Goal: Information Seeking & Learning: Learn about a topic

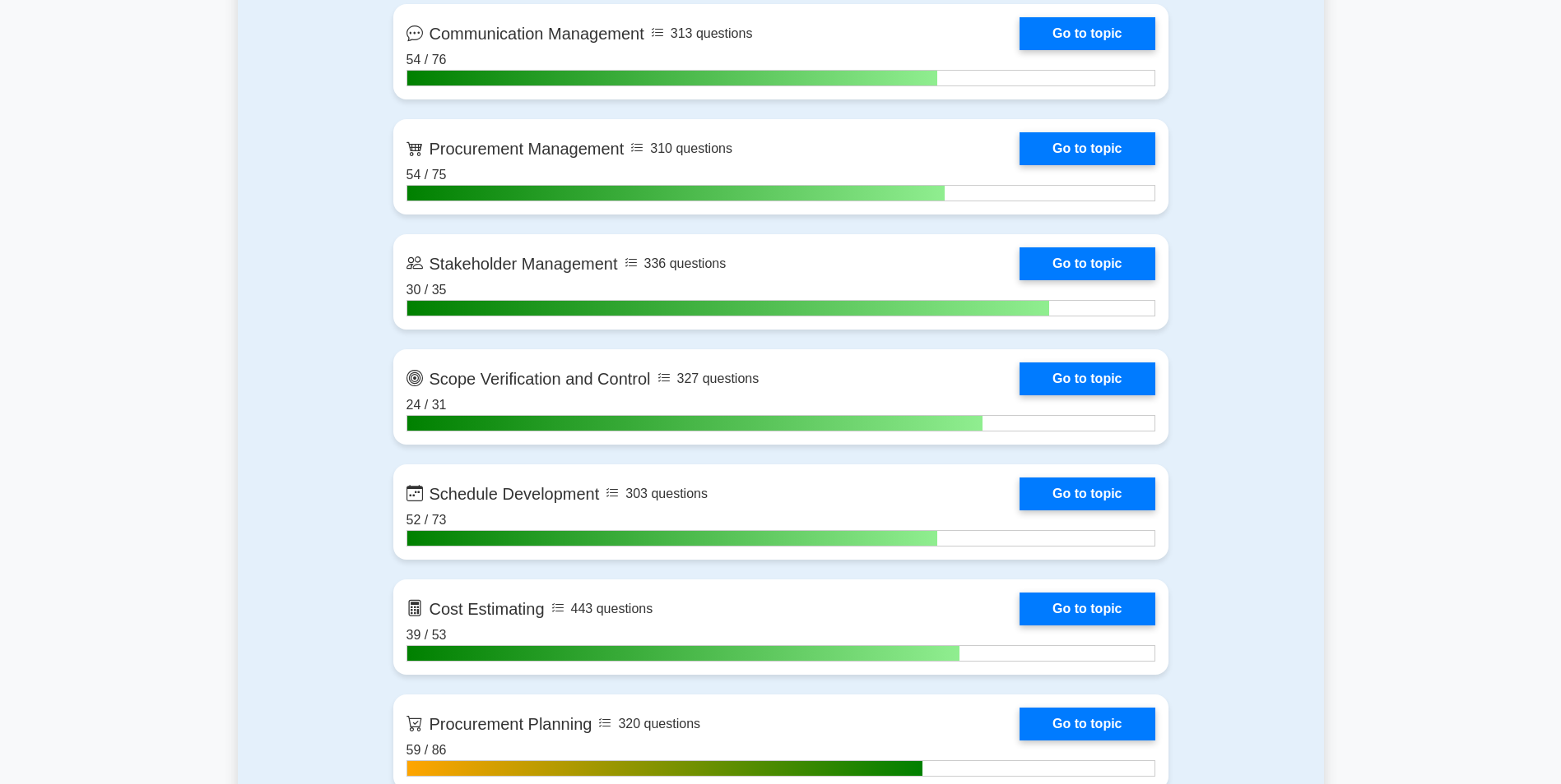
scroll to position [2096, 0]
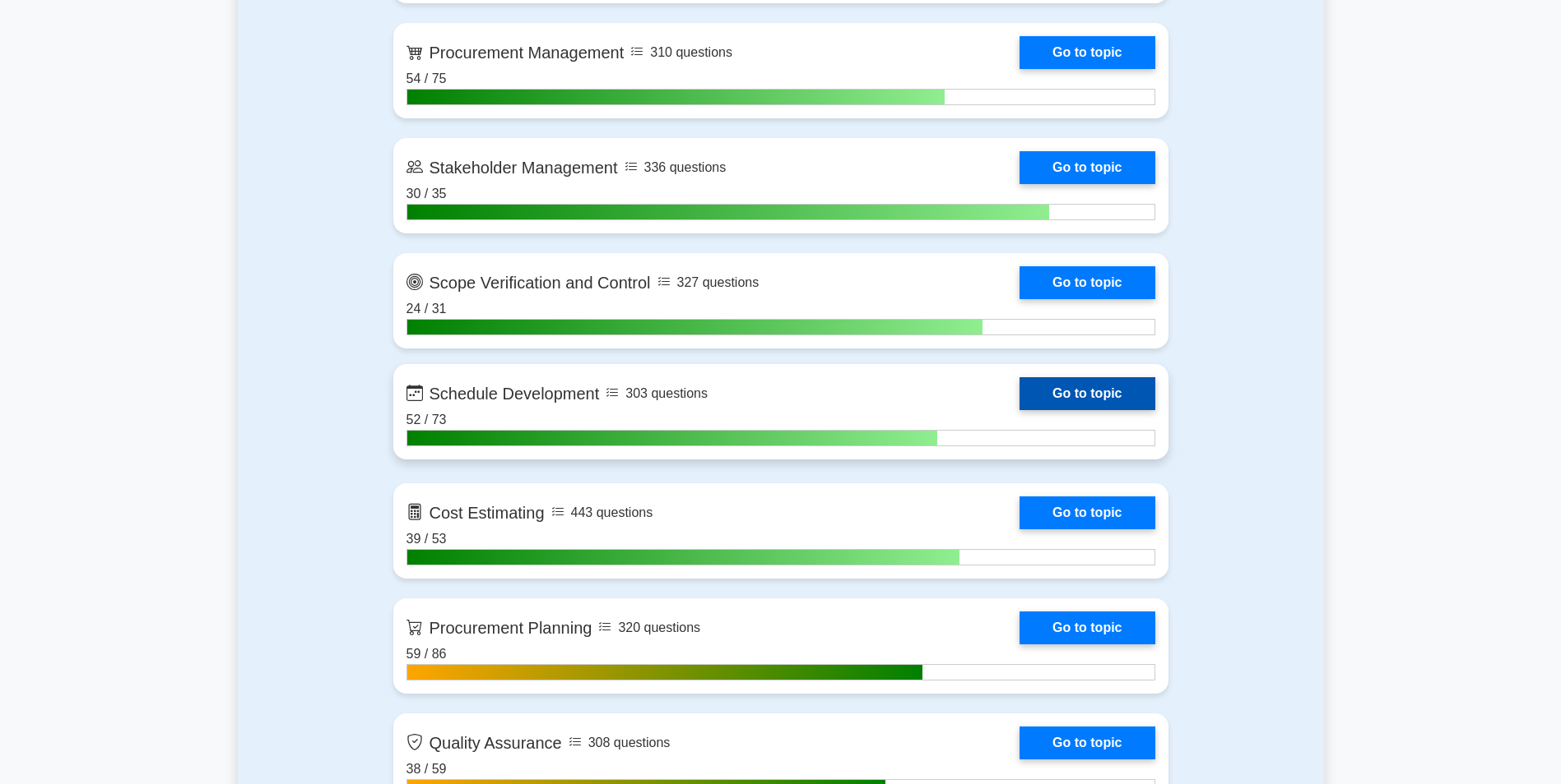
click at [1092, 378] on link "Go to topic" at bounding box center [1087, 394] width 135 height 33
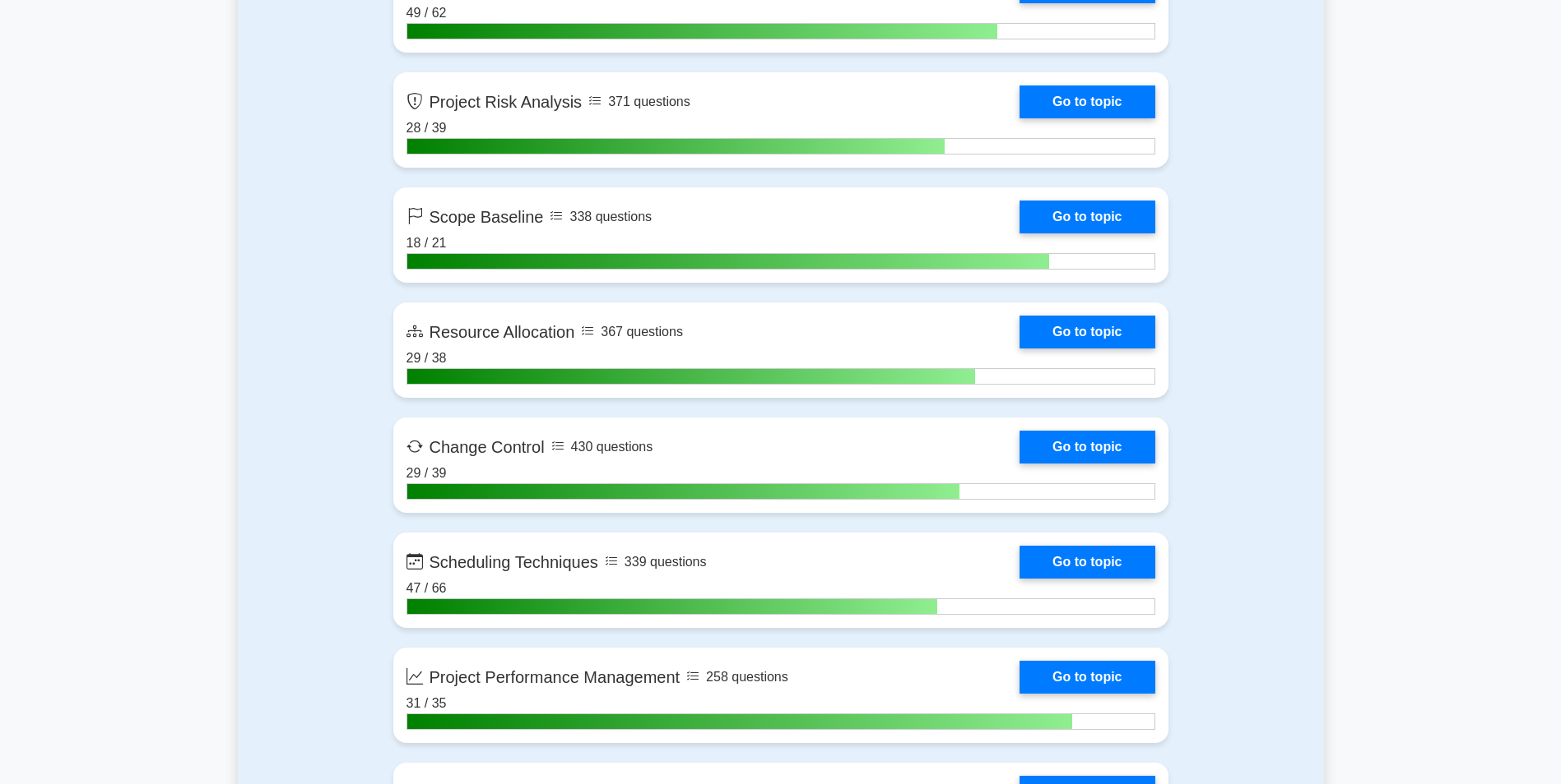
scroll to position [3322, 0]
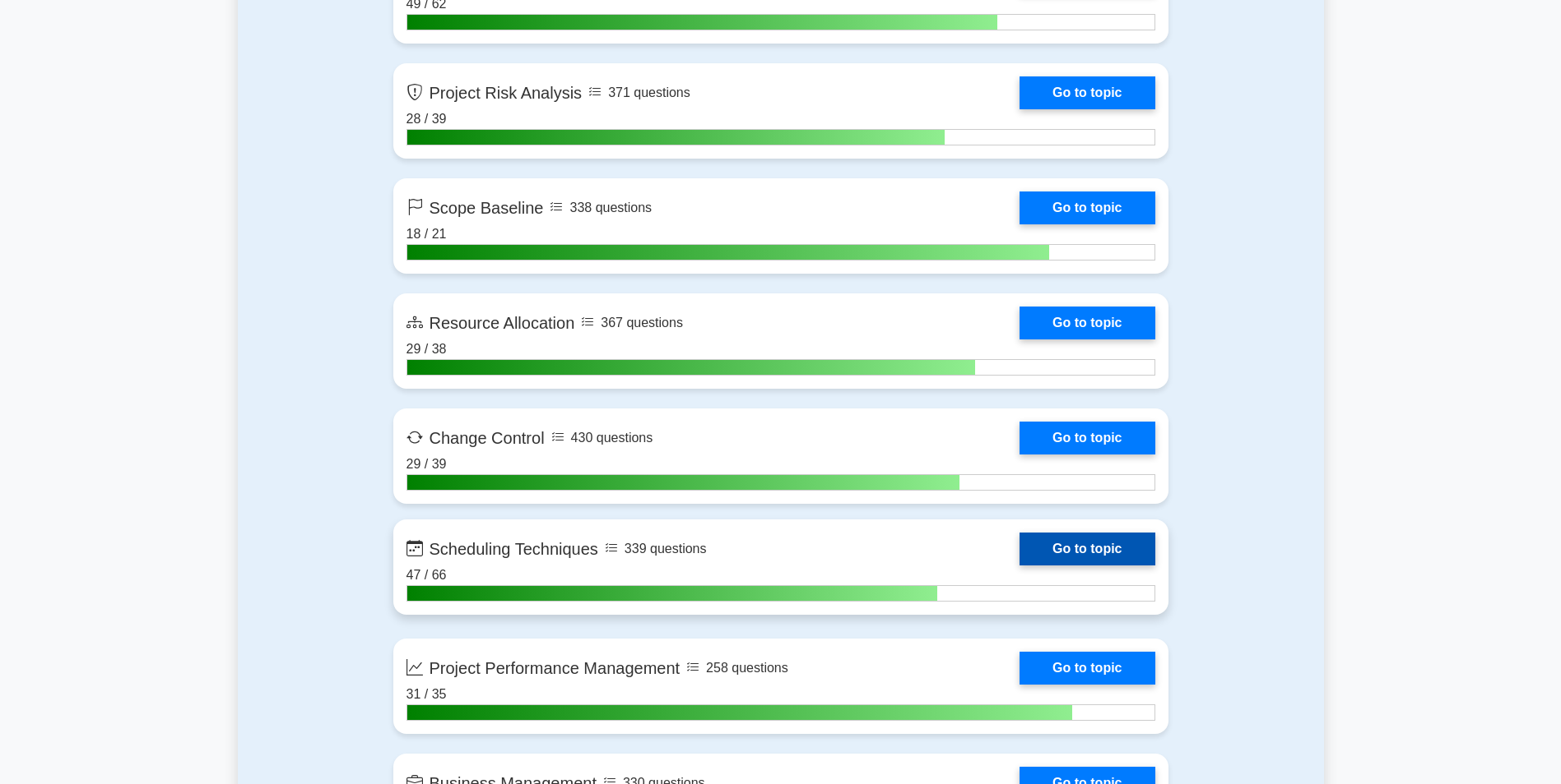
click at [1063, 542] on link "Go to topic" at bounding box center [1087, 549] width 135 height 33
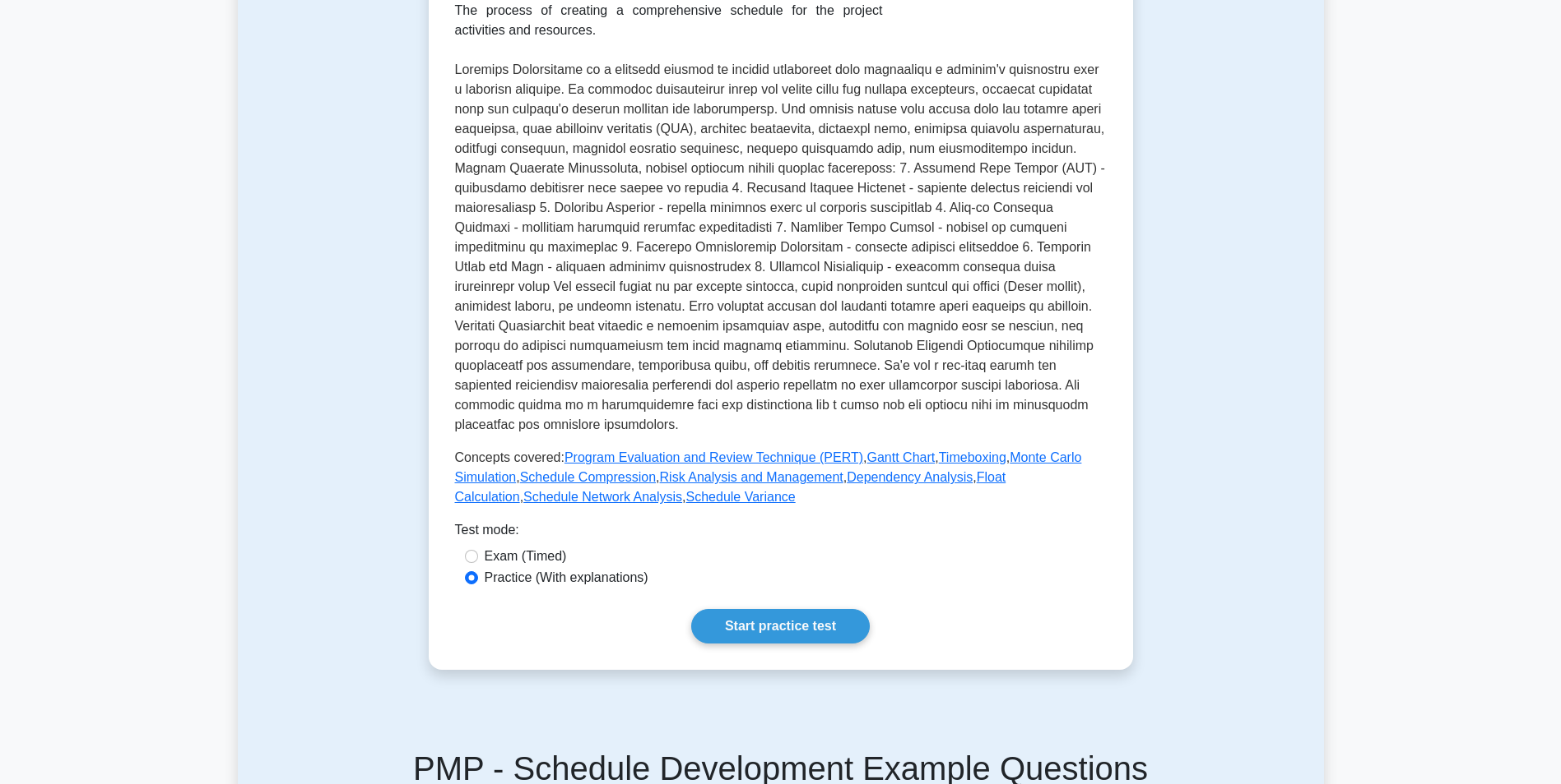
scroll to position [321, 0]
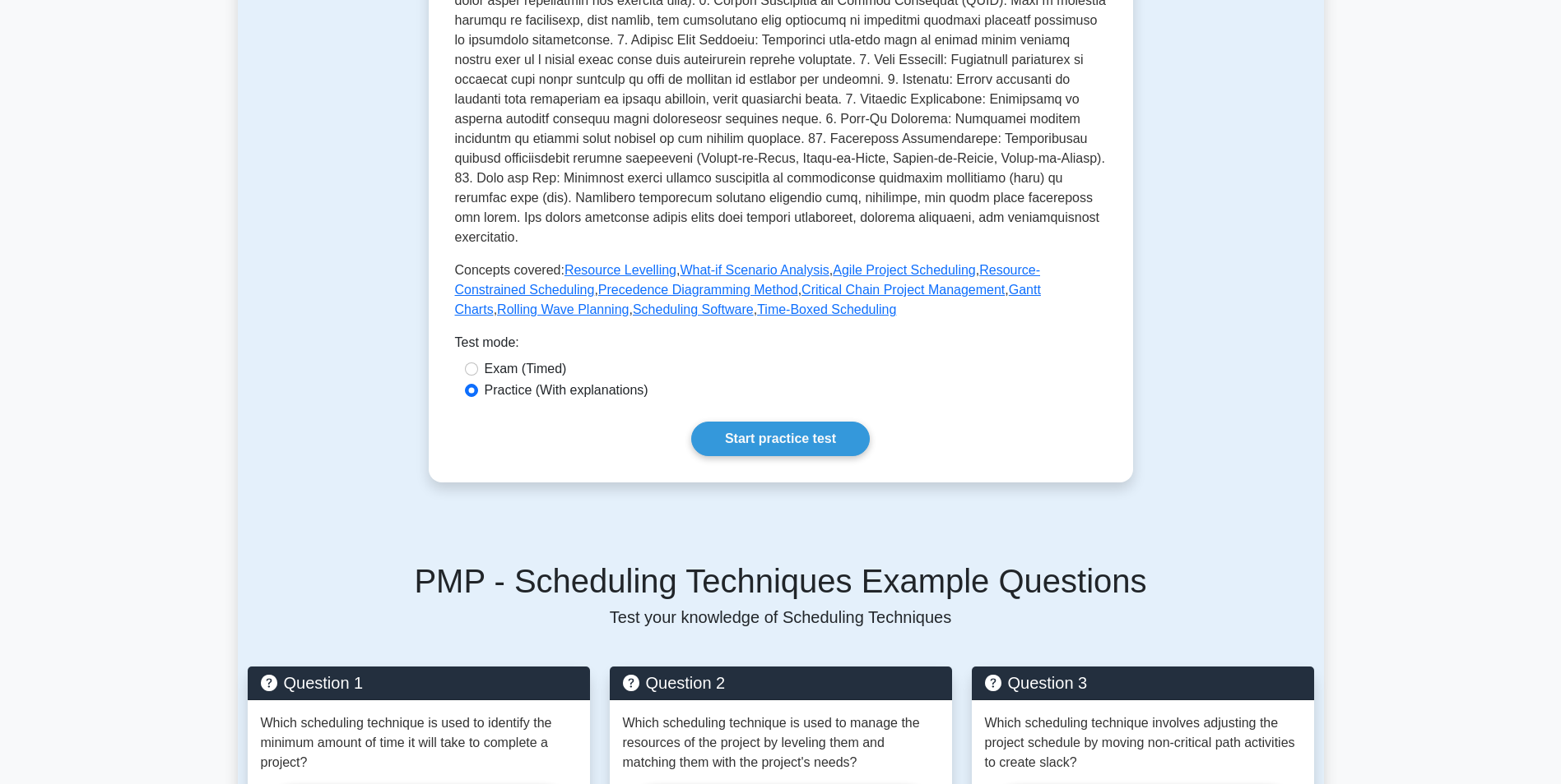
scroll to position [690, 0]
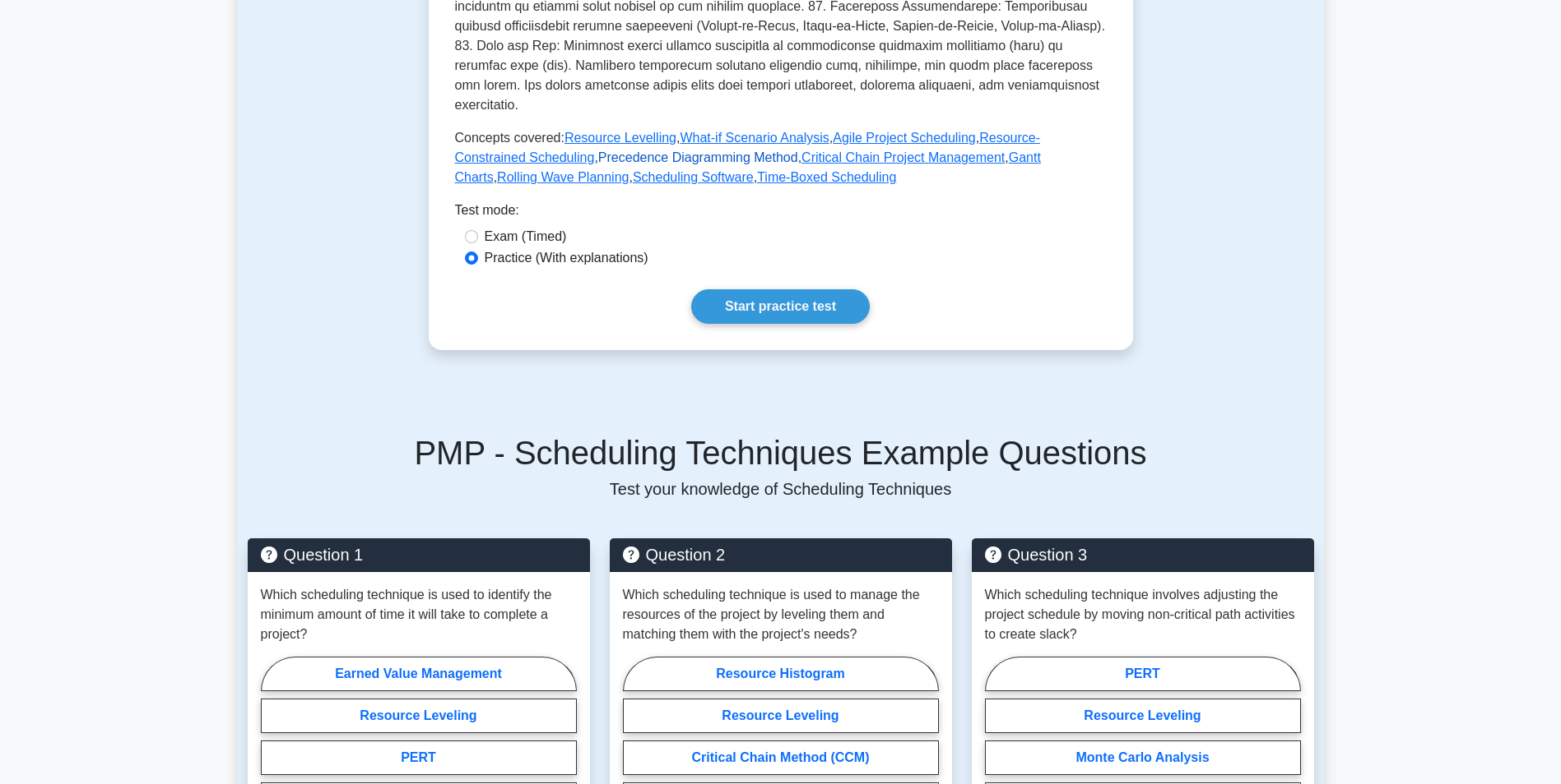
click at [644, 151] on link "Precedence Diagramming Method" at bounding box center [698, 158] width 200 height 14
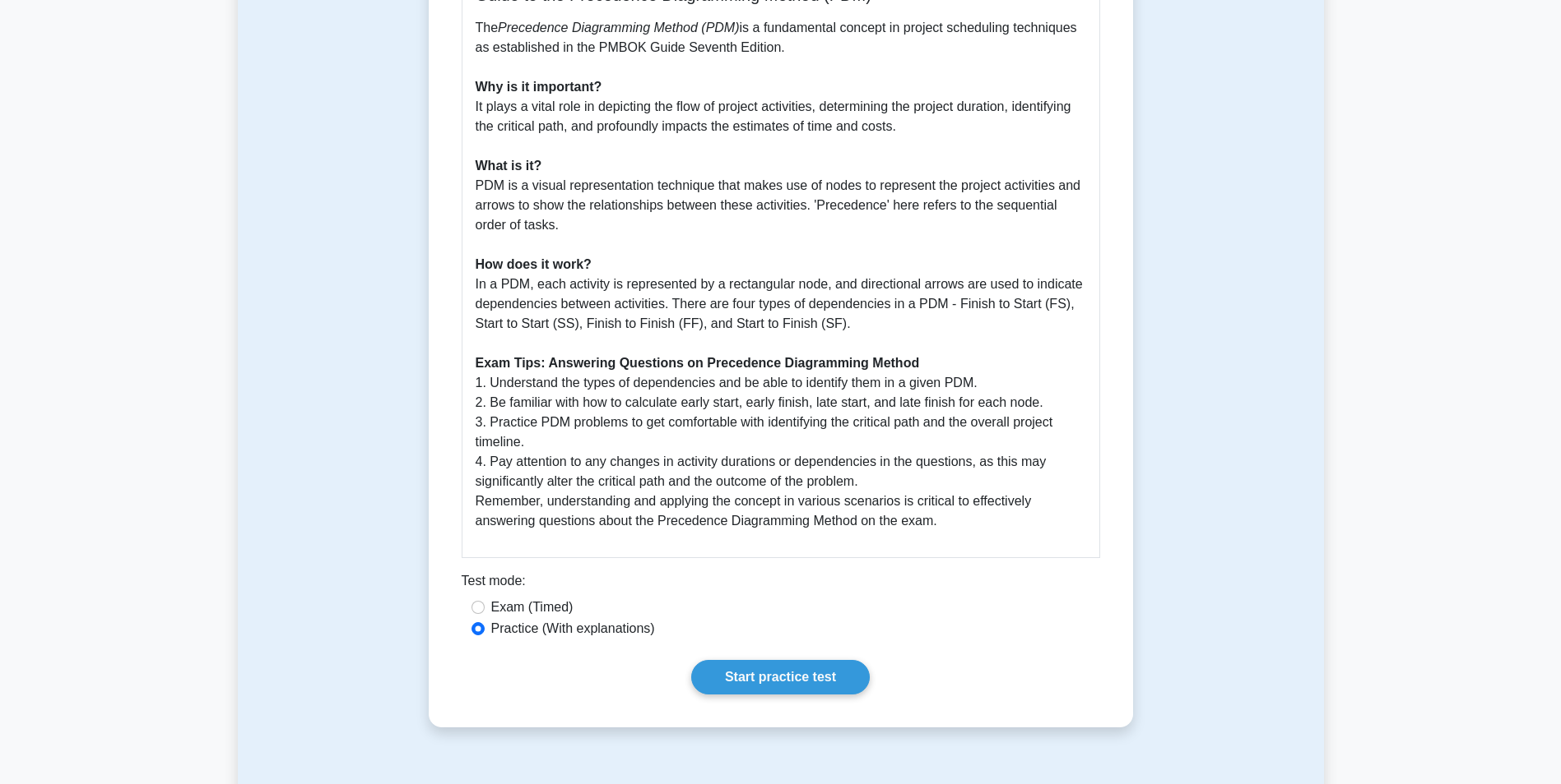
scroll to position [634, 0]
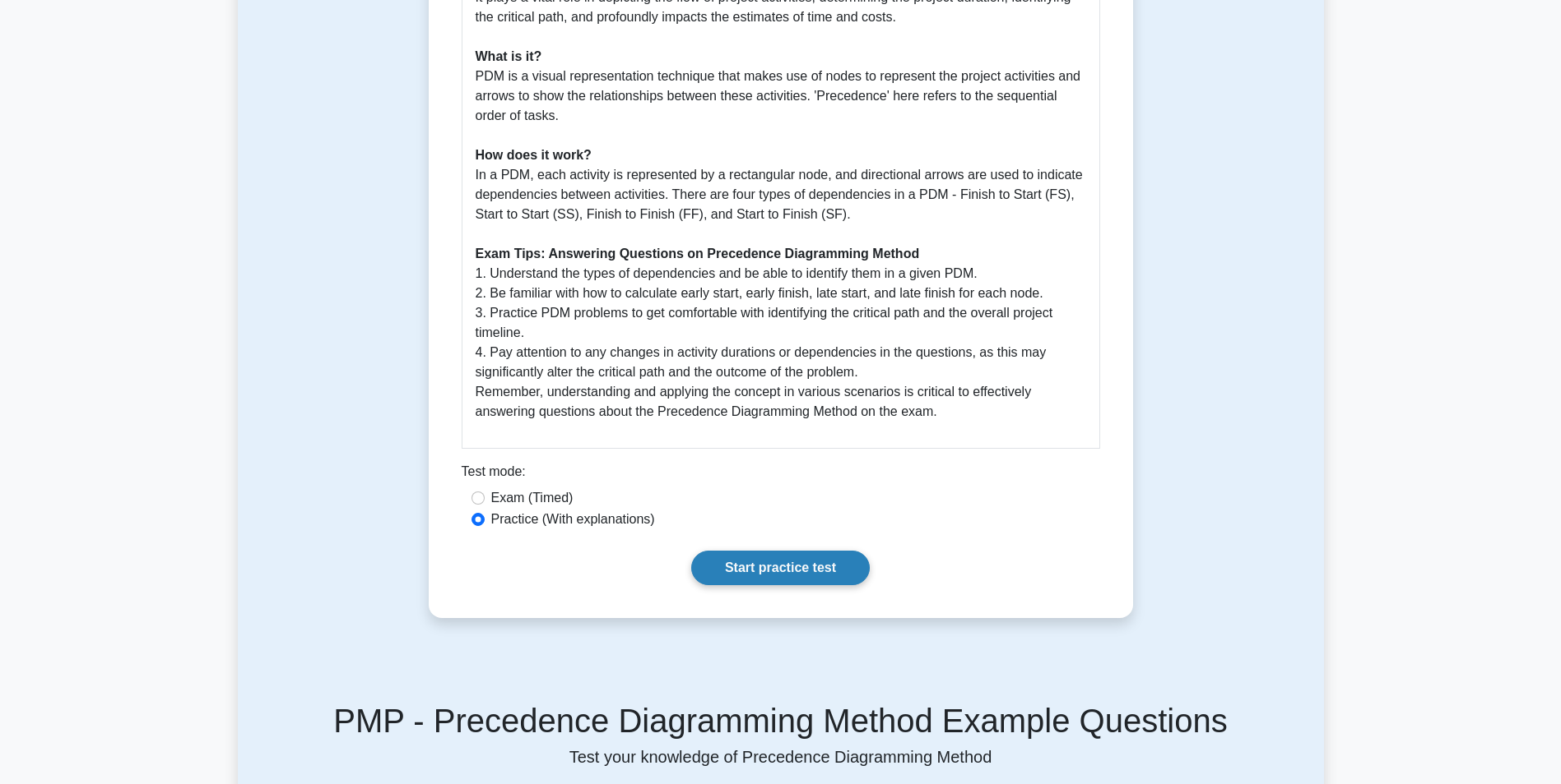
click at [763, 563] on link "Start practice test" at bounding box center [780, 568] width 178 height 34
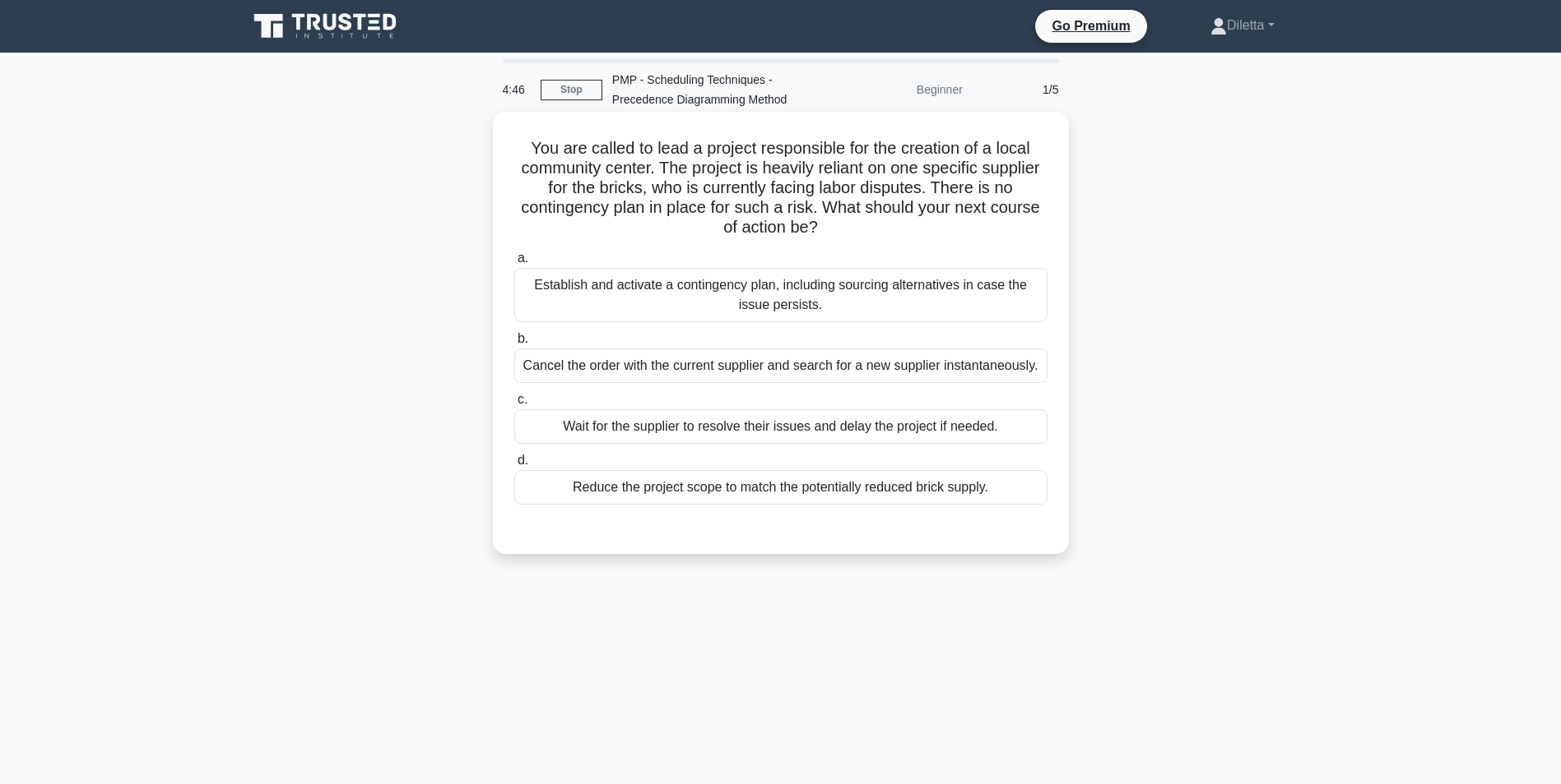
click at [907, 287] on div "Establish and activate a contingency plan, including sourcing alternatives in c…" at bounding box center [780, 295] width 533 height 54
click at [514, 264] on input "a. Establish and activate a contingency plan, including sourcing alternatives i…" at bounding box center [514, 258] width 0 height 11
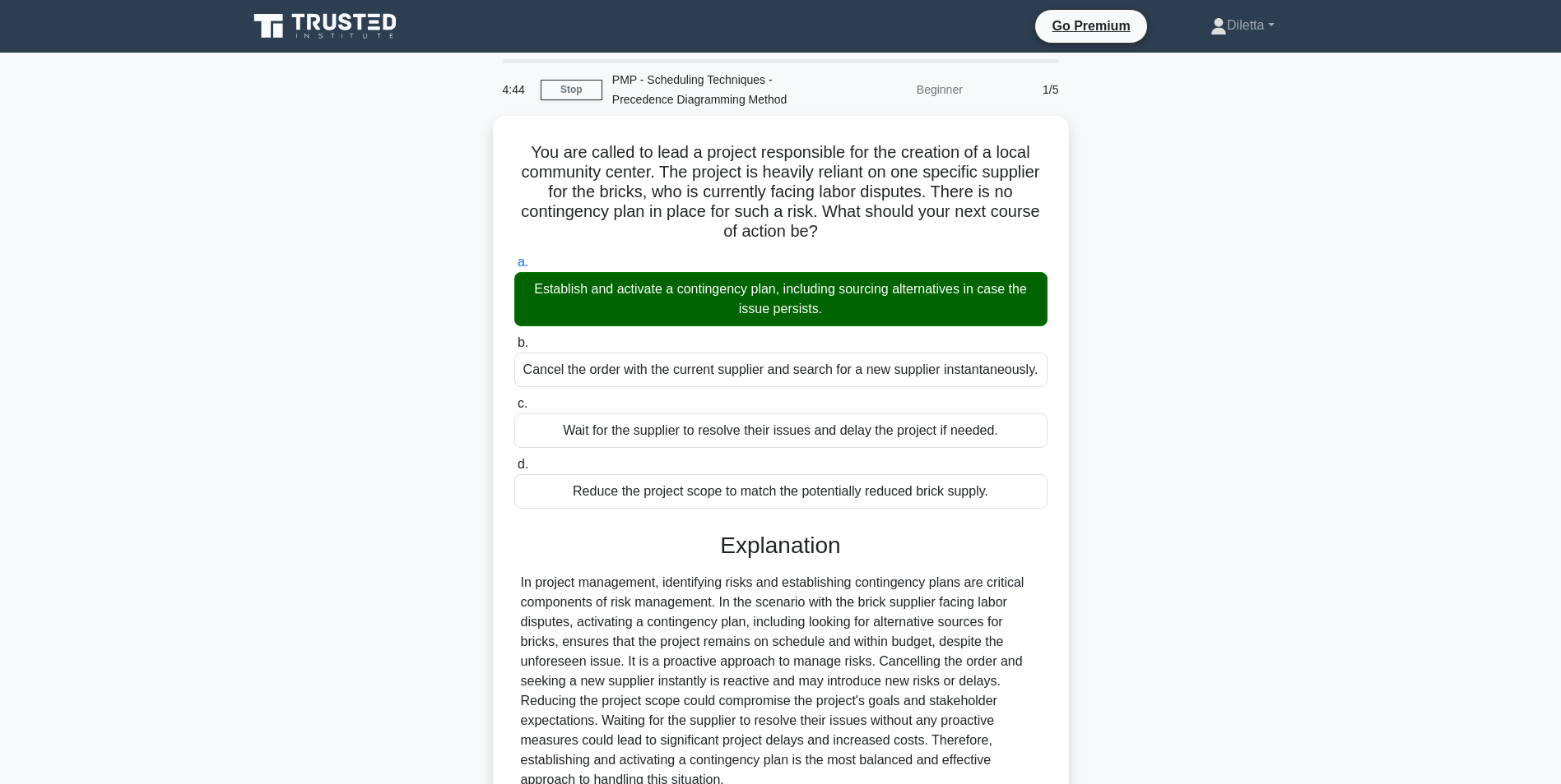
scroll to position [152, 0]
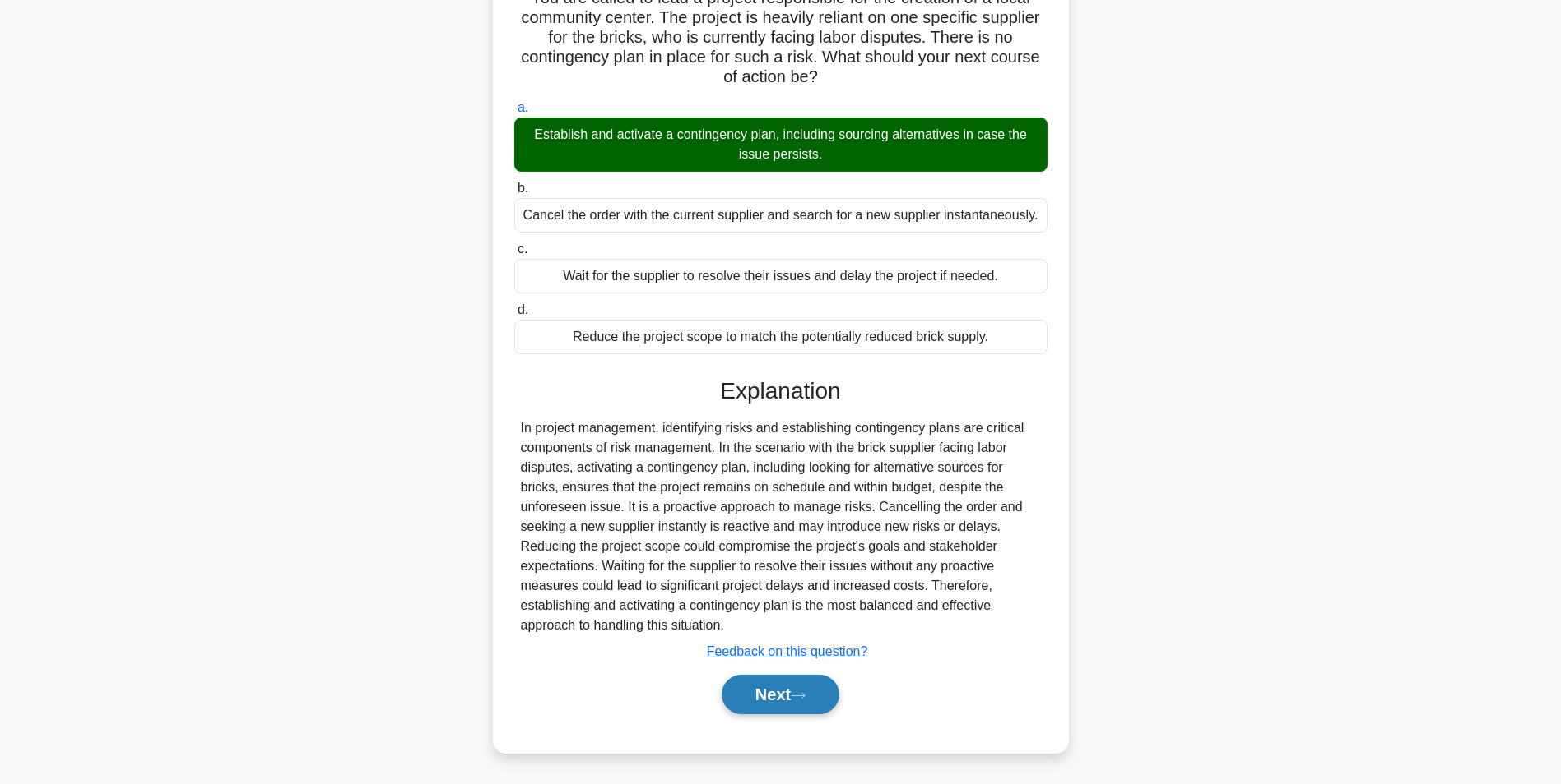
click at [836, 694] on button "Next" at bounding box center [780, 695] width 118 height 39
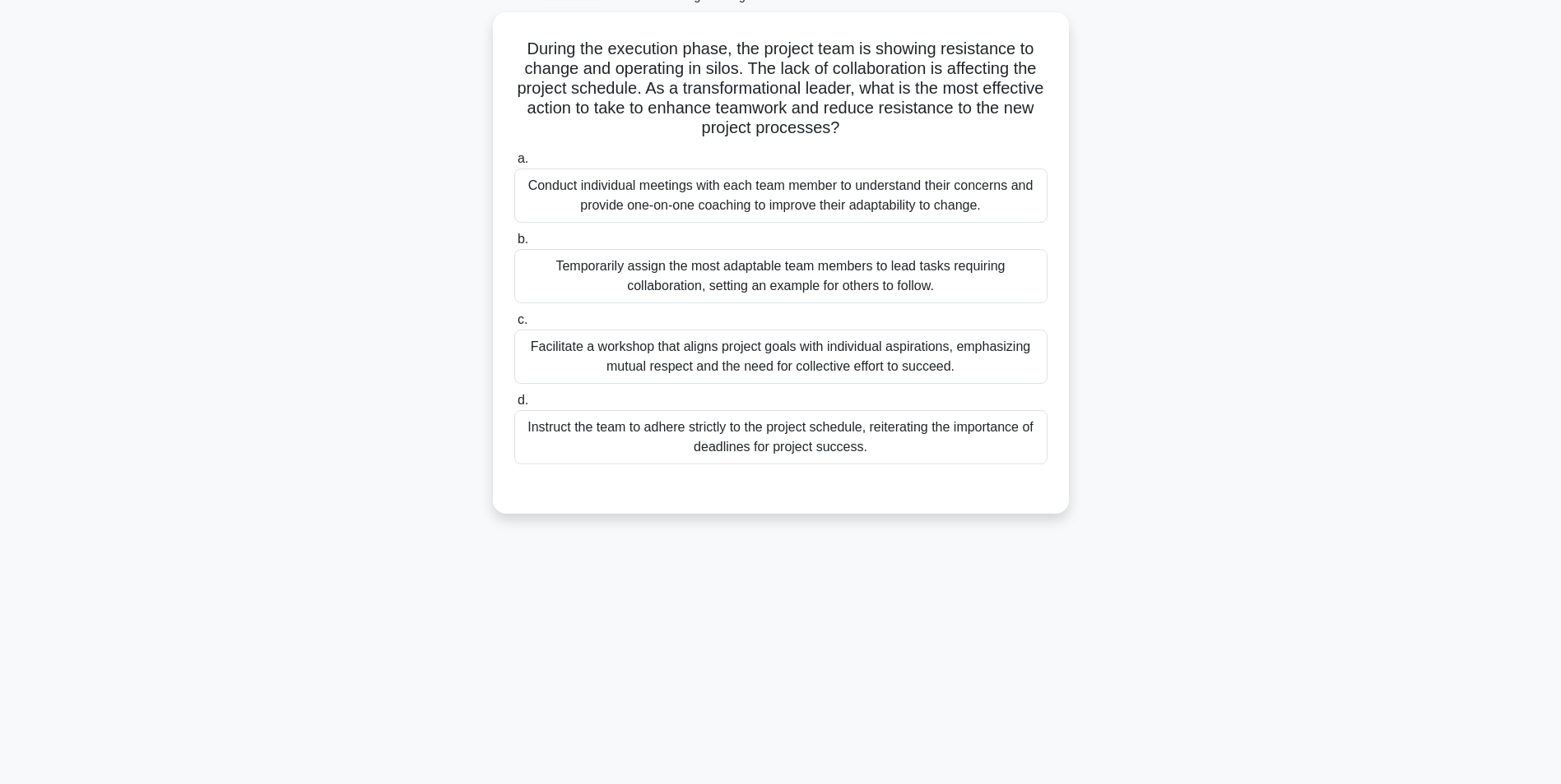
scroll to position [104, 0]
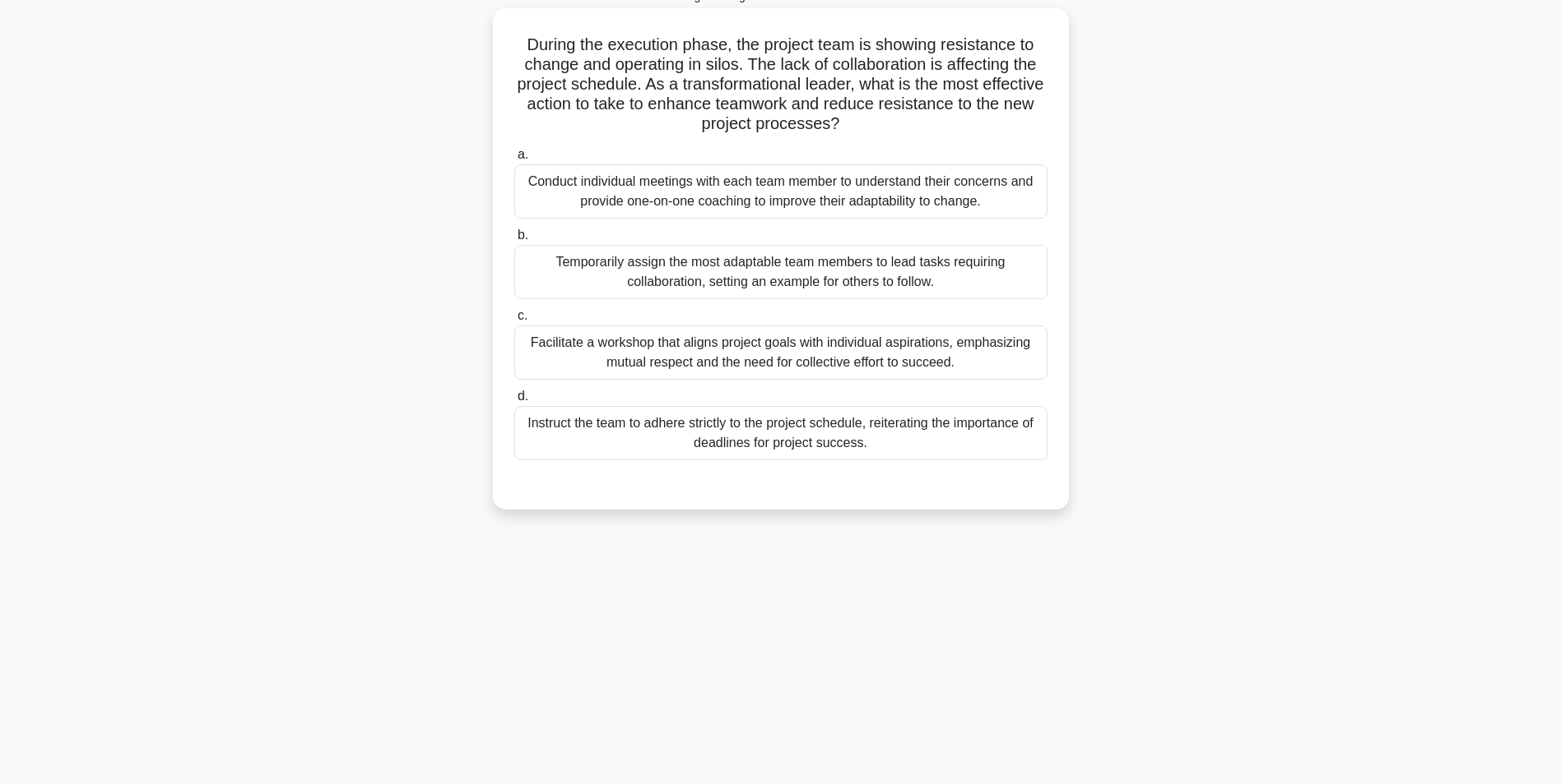
click at [983, 365] on div "Facilitate a workshop that aligns project goals with individual aspirations, em…" at bounding box center [780, 352] width 533 height 54
click at [514, 321] on input "c. Facilitate a workshop that aligns project goals with individual aspirations,…" at bounding box center [514, 316] width 0 height 11
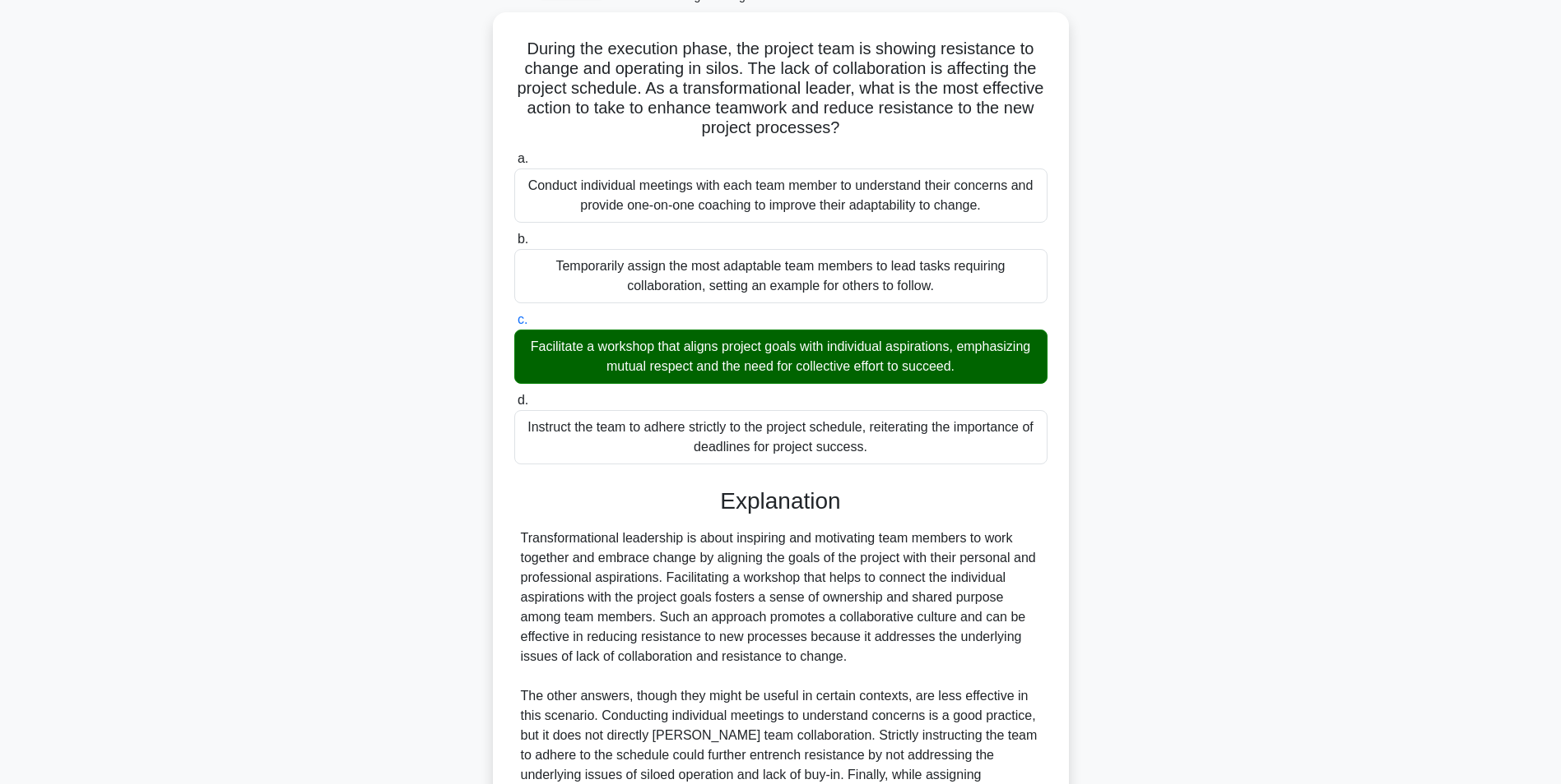
scroll to position [290, 0]
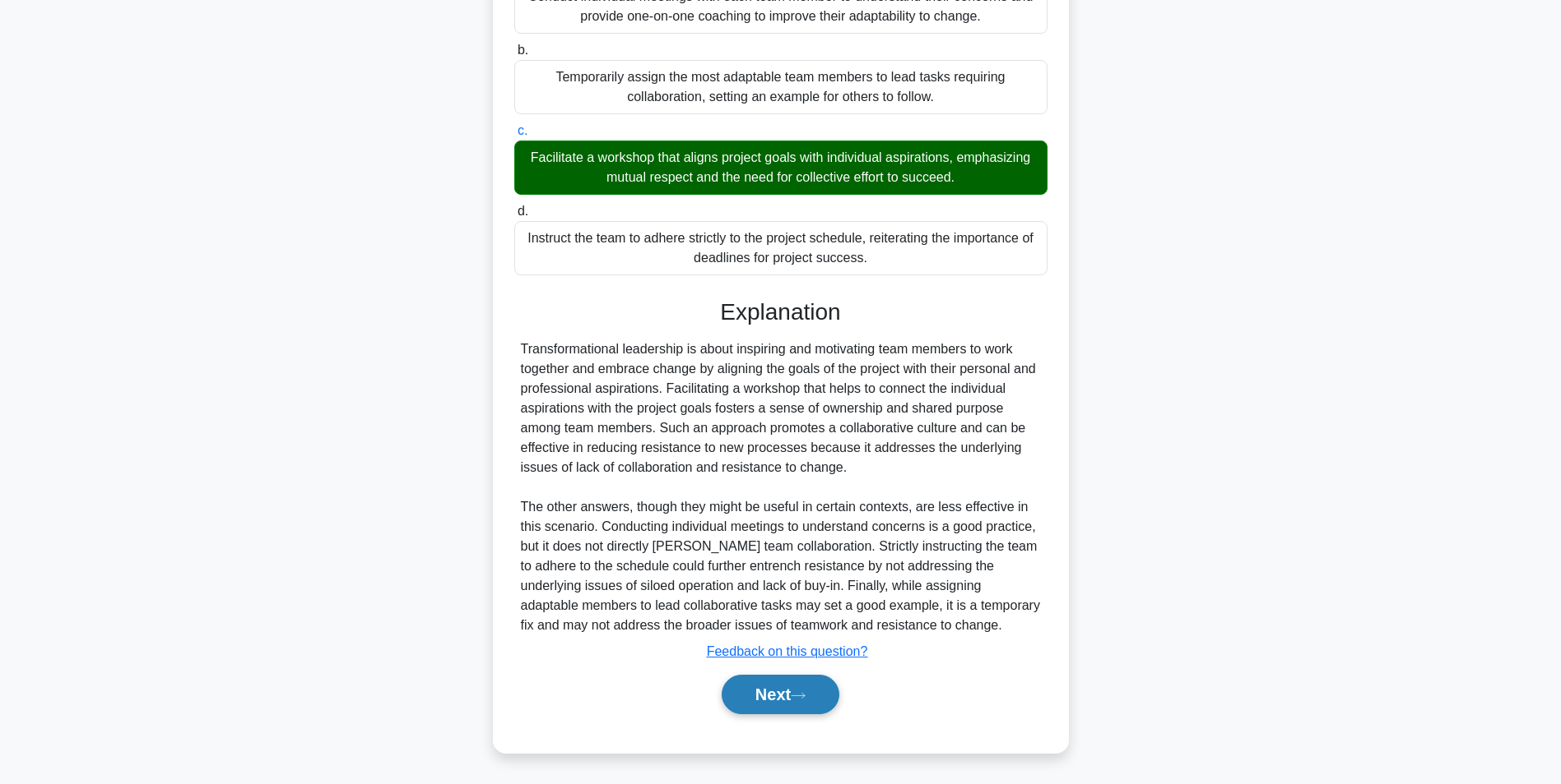
click at [791, 700] on button "Next" at bounding box center [780, 695] width 118 height 39
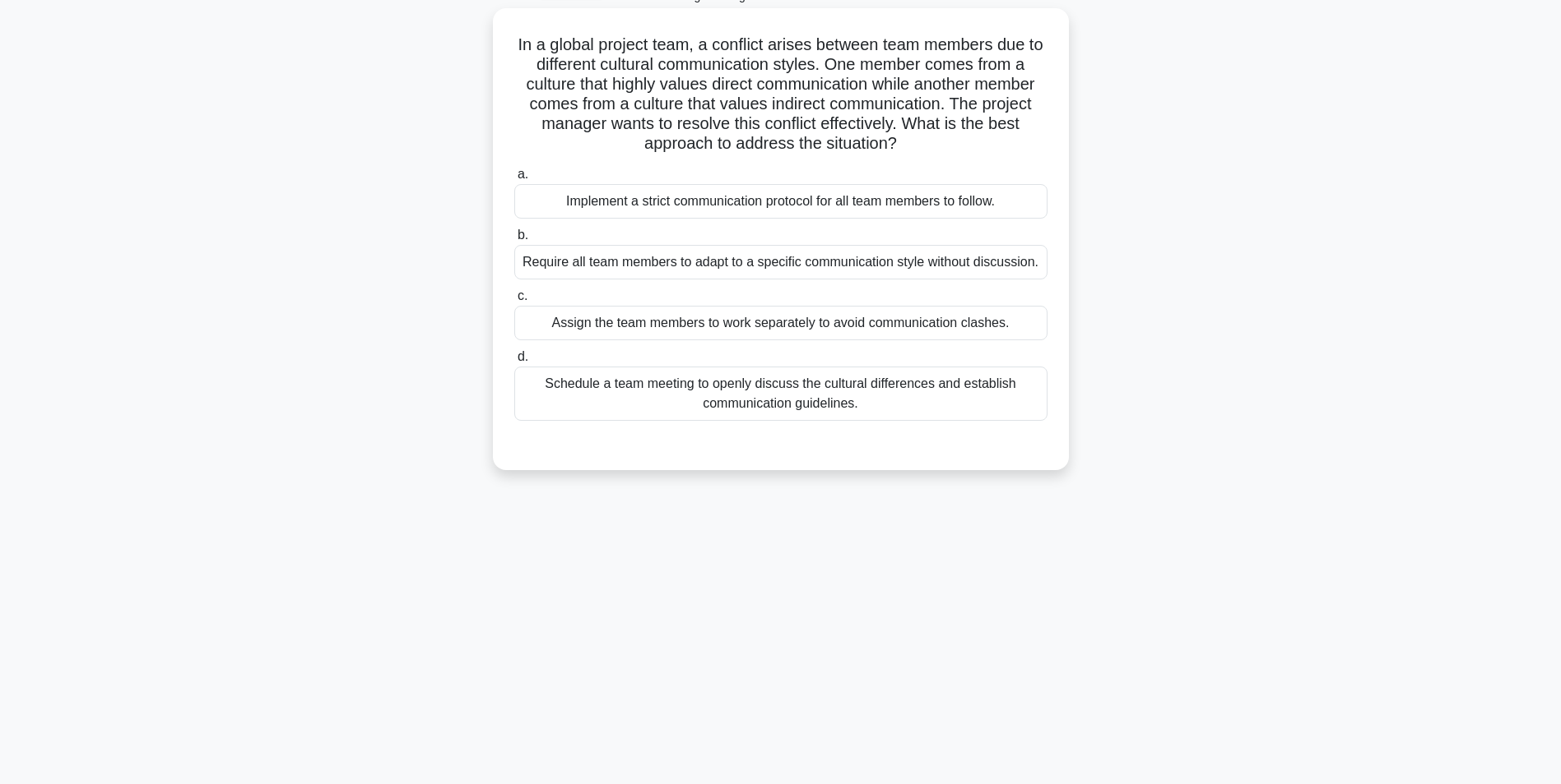
click at [1006, 405] on div "Schedule a team meeting to openly discuss the cultural differences and establis…" at bounding box center [780, 393] width 533 height 54
click at [514, 362] on input "d. Schedule a team meeting to openly discuss the cultural differences and estab…" at bounding box center [514, 357] width 0 height 11
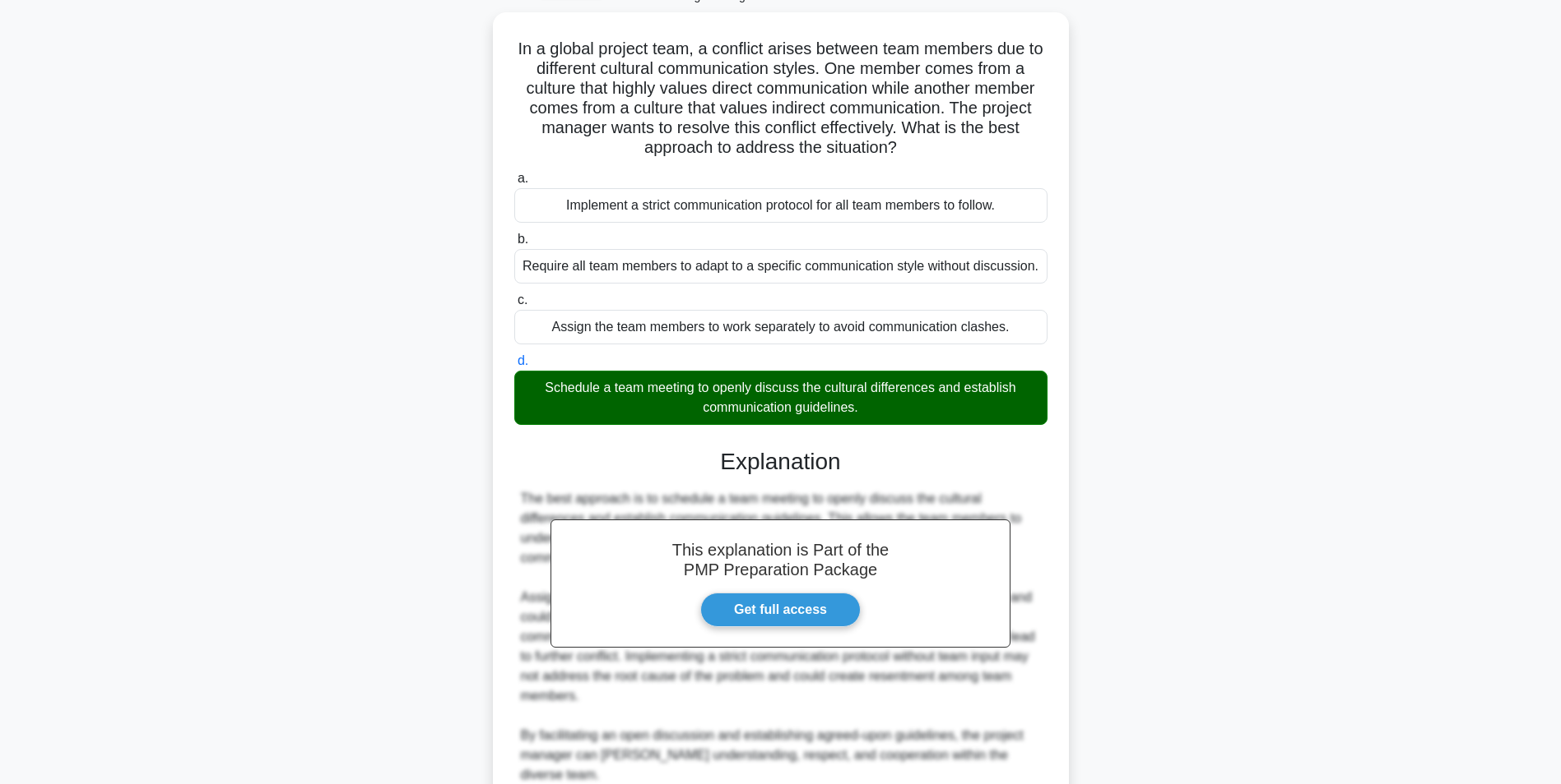
scroll to position [230, 0]
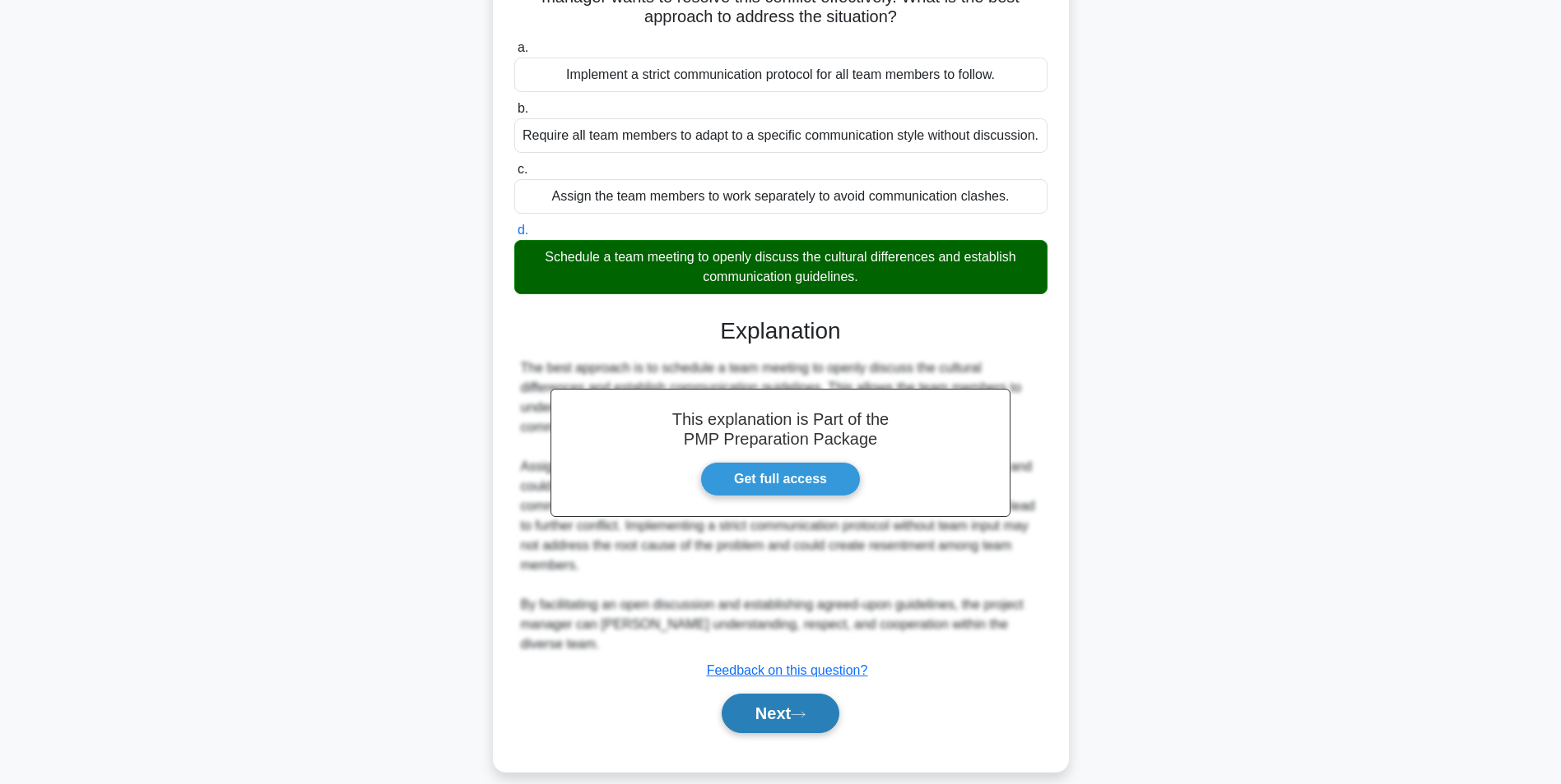
click at [811, 694] on button "Next" at bounding box center [780, 714] width 118 height 39
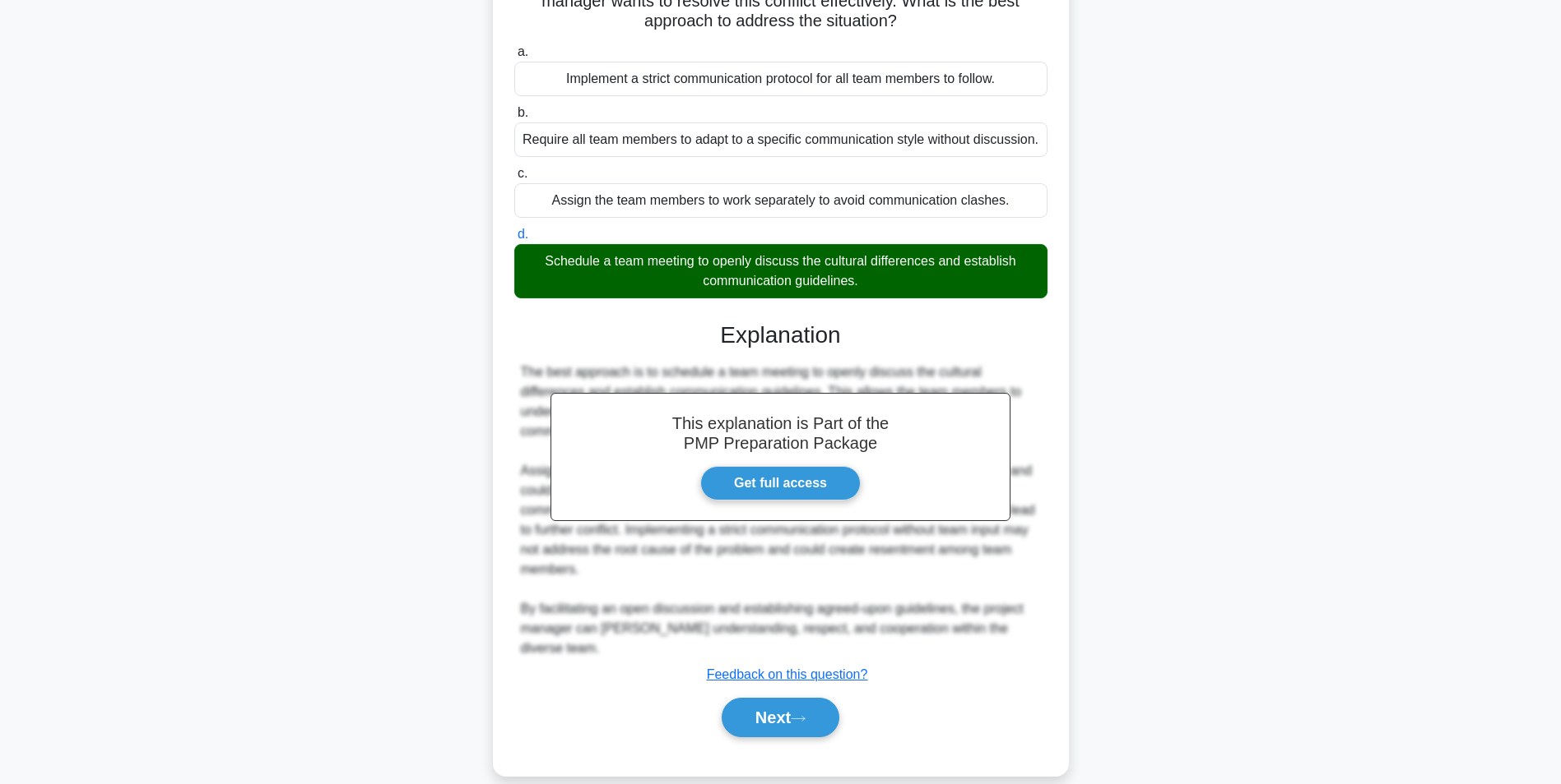
scroll to position [104, 0]
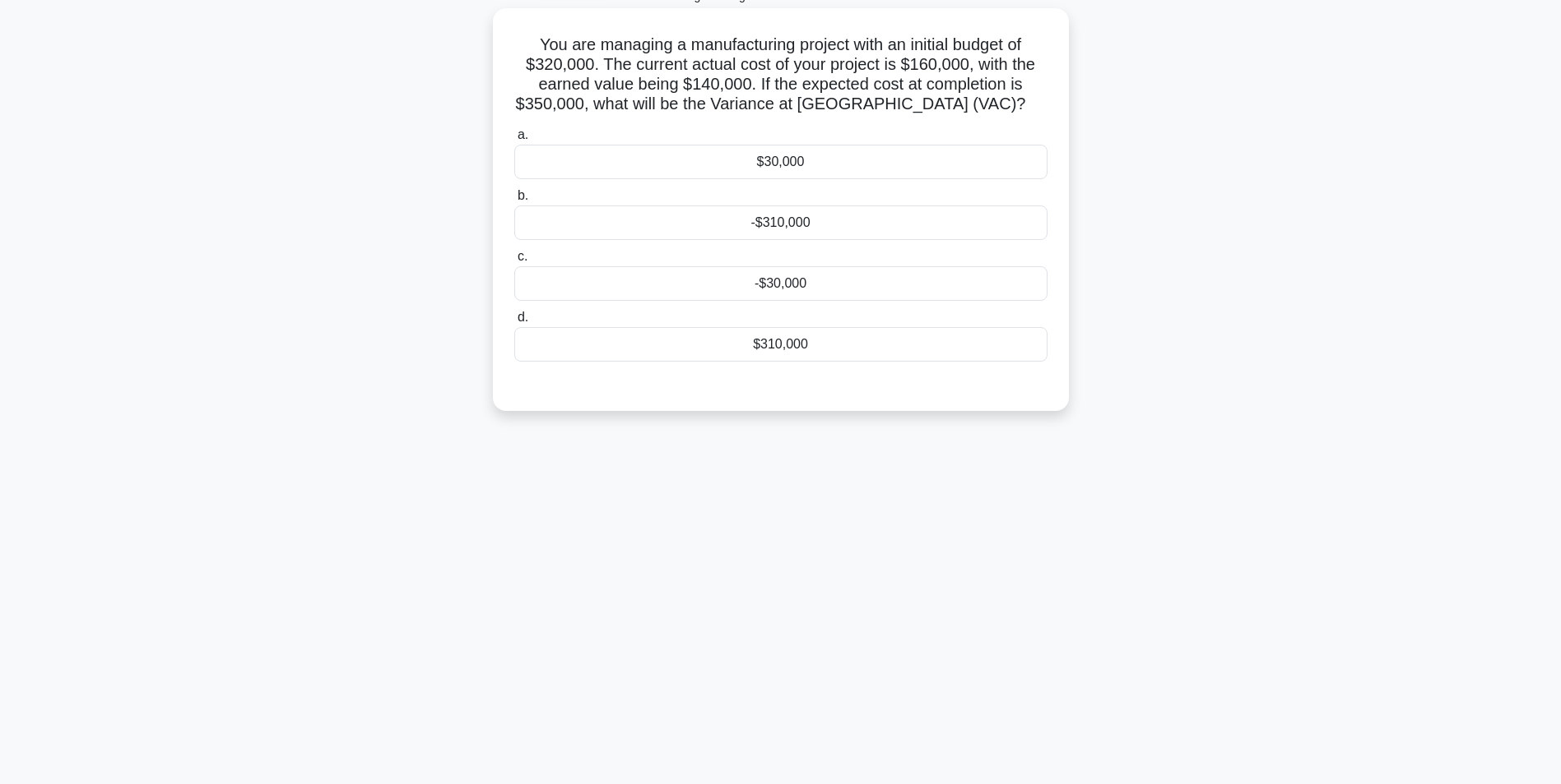
click at [917, 273] on div "-$30,000" at bounding box center [780, 283] width 533 height 34
click at [514, 262] on input "c. -$30,000" at bounding box center [514, 256] width 0 height 11
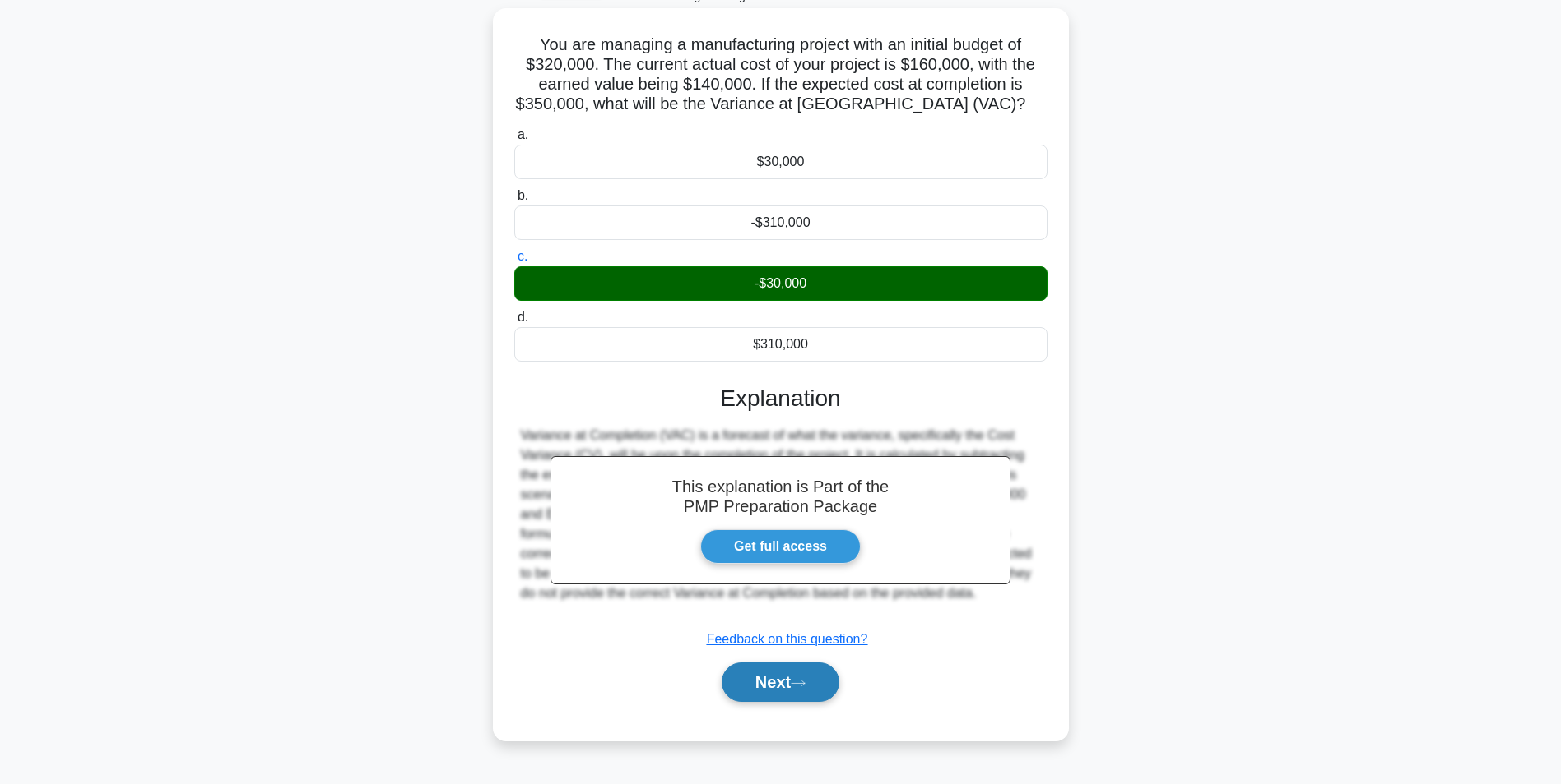
click at [763, 678] on button "Next" at bounding box center [780, 682] width 118 height 39
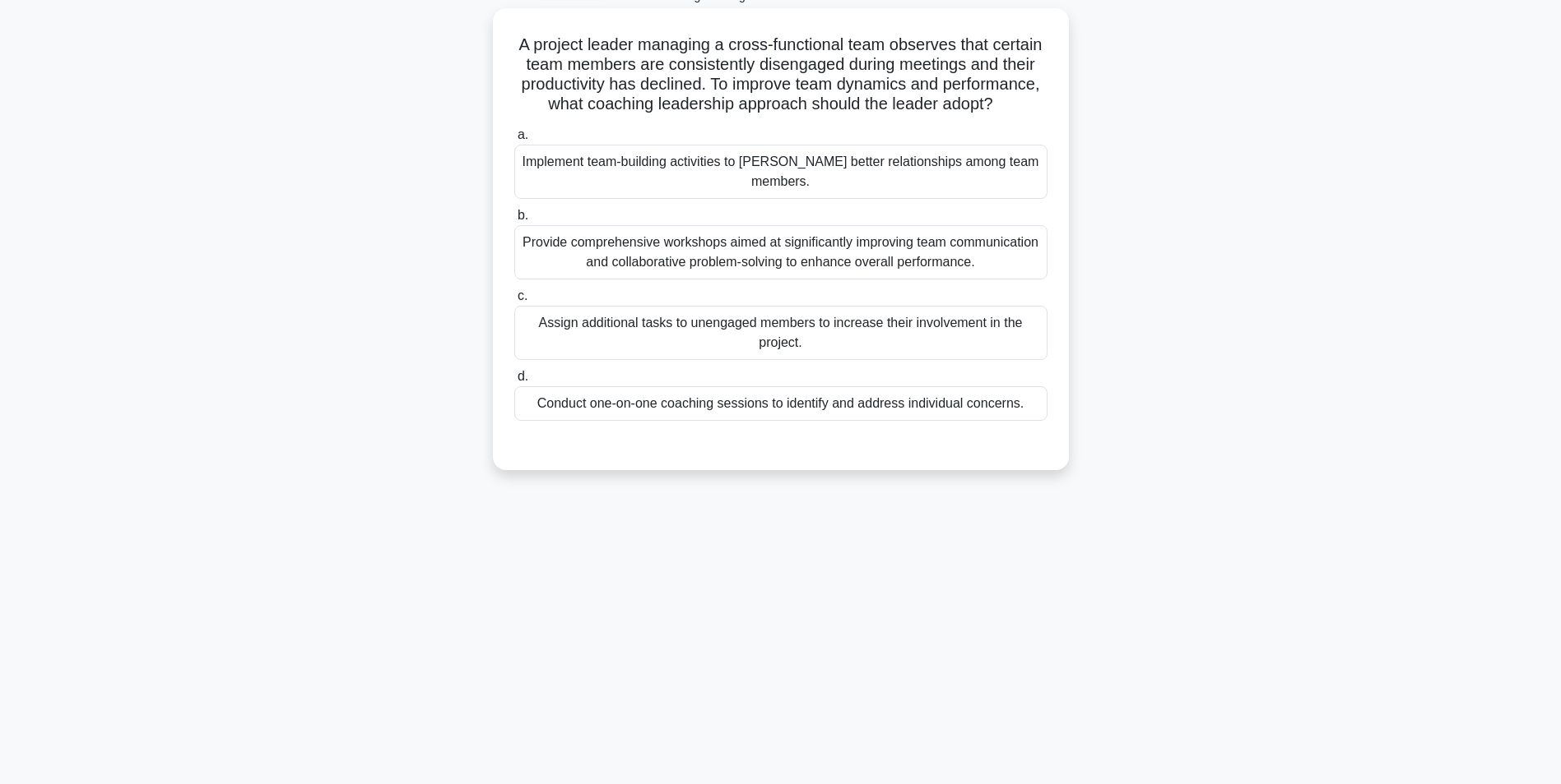
click at [988, 256] on div "Provide comprehensive workshops aimed at significantly improving team communica…" at bounding box center [780, 252] width 533 height 54
click at [514, 221] on input "b. Provide comprehensive workshops aimed at significantly improving team commun…" at bounding box center [514, 215] width 0 height 11
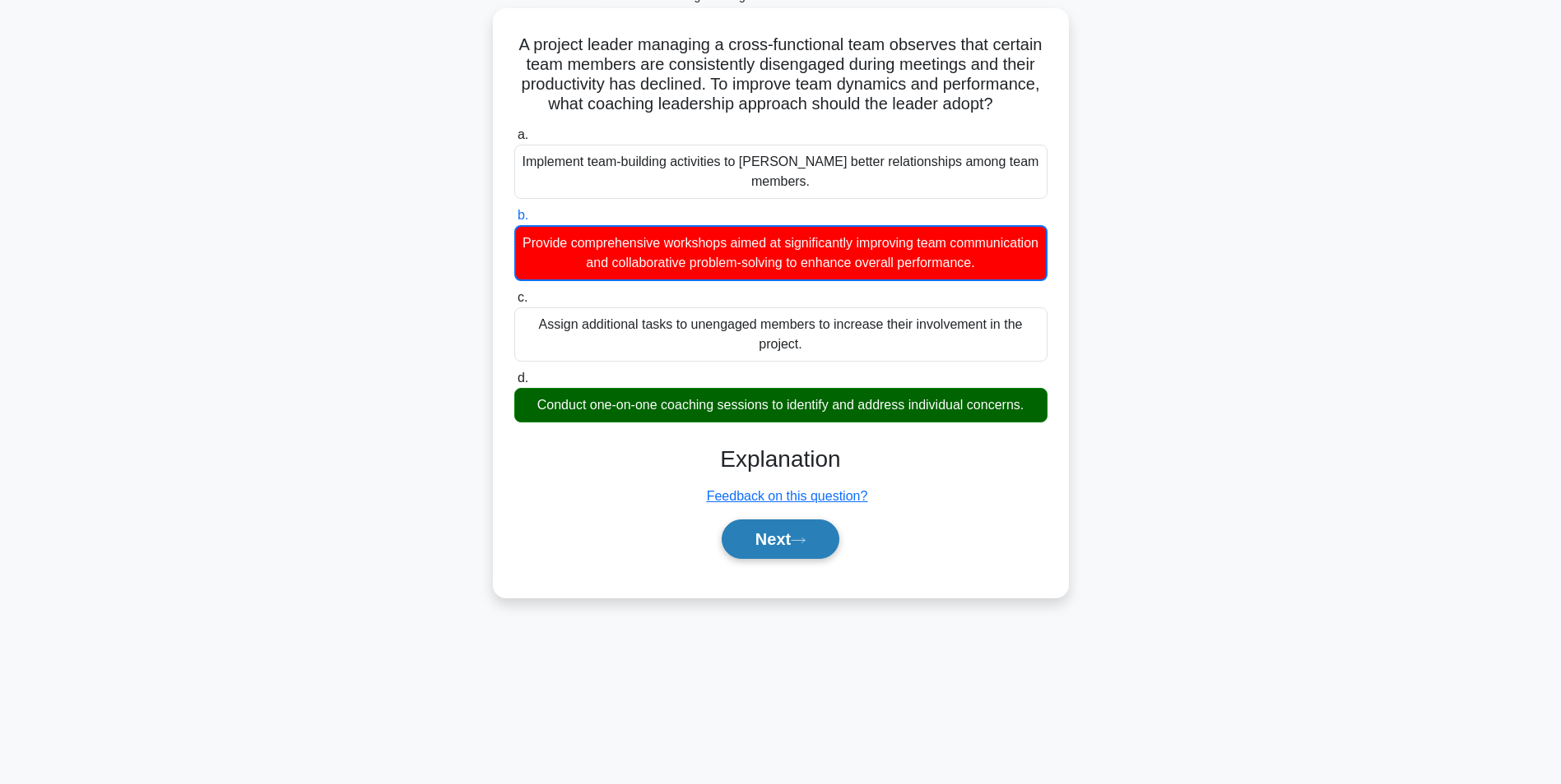
click at [798, 535] on button "Next" at bounding box center [780, 539] width 118 height 39
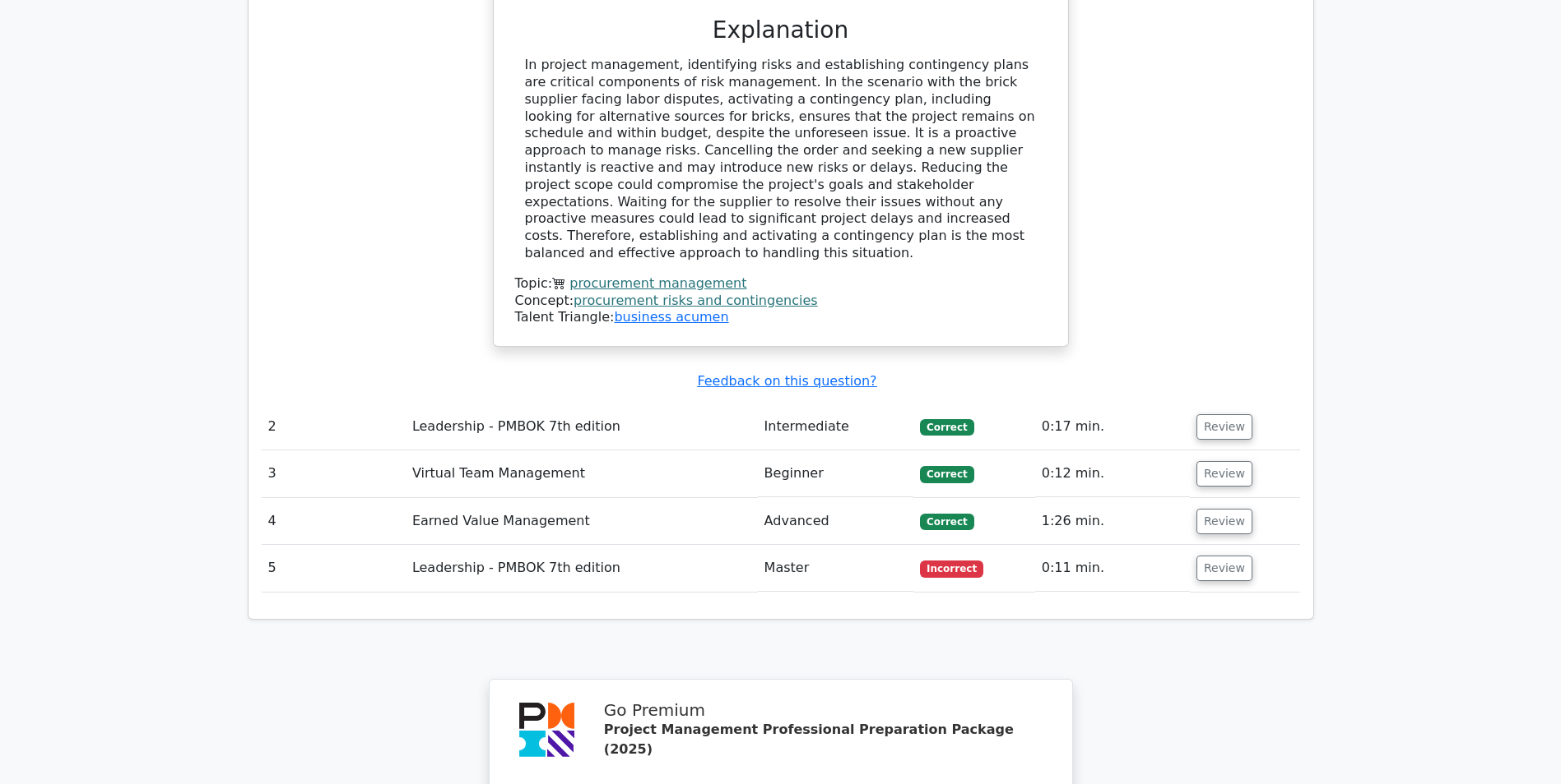
scroll to position [2248, 0]
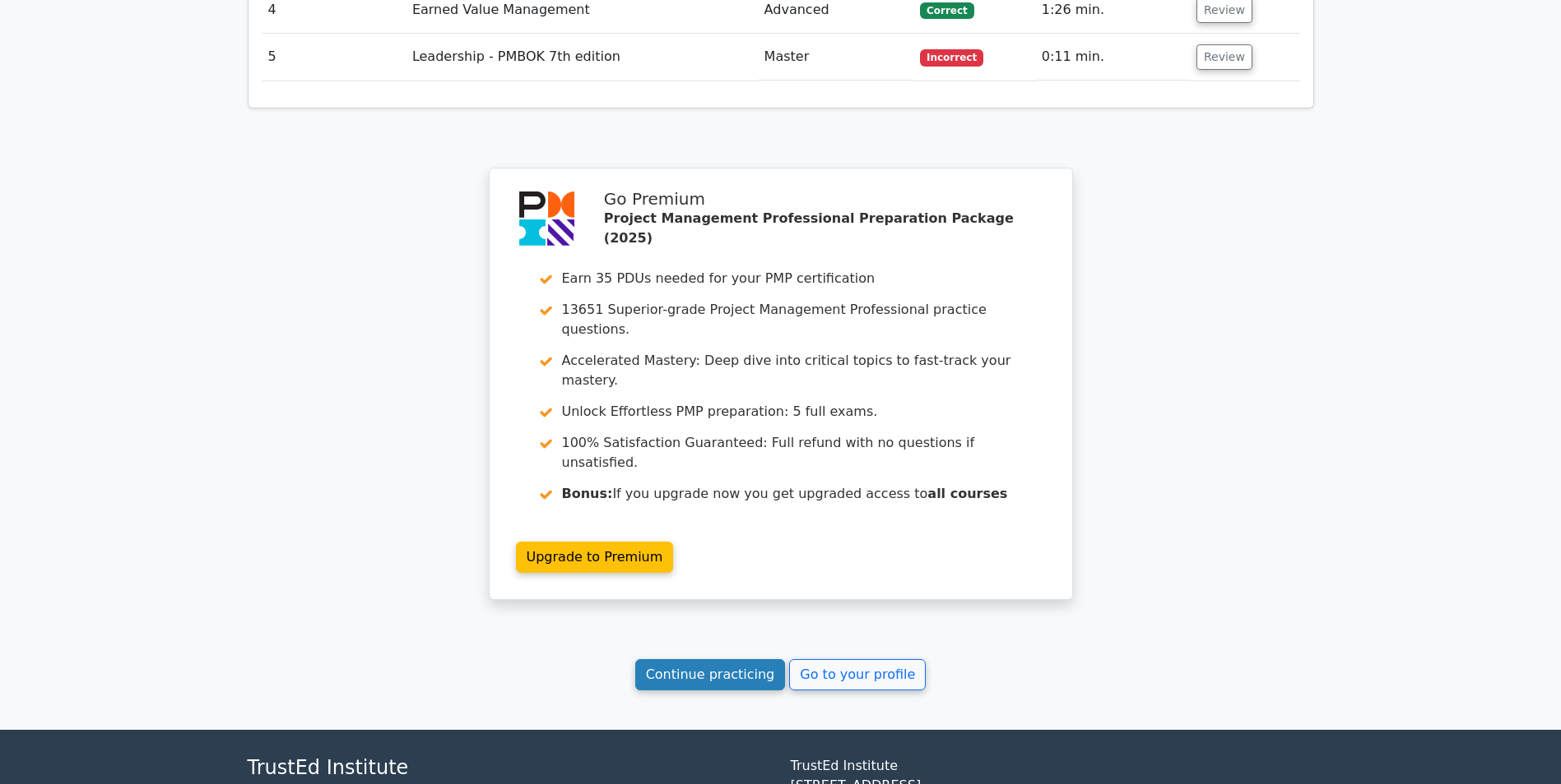
click at [737, 660] on link "Continue practicing" at bounding box center [711, 675] width 151 height 31
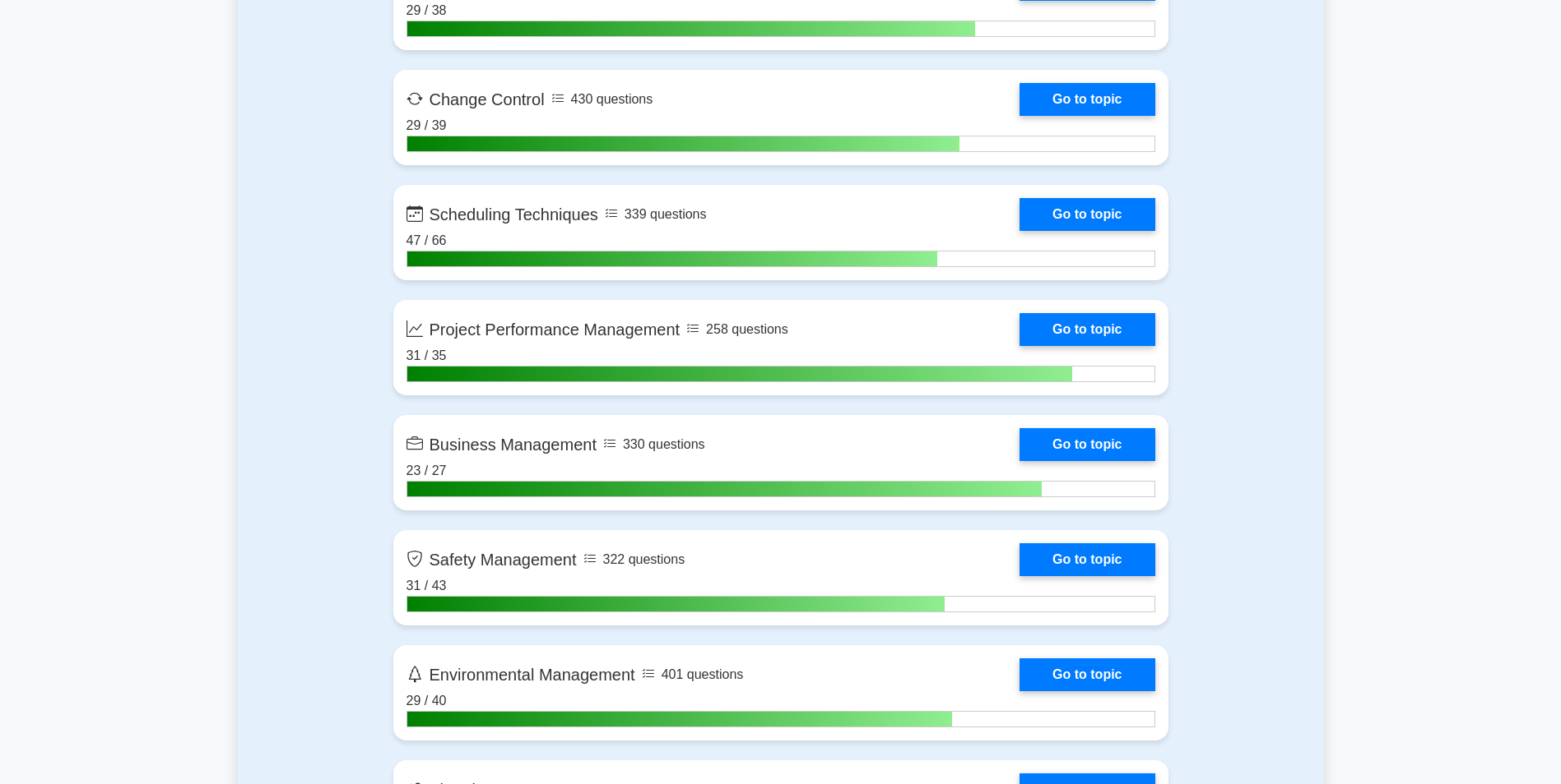
scroll to position [3635, 0]
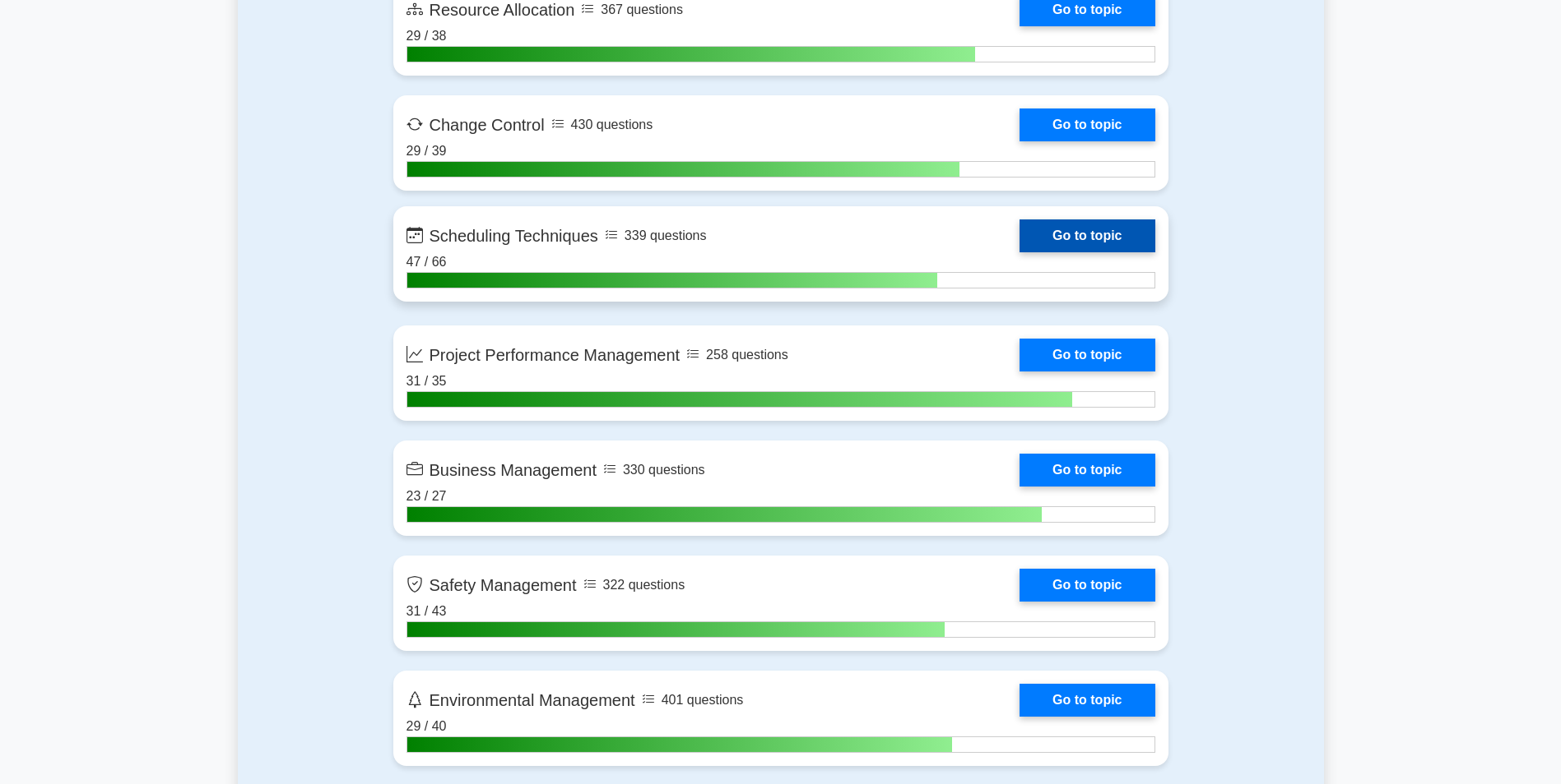
click at [1098, 228] on link "Go to topic" at bounding box center [1087, 236] width 135 height 33
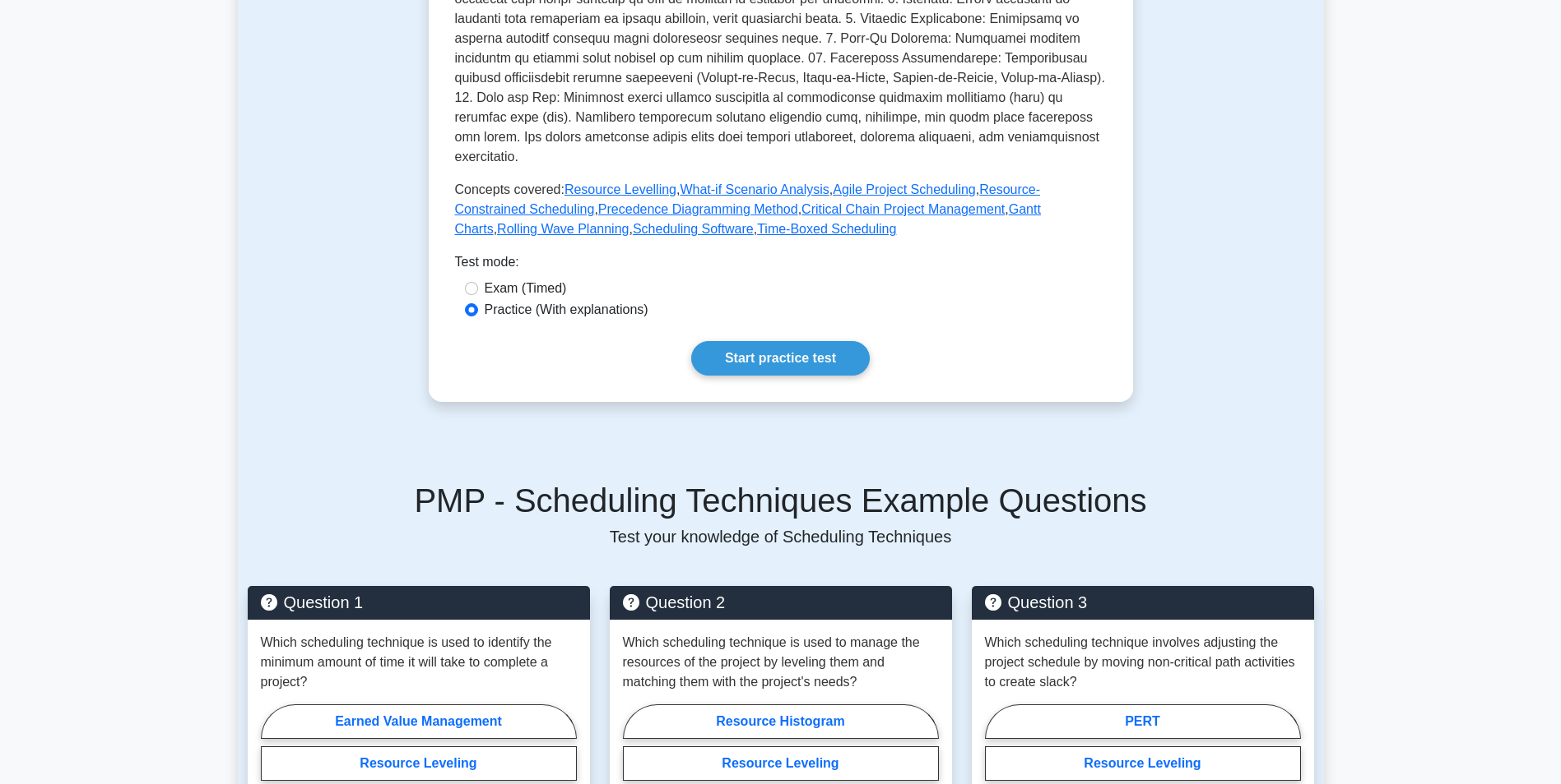
scroll to position [650, 0]
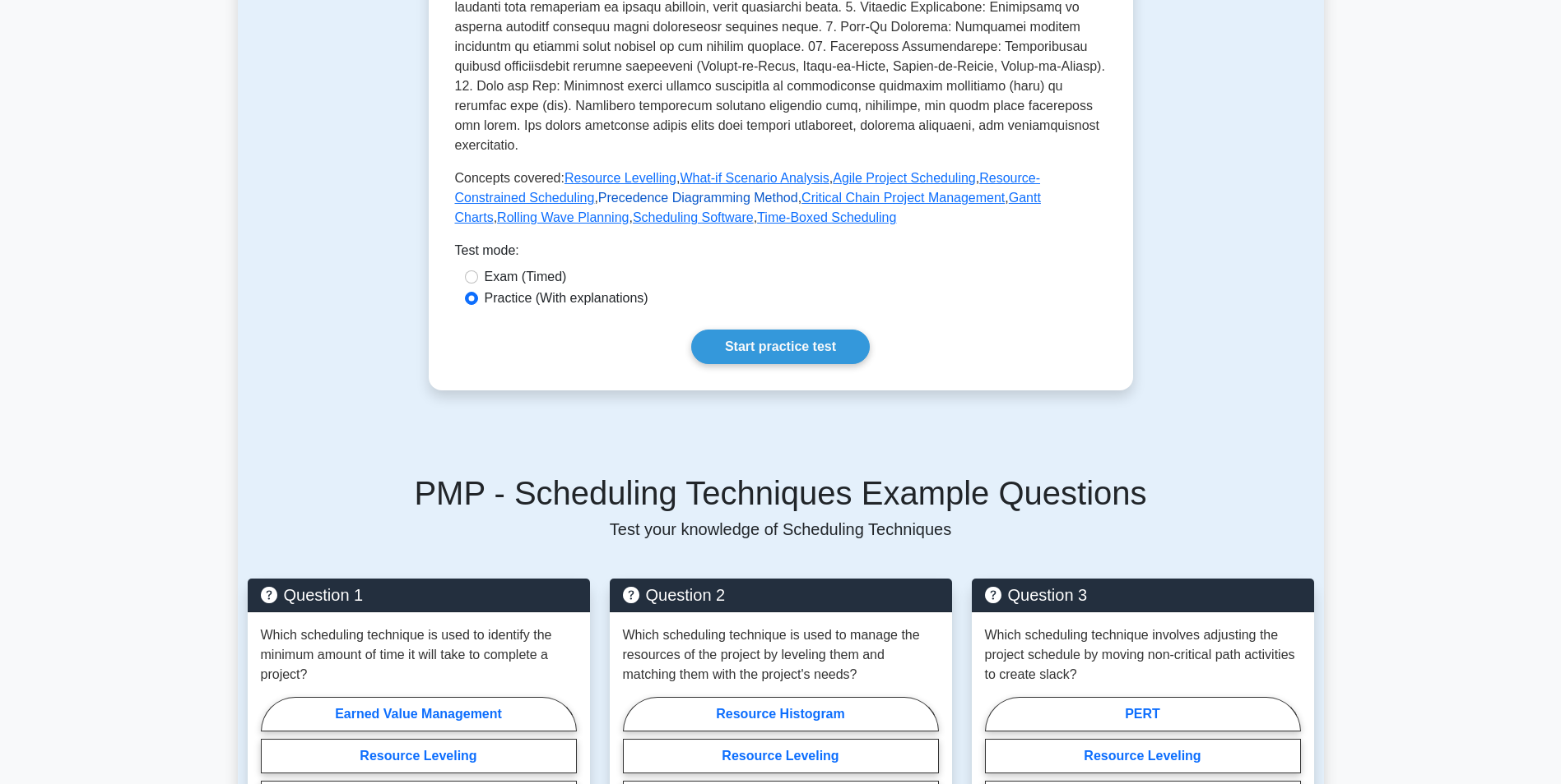
click at [598, 191] on link "Precedence Diagramming Method" at bounding box center [698, 198] width 200 height 14
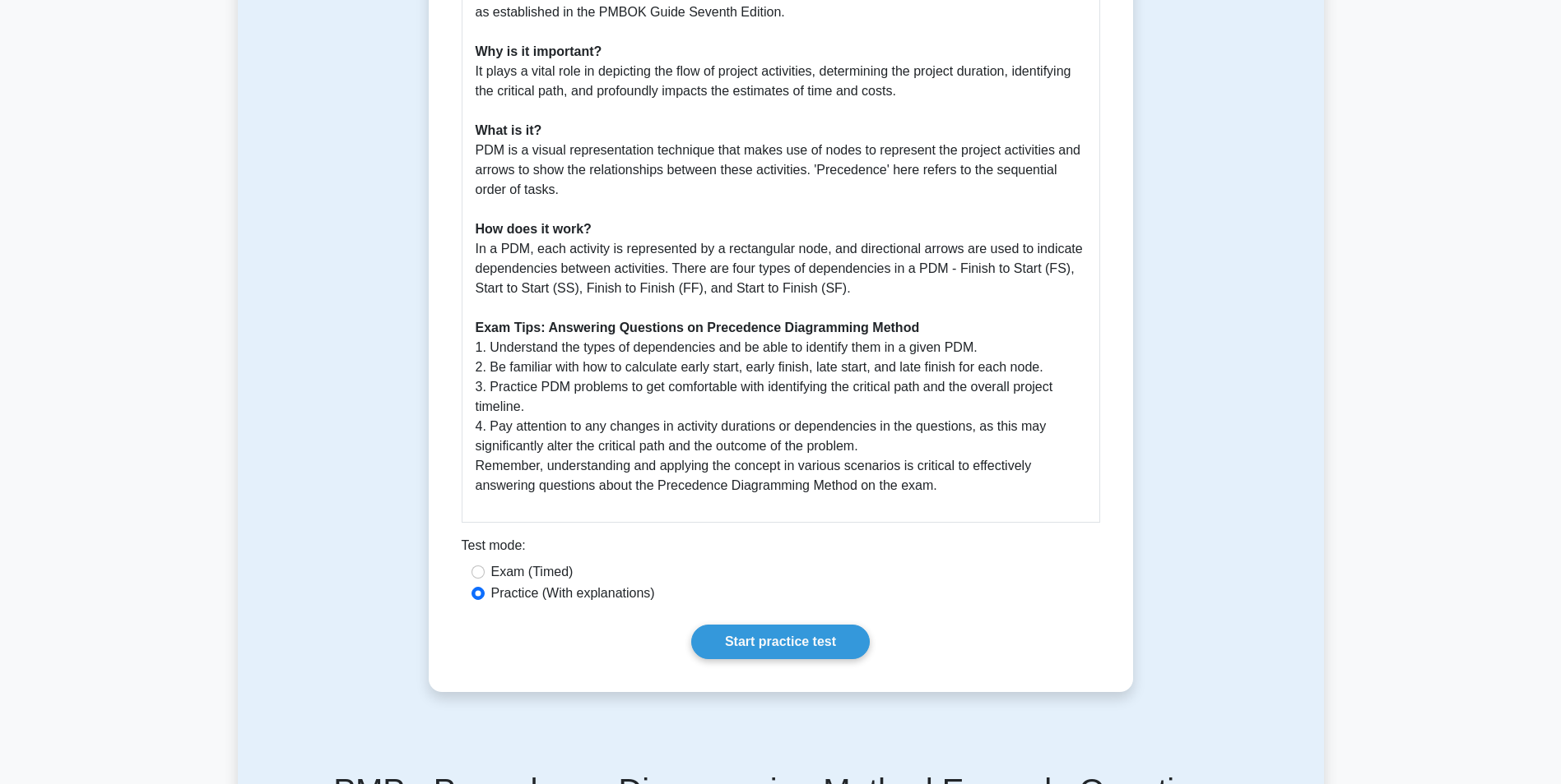
scroll to position [666, 0]
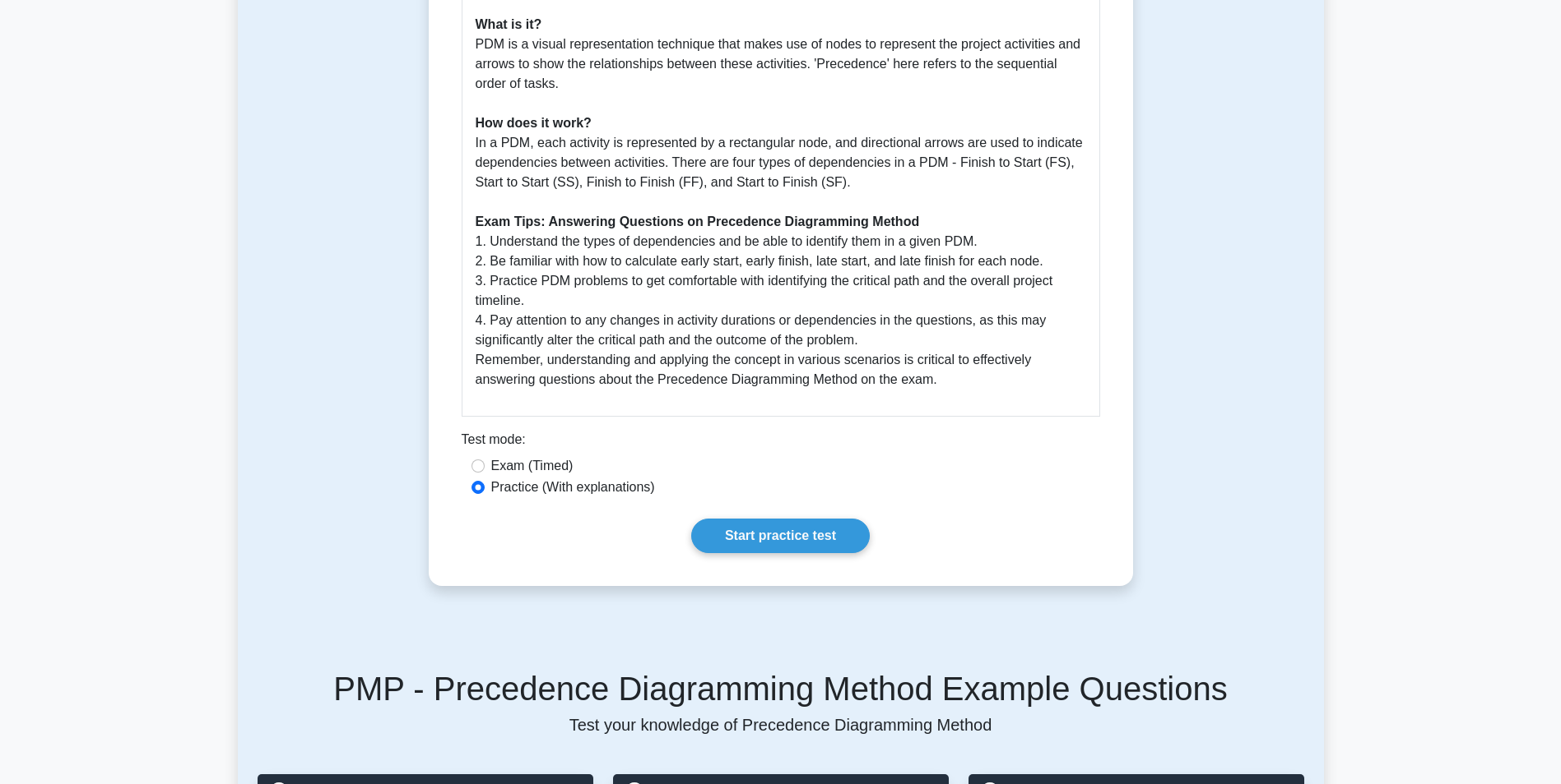
drag, startPoint x: 838, startPoint y: 499, endPoint x: 828, endPoint y: 516, distance: 19.7
click at [828, 516] on div "Precedence Diagramming Method 5 minutes 5 Questions Guide to the Precedence Dia…" at bounding box center [780, 40] width 691 height 1079
click at [820, 527] on link "Start practice test" at bounding box center [780, 535] width 178 height 34
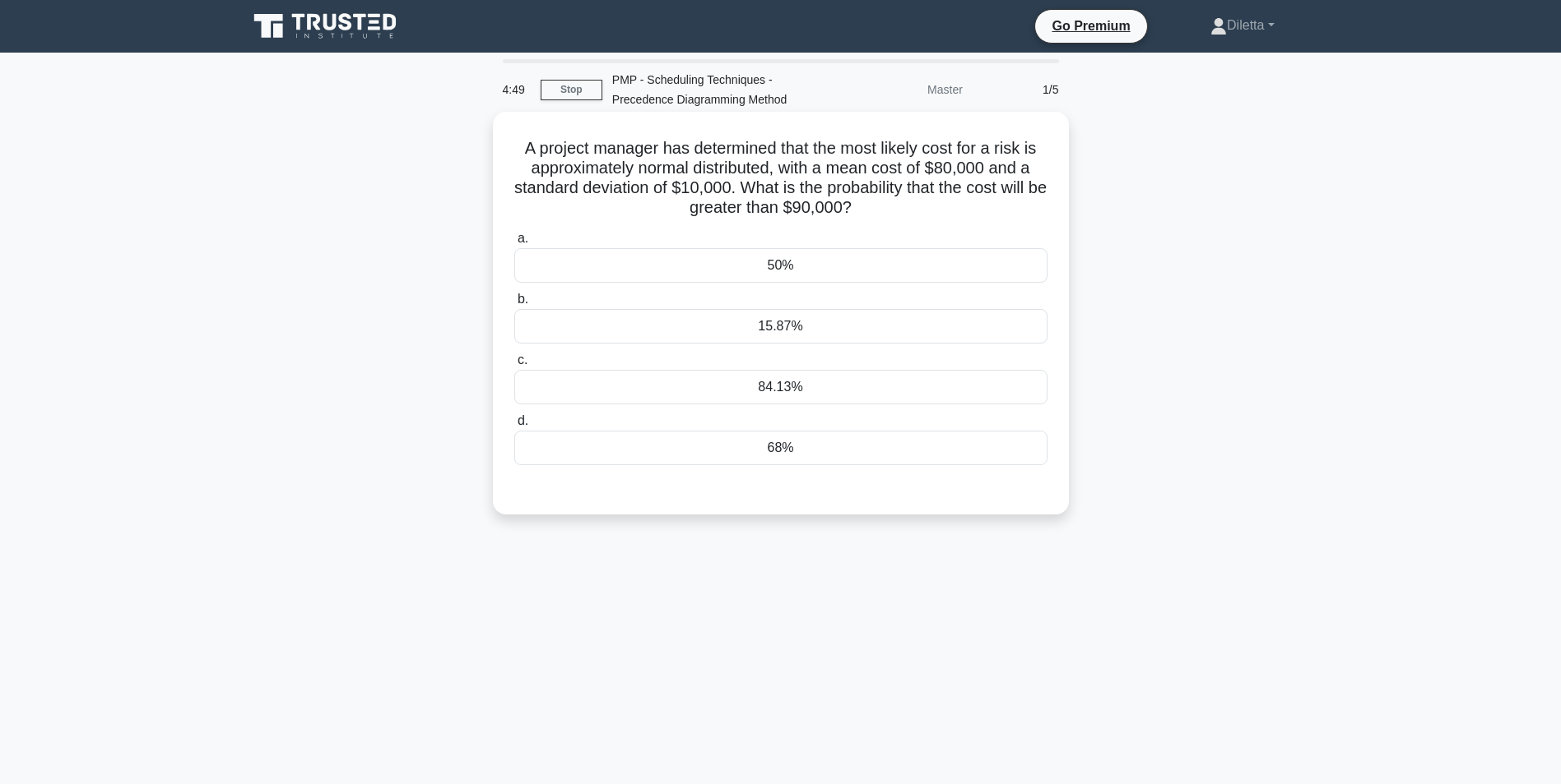
click at [954, 338] on div "15.87%" at bounding box center [780, 326] width 533 height 34
click at [514, 305] on input "b. 15.87%" at bounding box center [514, 300] width 0 height 11
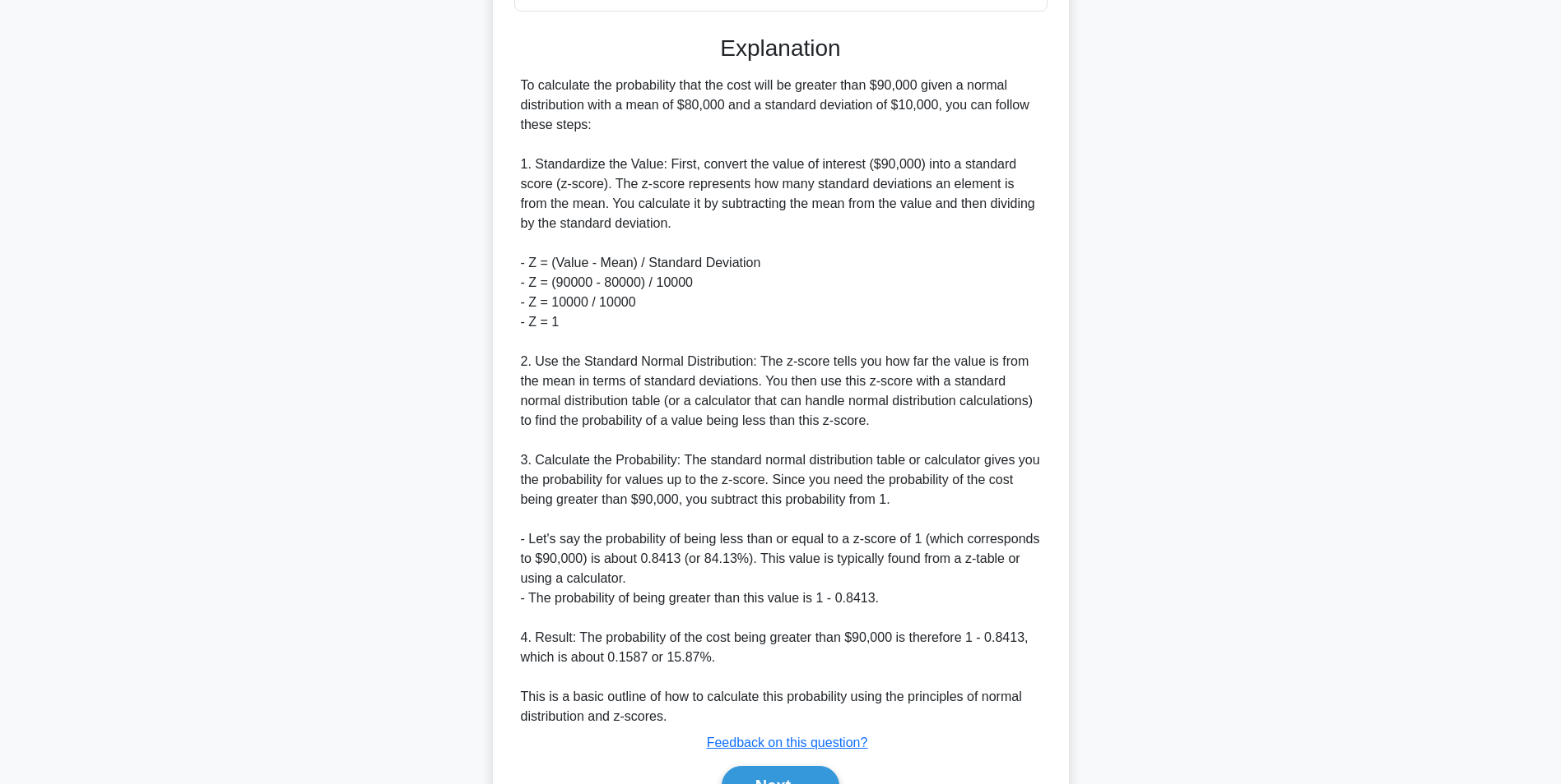
scroll to position [546, 0]
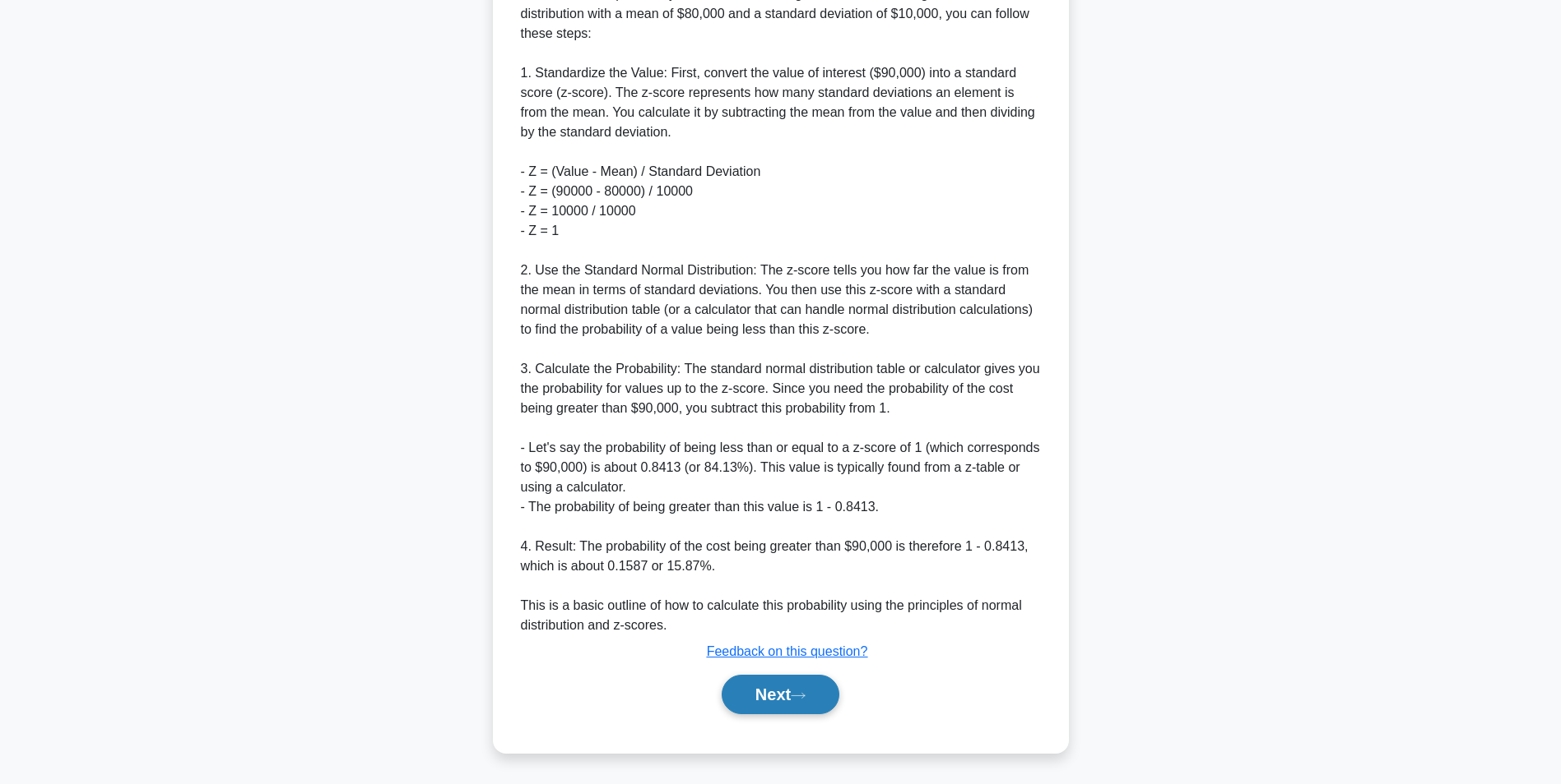
click at [776, 692] on button "Next" at bounding box center [780, 695] width 118 height 39
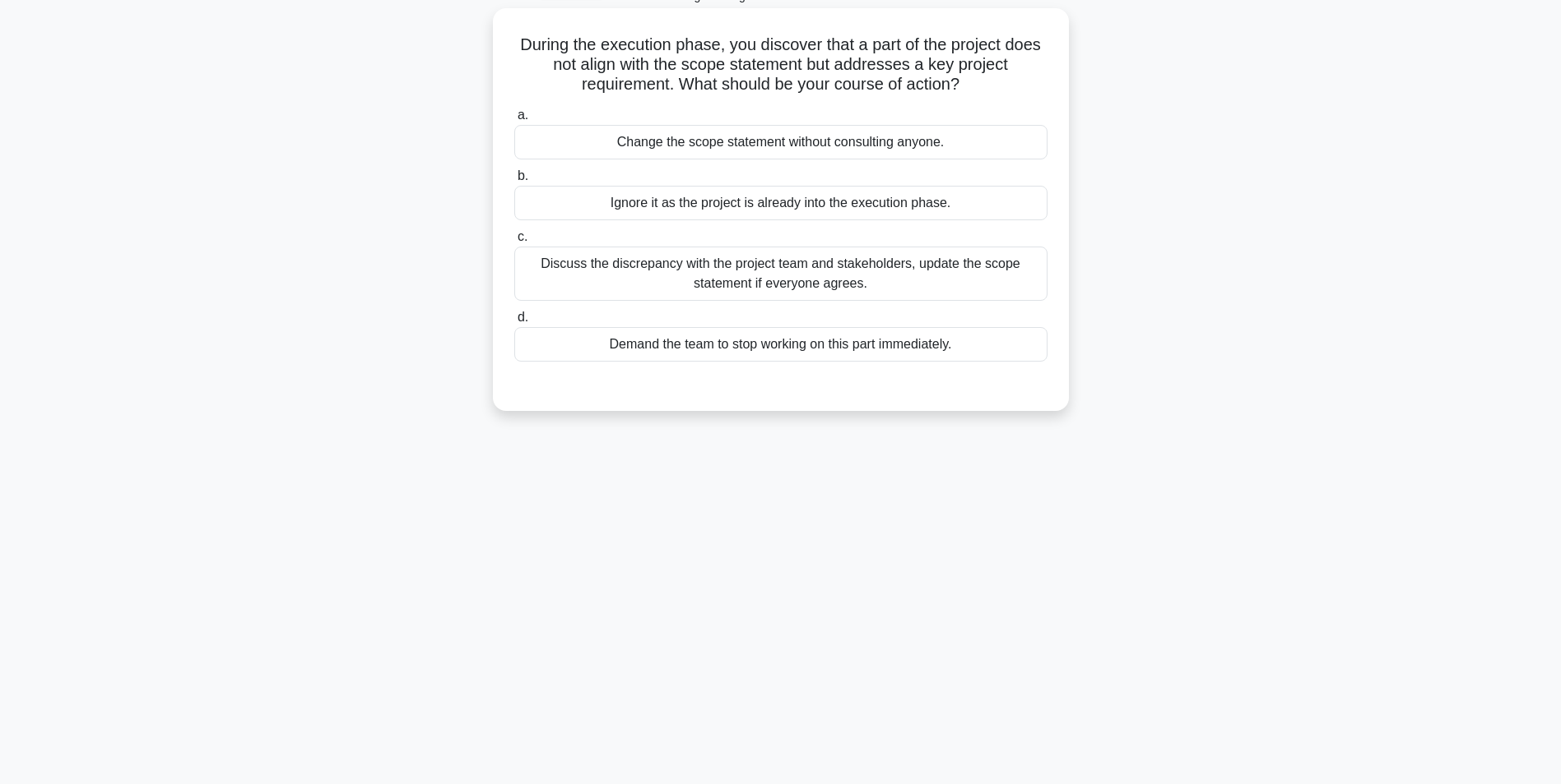
click at [932, 278] on div "Discuss the discrepancy with the project team and stakeholders, update the scop…" at bounding box center [780, 273] width 533 height 54
click at [514, 243] on input "c. Discuss the discrepancy with the project team and stakeholders, update the s…" at bounding box center [514, 237] width 0 height 11
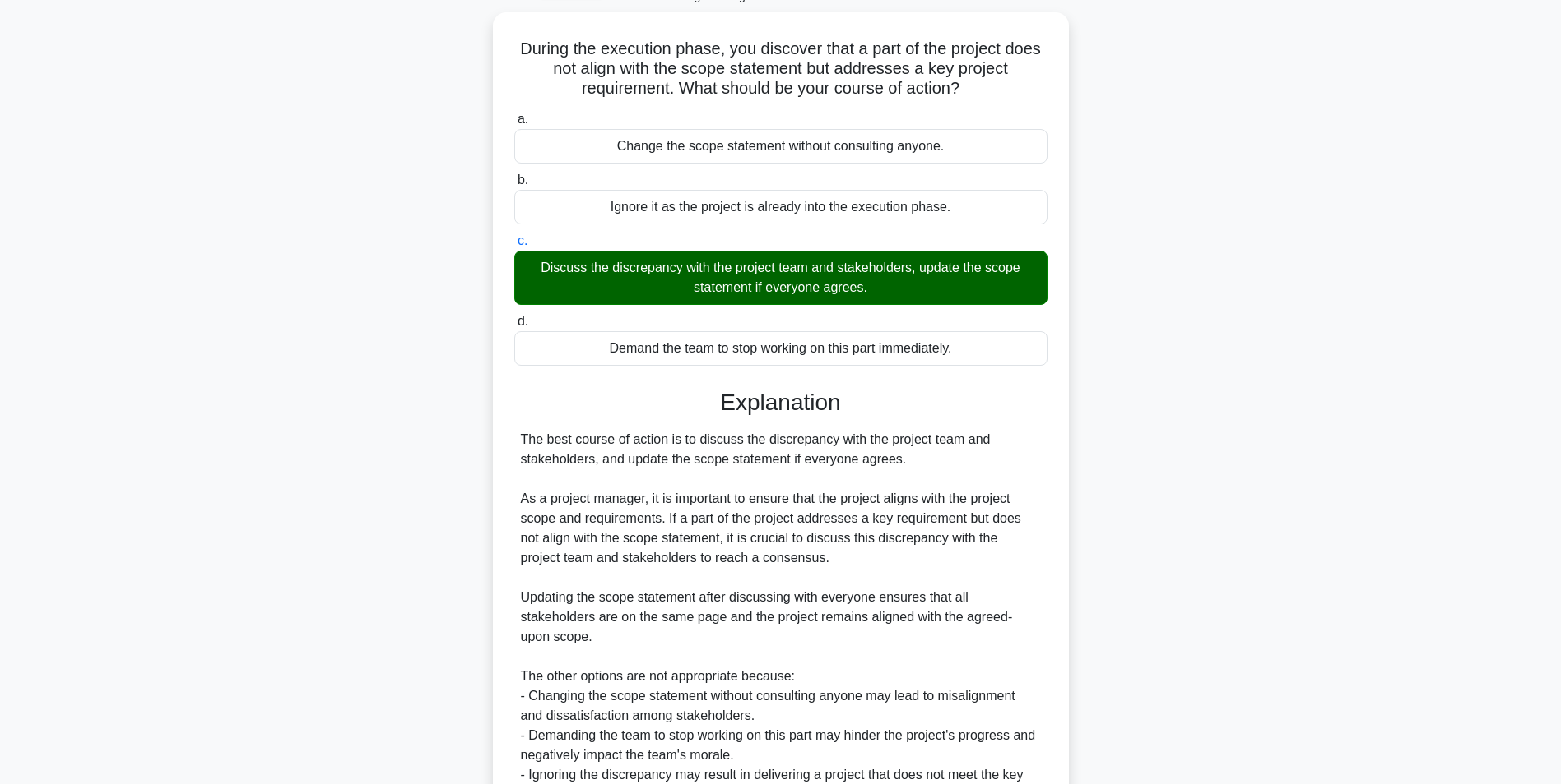
scroll to position [270, 0]
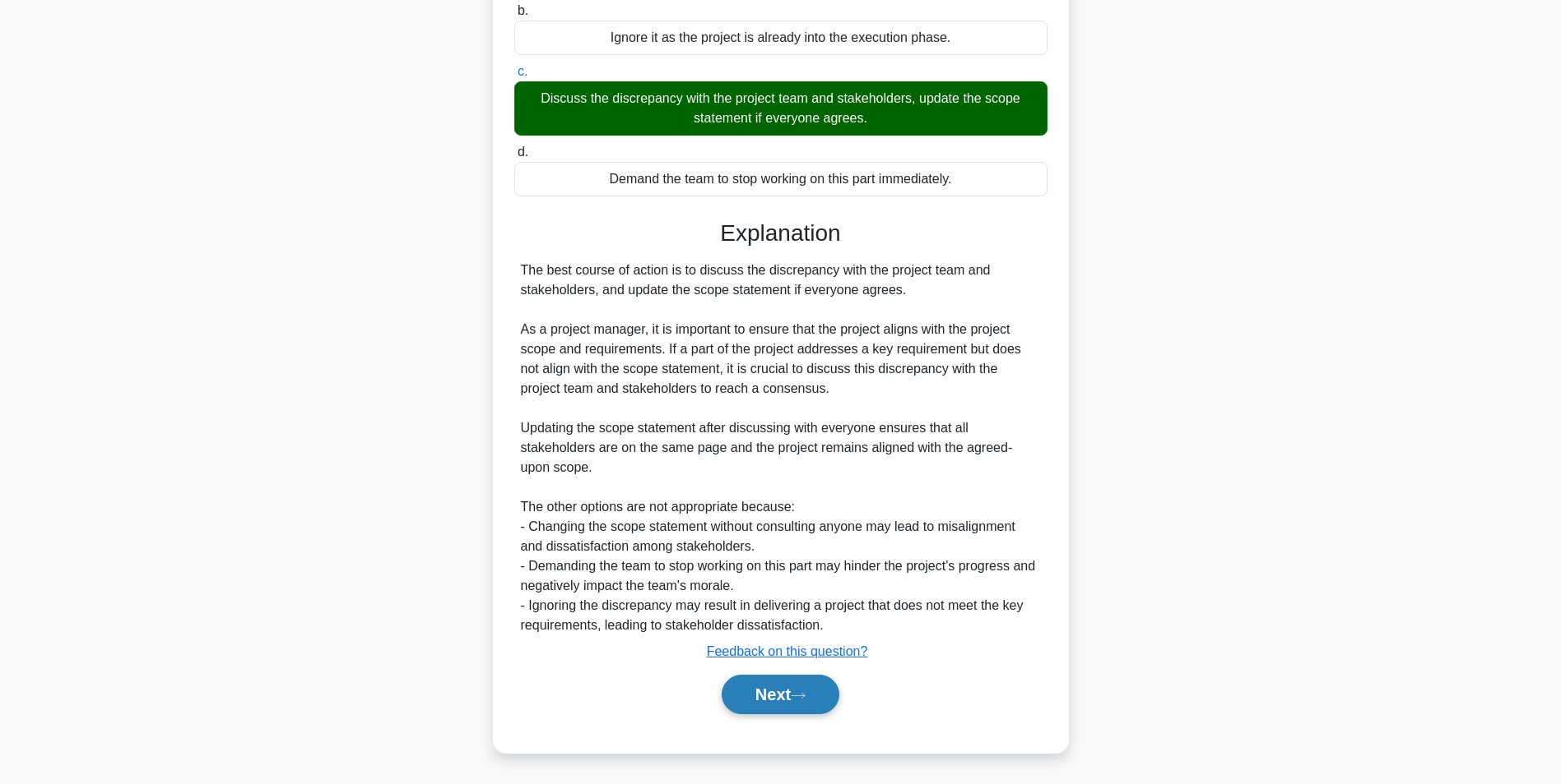
click at [778, 698] on button "Next" at bounding box center [780, 695] width 118 height 39
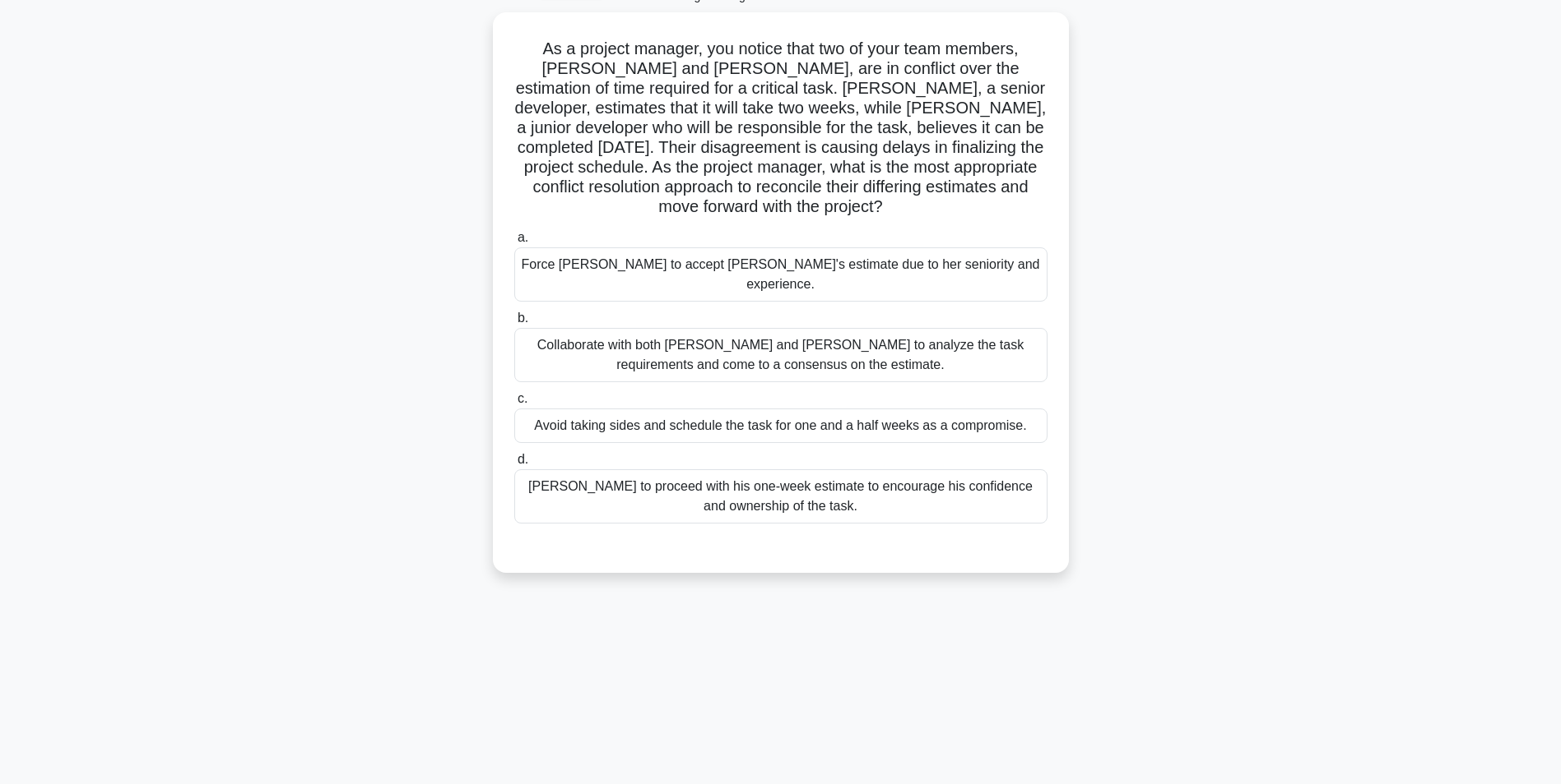
scroll to position [104, 0]
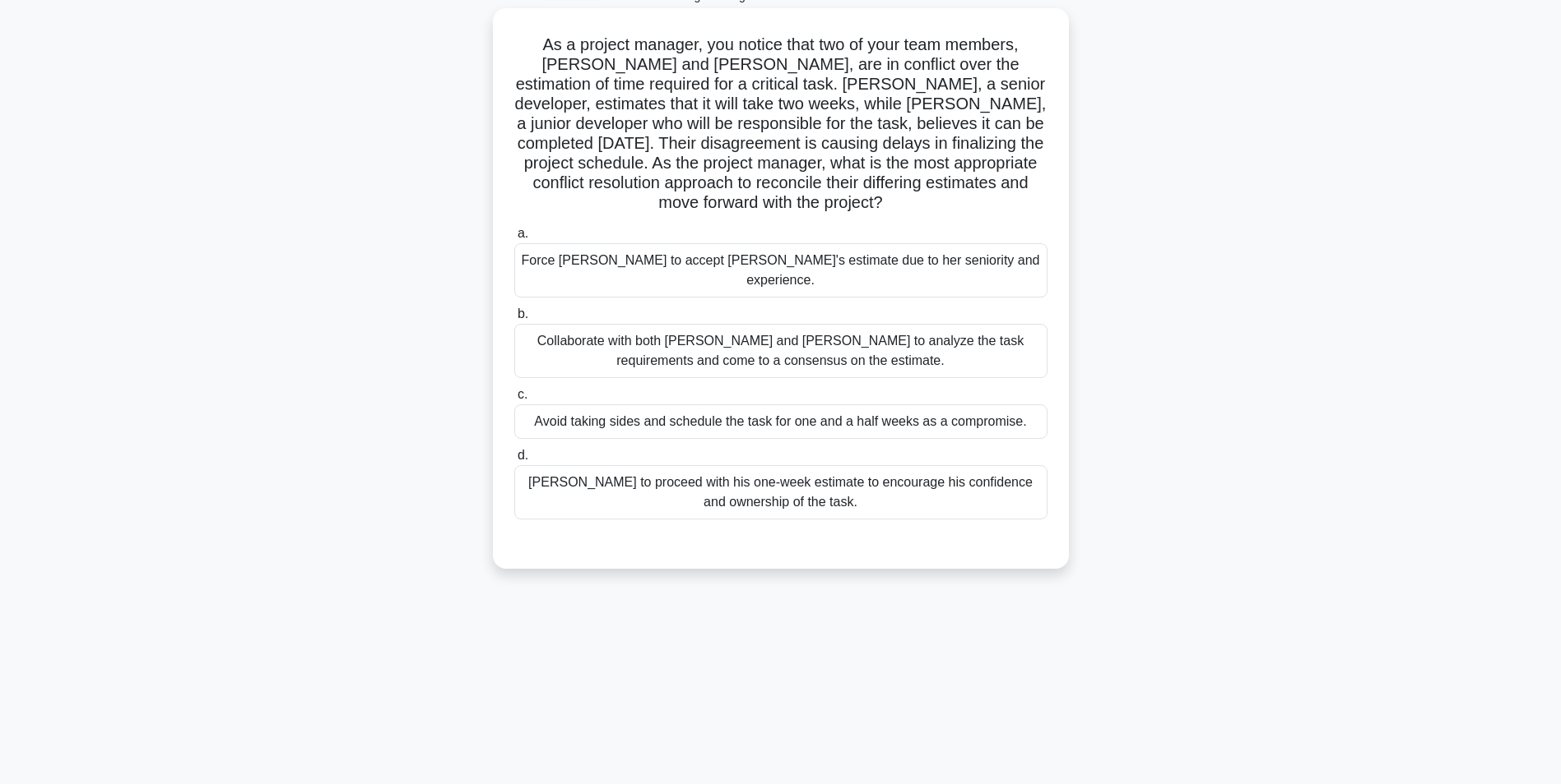
click at [837, 327] on div "Collaborate with both Emily and Raj to analyze the task requirements and come t…" at bounding box center [780, 350] width 533 height 54
click at [514, 320] on input "b. Collaborate with both Emily and Raj to analyze the task requirements and com…" at bounding box center [514, 314] width 0 height 11
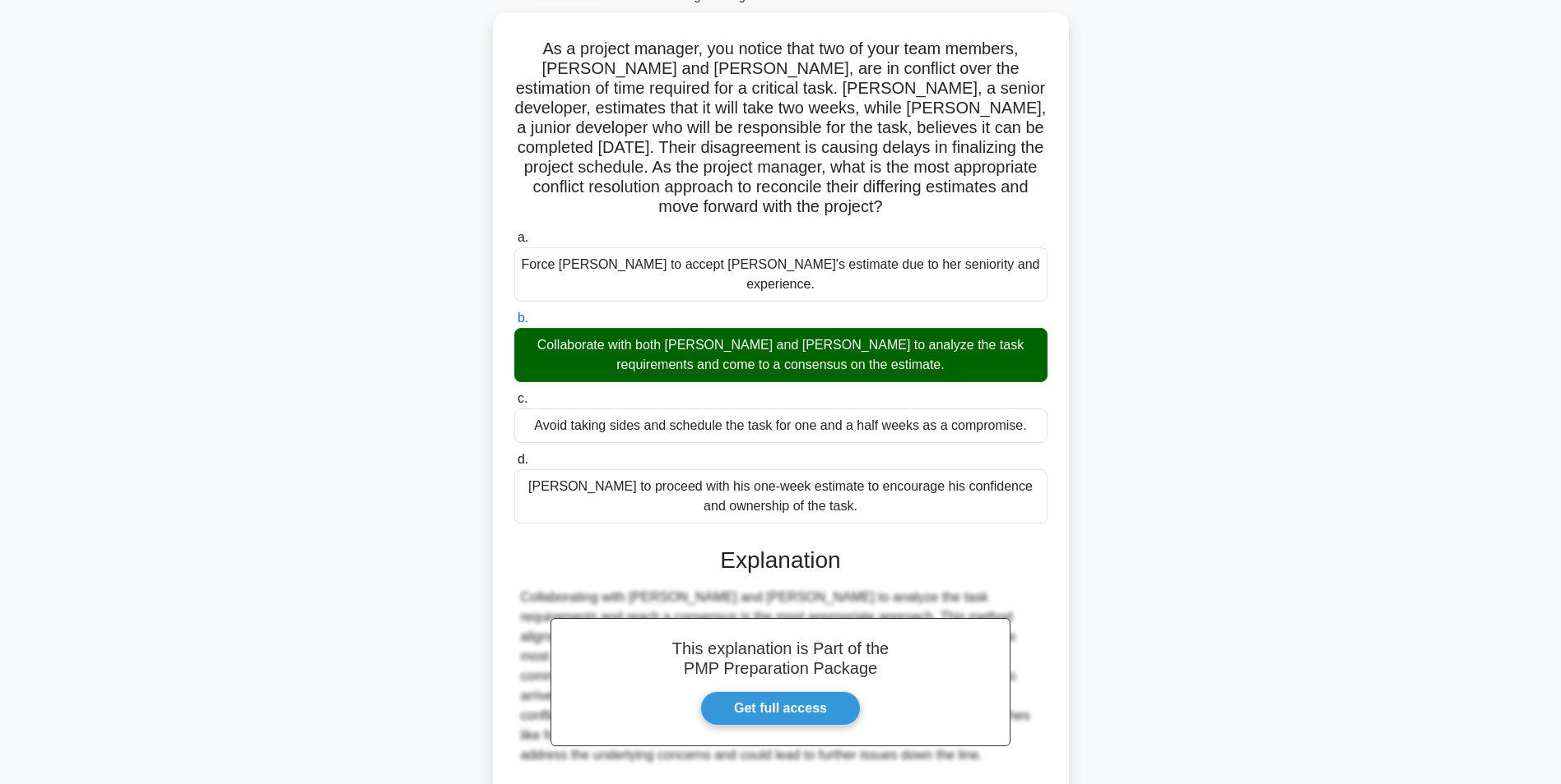
scroll to position [230, 0]
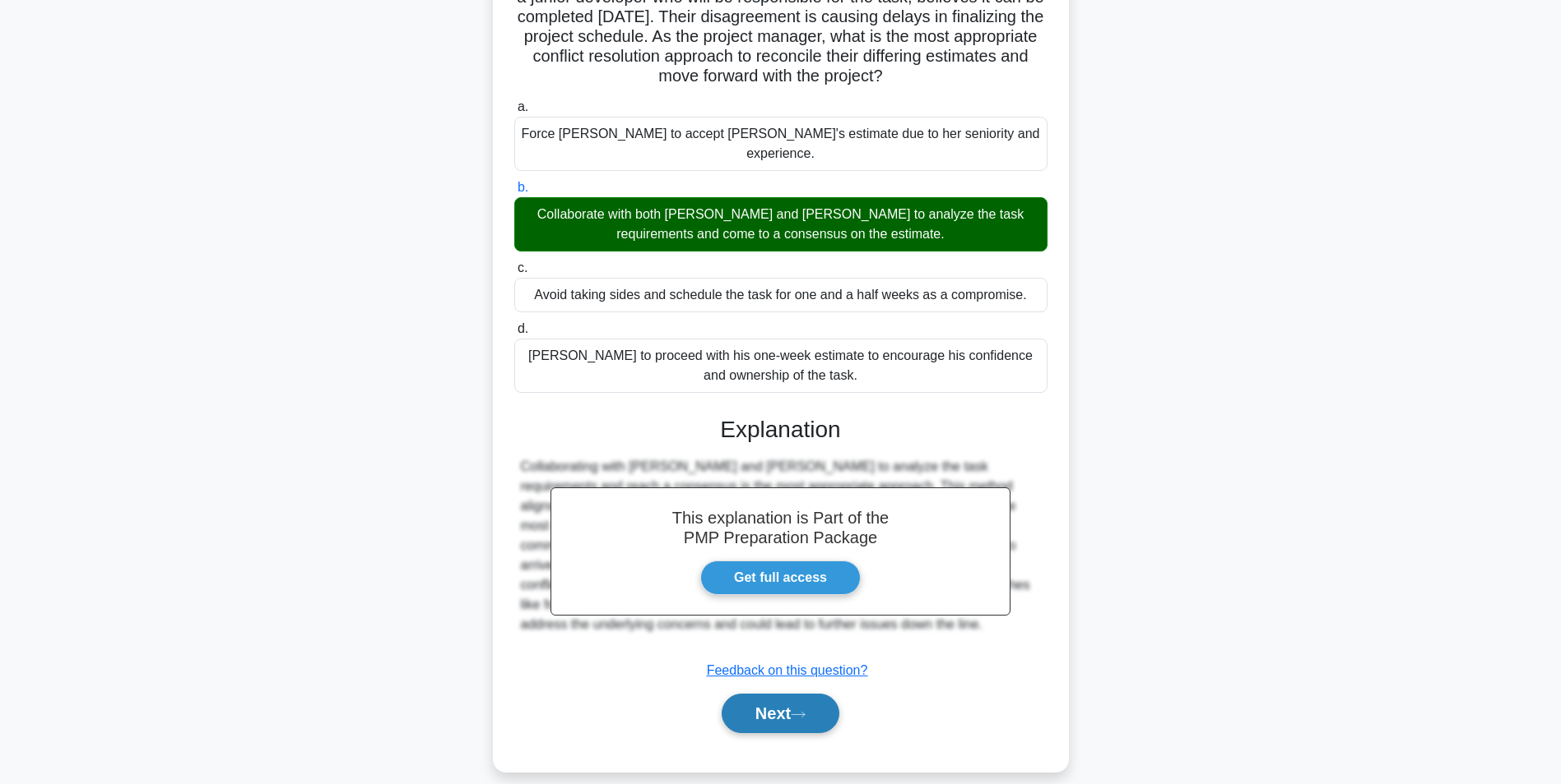
click at [821, 702] on button "Next" at bounding box center [780, 714] width 118 height 39
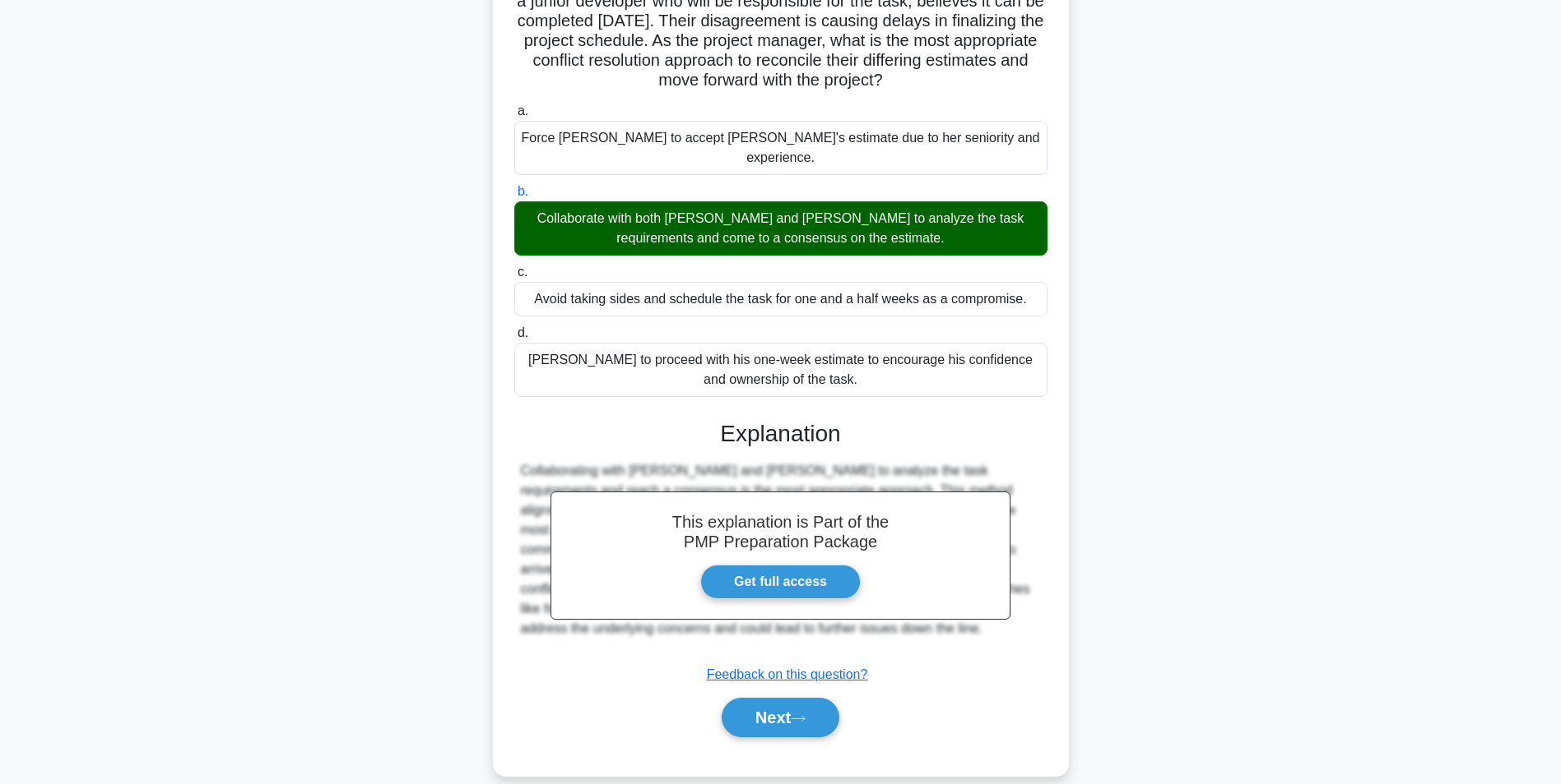
scroll to position [104, 0]
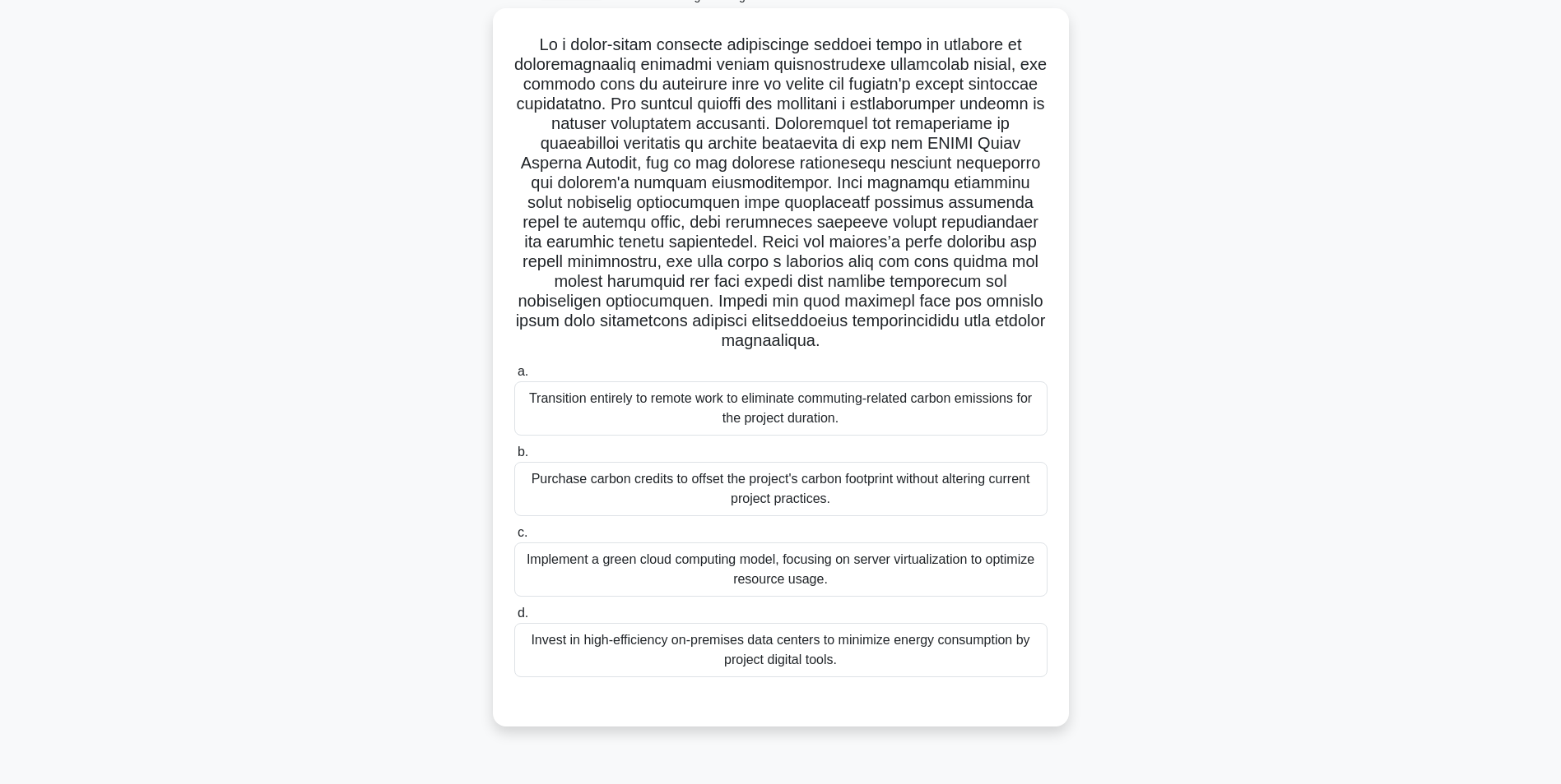
click at [936, 578] on div "Implement a green cloud computing model, focusing on server virtualization to o…" at bounding box center [780, 569] width 533 height 54
click at [514, 538] on input "c. Implement a green cloud computing model, focusing on server virtualization t…" at bounding box center [514, 532] width 0 height 11
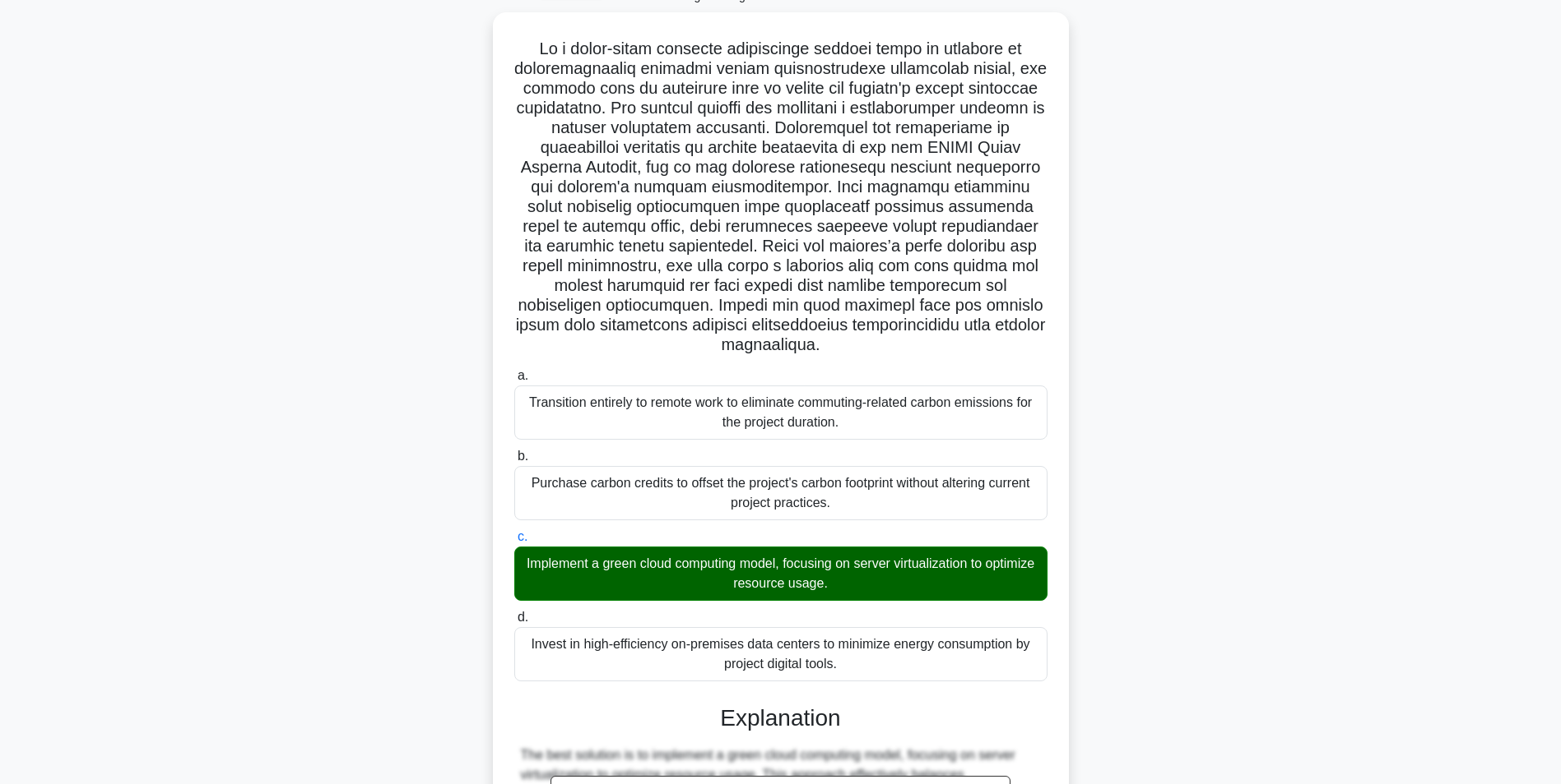
scroll to position [624, 0]
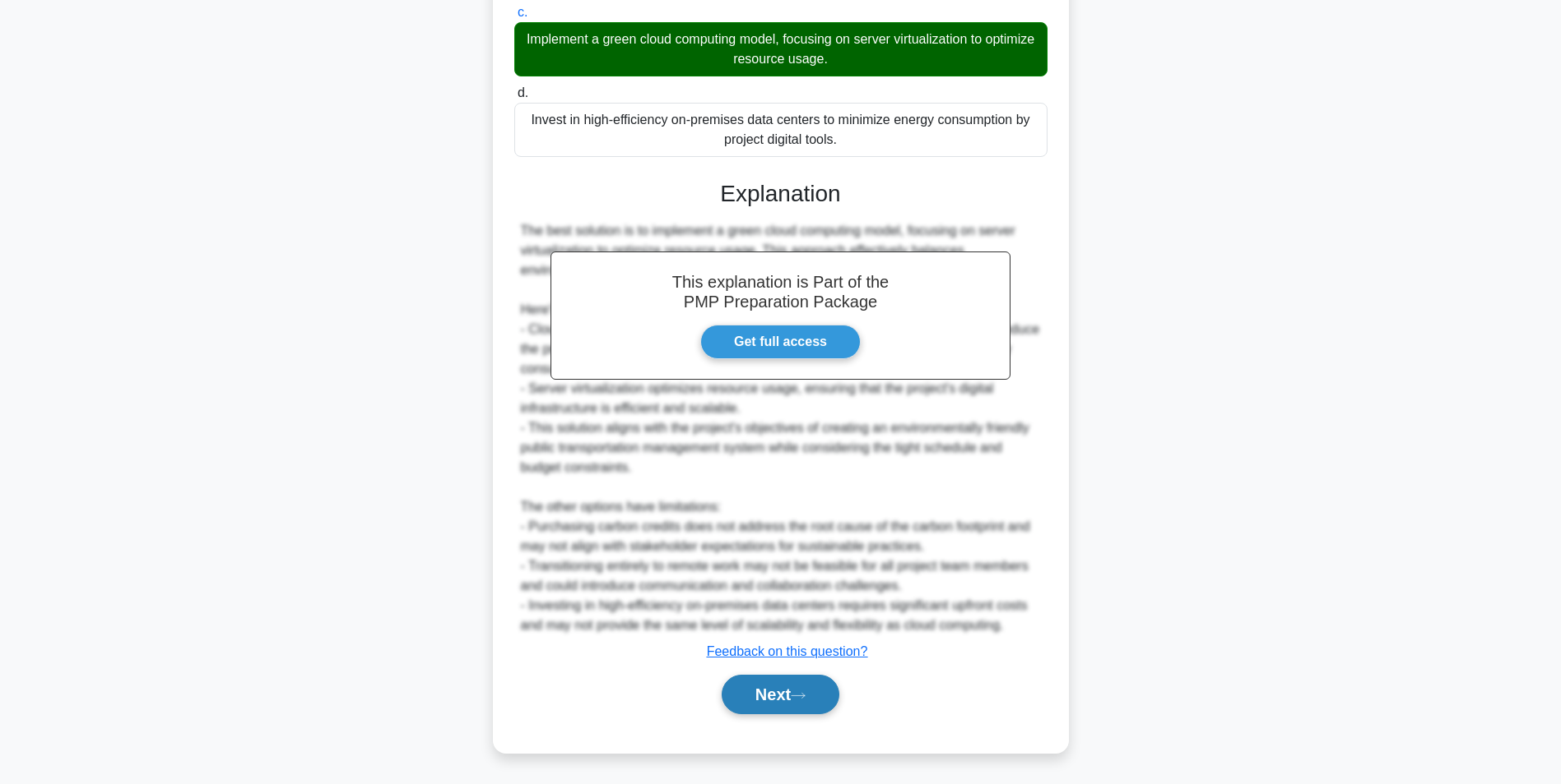
click at [805, 701] on icon at bounding box center [797, 696] width 15 height 9
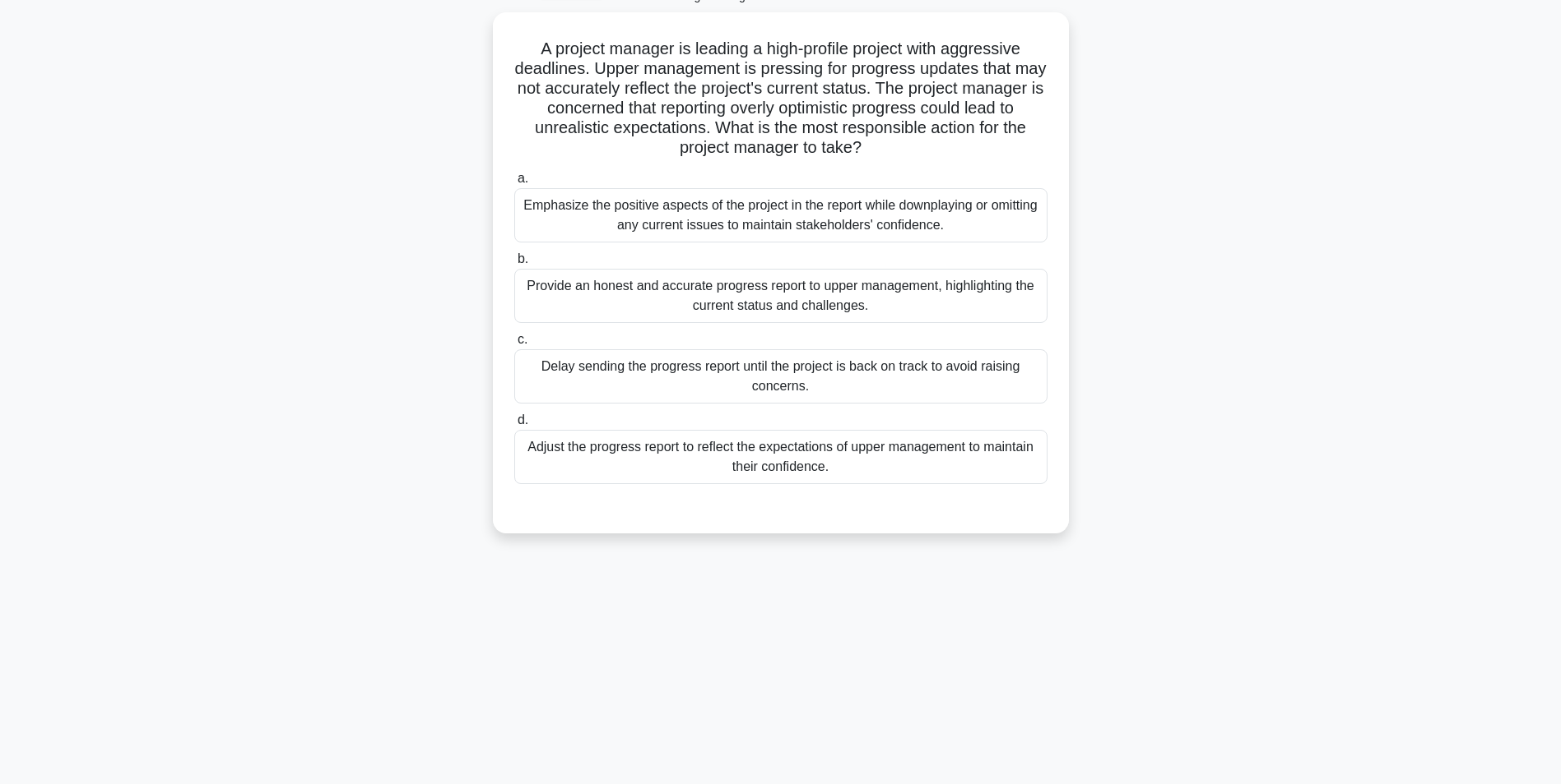
scroll to position [104, 0]
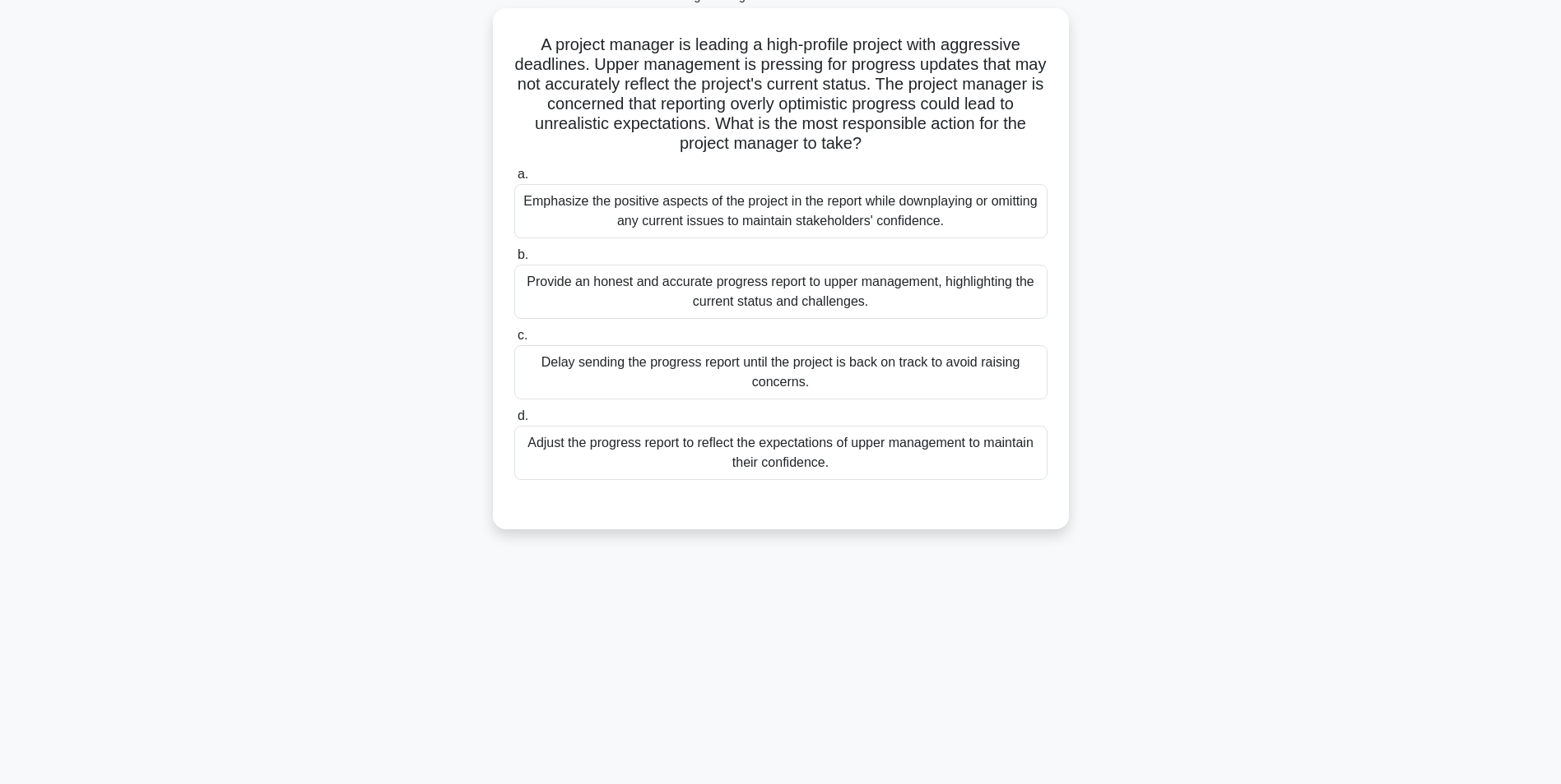
click at [944, 453] on div "Adjust the progress report to reflect the expectations of upper management to m…" at bounding box center [780, 452] width 533 height 54
click at [514, 422] on input "d. Adjust the progress report to reflect the expectations of upper management t…" at bounding box center [514, 416] width 0 height 11
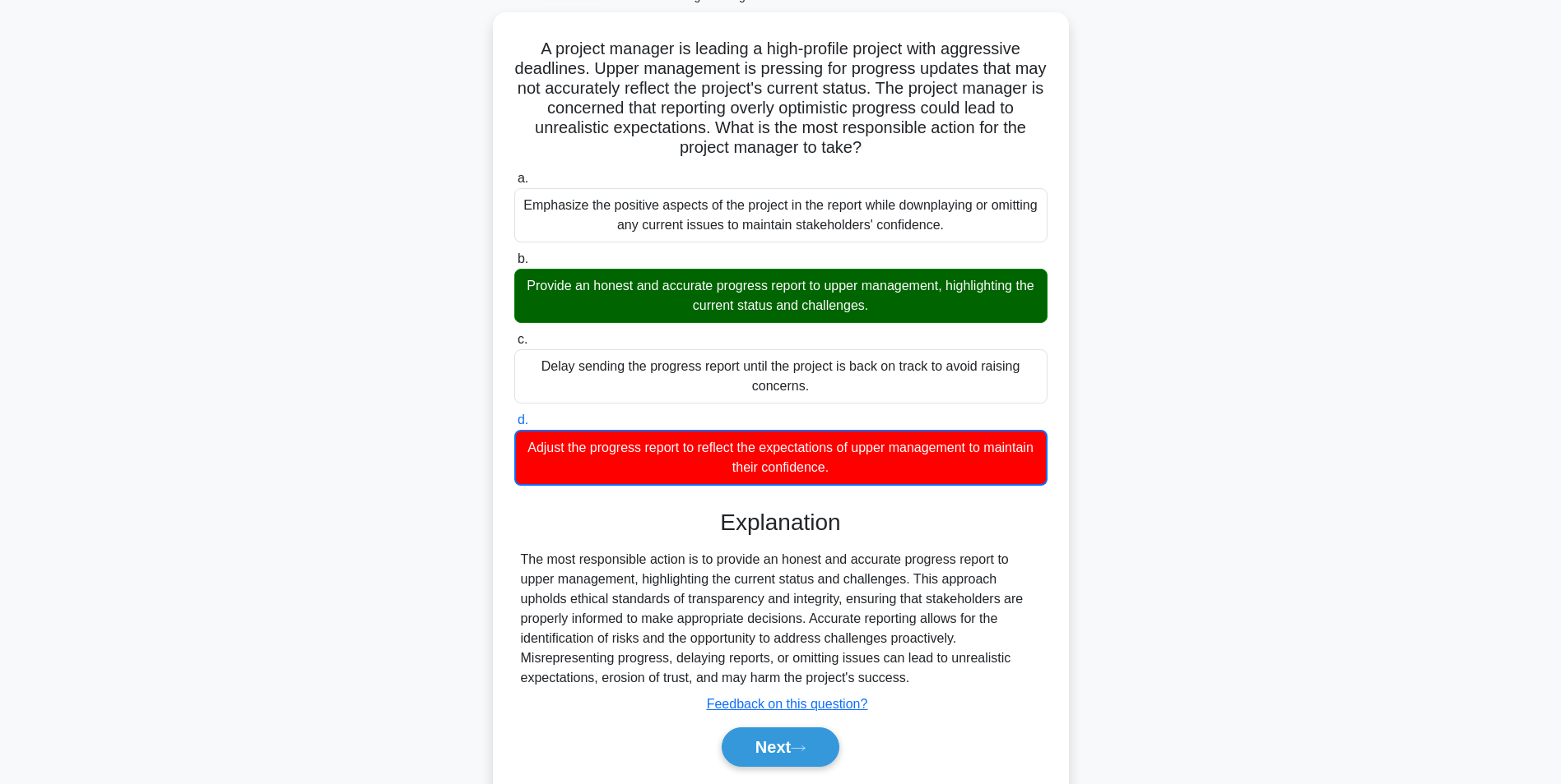
scroll to position [153, 0]
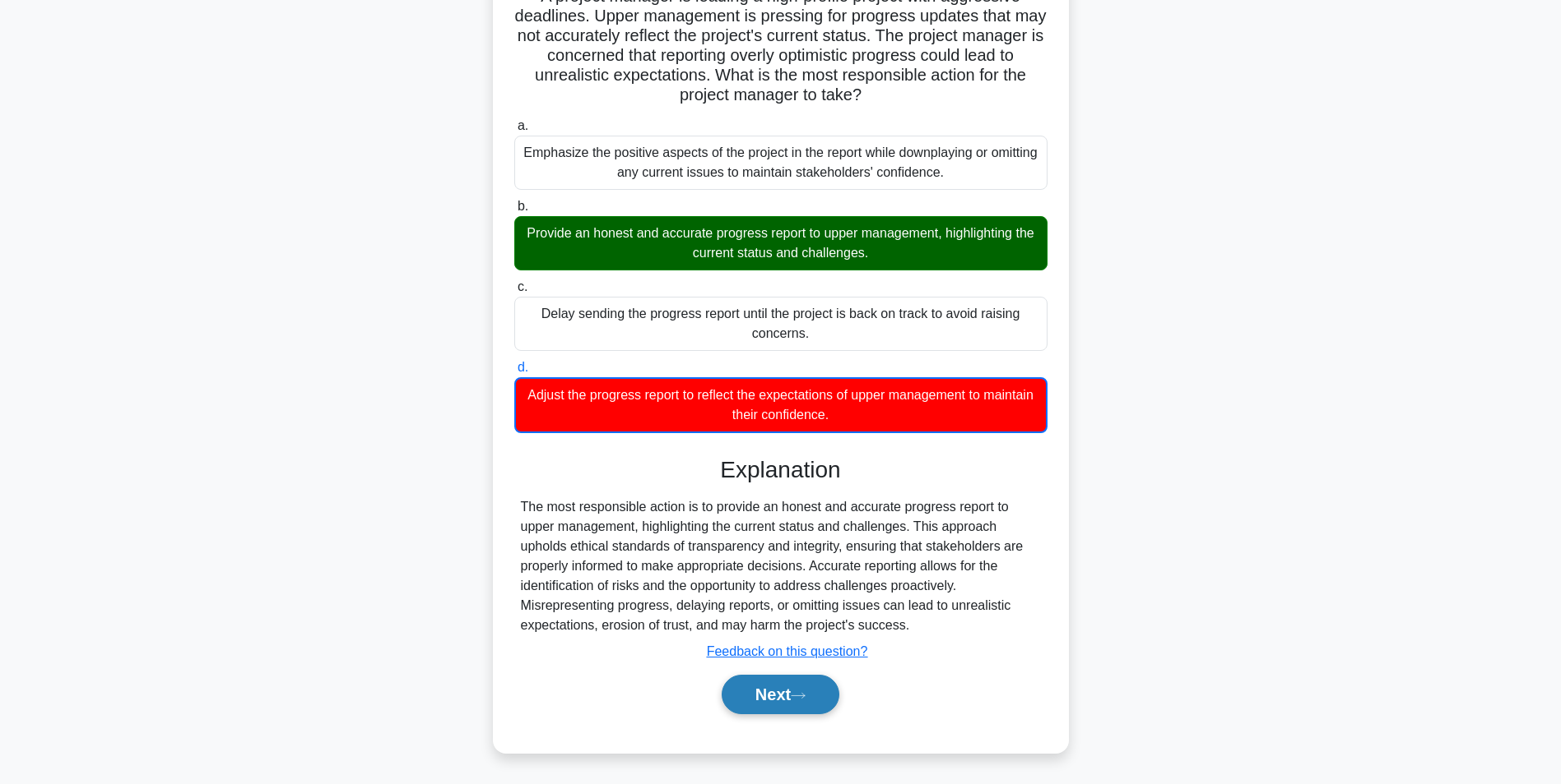
click at [815, 706] on button "Next" at bounding box center [780, 695] width 118 height 39
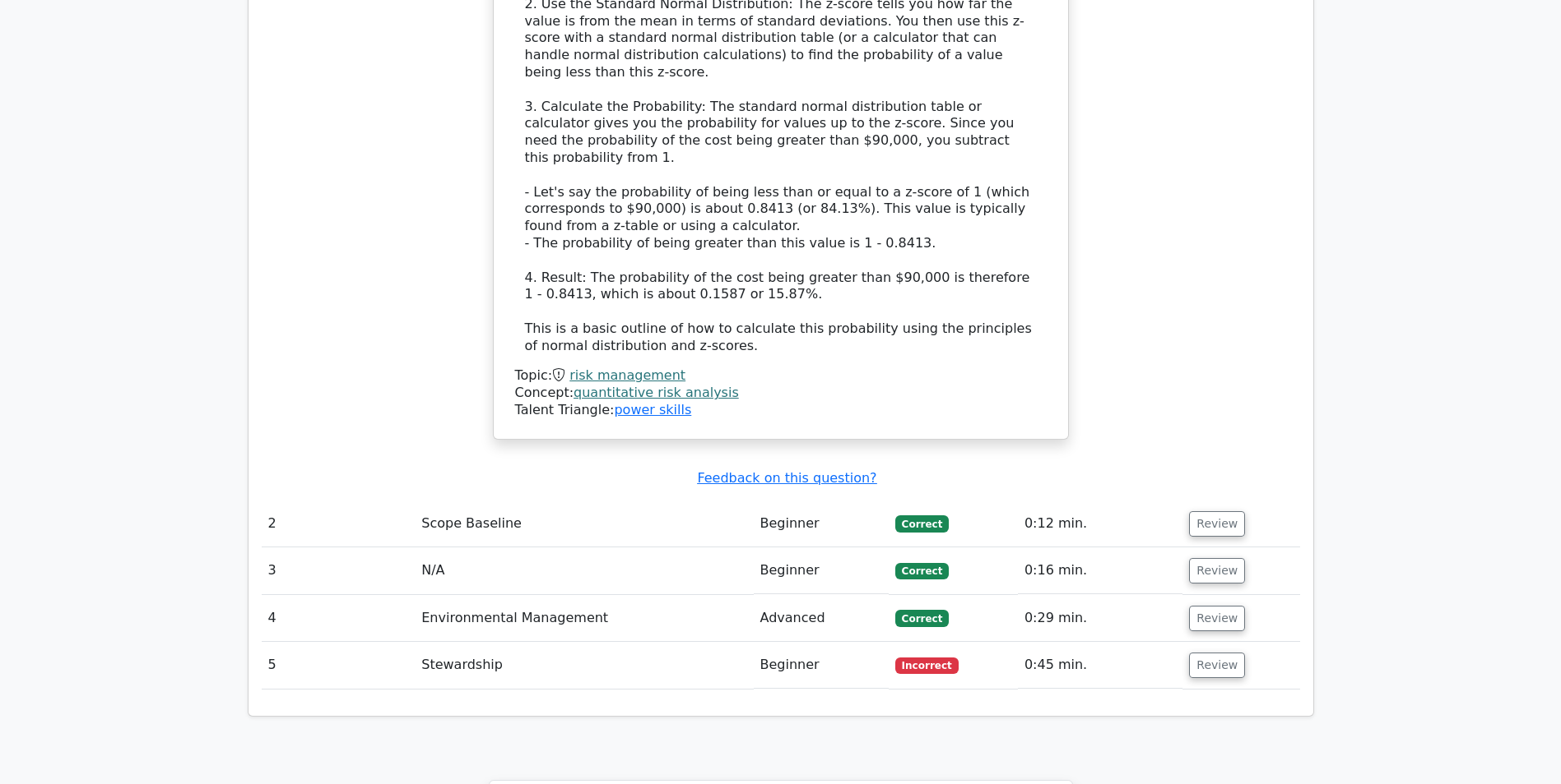
scroll to position [1988, 0]
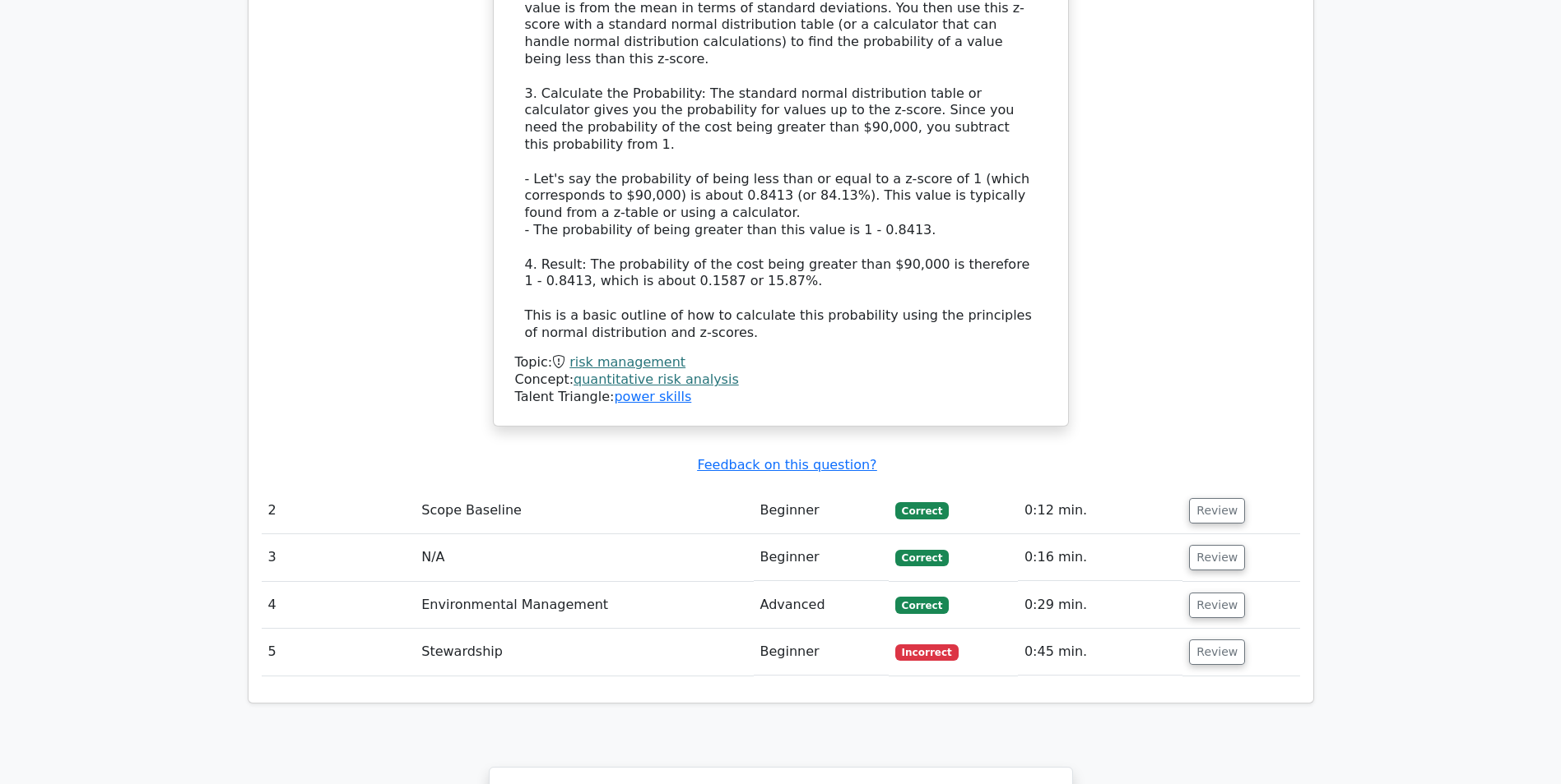
click at [694, 372] on link "quantitative risk analysis" at bounding box center [656, 380] width 166 height 16
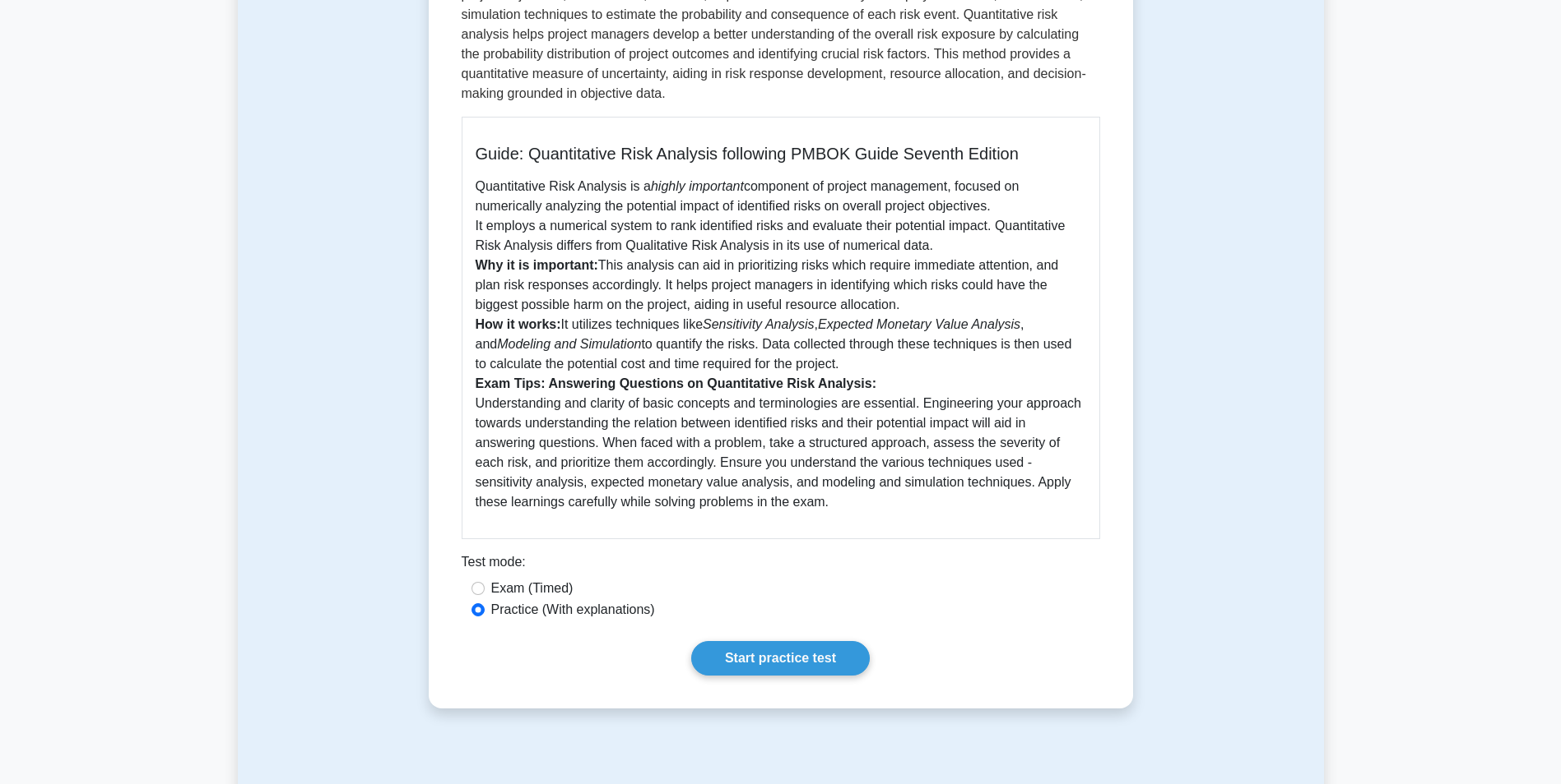
scroll to position [289, 0]
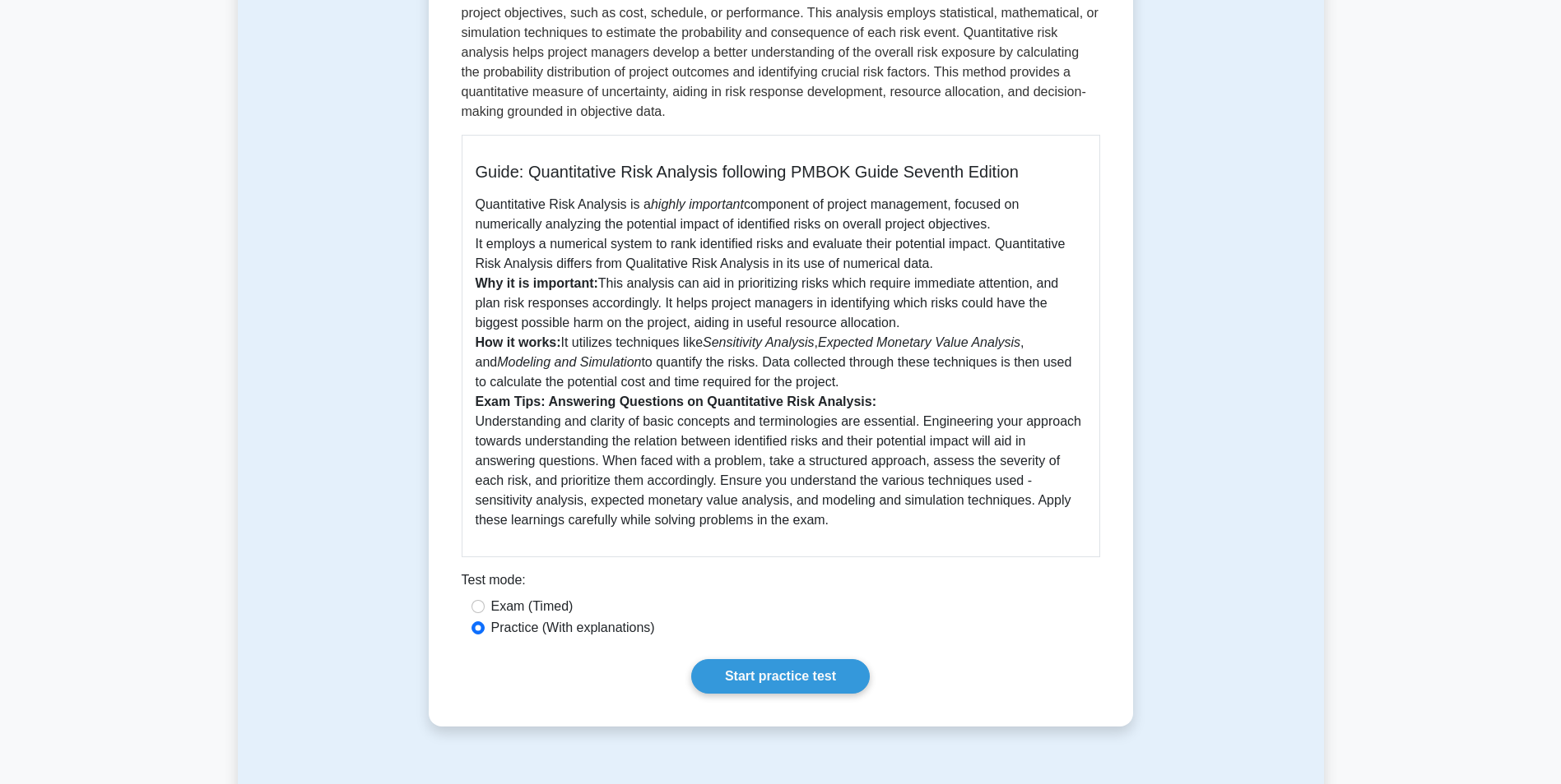
click at [814, 655] on div "Quantitative Risk Analysis 5 minutes 5 Questions Guide: Quantitative Risk Analy…" at bounding box center [780, 300] width 691 height 842
click at [811, 670] on link "Start practice test" at bounding box center [780, 676] width 178 height 34
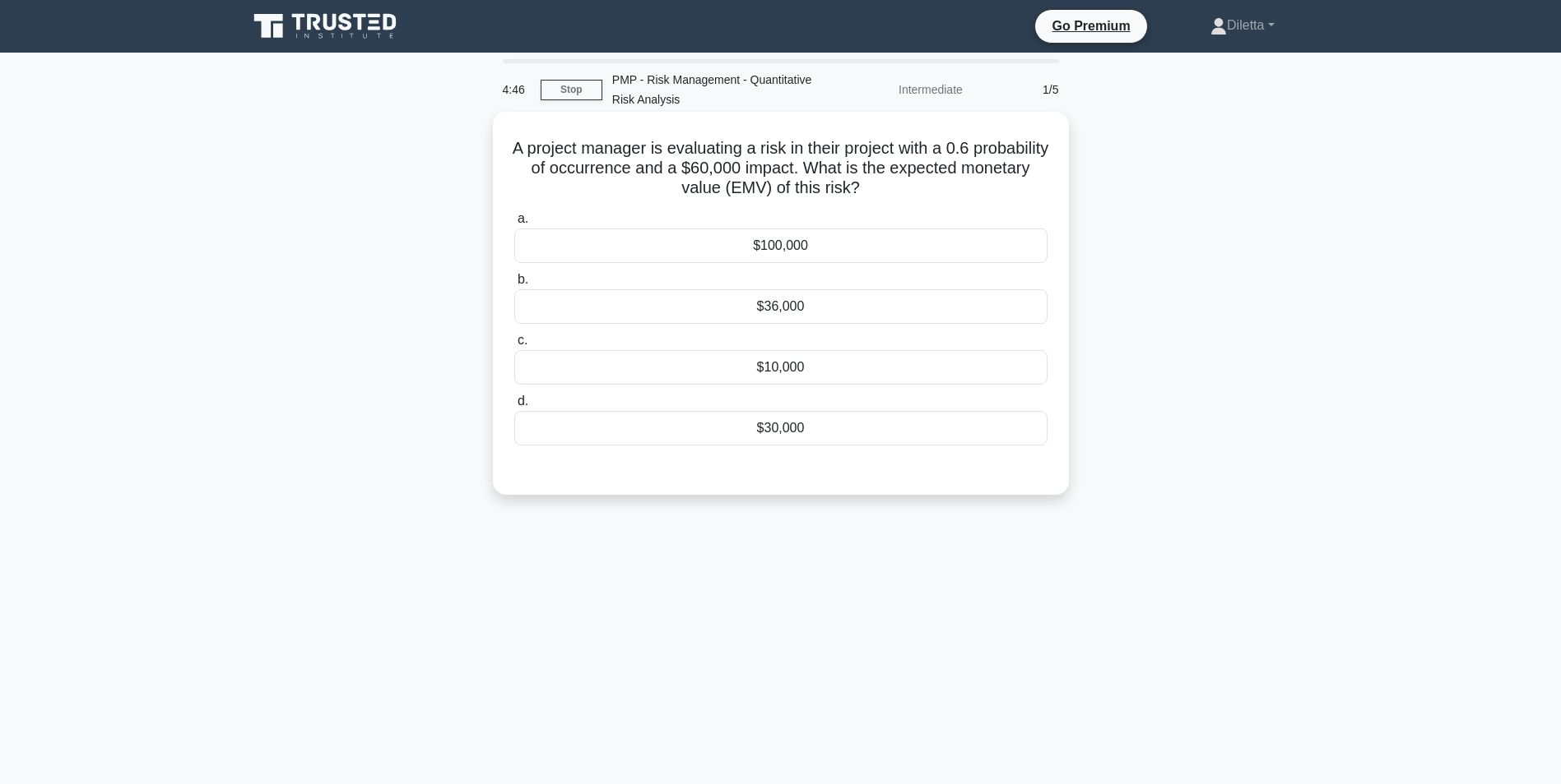
click at [987, 313] on div "$36,000" at bounding box center [780, 306] width 533 height 34
click at [514, 286] on input "b. $36,000" at bounding box center [514, 280] width 0 height 11
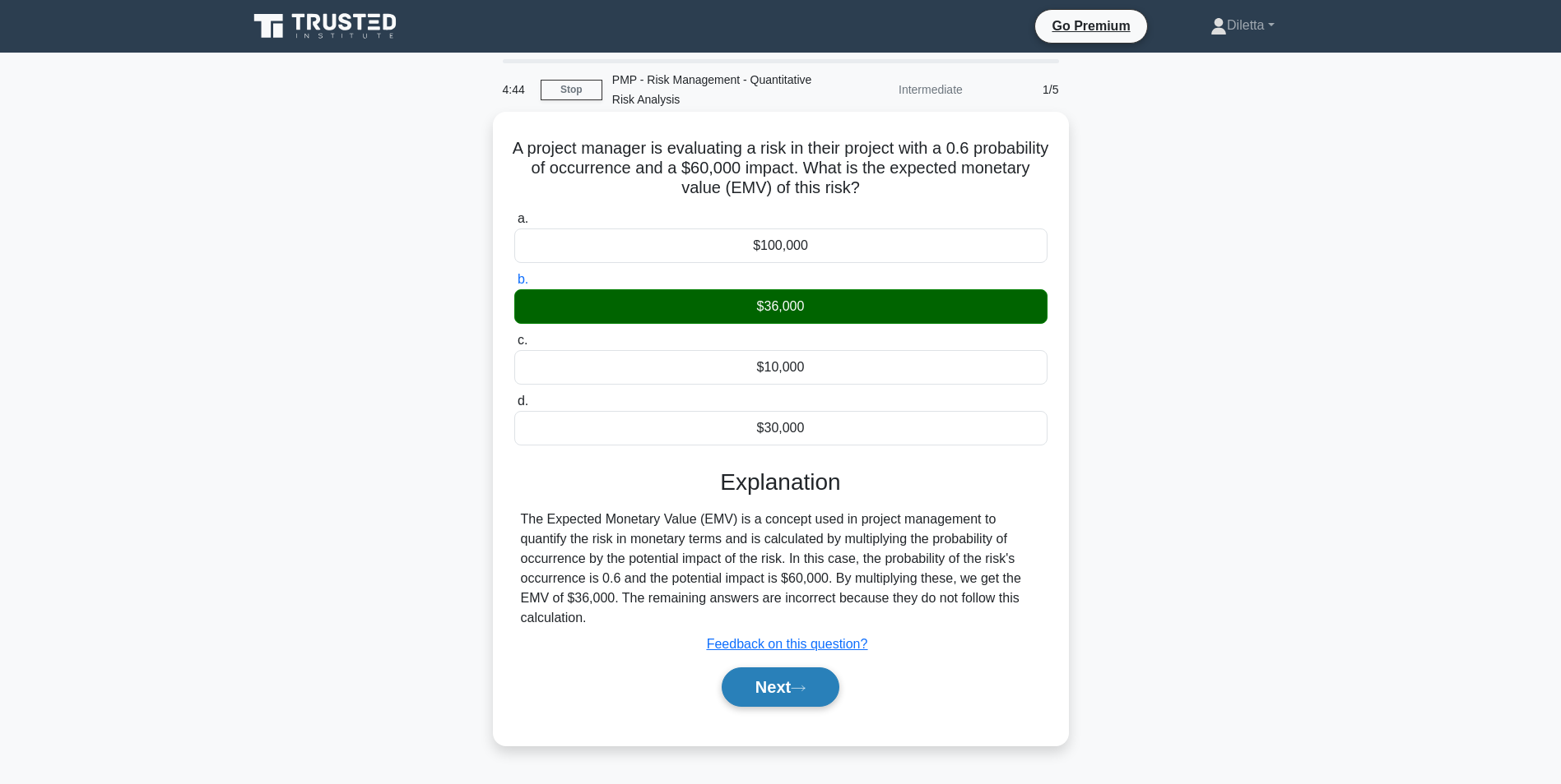
click at [817, 682] on button "Next" at bounding box center [780, 687] width 118 height 39
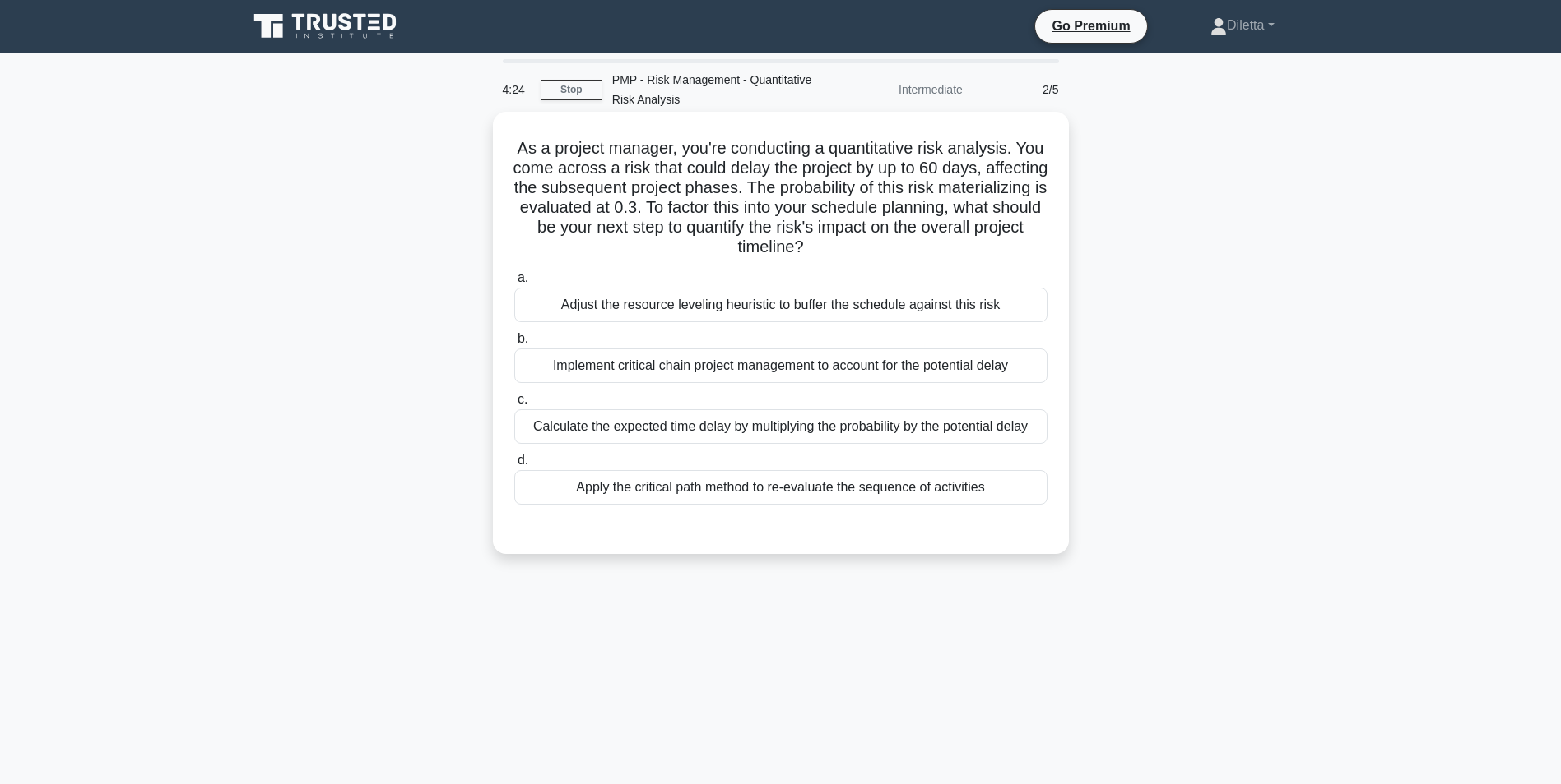
click at [1009, 443] on div "Calculate the expected time delay by multiplying the probability by the potenti…" at bounding box center [780, 426] width 533 height 34
click at [514, 405] on input "c. Calculate the expected time delay by multiplying the probability by the pote…" at bounding box center [514, 399] width 0 height 11
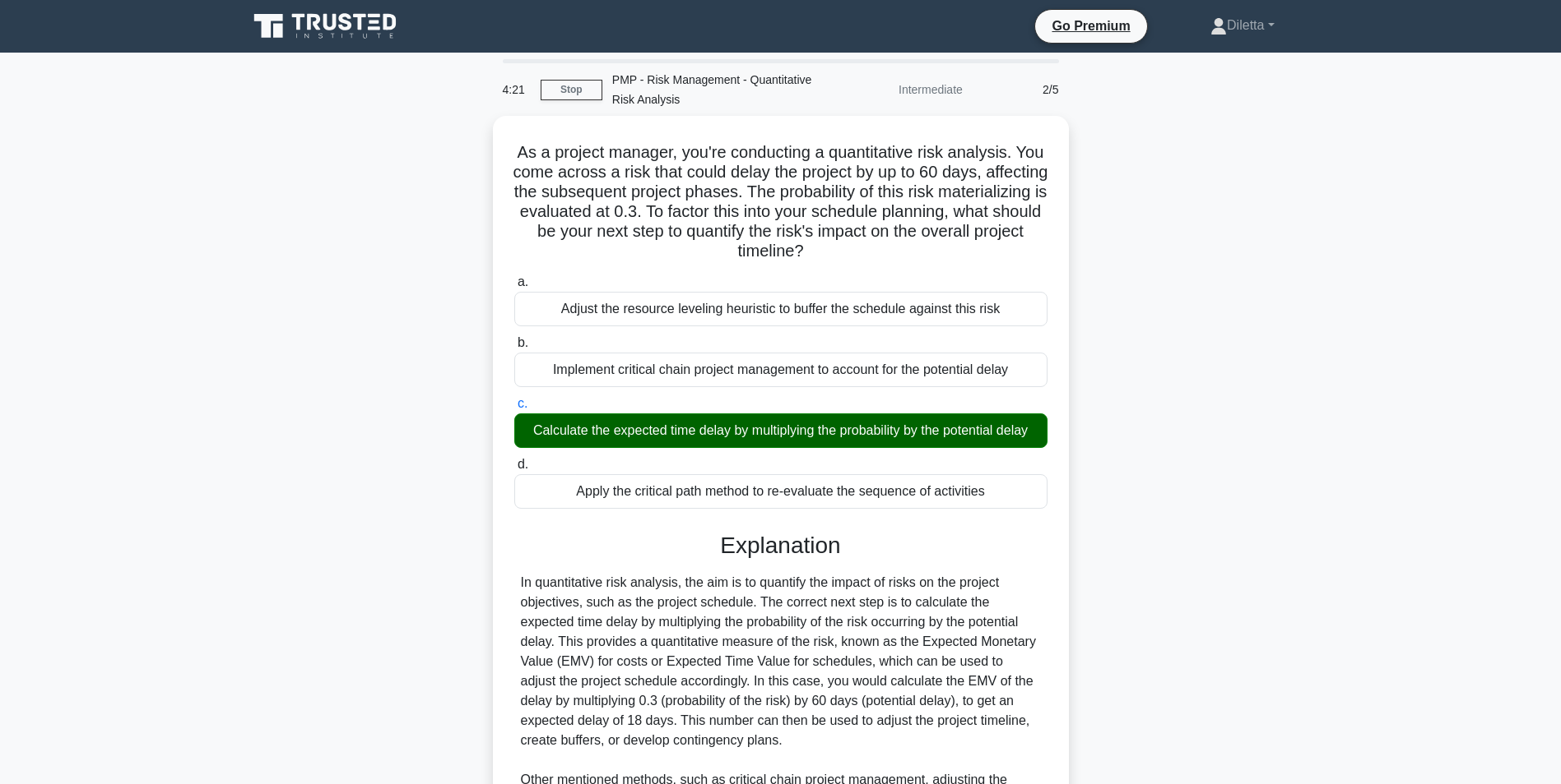
scroll to position [250, 0]
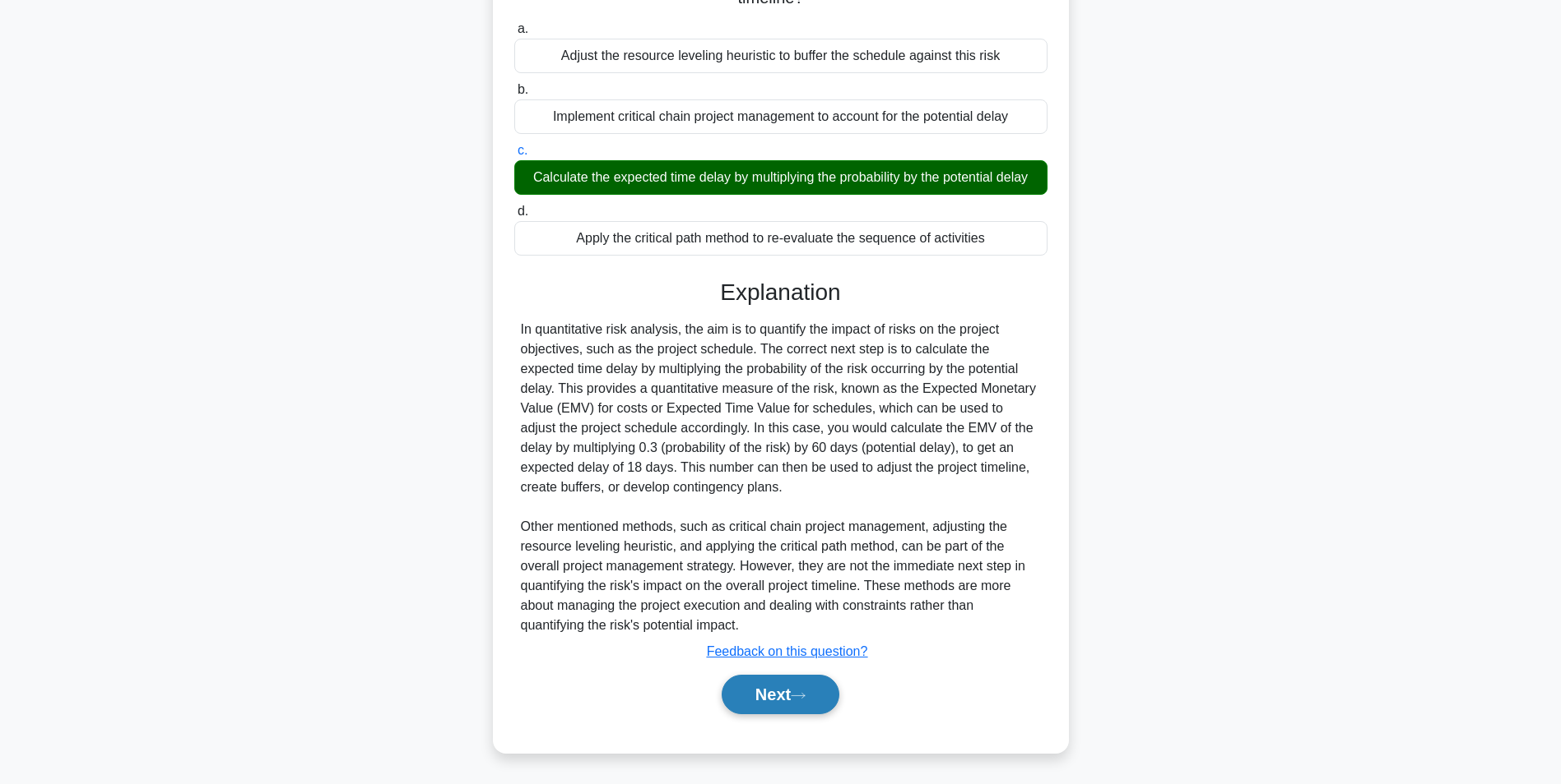
click at [790, 686] on button "Next" at bounding box center [780, 695] width 118 height 39
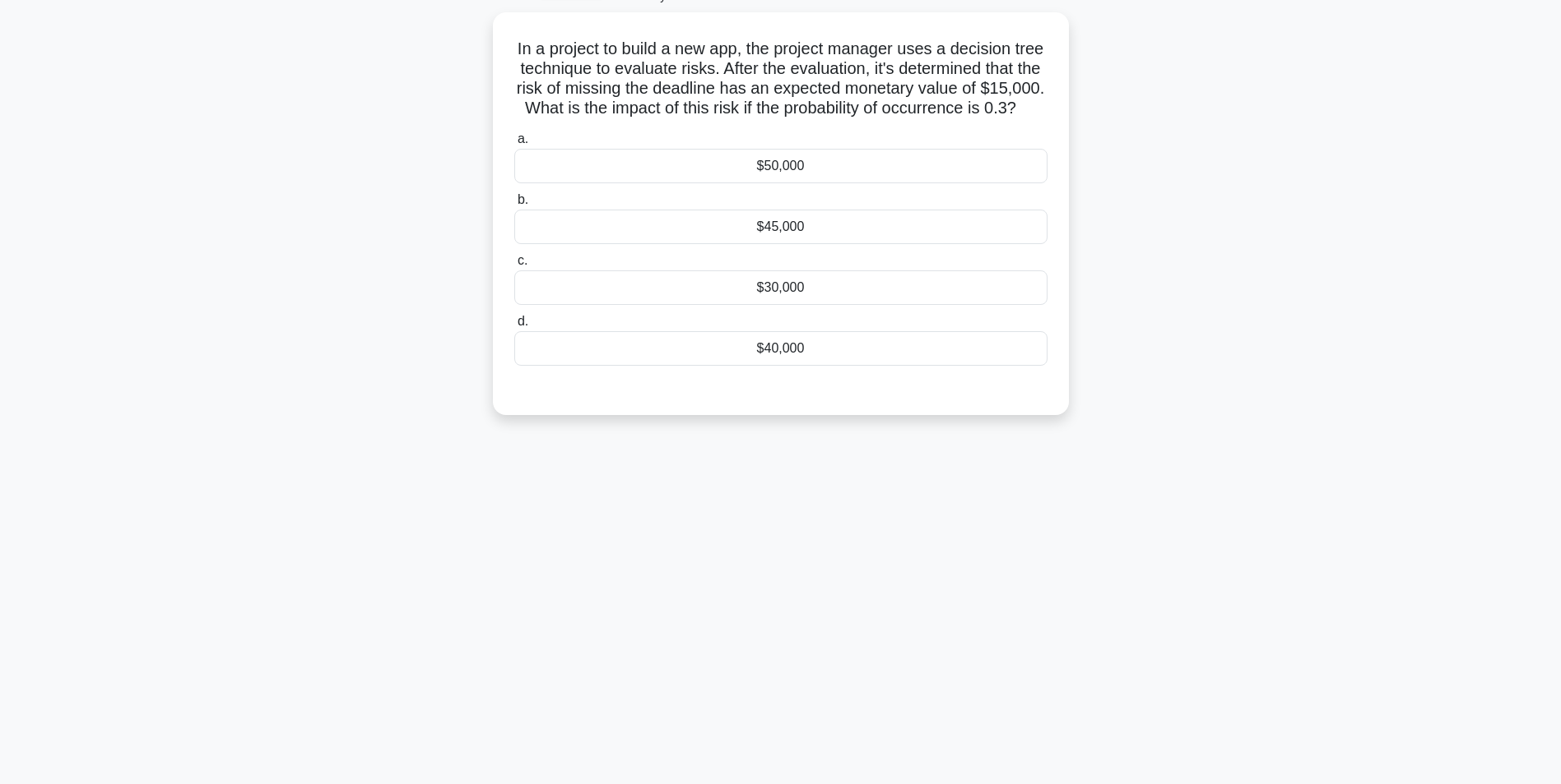
scroll to position [104, 0]
click at [882, 240] on div "$45,000" at bounding box center [780, 222] width 533 height 34
click at [514, 202] on input "b. $45,000" at bounding box center [514, 196] width 0 height 11
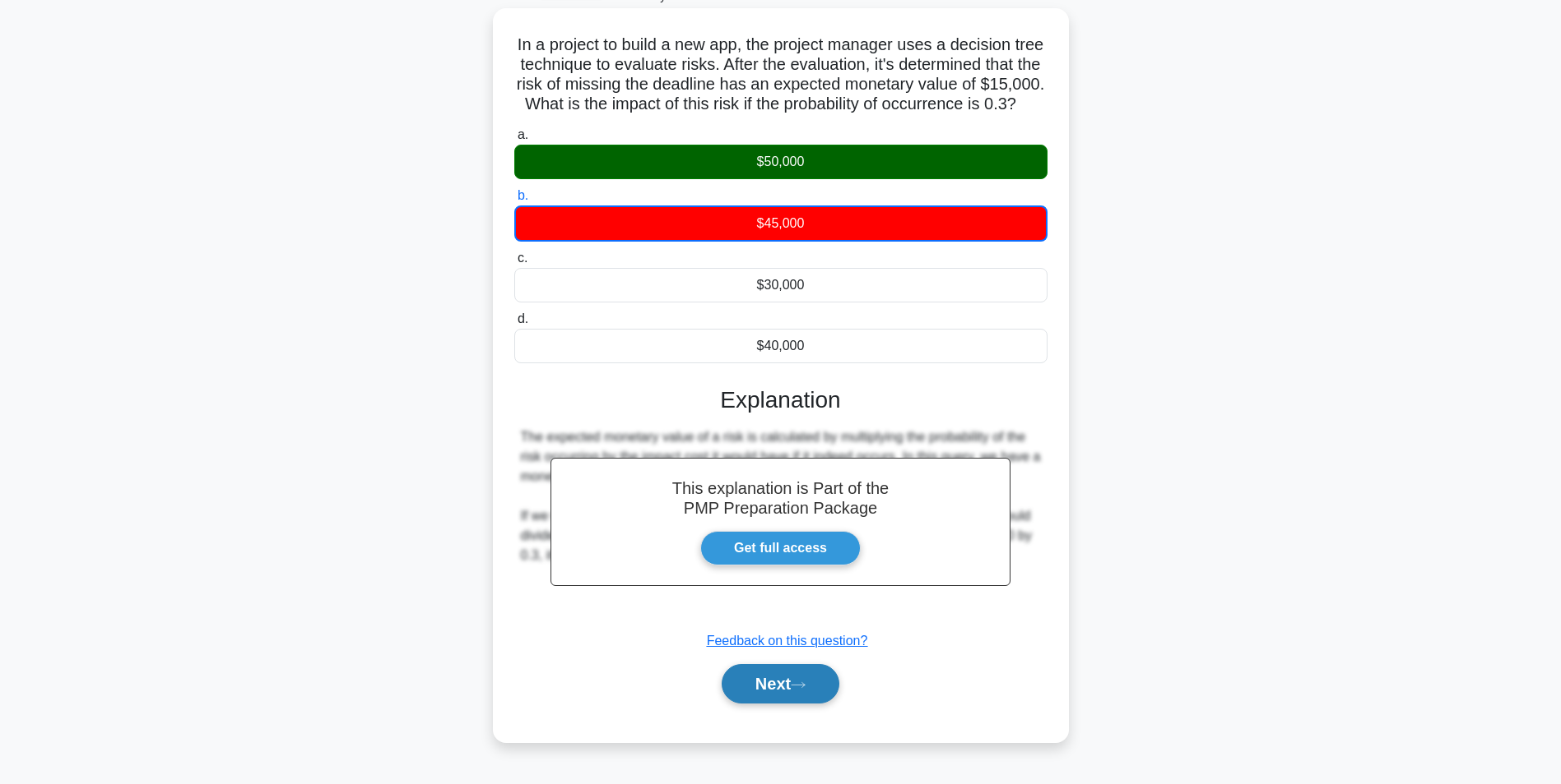
click at [817, 698] on button "Next" at bounding box center [780, 684] width 118 height 39
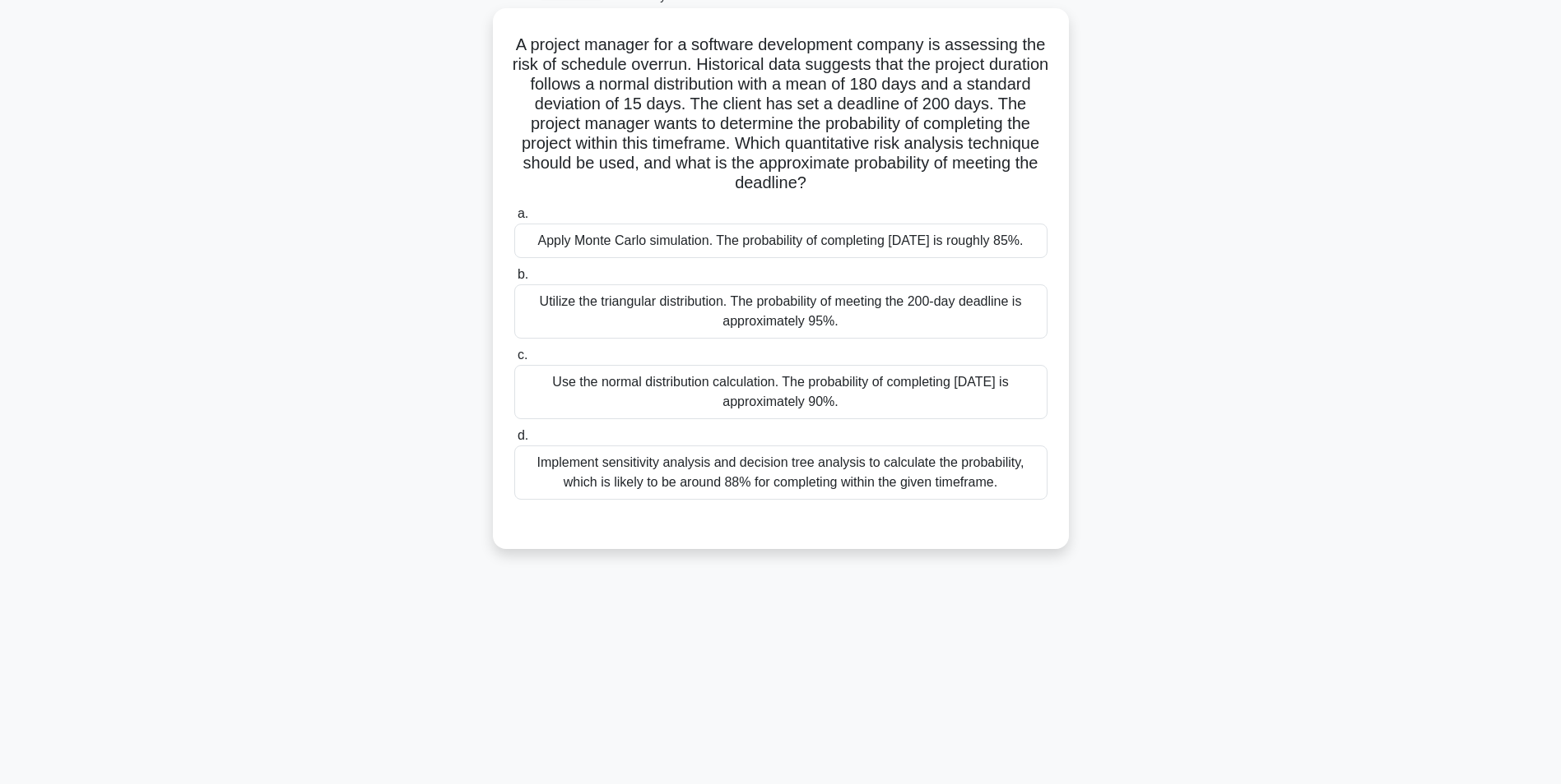
click at [1017, 419] on div "Use the normal distribution calculation. The probability of completing within 2…" at bounding box center [780, 392] width 533 height 54
click at [514, 361] on input "c. Use the normal distribution calculation. The probability of completing withi…" at bounding box center [514, 355] width 0 height 11
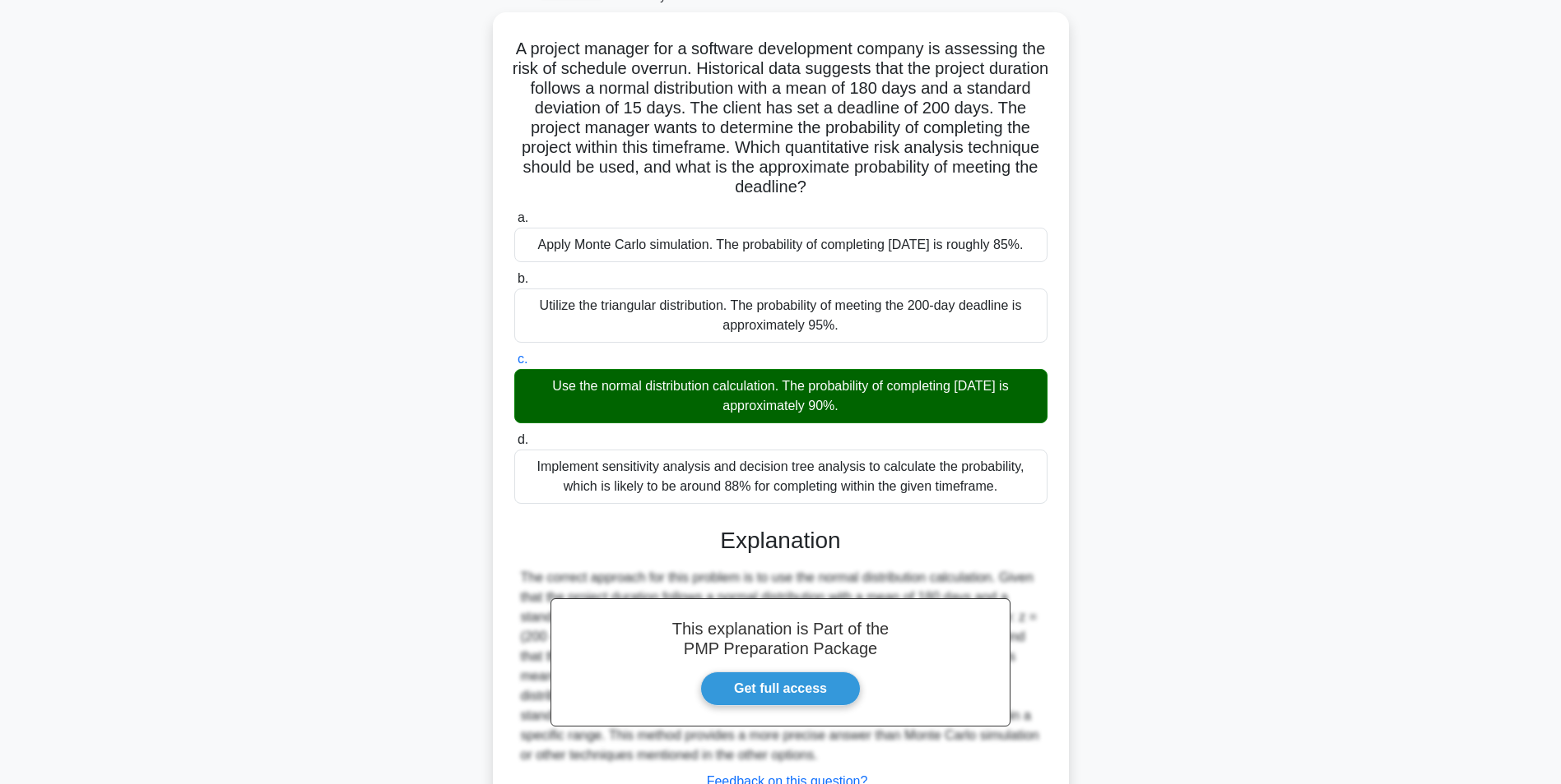
scroll to position [250, 0]
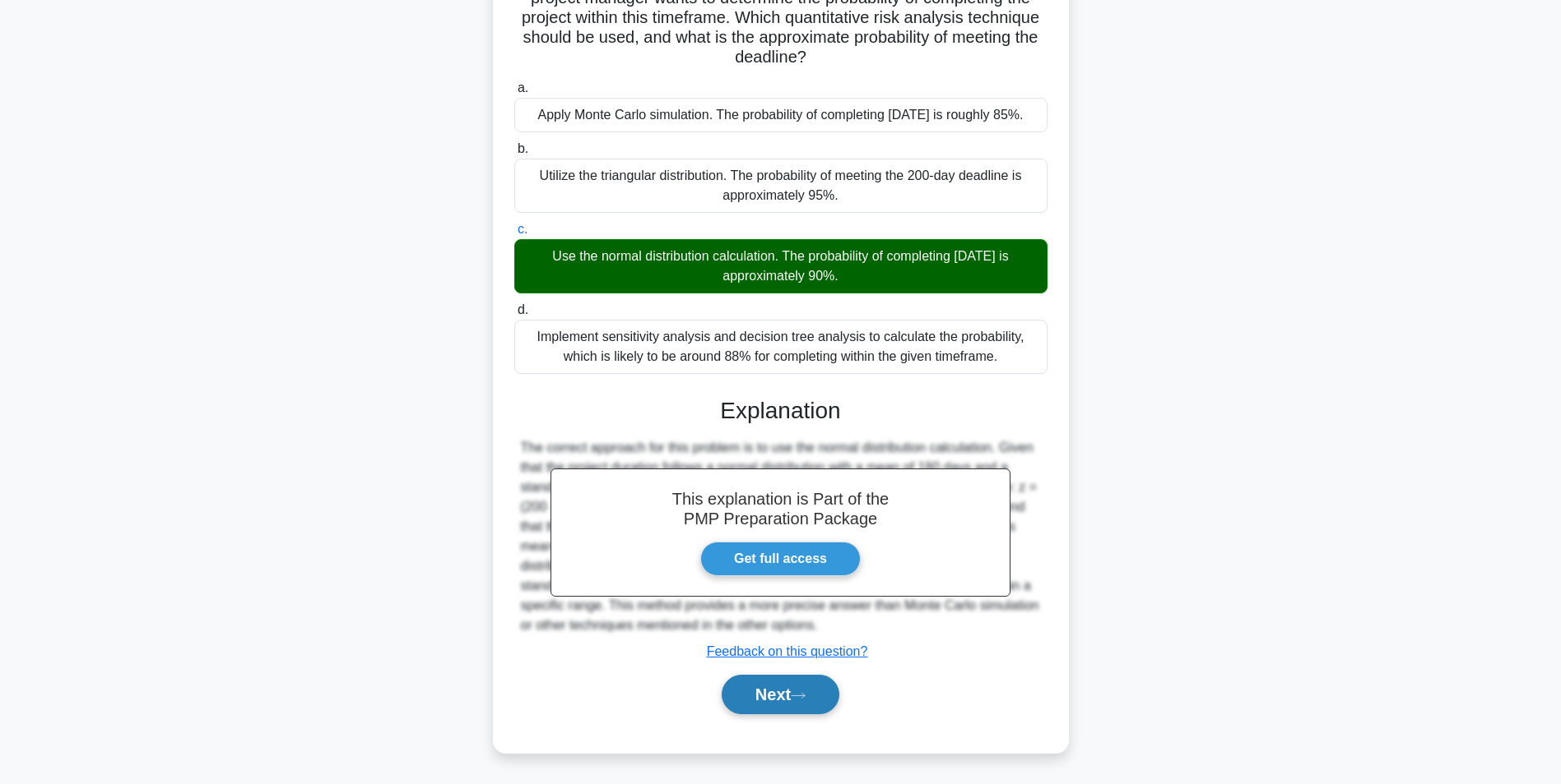
click at [767, 708] on button "Next" at bounding box center [780, 695] width 118 height 39
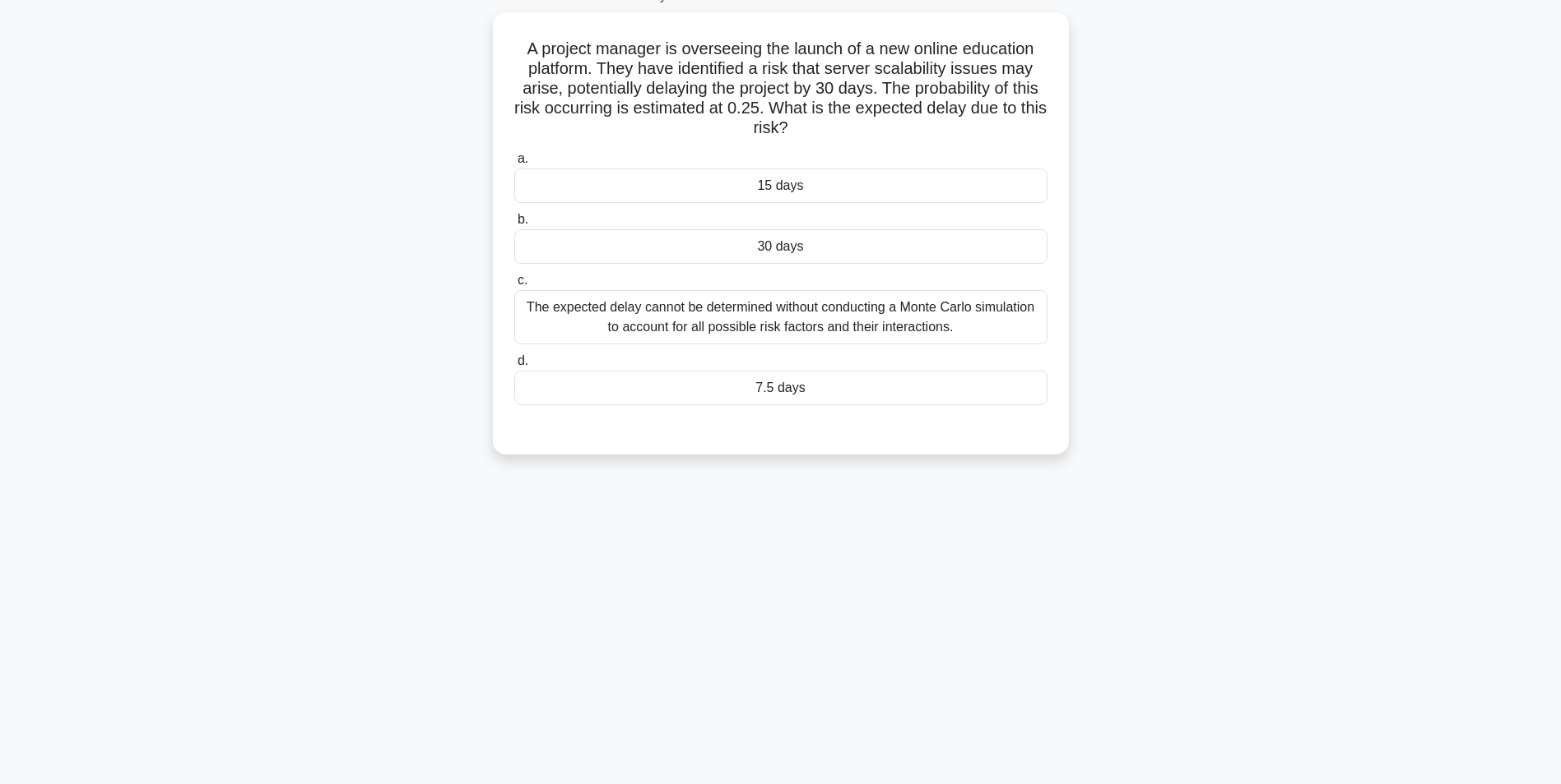
scroll to position [104, 0]
click at [815, 385] on div "7.5 days" at bounding box center [780, 384] width 533 height 34
click at [514, 362] on input "d. 7.5 days" at bounding box center [514, 357] width 0 height 11
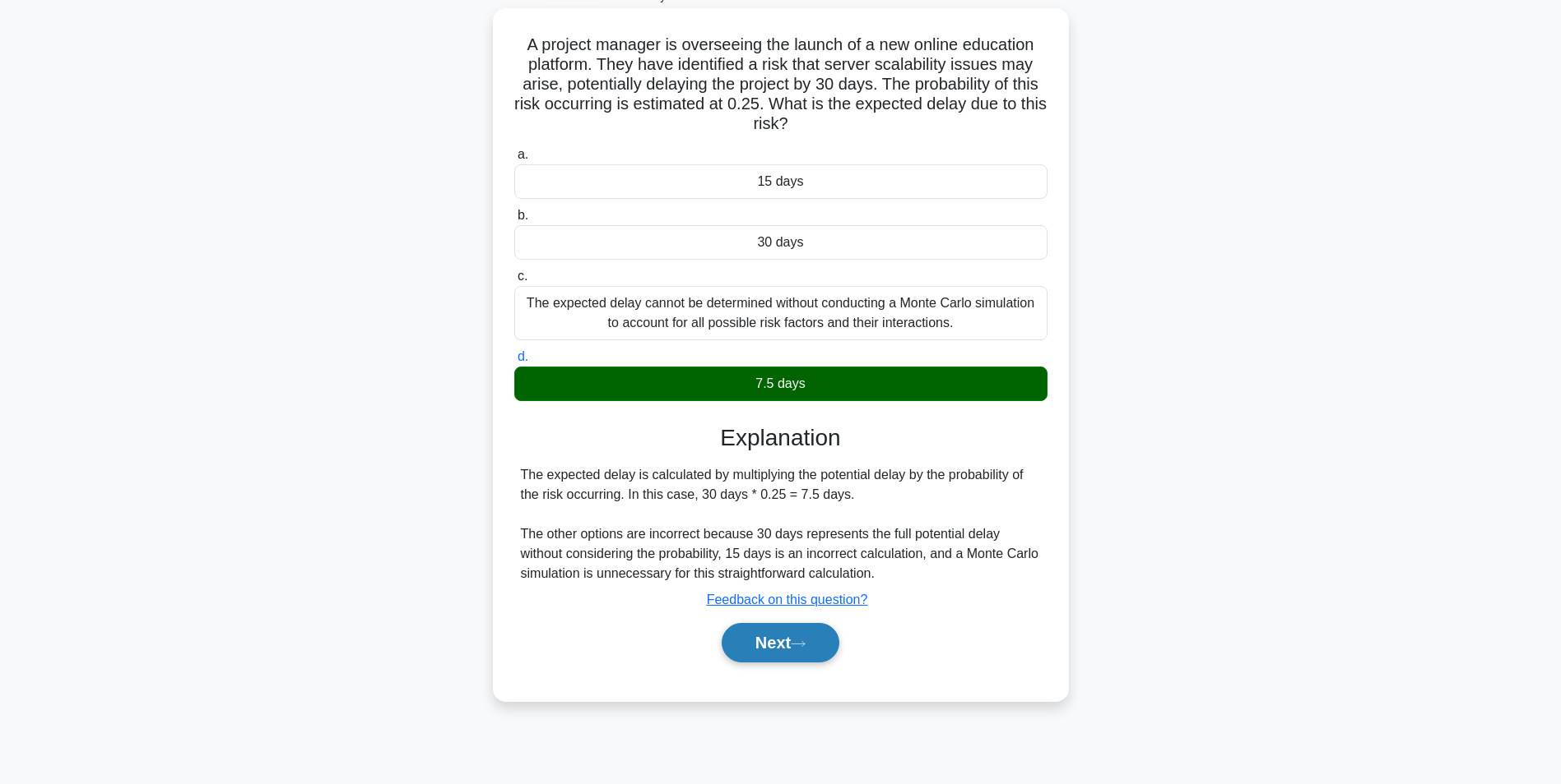
click at [791, 627] on button "Next" at bounding box center [780, 643] width 118 height 39
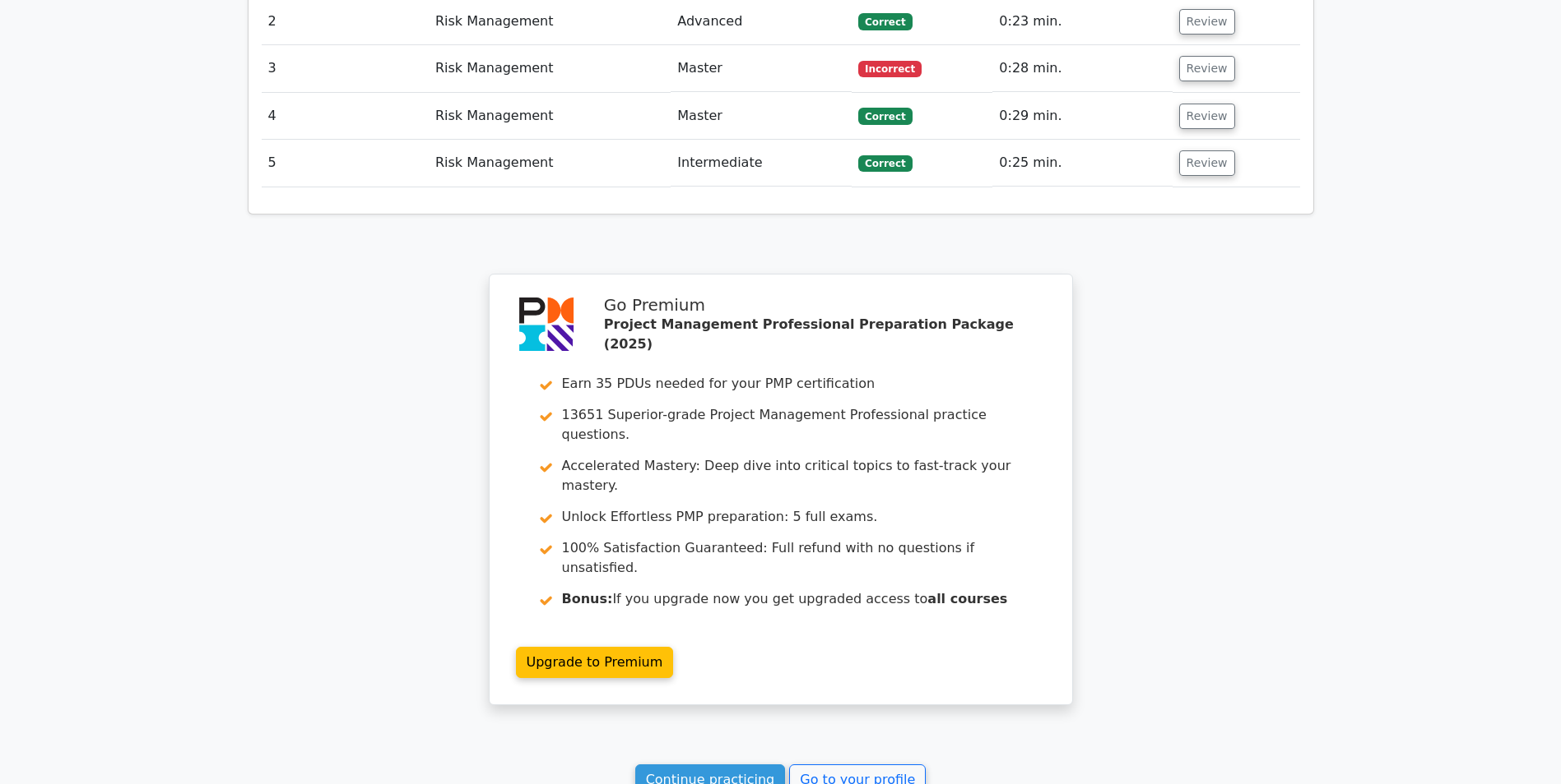
scroll to position [1969, 0]
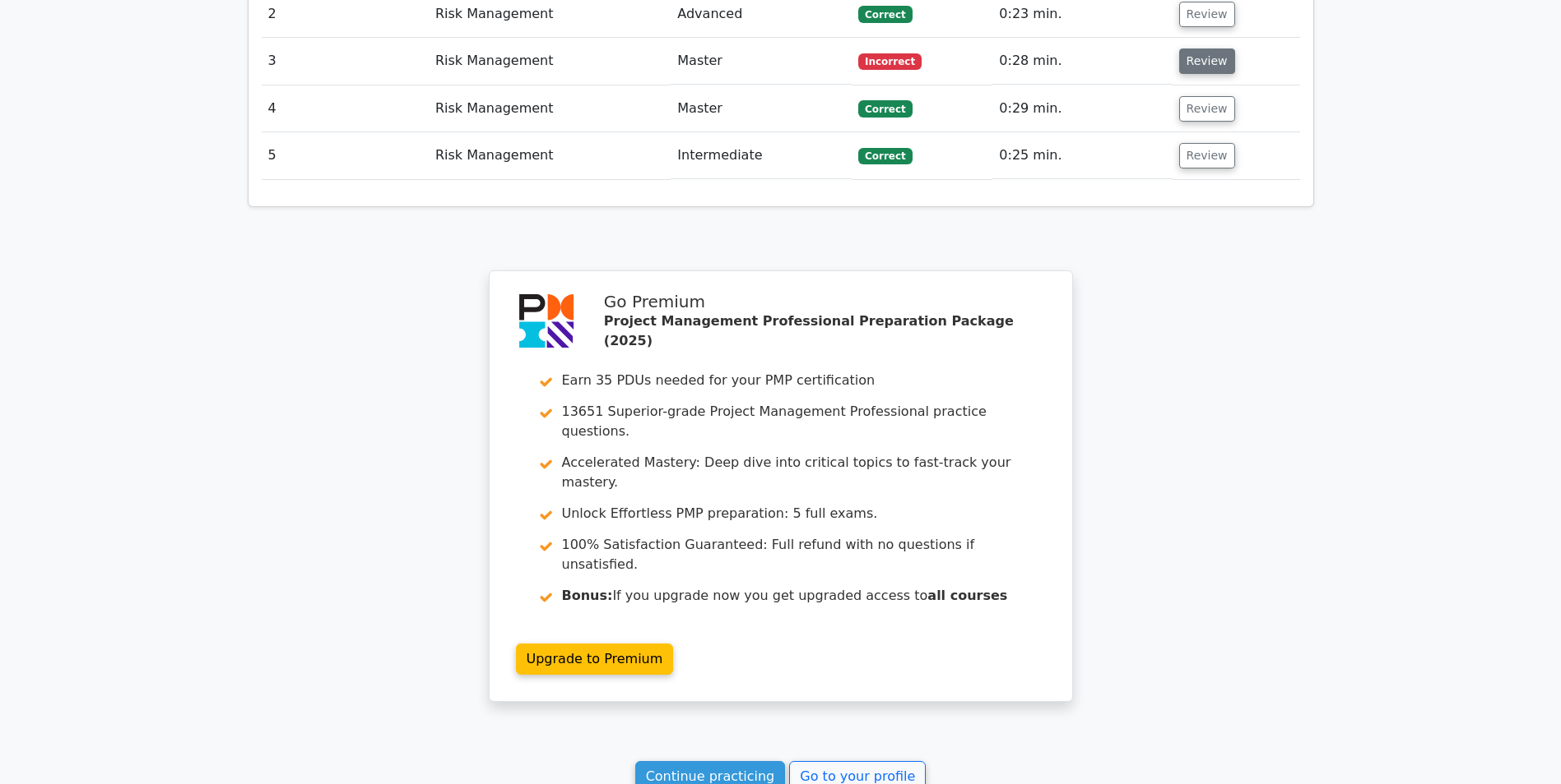
click at [1200, 49] on button "Review" at bounding box center [1206, 62] width 56 height 25
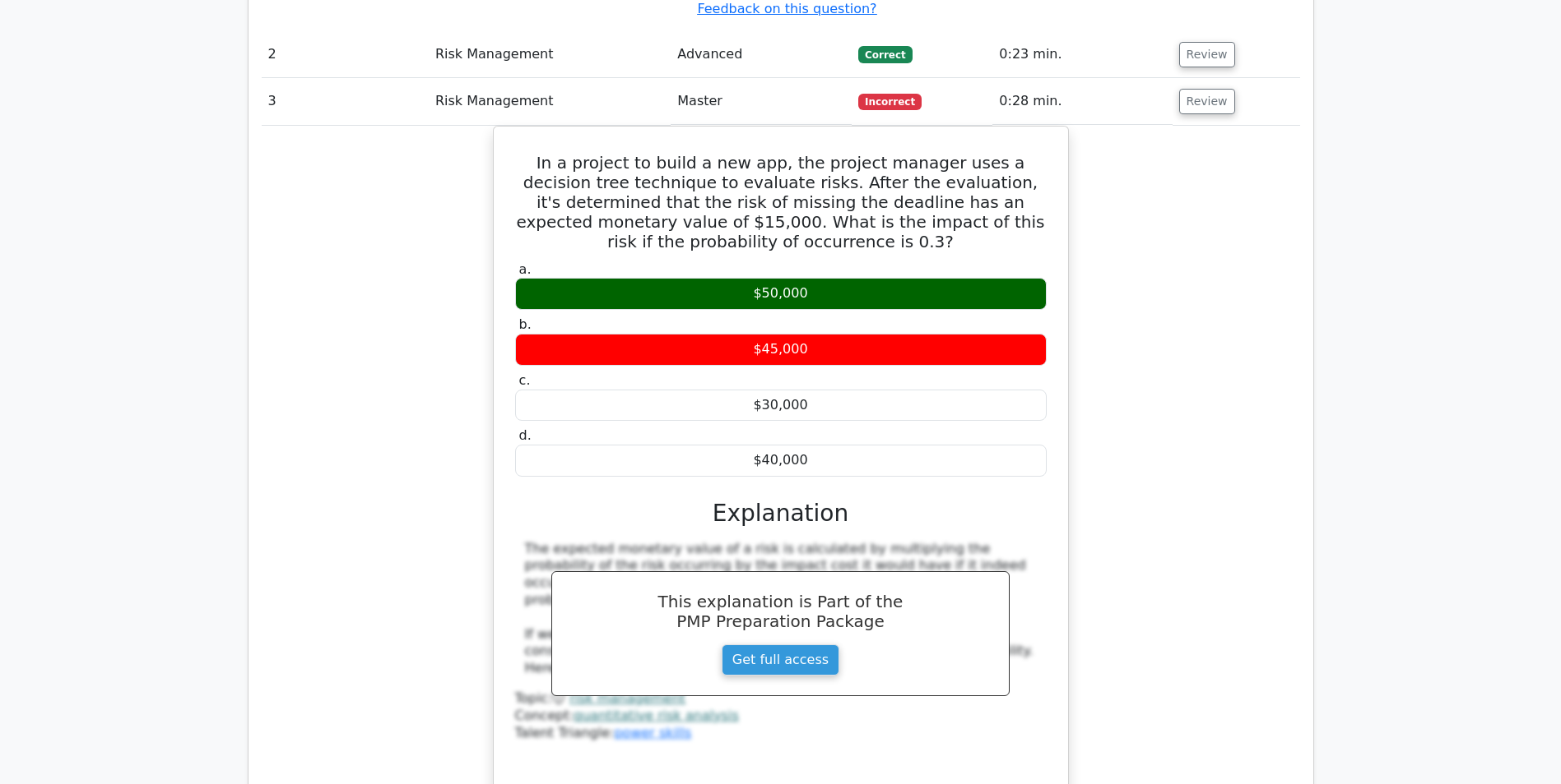
scroll to position [2829, 0]
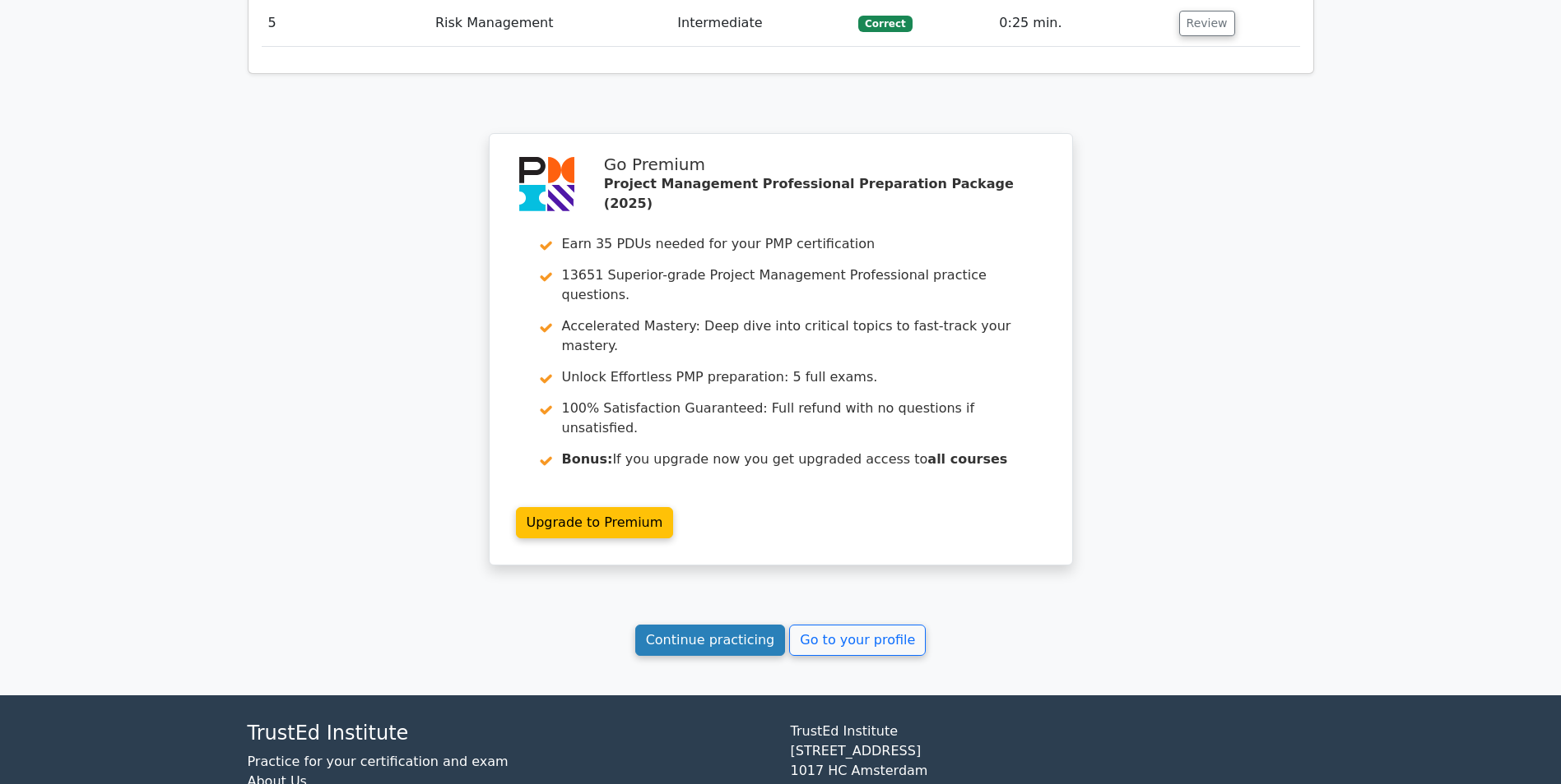
click at [718, 624] on link "Continue practicing" at bounding box center [711, 640] width 151 height 31
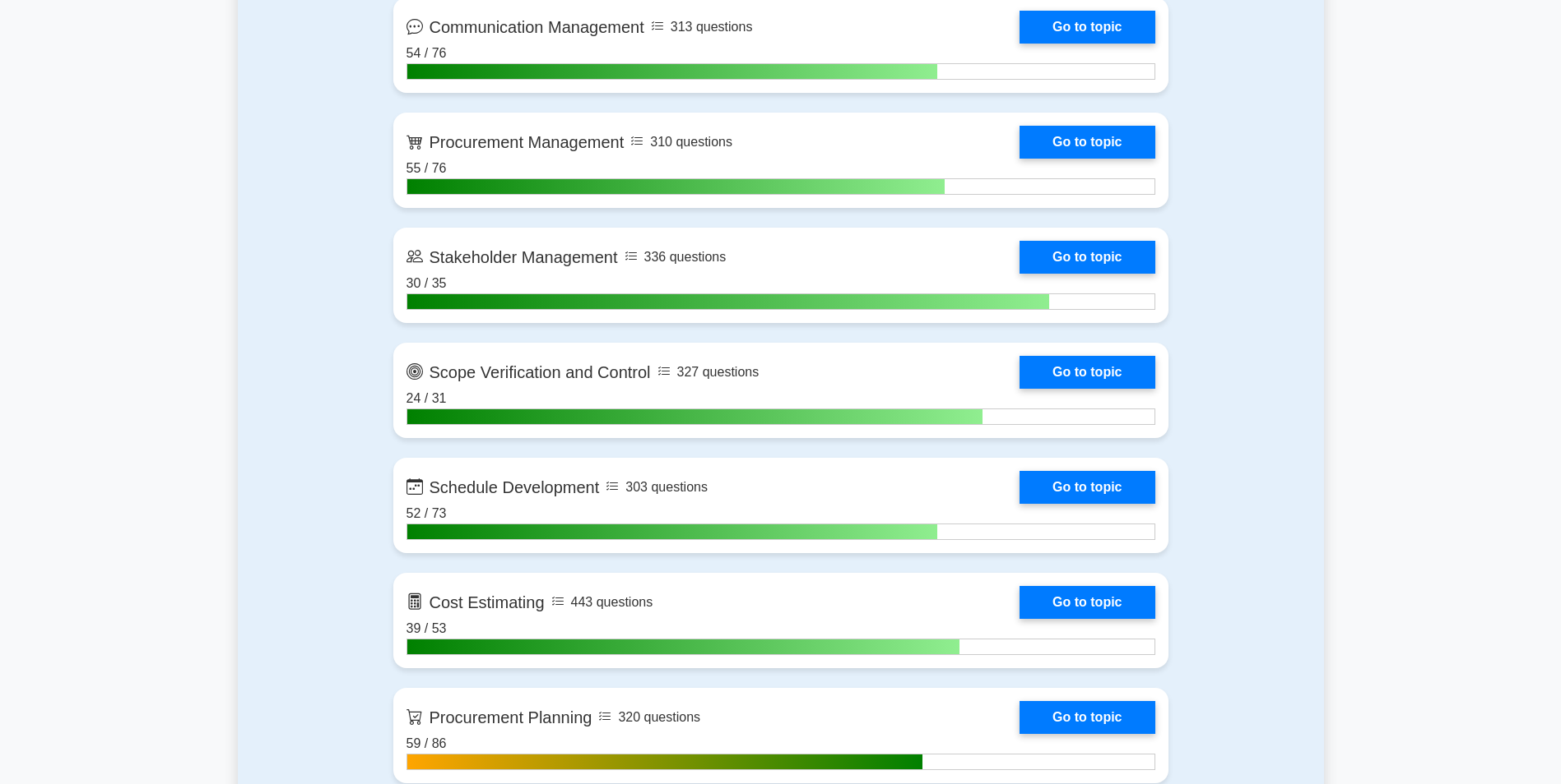
scroll to position [2039, 0]
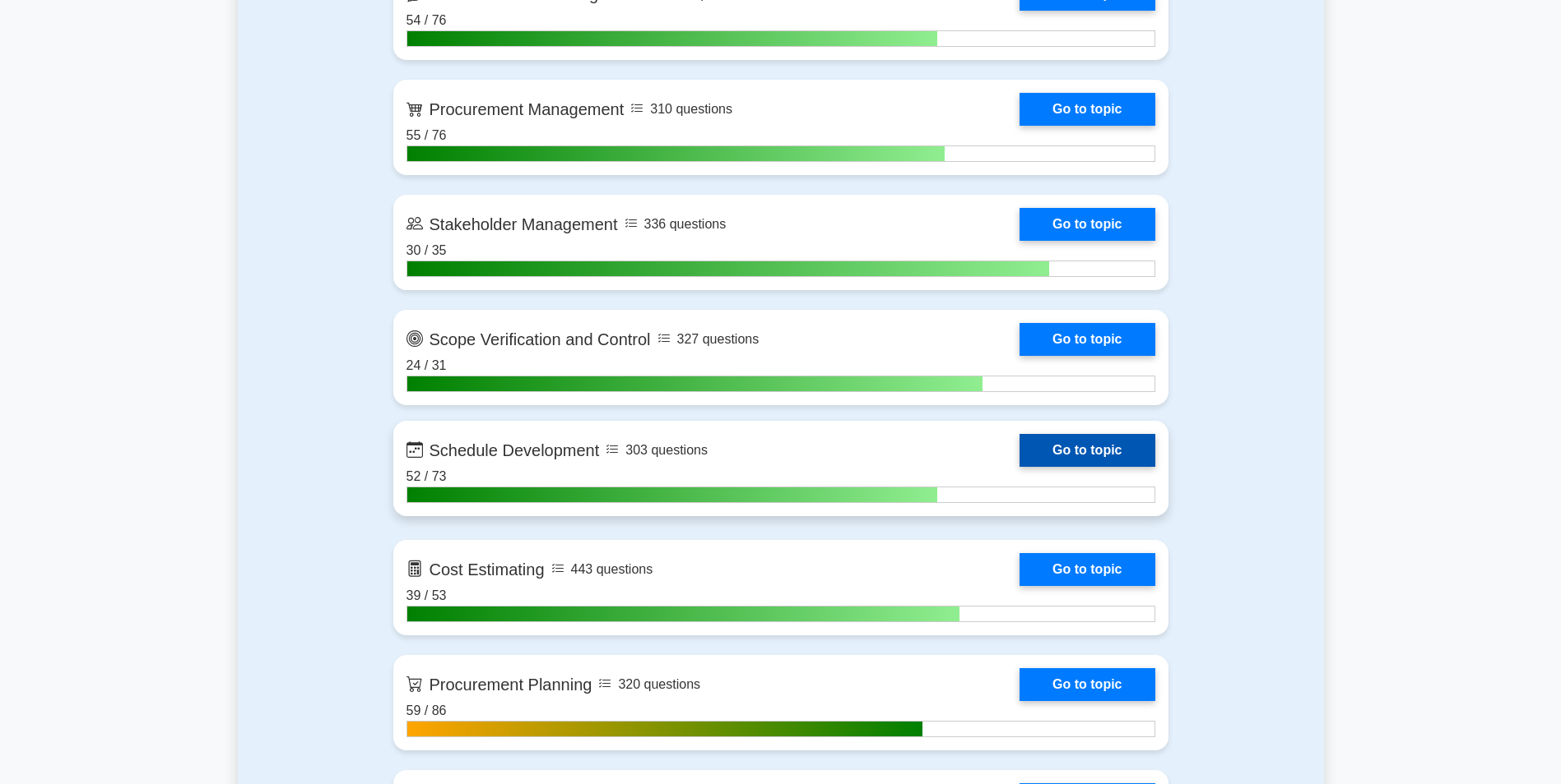
click at [1119, 459] on link "Go to topic" at bounding box center [1087, 451] width 135 height 33
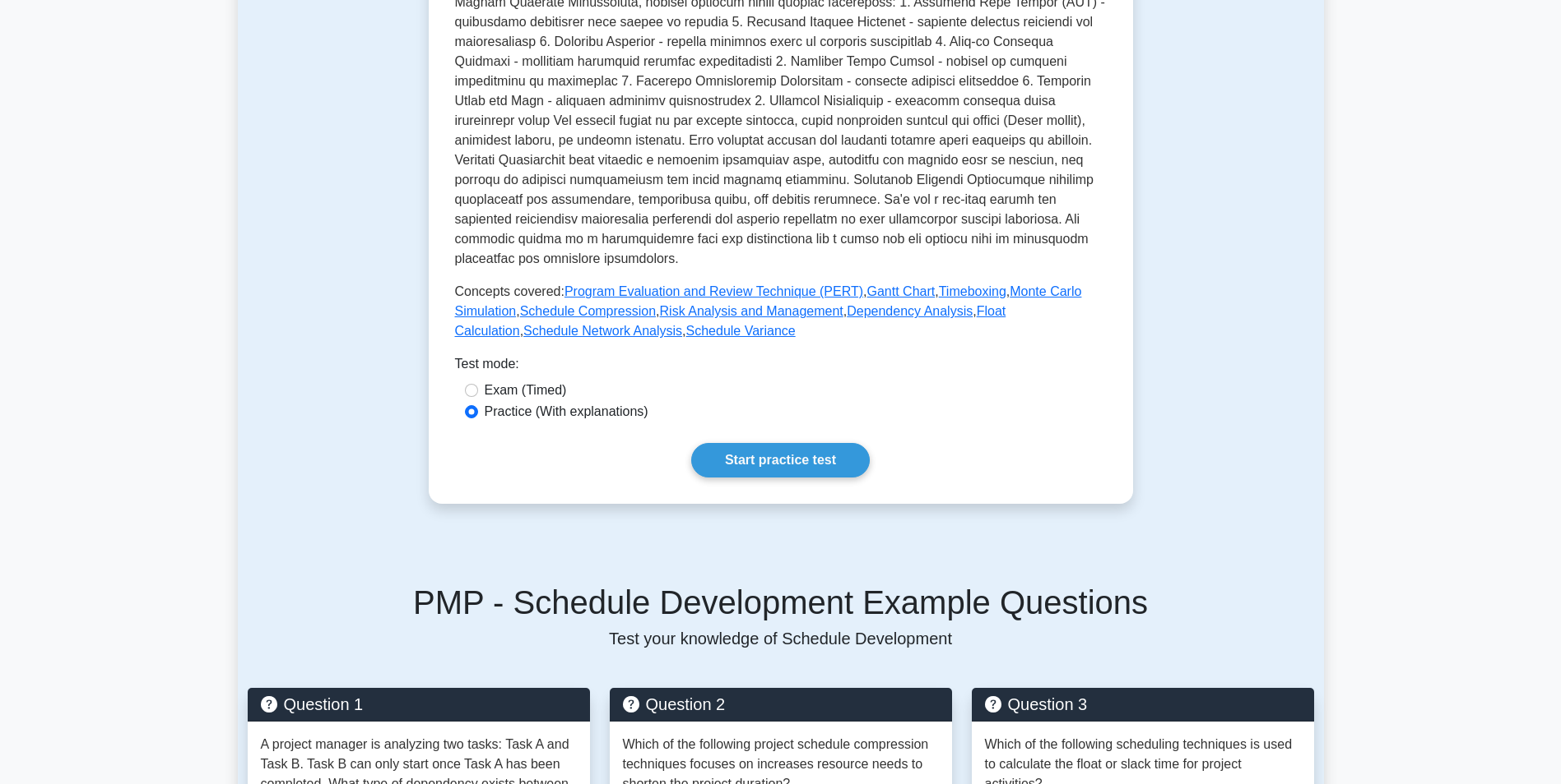
scroll to position [476, 0]
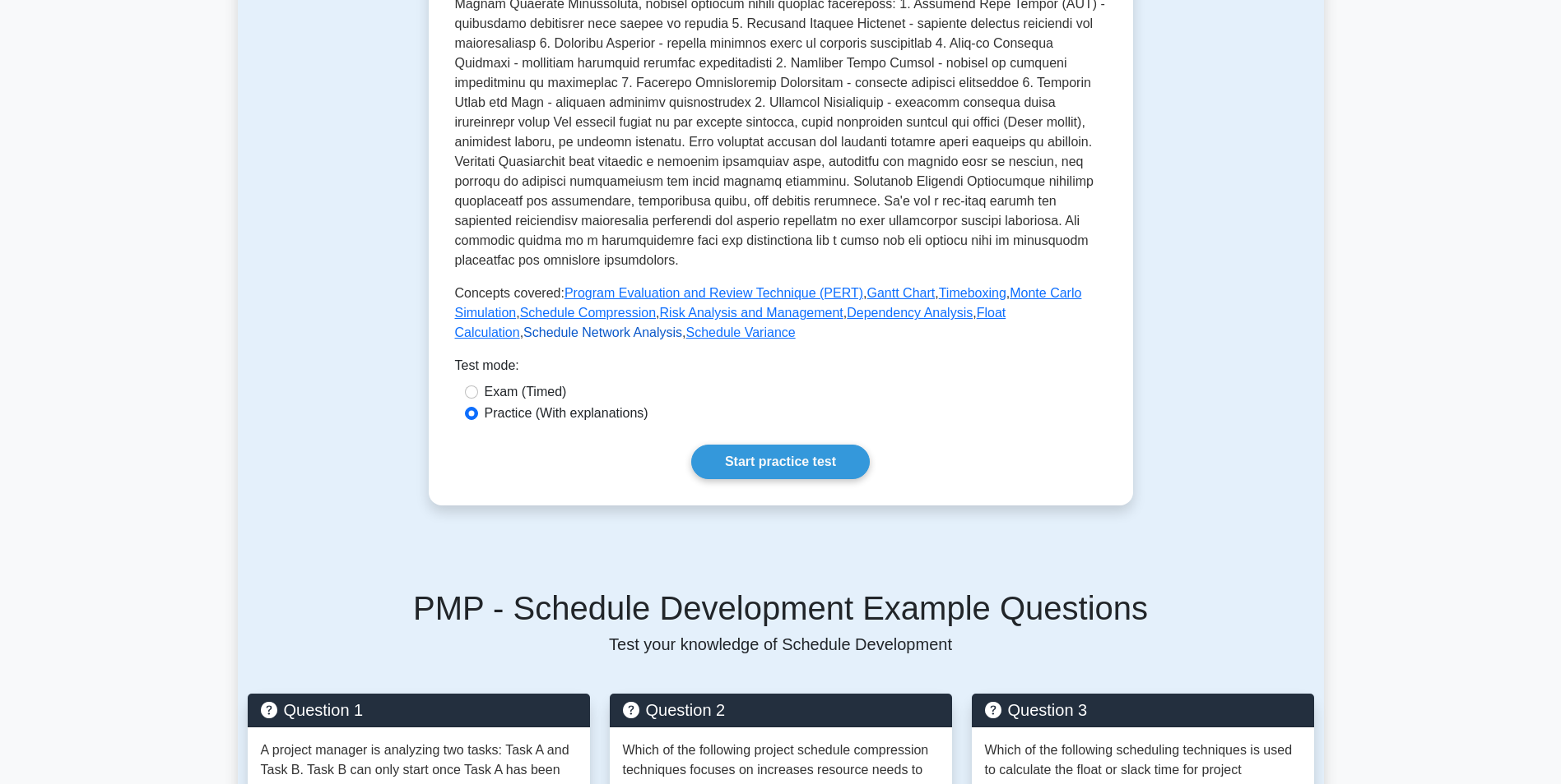
click at [682, 326] on link "Schedule Network Analysis" at bounding box center [602, 333] width 159 height 14
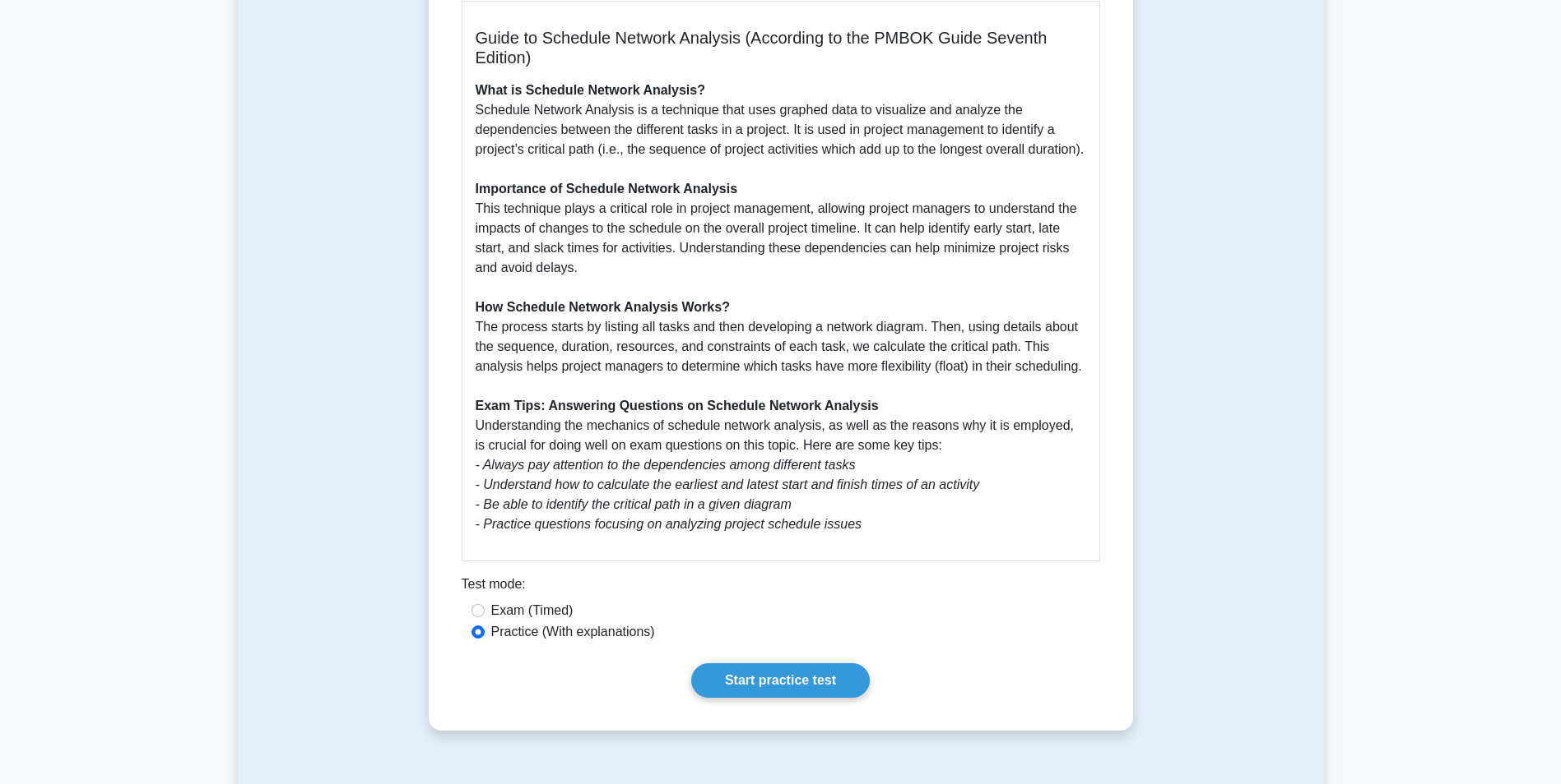
scroll to position [445, 0]
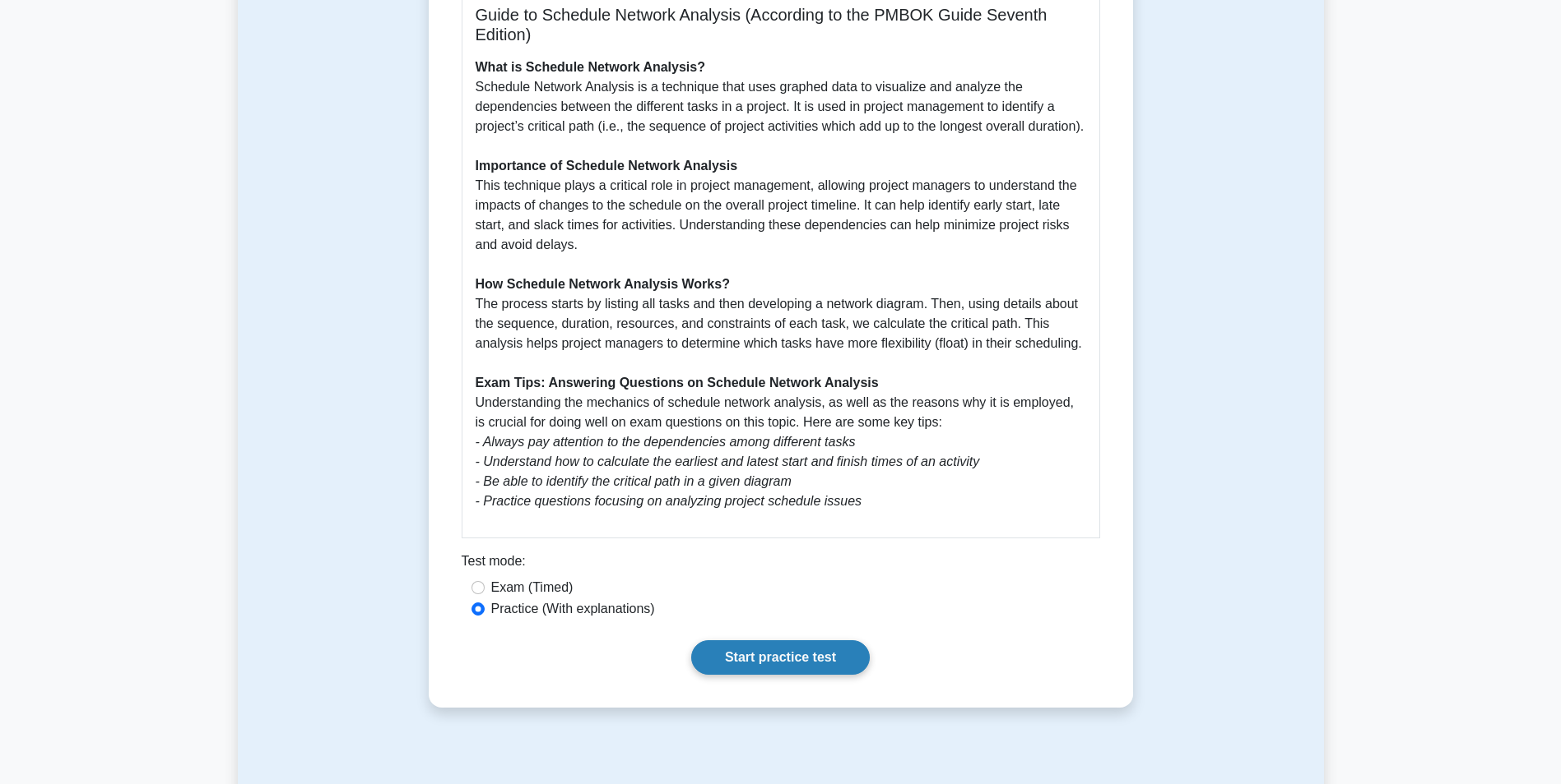
click at [816, 655] on link "Start practice test" at bounding box center [780, 657] width 178 height 34
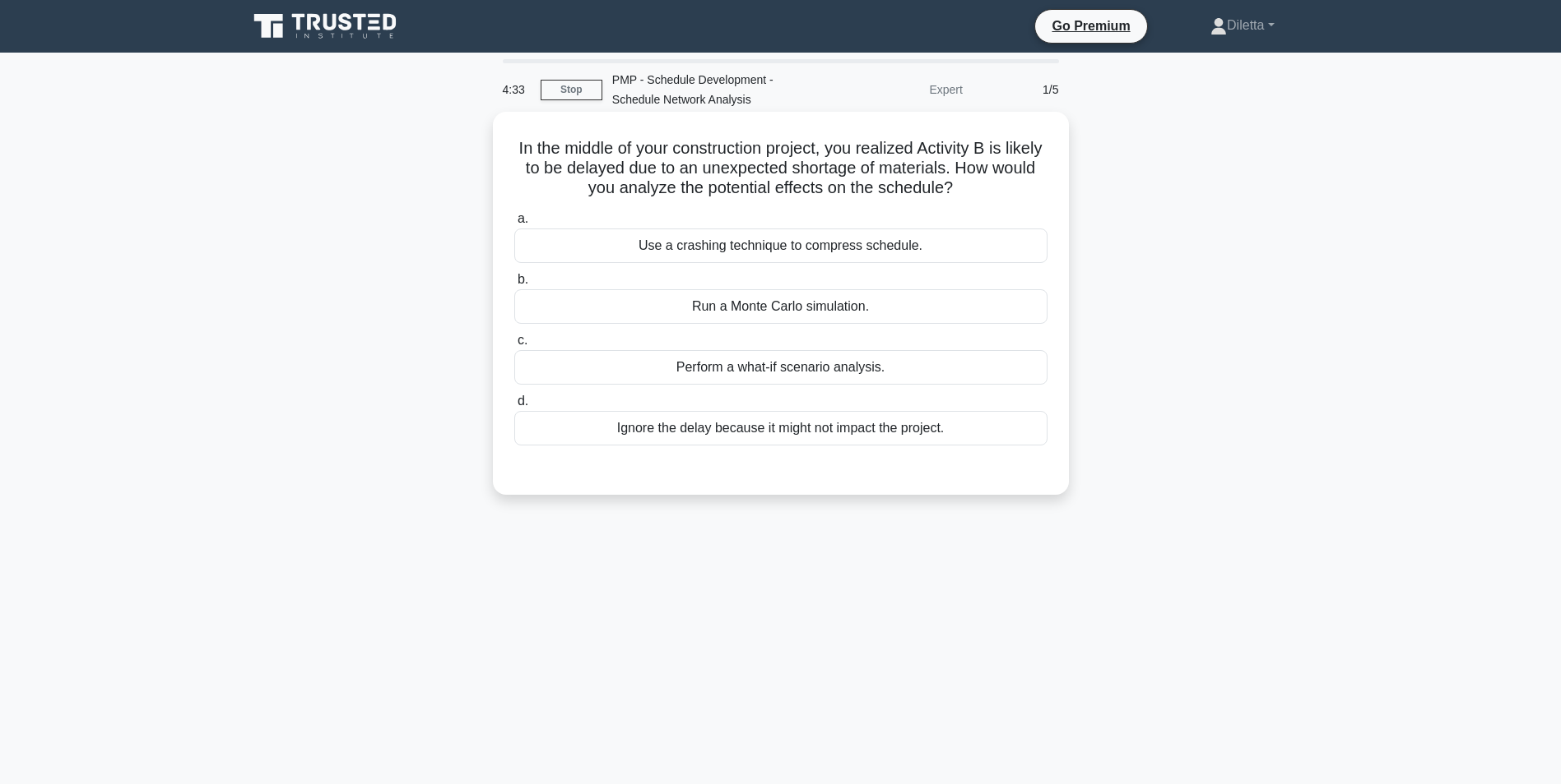
click at [921, 359] on div "Perform a what-if scenario analysis." at bounding box center [780, 367] width 533 height 34
click at [514, 346] on input "c. Perform a what-if scenario analysis." at bounding box center [514, 341] width 0 height 11
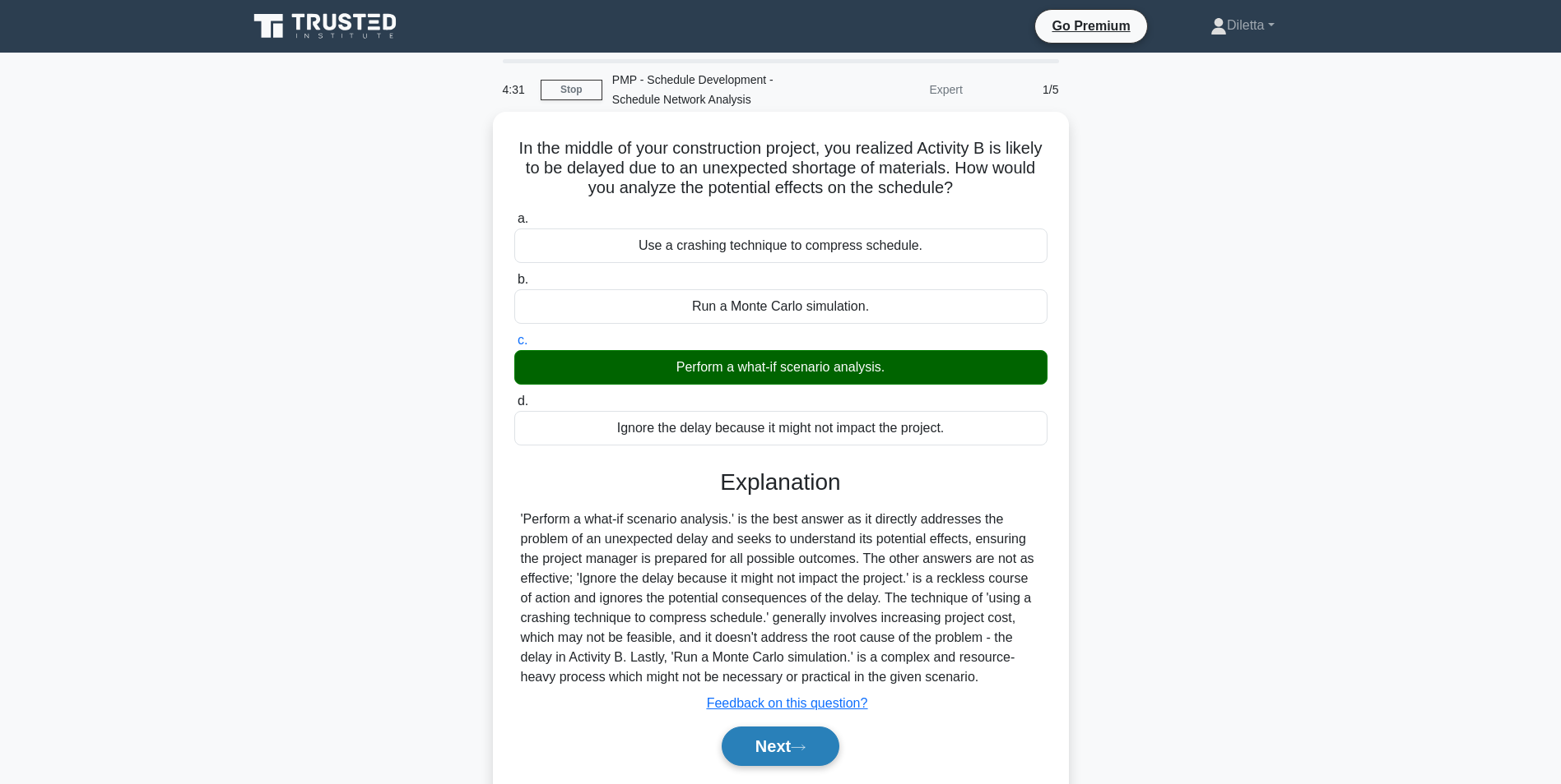
click at [789, 732] on button "Next" at bounding box center [780, 747] width 118 height 39
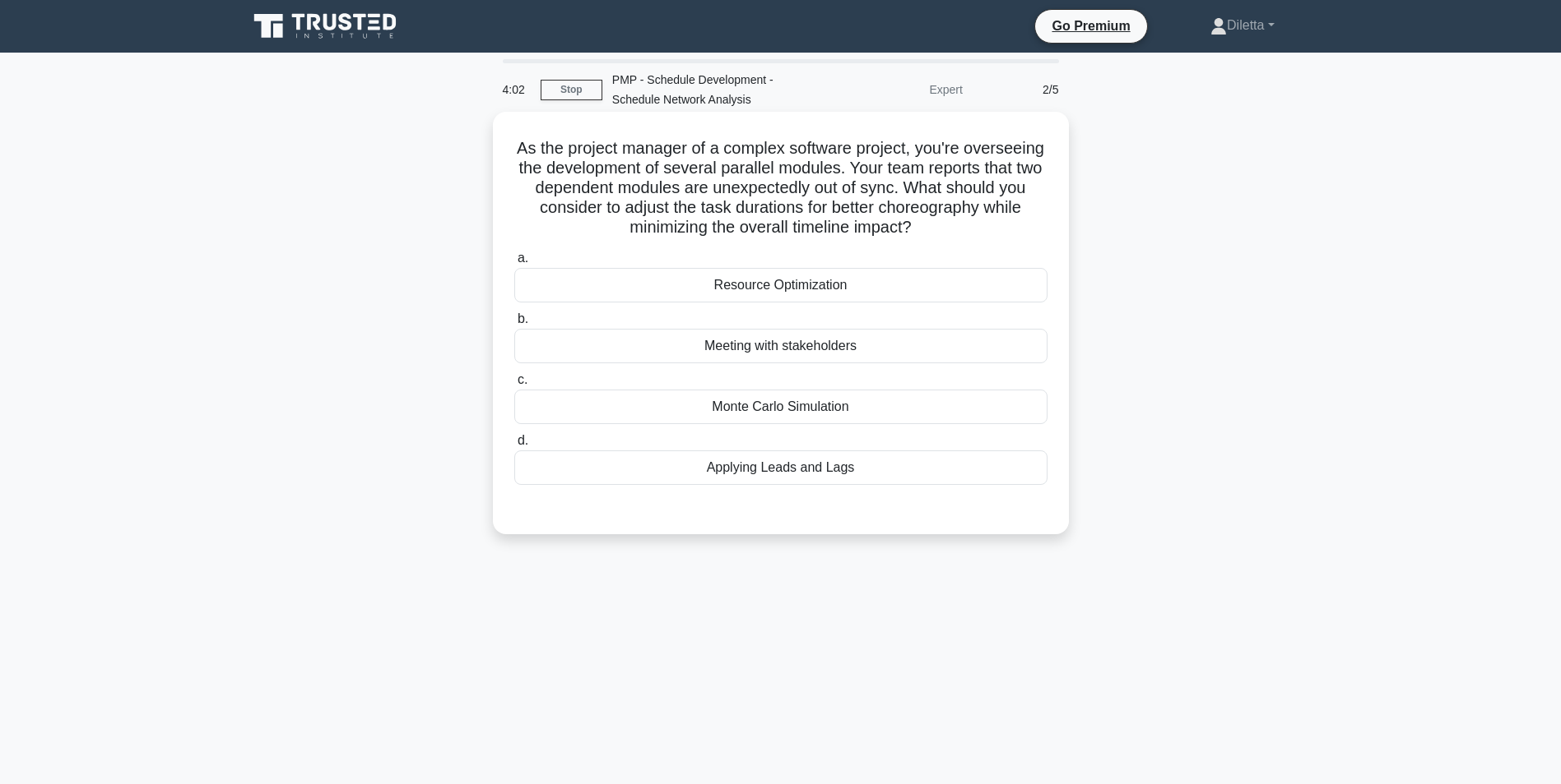
click at [857, 478] on div "Applying Leads and Lags" at bounding box center [780, 467] width 533 height 34
click at [514, 446] on input "d. Applying Leads and Lags" at bounding box center [514, 440] width 0 height 11
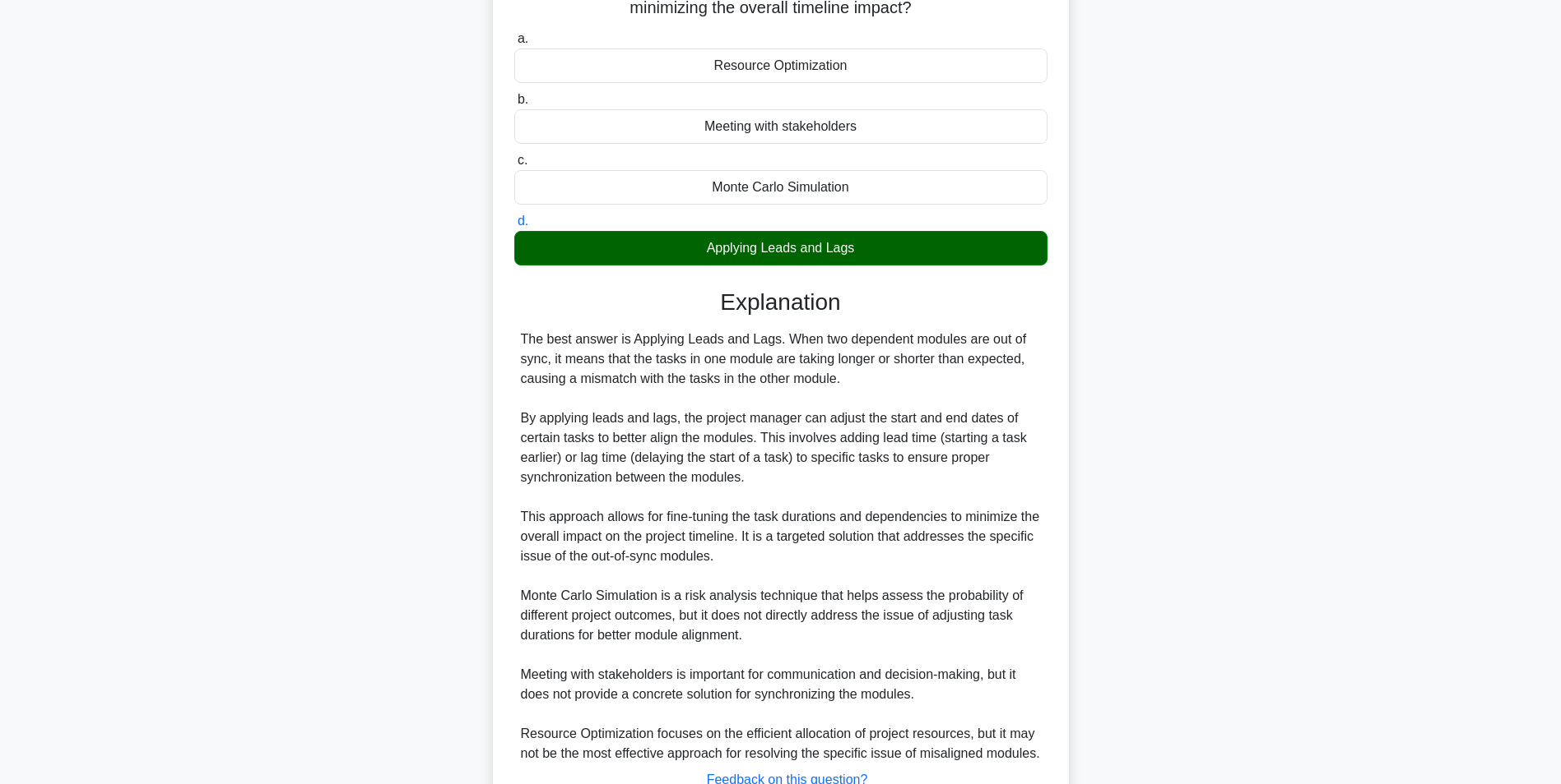
scroll to position [348, 0]
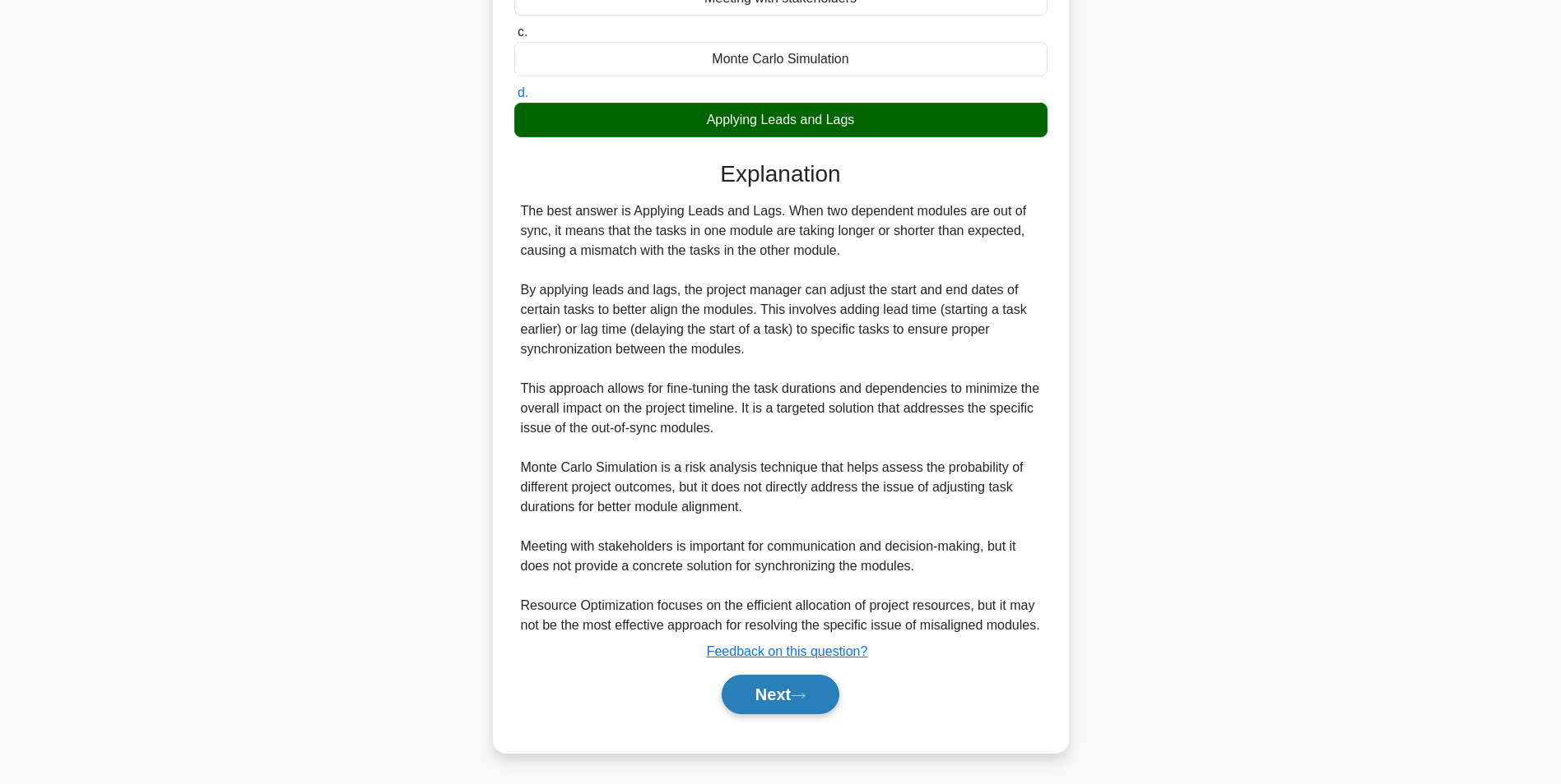
click at [805, 700] on icon at bounding box center [797, 696] width 15 height 9
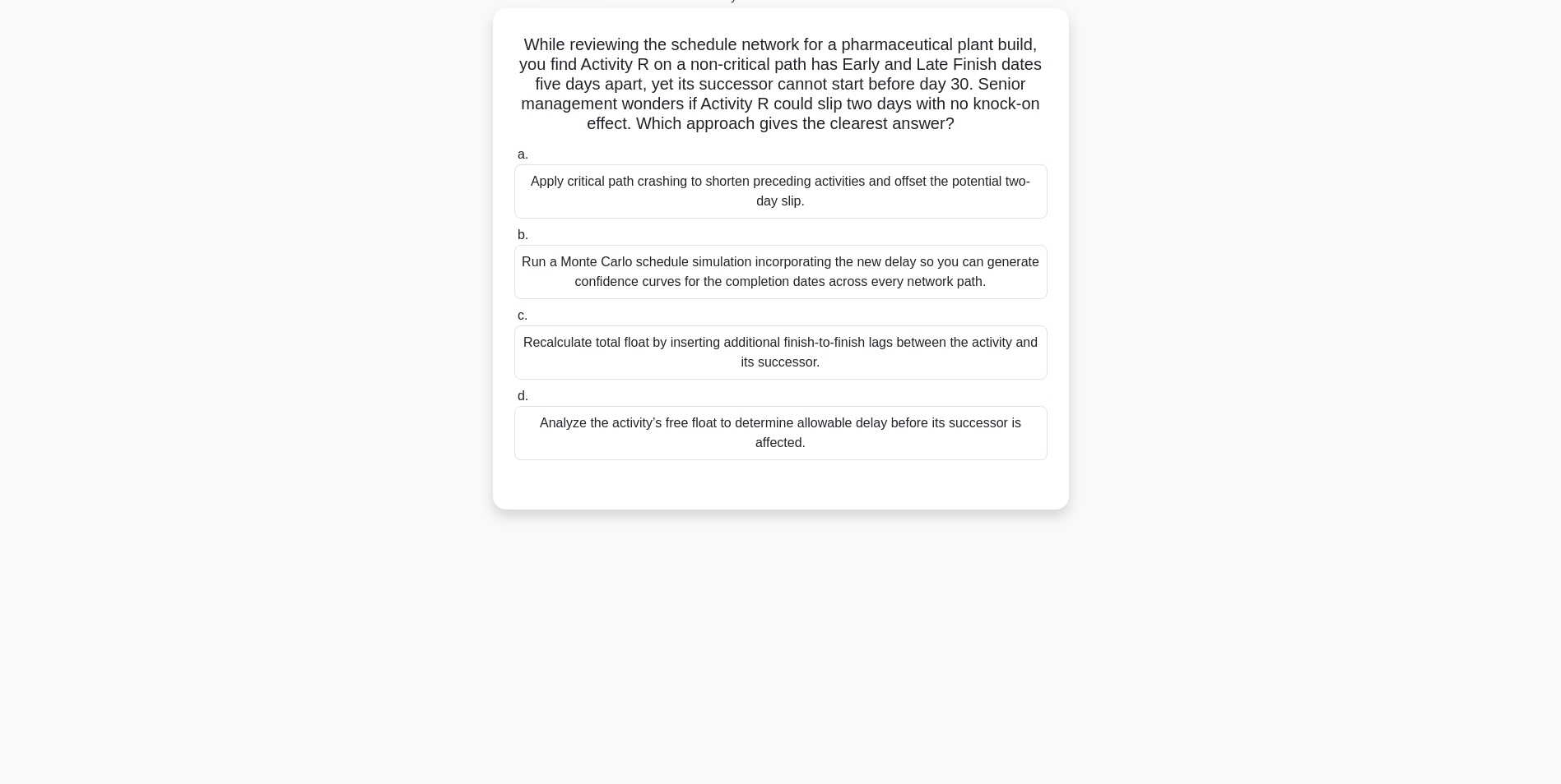
click at [860, 454] on div "Analyze the activity’s free float to determine allowable delay before its succe…" at bounding box center [780, 433] width 533 height 54
click at [514, 402] on input "d. Analyze the activity’s free float to determine allowable delay before its su…" at bounding box center [514, 396] width 0 height 11
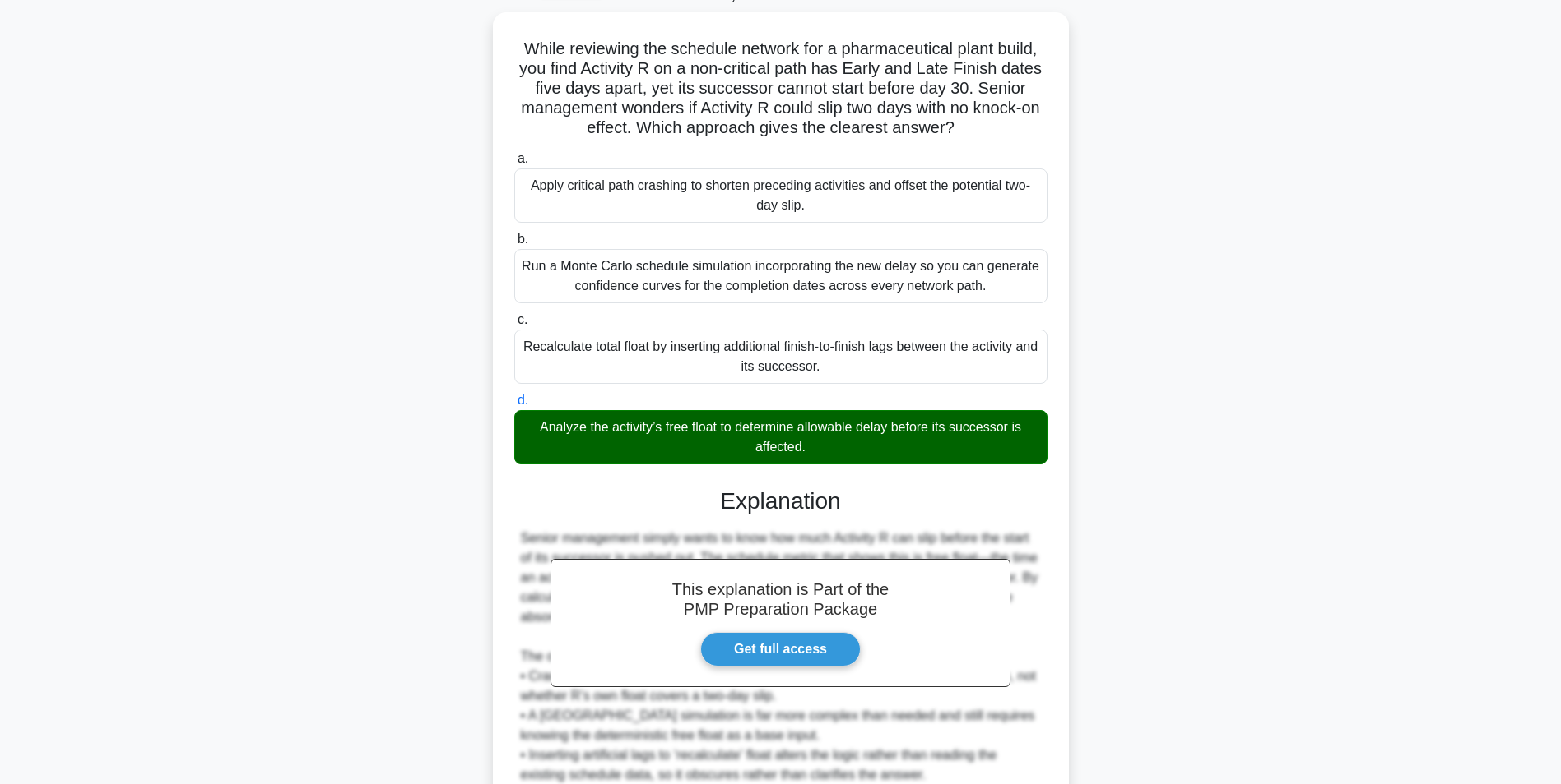
scroll to position [250, 0]
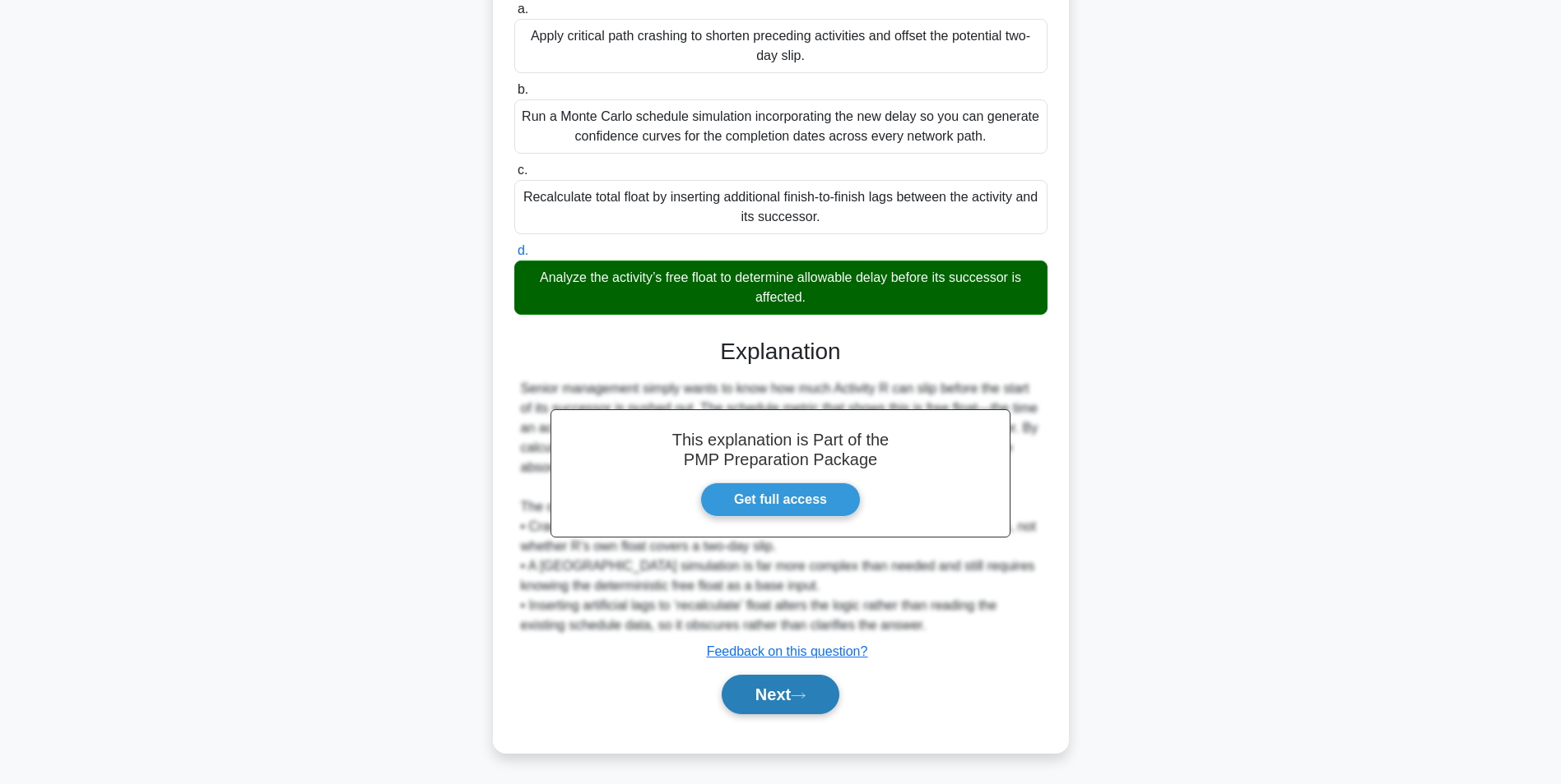
click at [784, 709] on button "Next" at bounding box center [780, 695] width 118 height 39
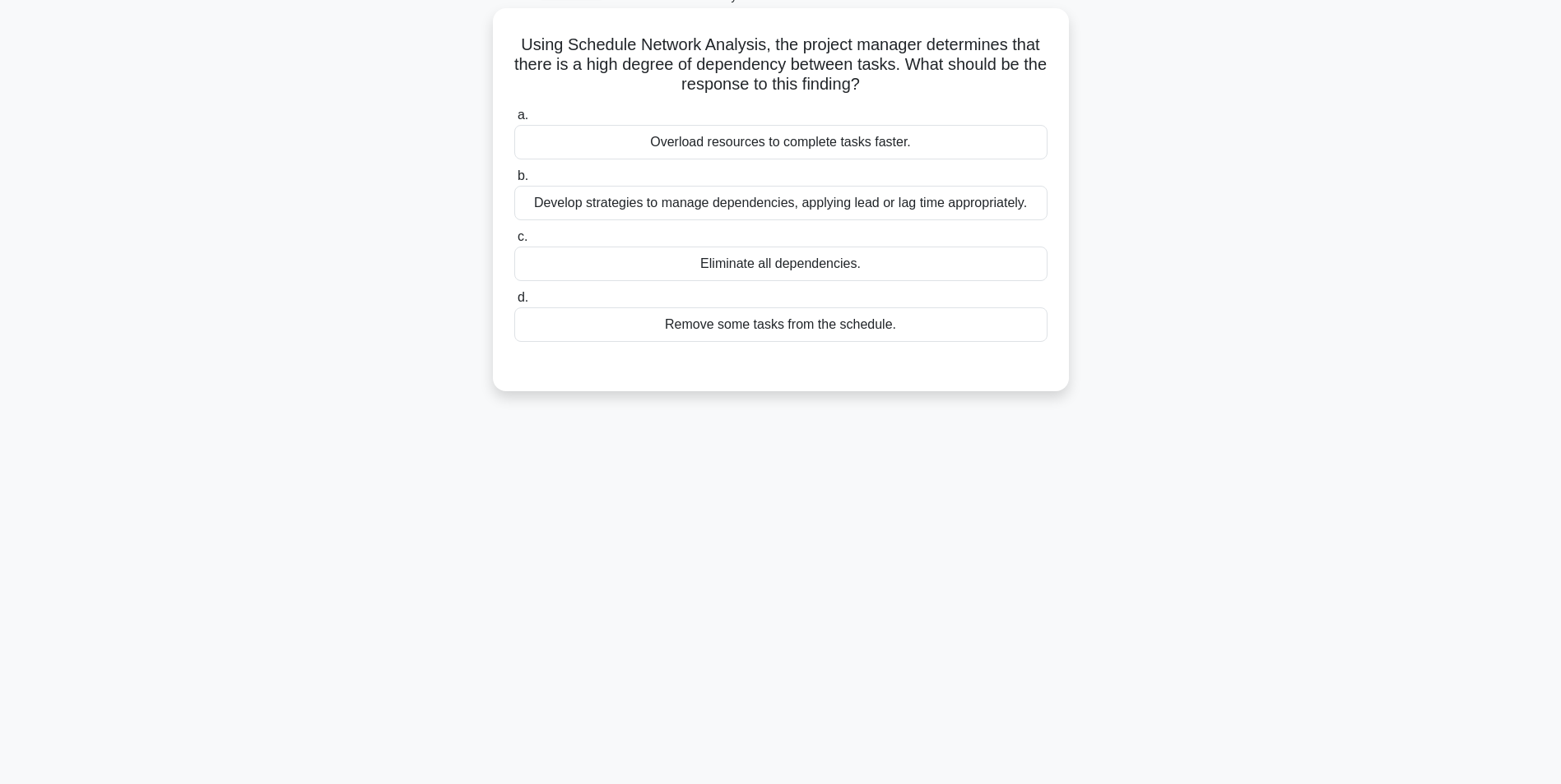
click at [975, 224] on div "a. Overload resources to complete tasks faster. b. Develop strategies to manage…" at bounding box center [780, 223] width 553 height 244
click at [990, 213] on div "Develop strategies to manage dependencies, applying lead or lag time appropriat…" at bounding box center [780, 203] width 533 height 34
click at [514, 182] on input "b. Develop strategies to manage dependencies, applying lead or lag time appropr…" at bounding box center [514, 176] width 0 height 11
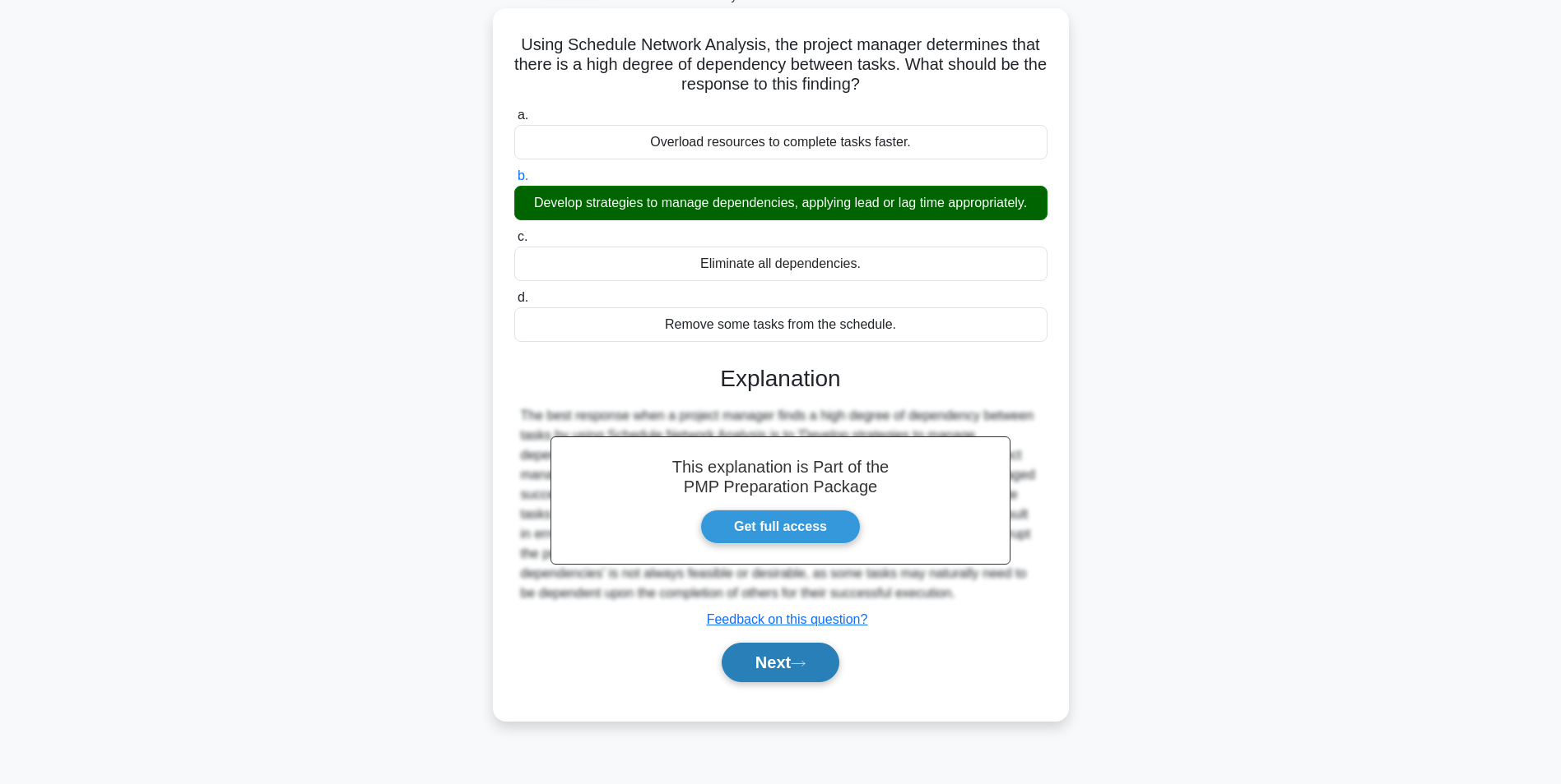
click at [775, 671] on button "Next" at bounding box center [780, 663] width 118 height 39
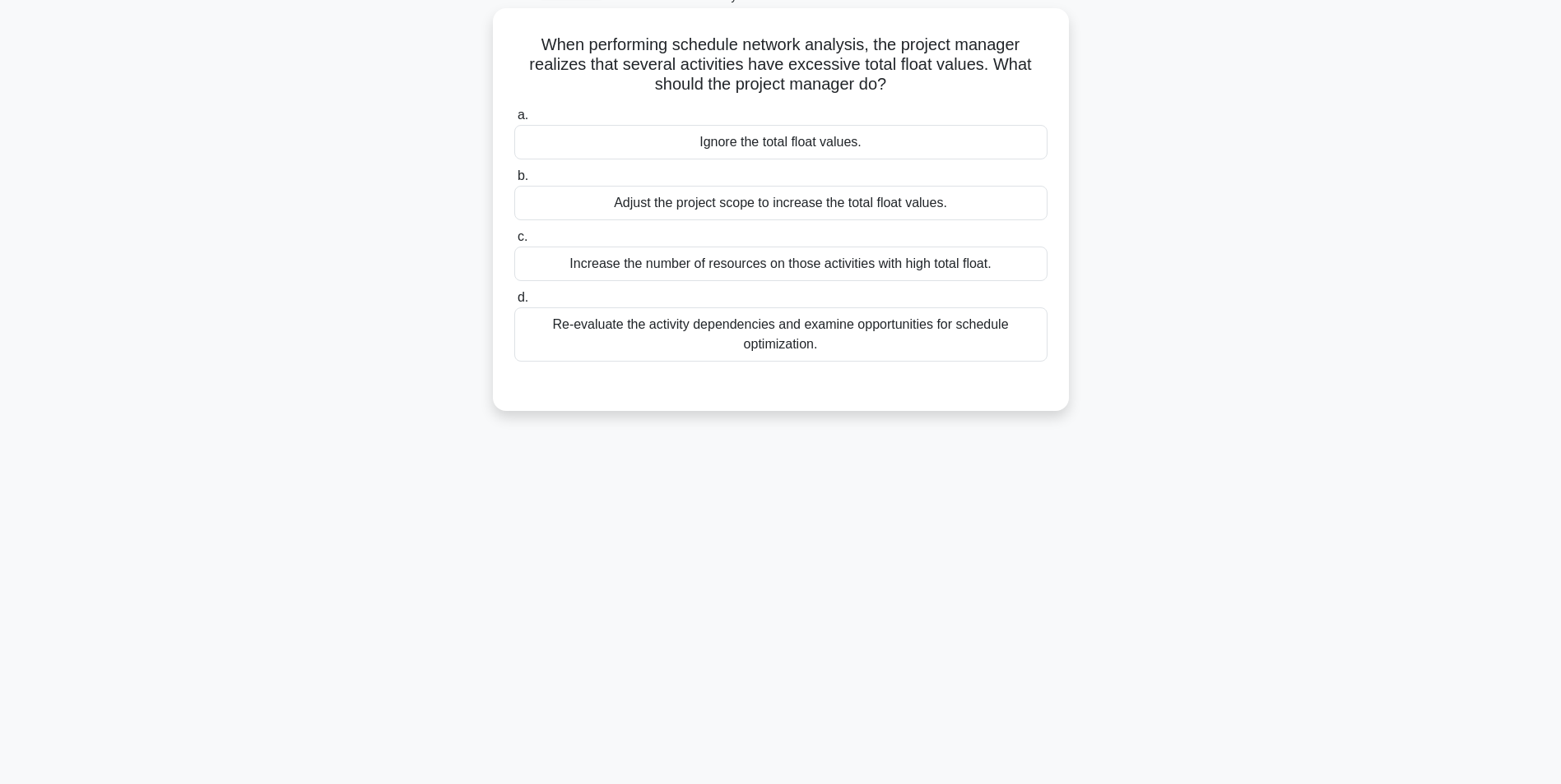
click at [1026, 329] on div "Re-evaluate the activity dependencies and examine opportunities for schedule op…" at bounding box center [780, 334] width 533 height 54
click at [514, 303] on input "d. Re-evaluate the activity dependencies and examine opportunities for schedule…" at bounding box center [514, 298] width 0 height 11
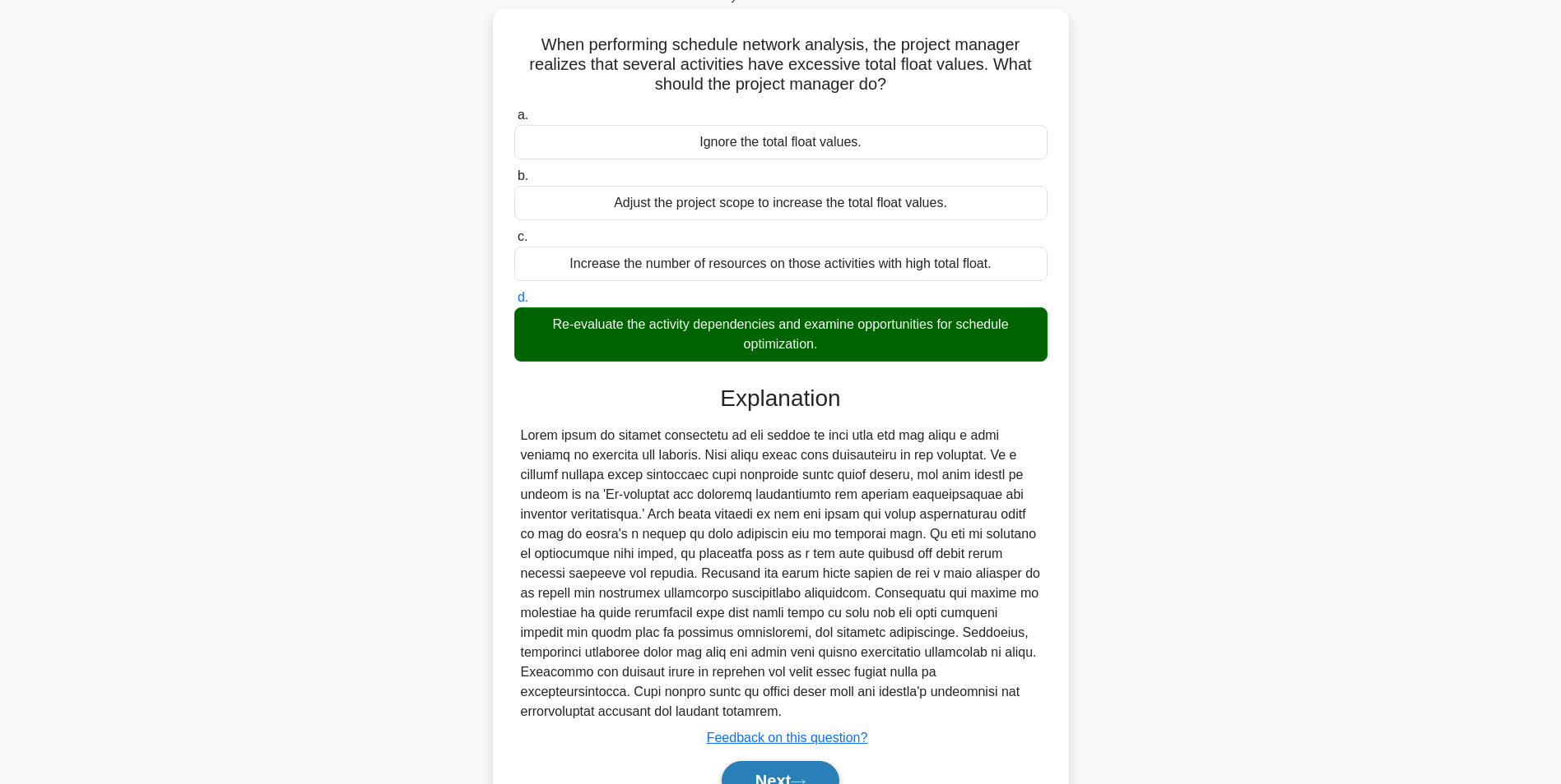
click at [778, 761] on button "Next" at bounding box center [780, 781] width 118 height 39
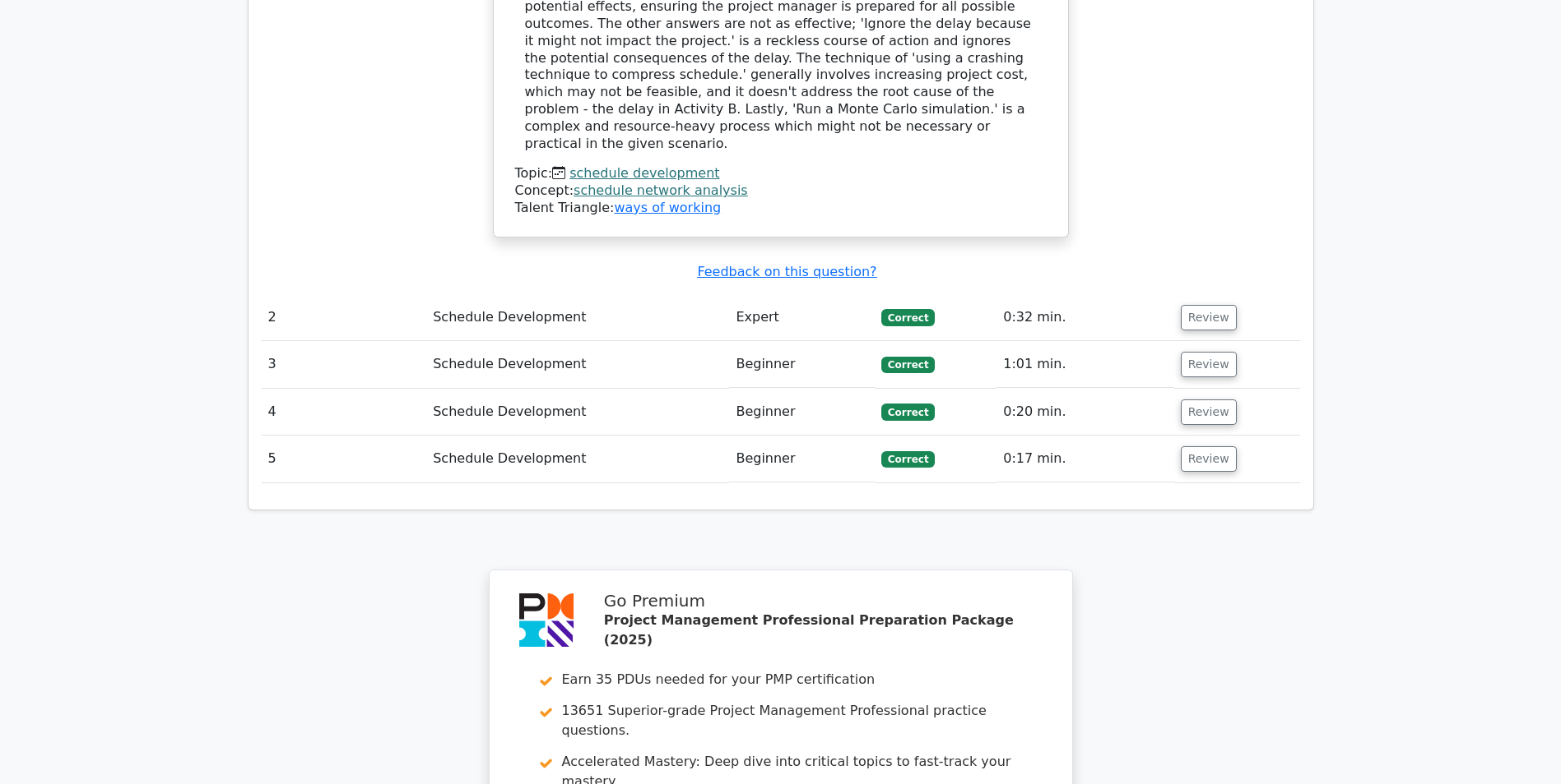
scroll to position [2157, 0]
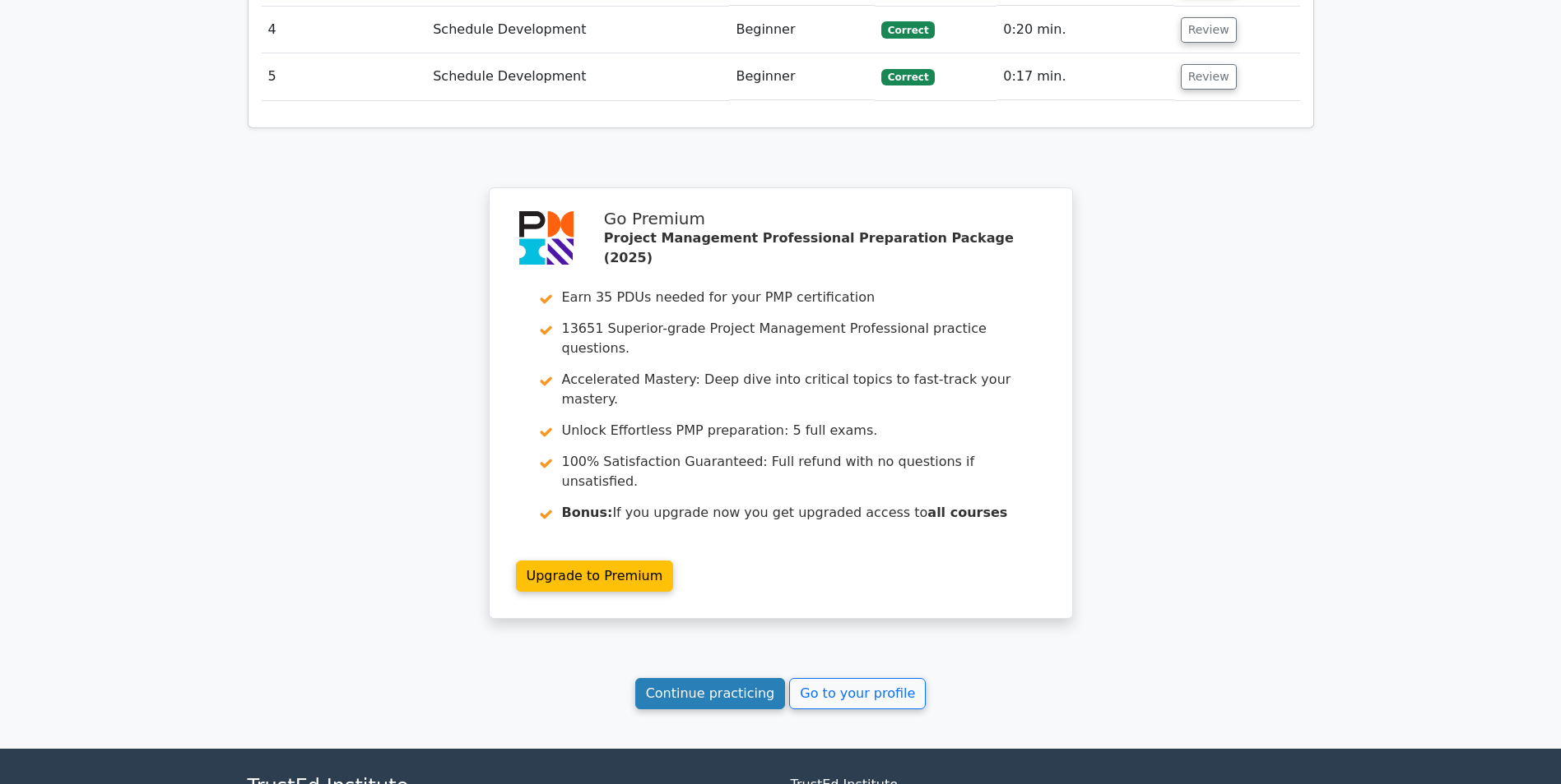
click at [749, 678] on link "Continue practicing" at bounding box center [711, 694] width 151 height 31
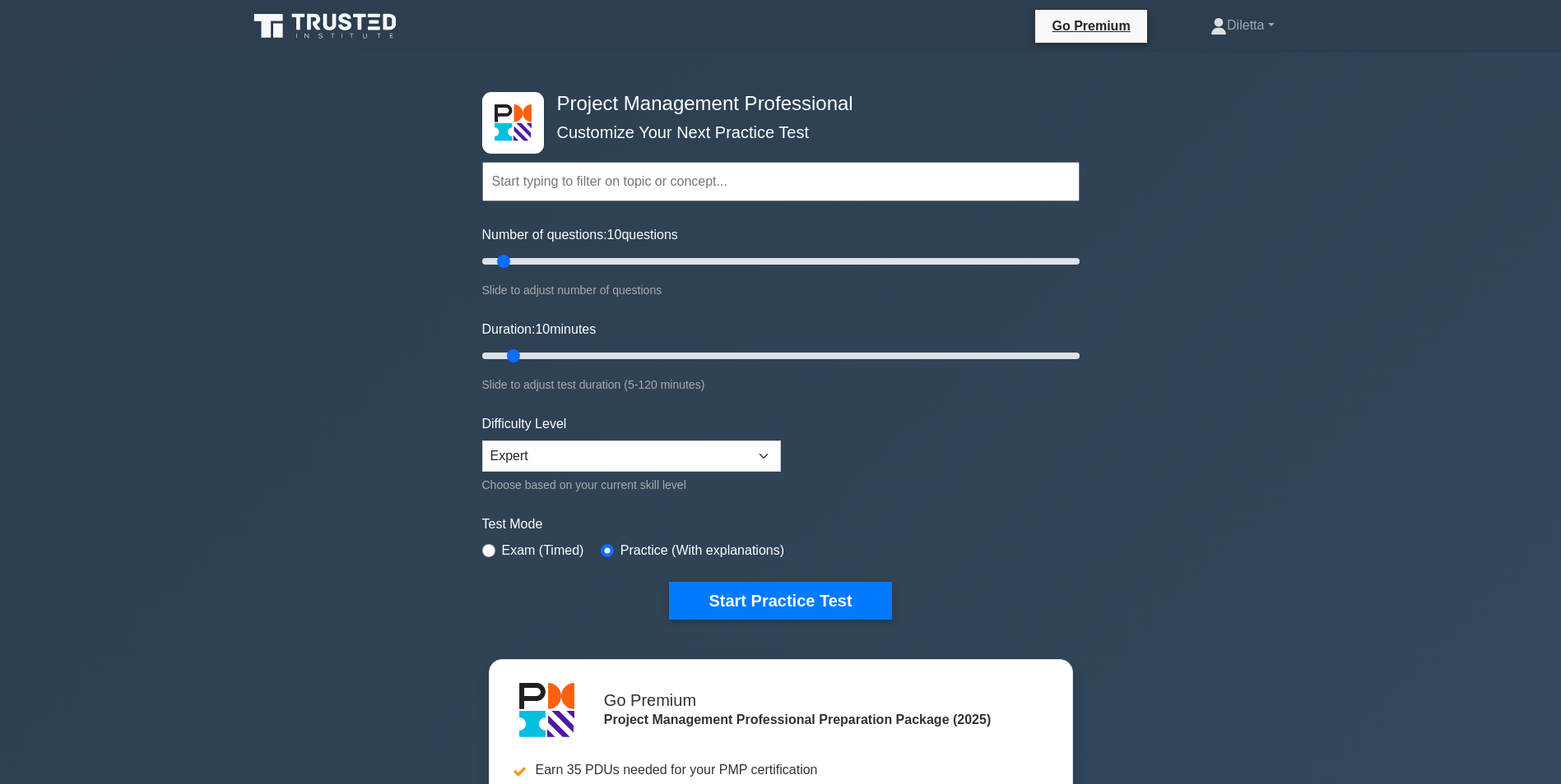
drag, startPoint x: 816, startPoint y: 624, endPoint x: 879, endPoint y: 569, distance: 83.6
click at [879, 569] on div "Project Management Professional Customize Your Next Practice Test Topics Scope …" at bounding box center [780, 356] width 617 height 607
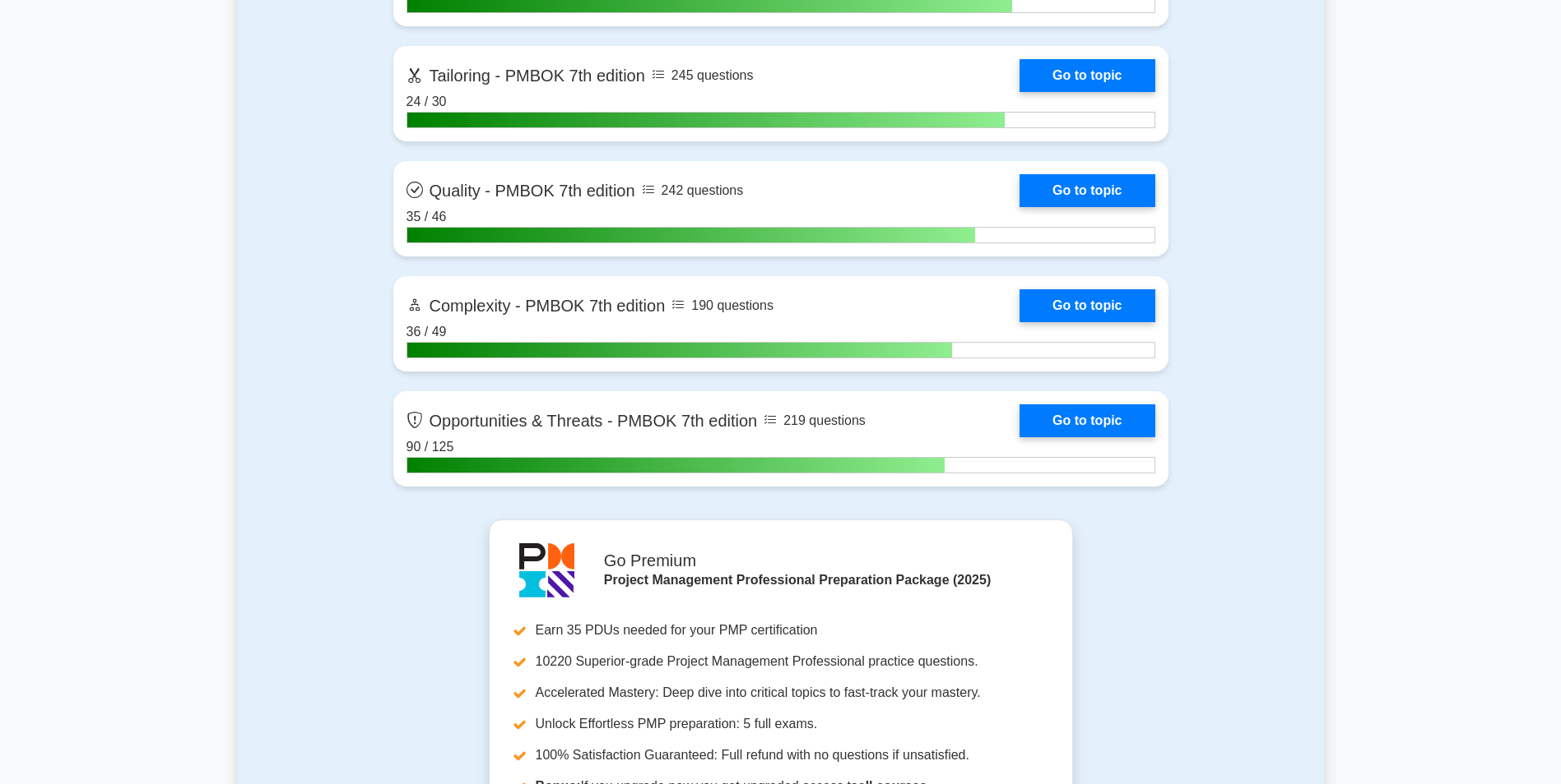
scroll to position [5419, 0]
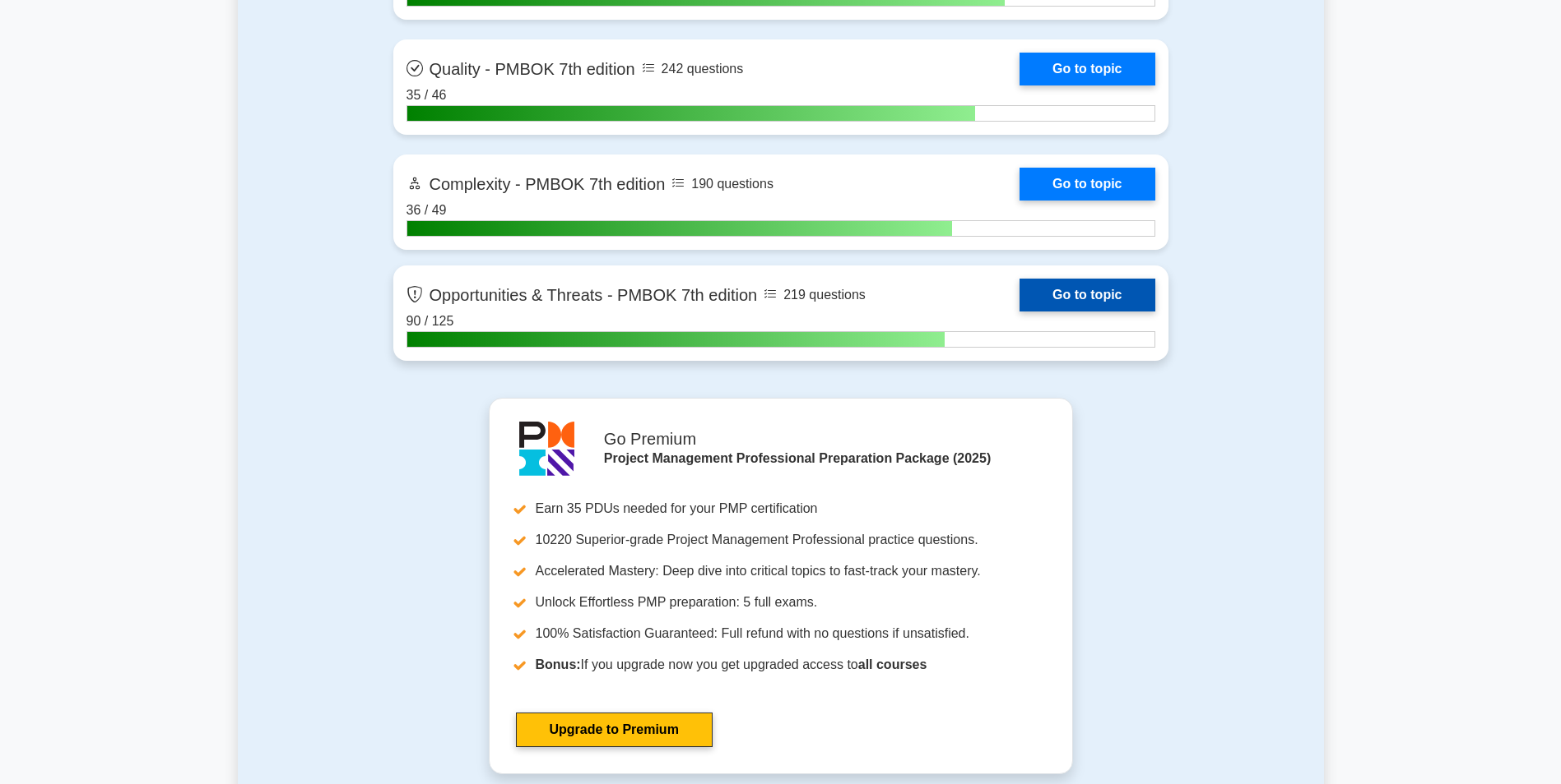
click at [1058, 292] on link "Go to topic" at bounding box center [1087, 296] width 135 height 33
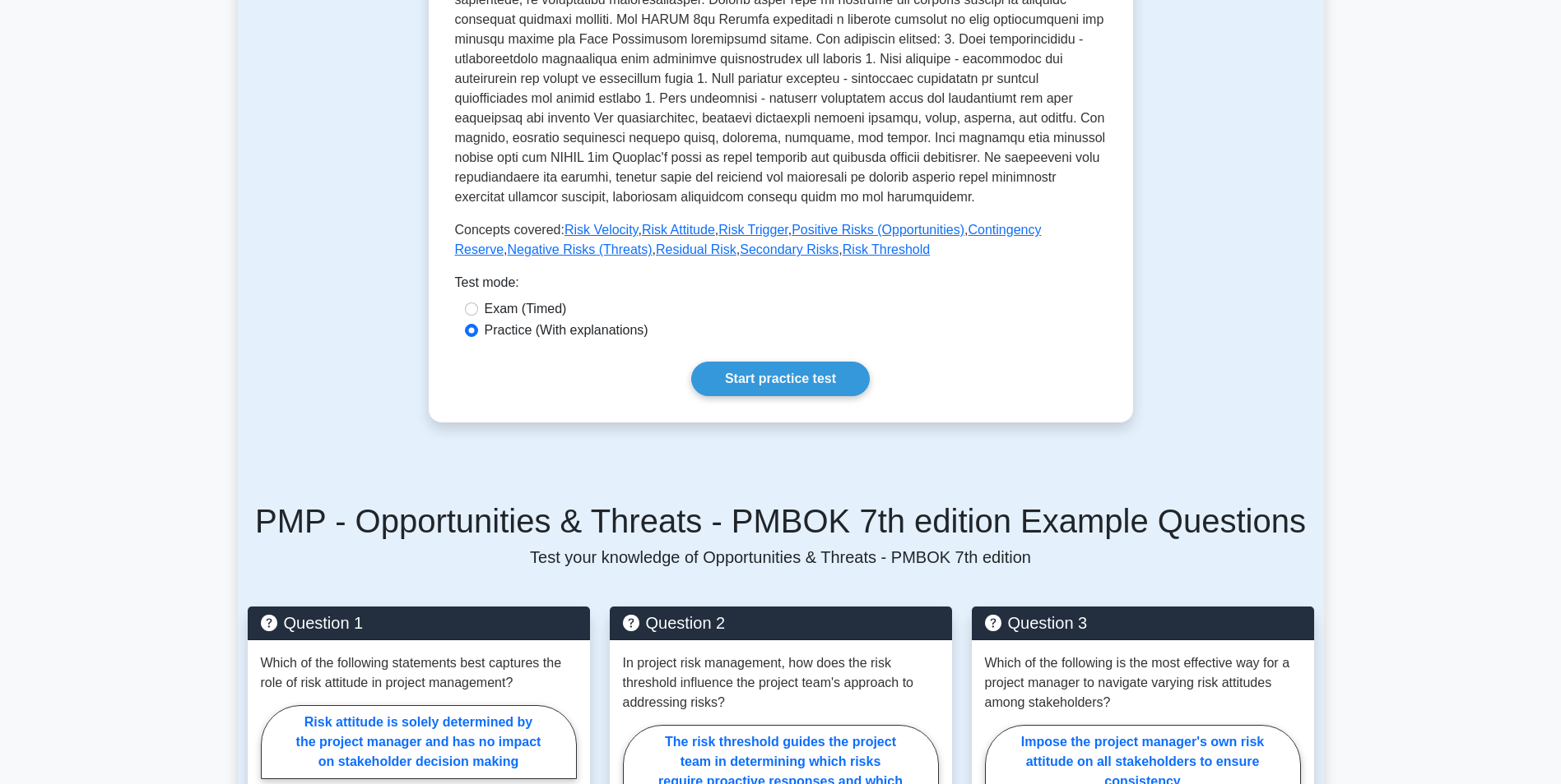
scroll to position [574, 0]
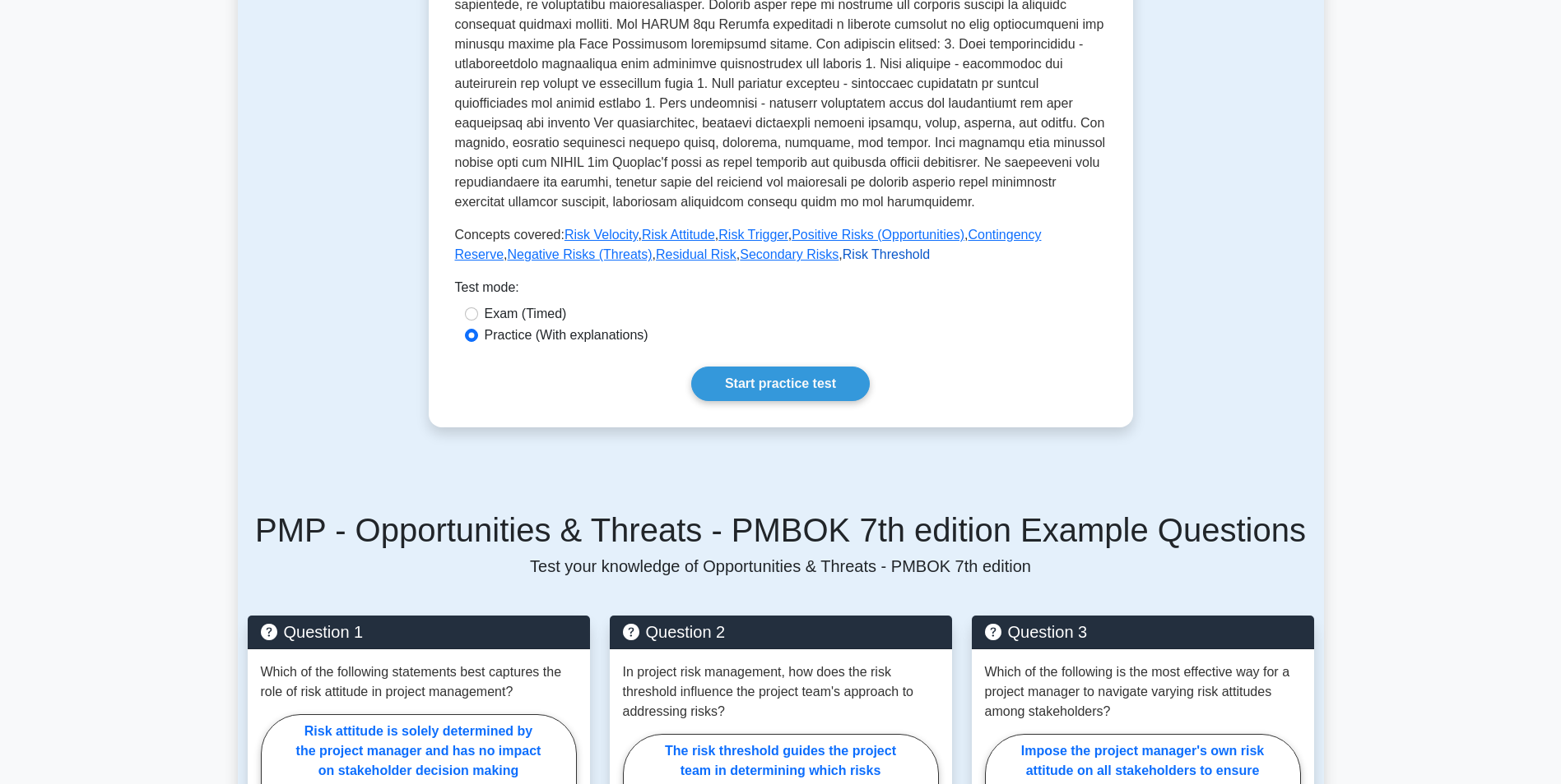
click at [842, 254] on link "Risk Threshold" at bounding box center [885, 254] width 87 height 14
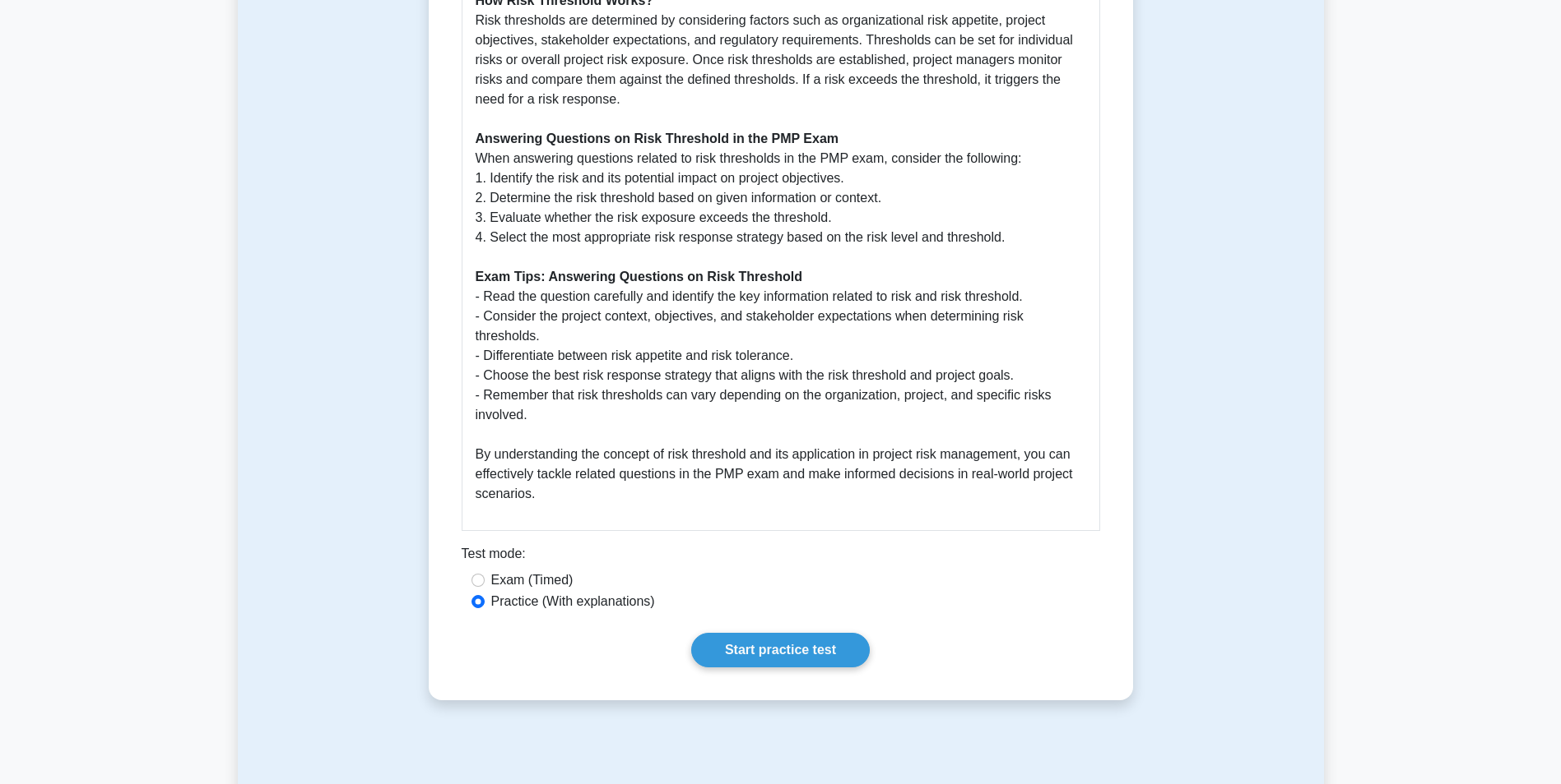
scroll to position [907, 0]
click at [817, 632] on link "Start practice test" at bounding box center [780, 649] width 178 height 34
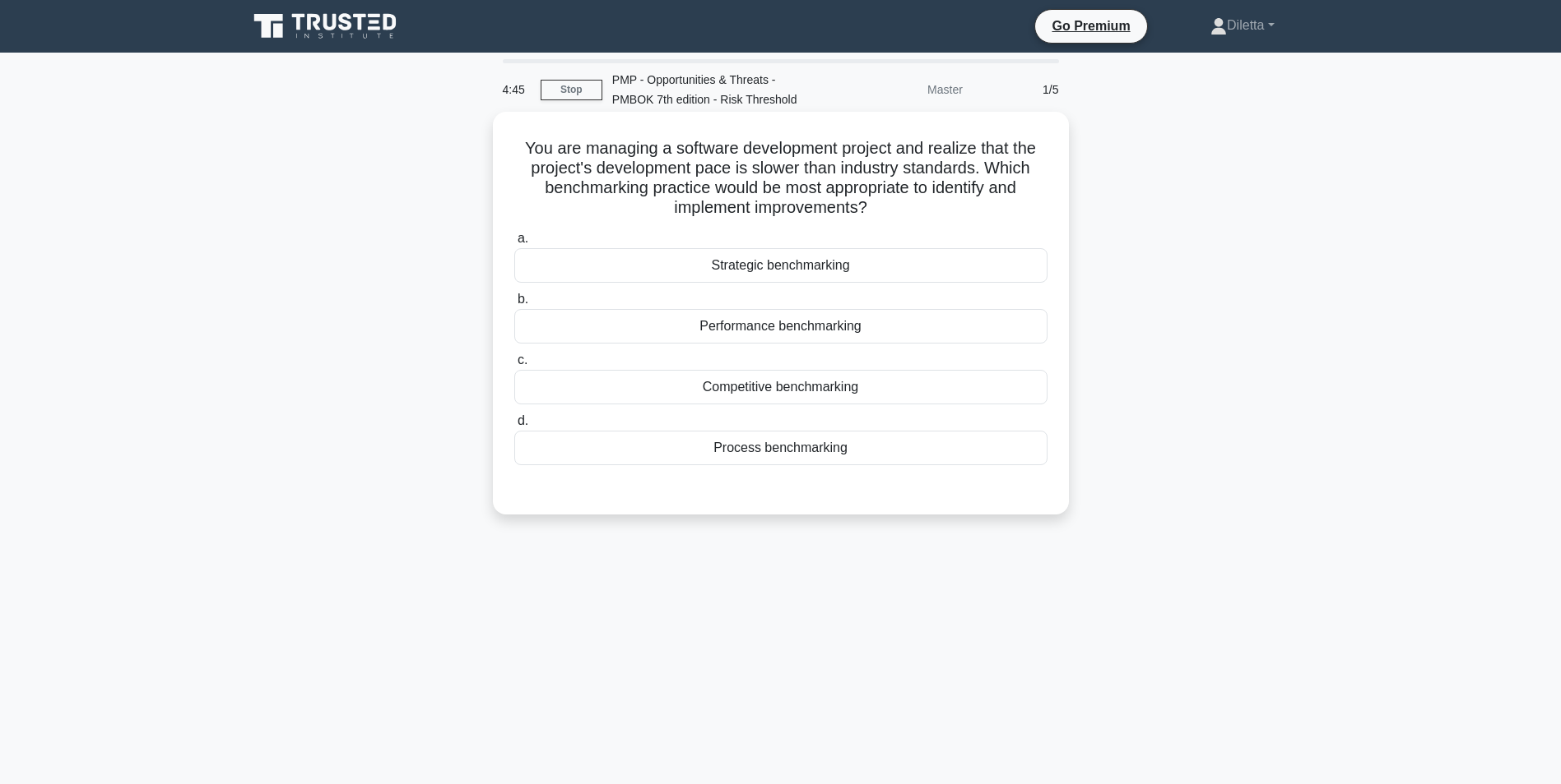
click at [898, 328] on div "Performance benchmarking" at bounding box center [780, 326] width 533 height 34
click at [514, 305] on input "b. Performance benchmarking" at bounding box center [514, 300] width 0 height 11
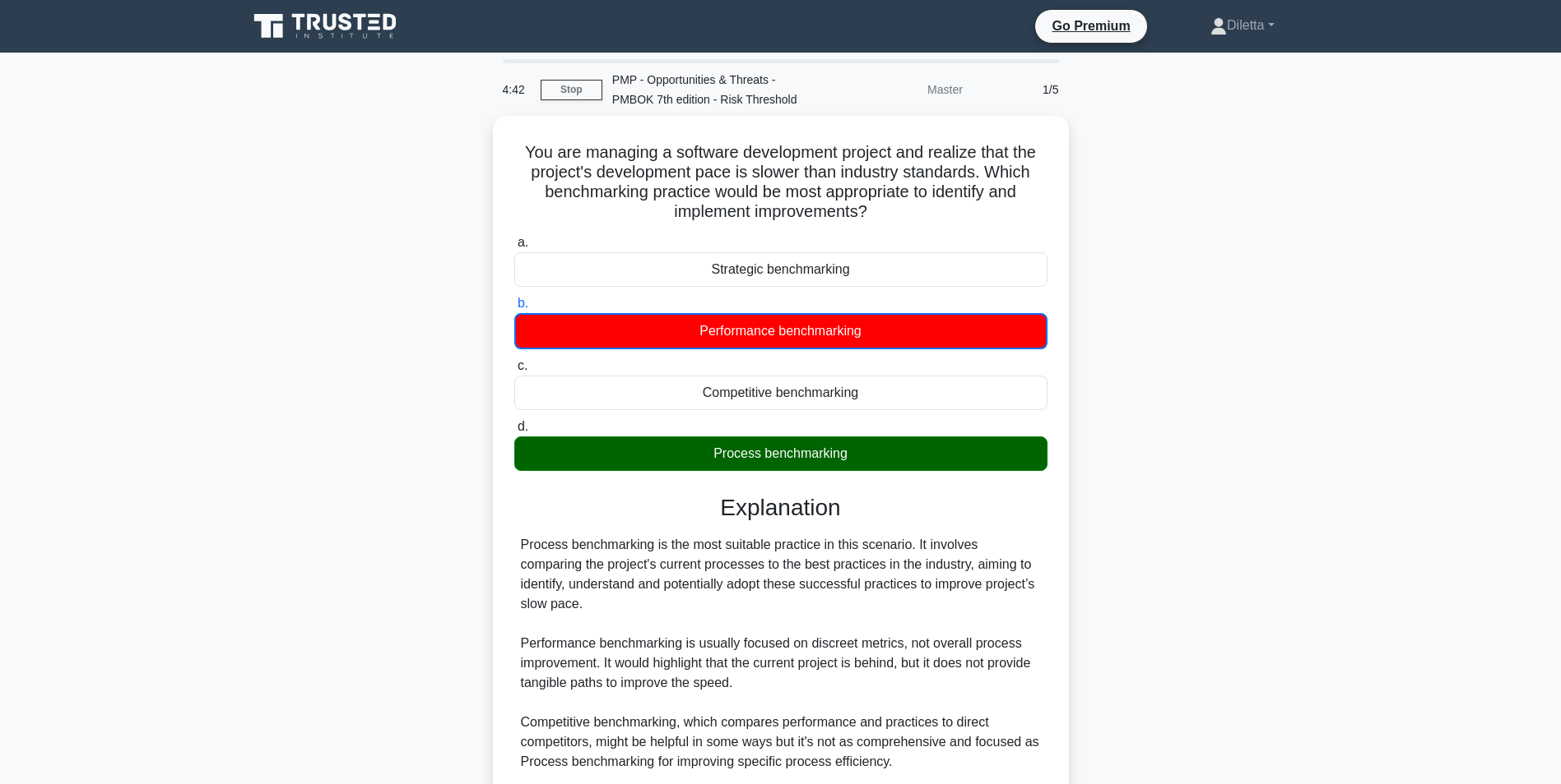
scroll to position [212, 0]
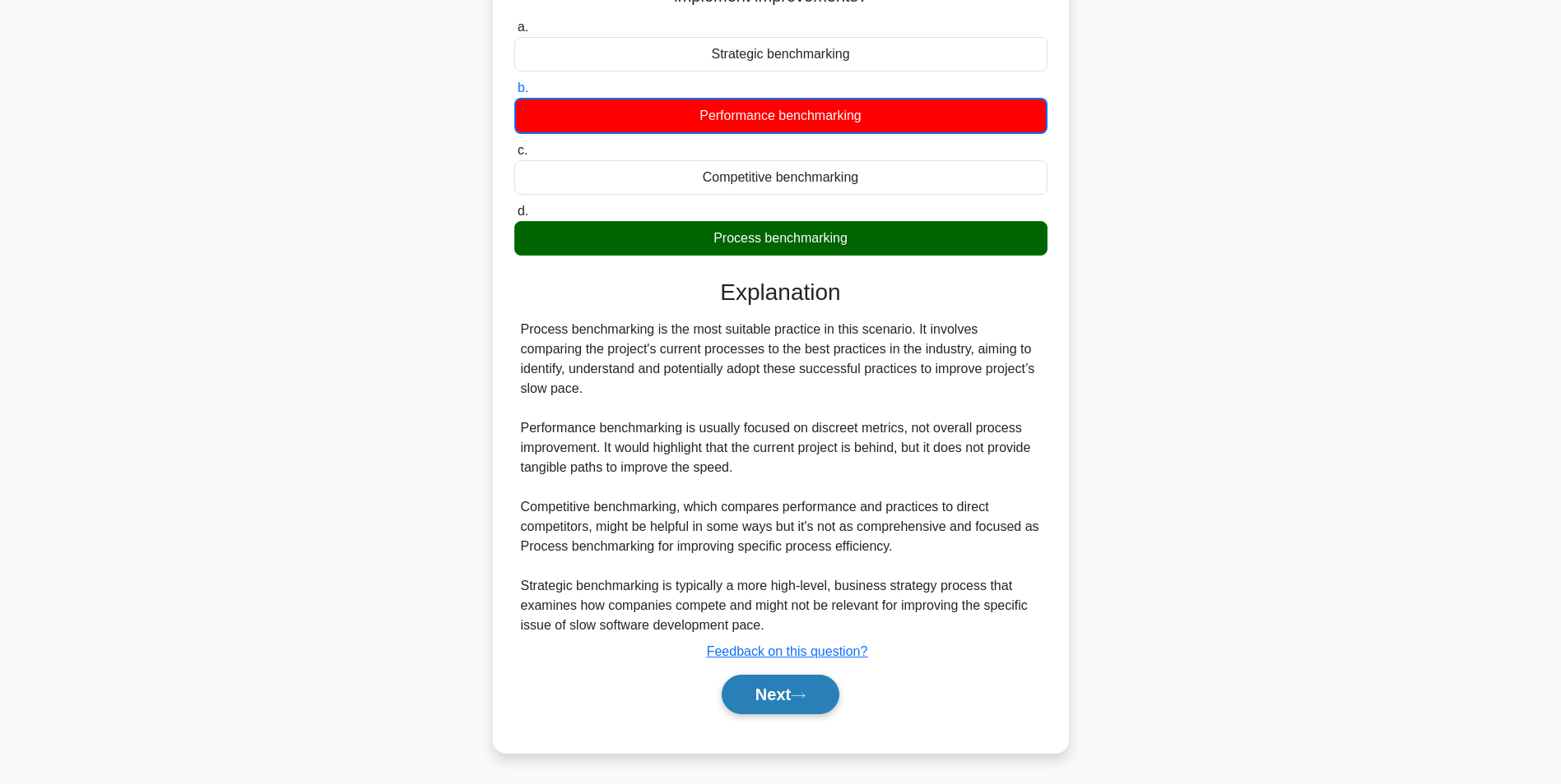
click at [758, 687] on button "Next" at bounding box center [780, 695] width 118 height 39
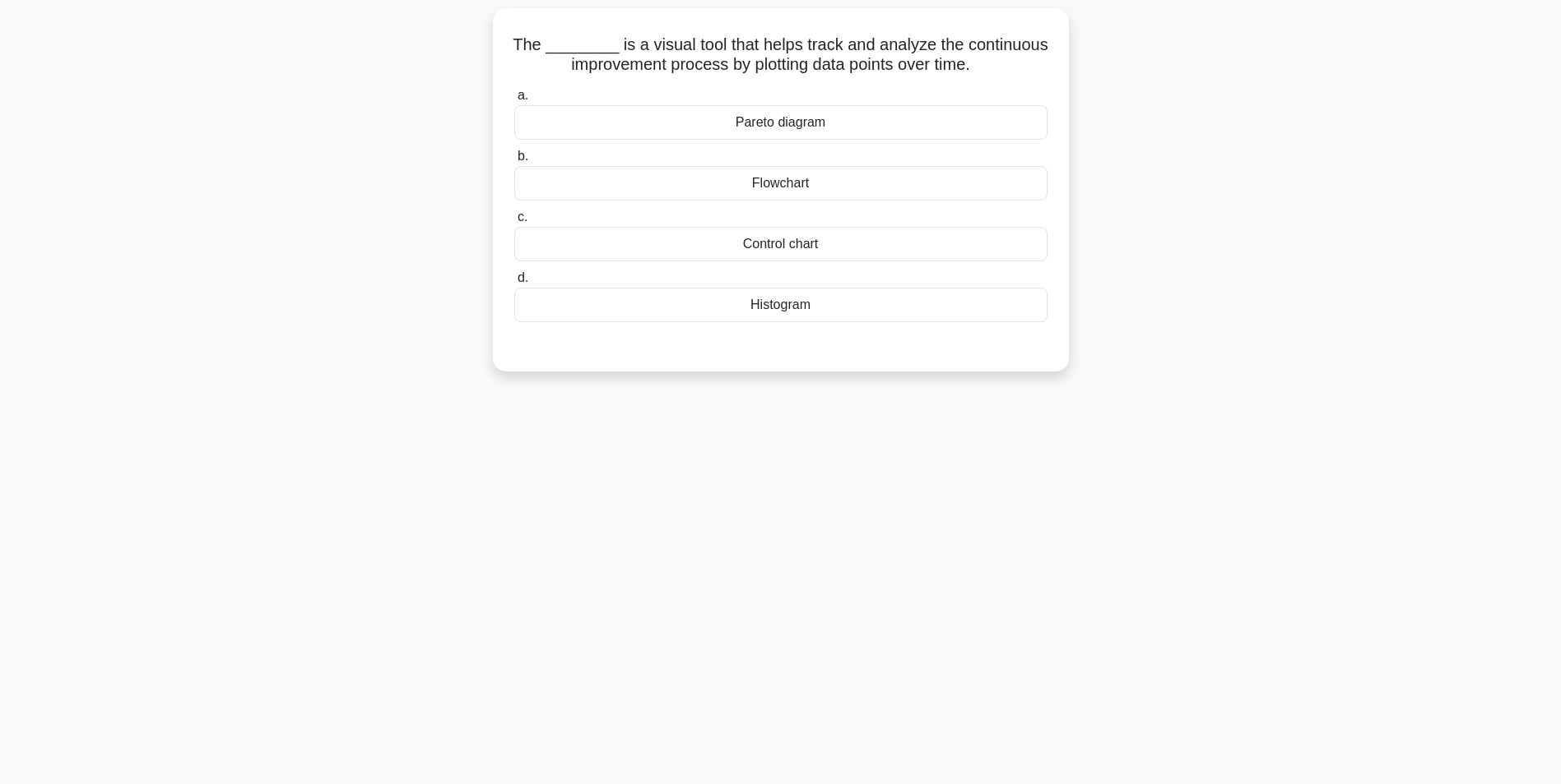
click at [848, 174] on div "Flowchart" at bounding box center [780, 183] width 533 height 34
click at [514, 162] on input "b. Flowchart" at bounding box center [514, 157] width 0 height 11
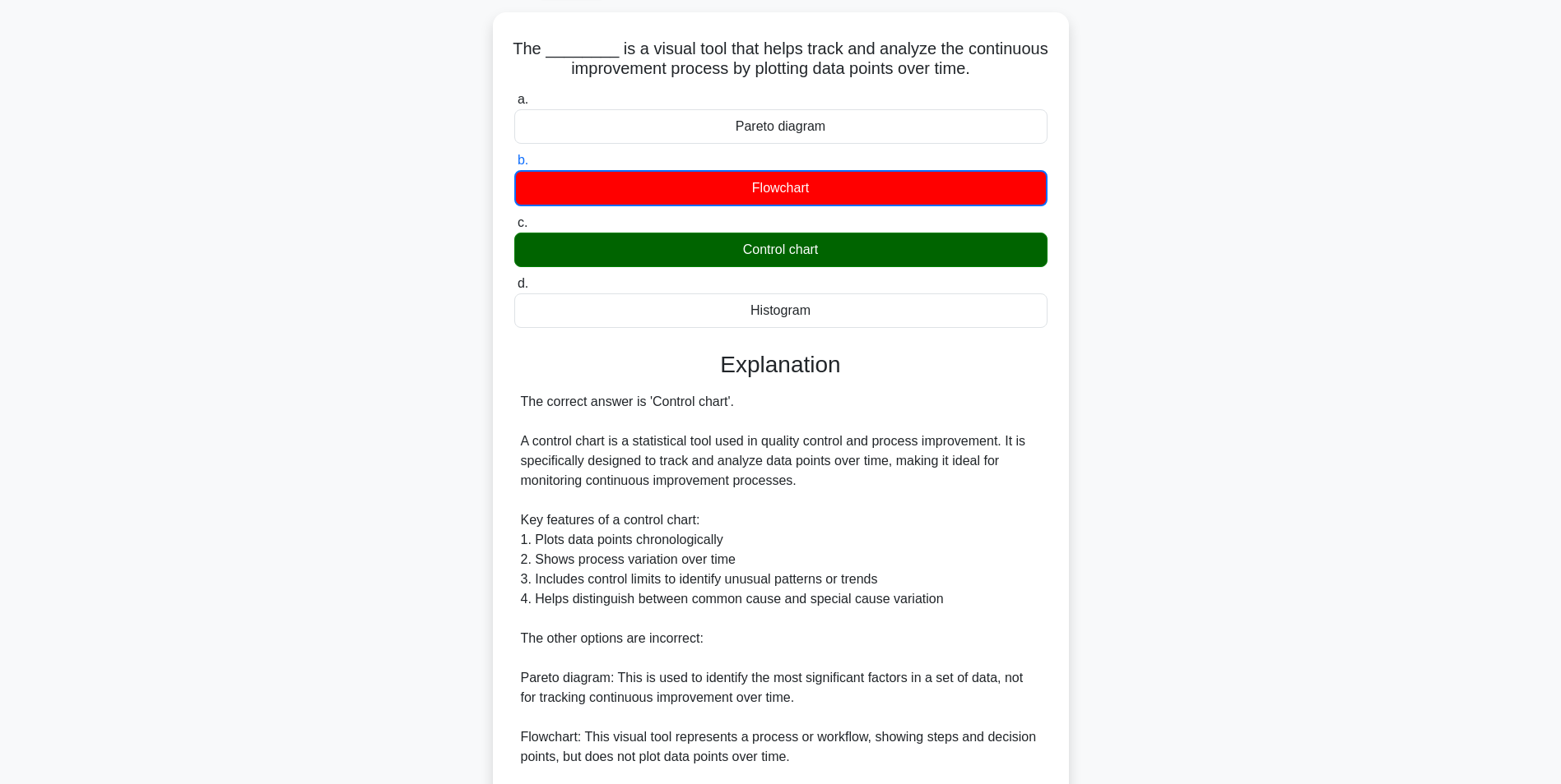
scroll to position [257, 0]
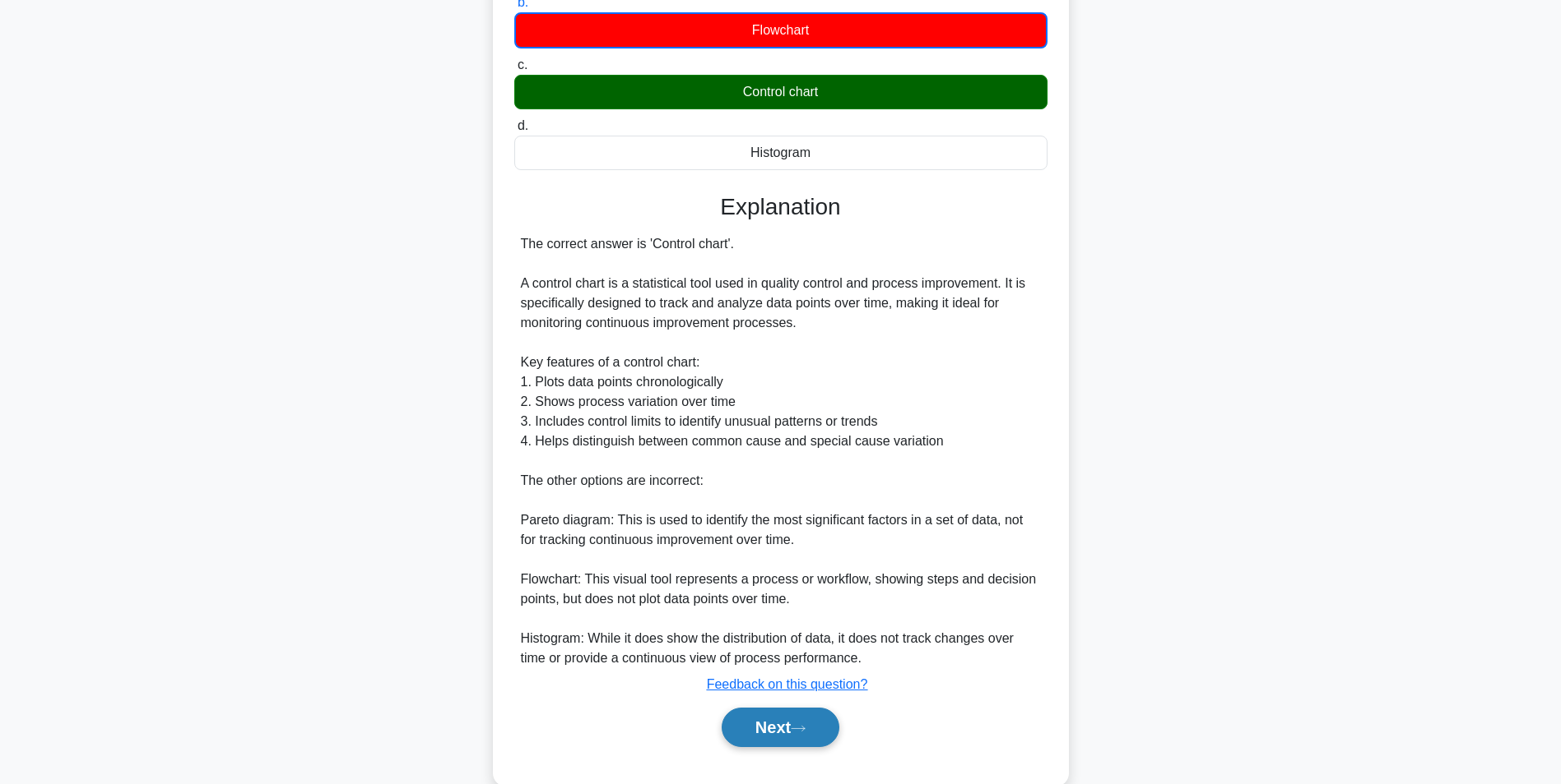
click at [780, 720] on button "Next" at bounding box center [780, 727] width 118 height 39
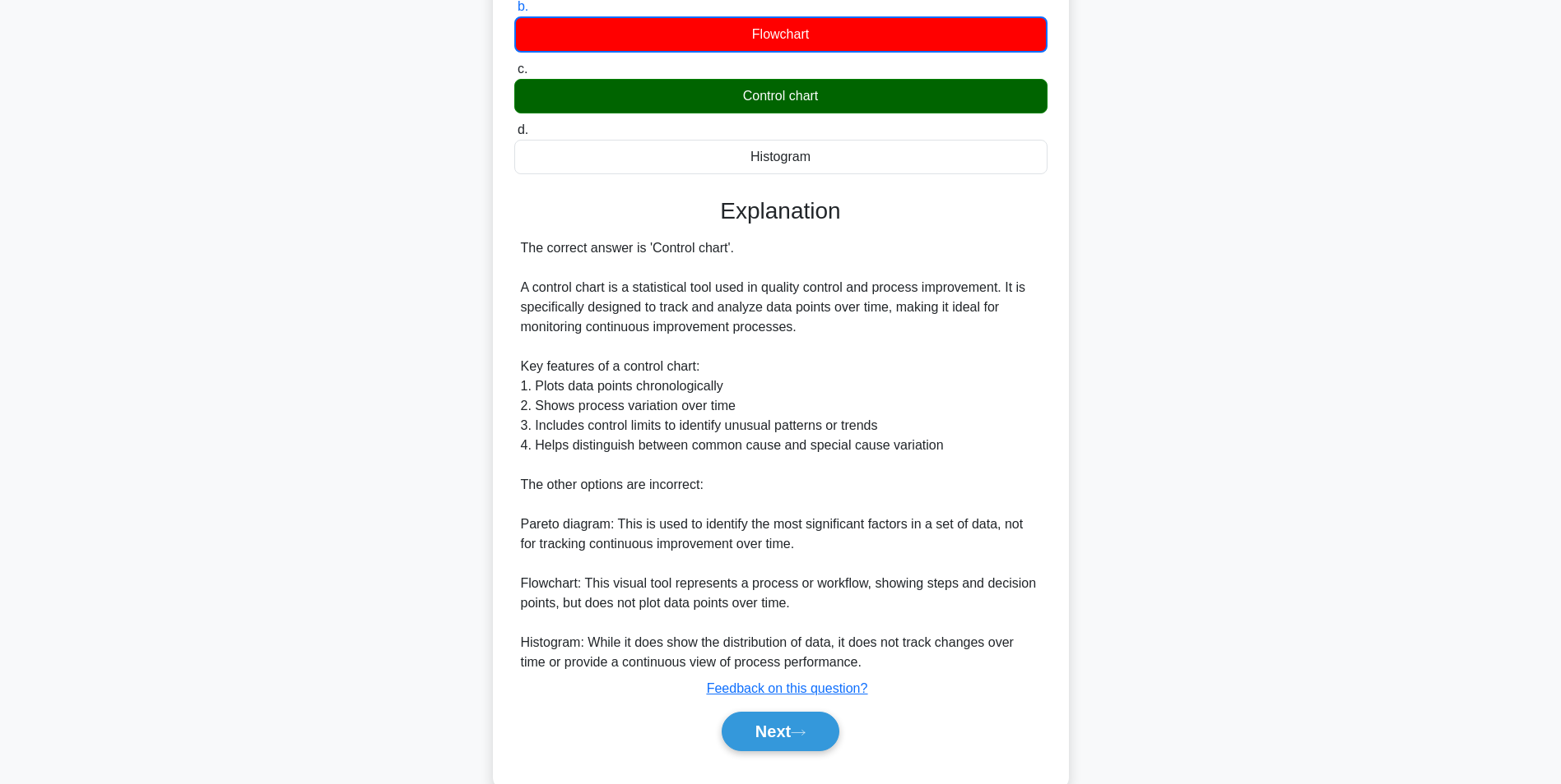
scroll to position [104, 0]
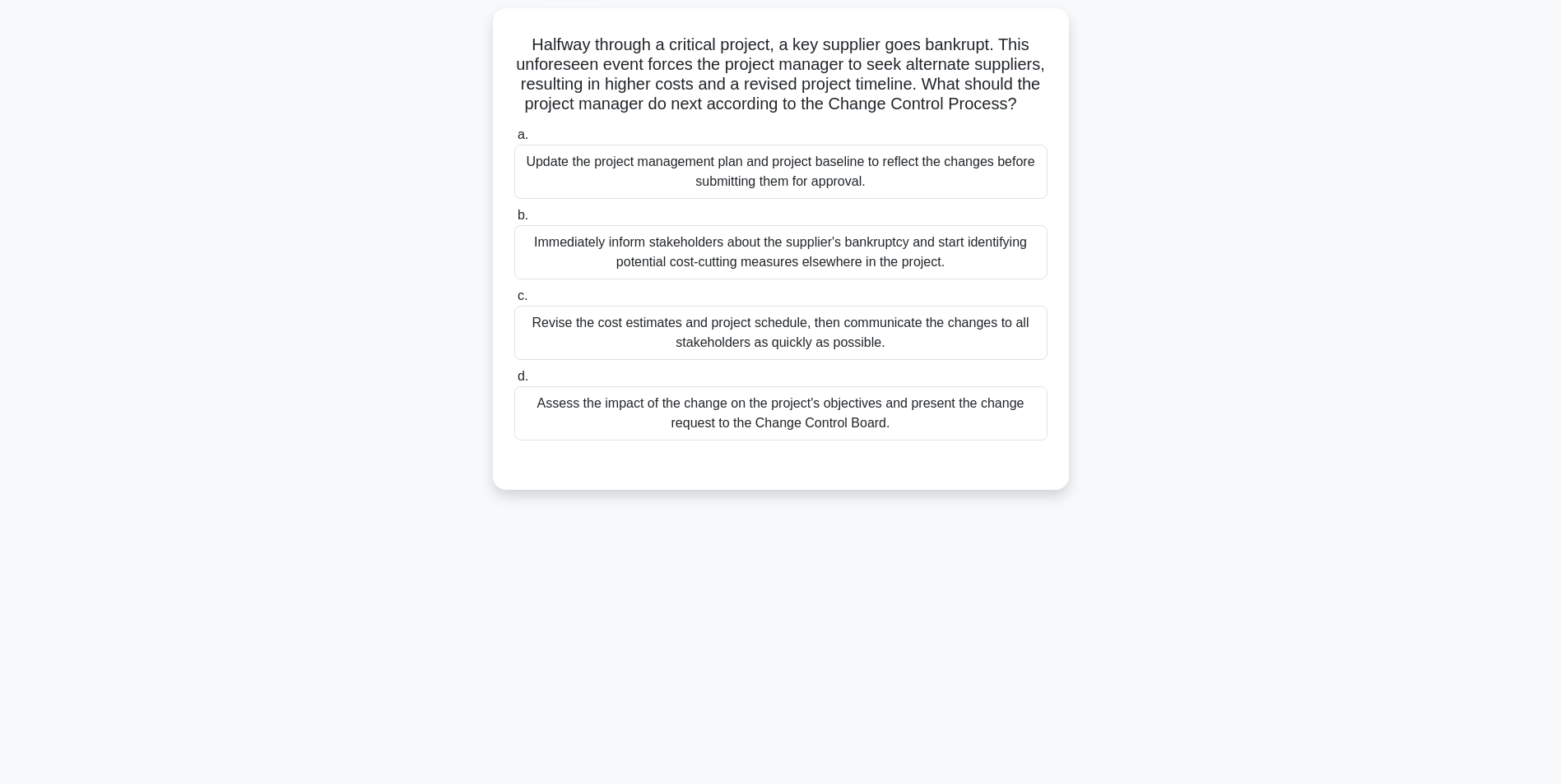
click at [987, 437] on div "Assess the impact of the change on the project's objectives and present the cha…" at bounding box center [780, 413] width 533 height 54
click at [514, 383] on input "d. Assess the impact of the change on the project's objectives and present the …" at bounding box center [514, 377] width 0 height 11
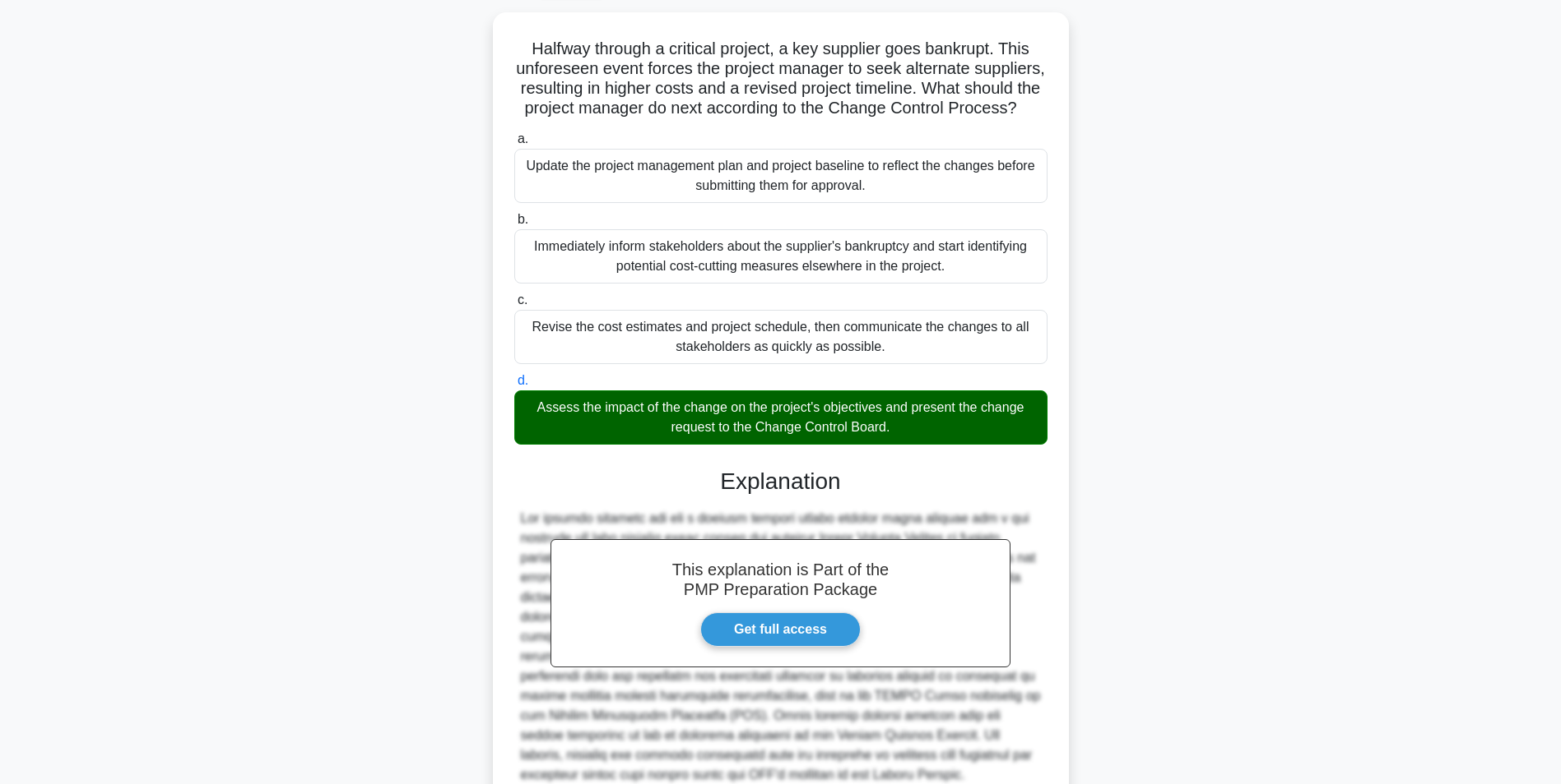
scroll to position [348, 0]
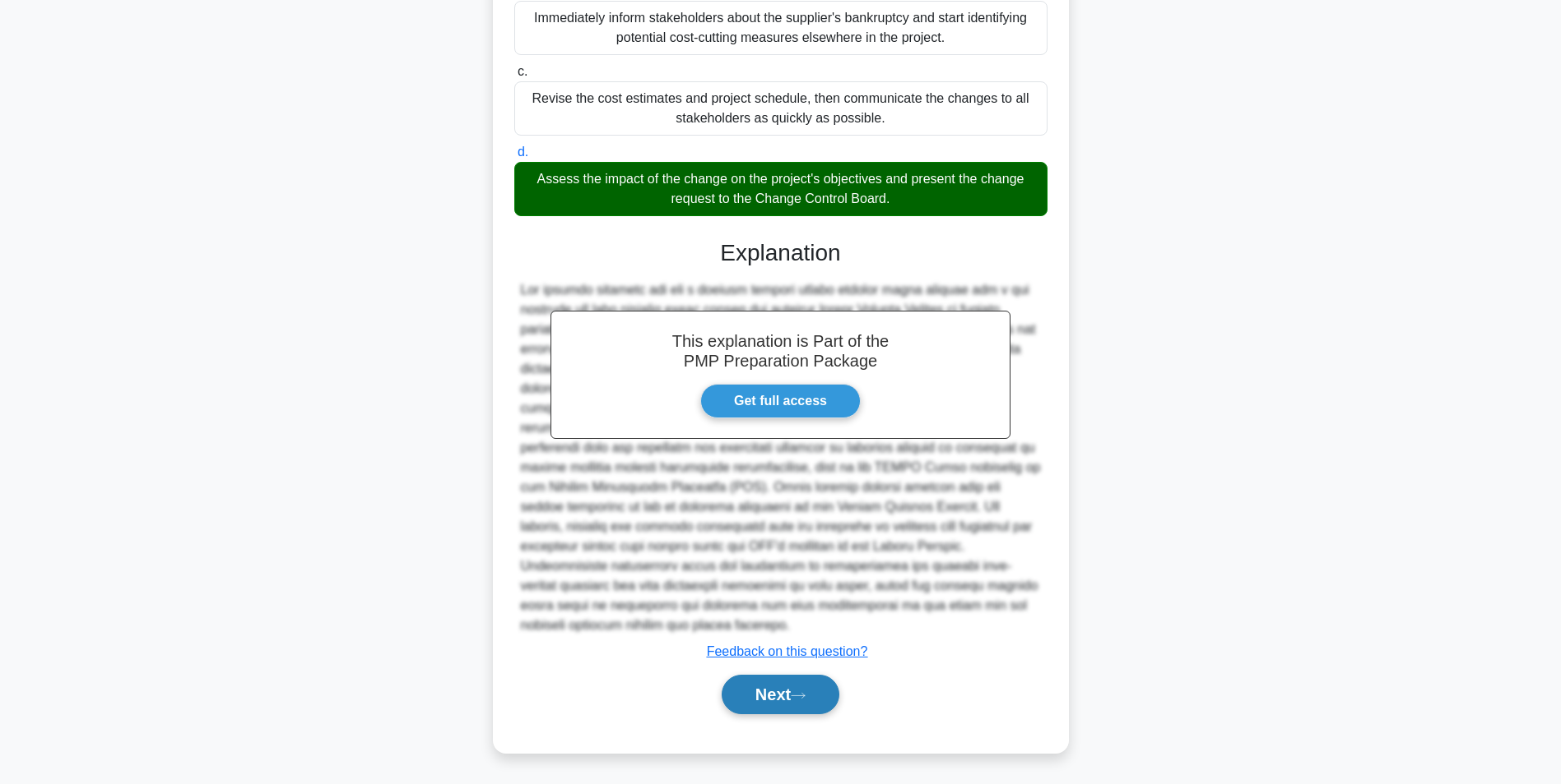
click at [791, 705] on button "Next" at bounding box center [780, 695] width 118 height 39
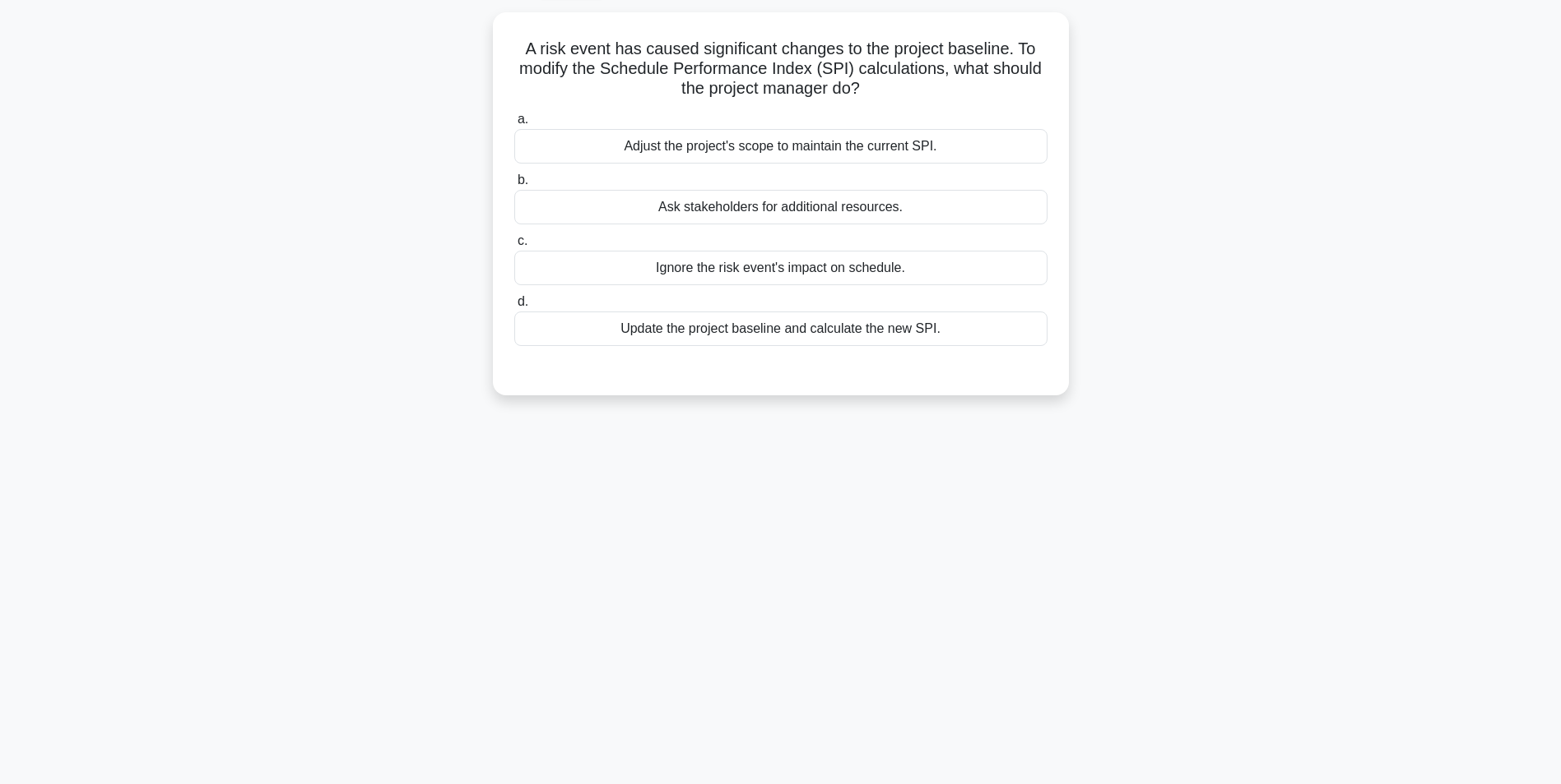
scroll to position [104, 0]
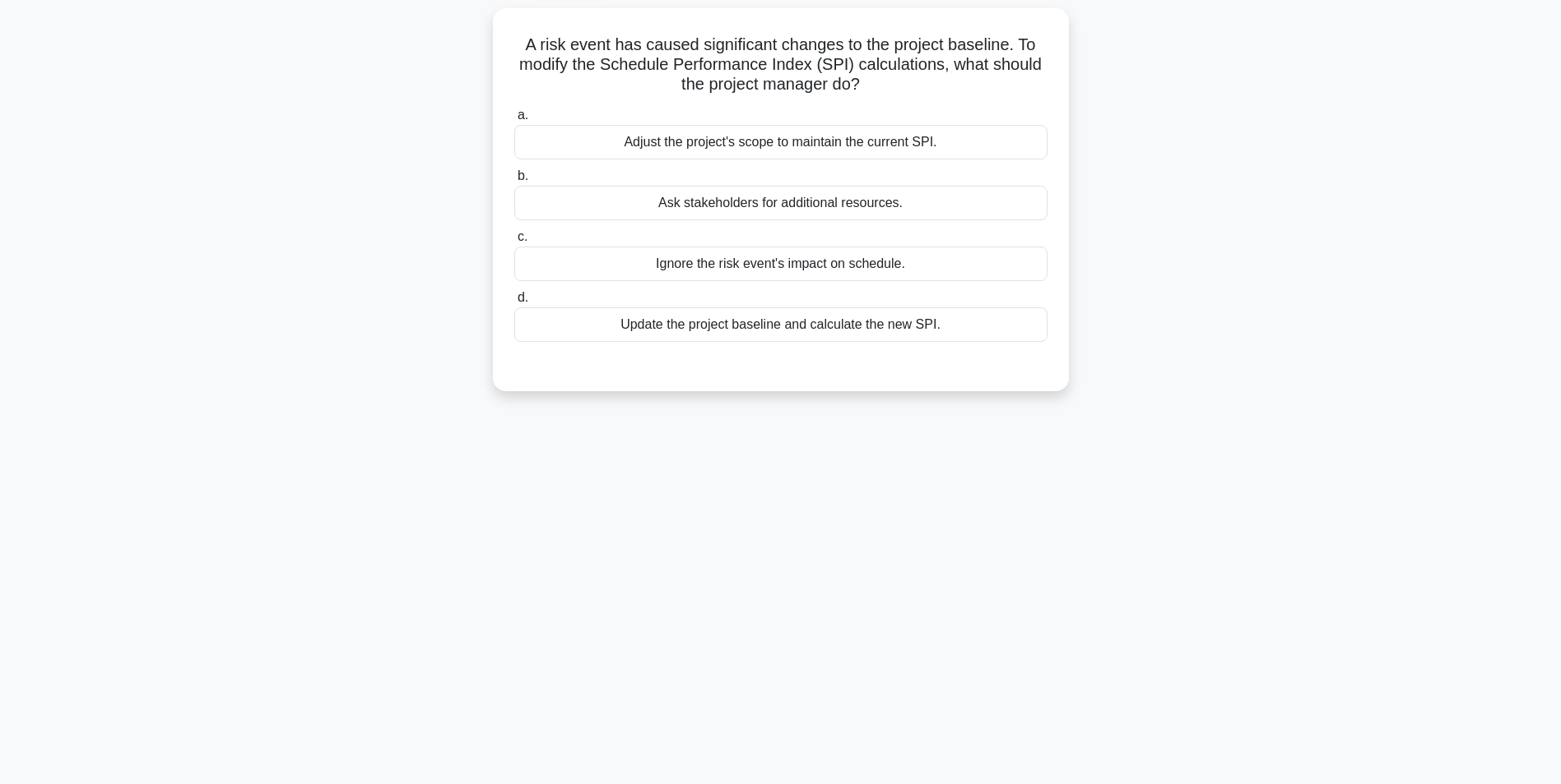
click at [951, 311] on div "Update the project baseline and calculate the new SPI." at bounding box center [780, 324] width 533 height 34
click at [514, 303] on input "d. Update the project baseline and calculate the new SPI." at bounding box center [514, 298] width 0 height 11
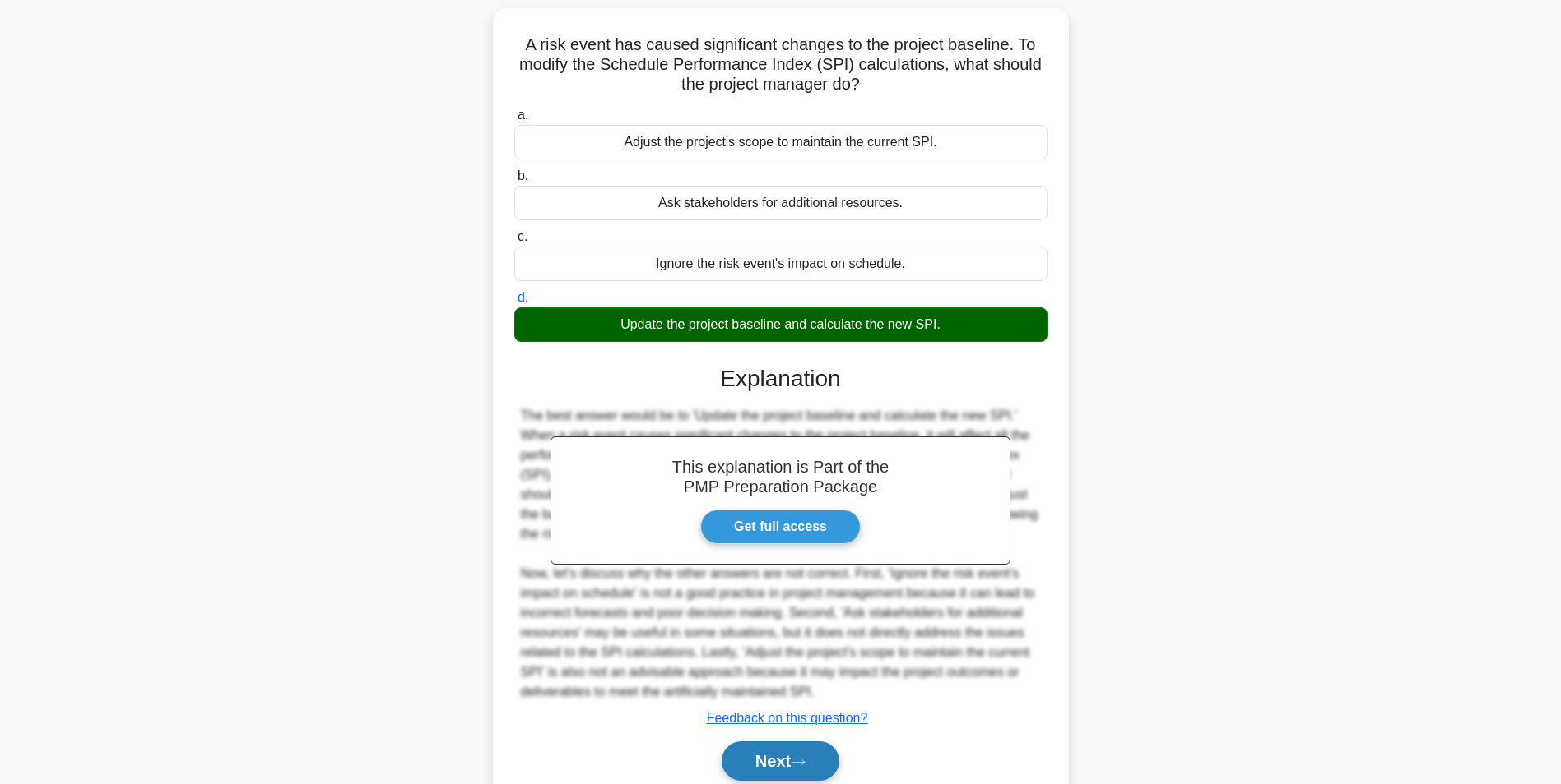
click at [775, 764] on button "Next" at bounding box center [780, 761] width 118 height 39
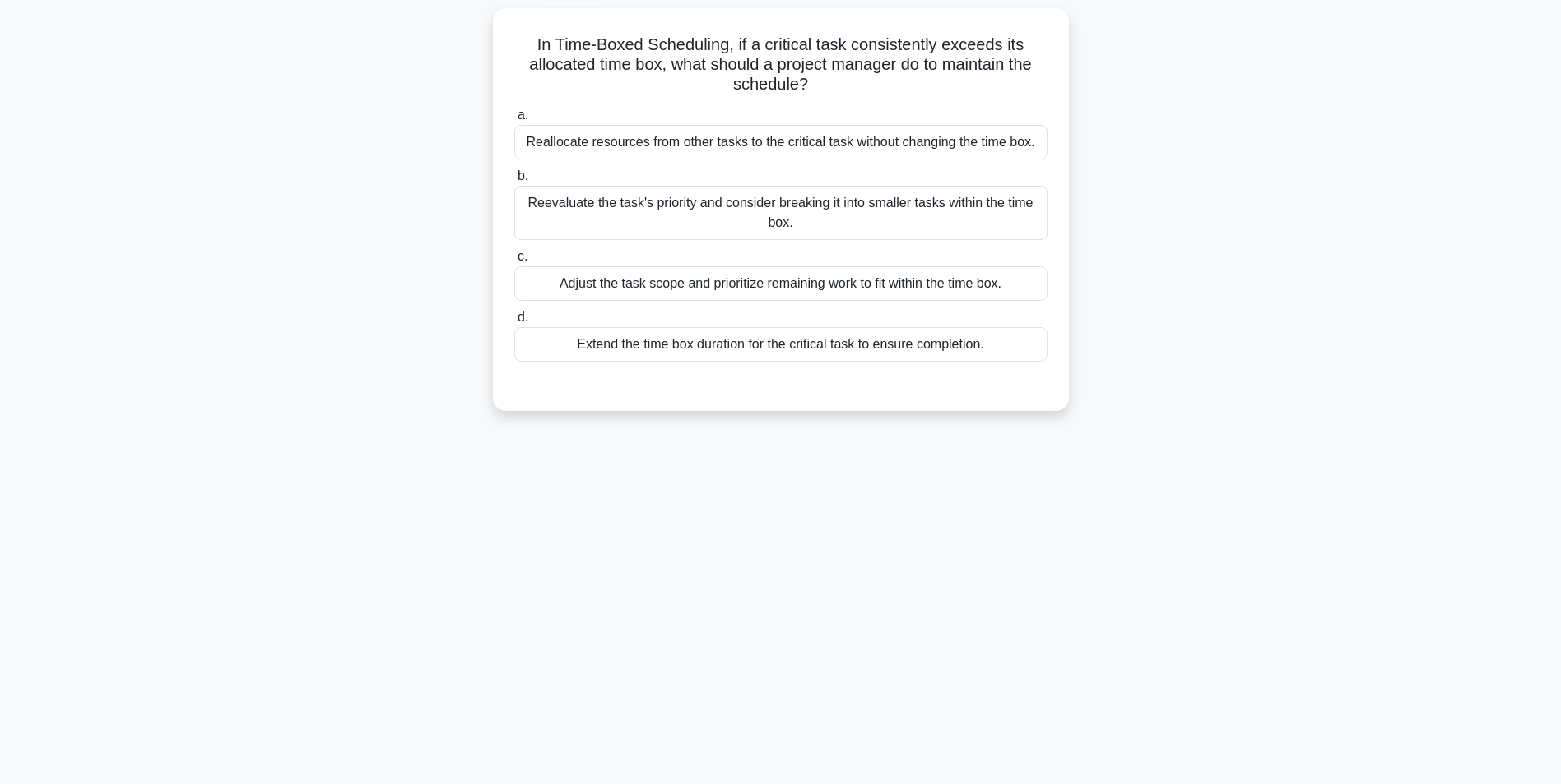
click at [1005, 212] on div "Reevaluate the task's priority and consider breaking it into smaller tasks with…" at bounding box center [780, 212] width 533 height 54
click at [514, 182] on input "b. Reevaluate the task's priority and consider breaking it into smaller tasks w…" at bounding box center [514, 176] width 0 height 11
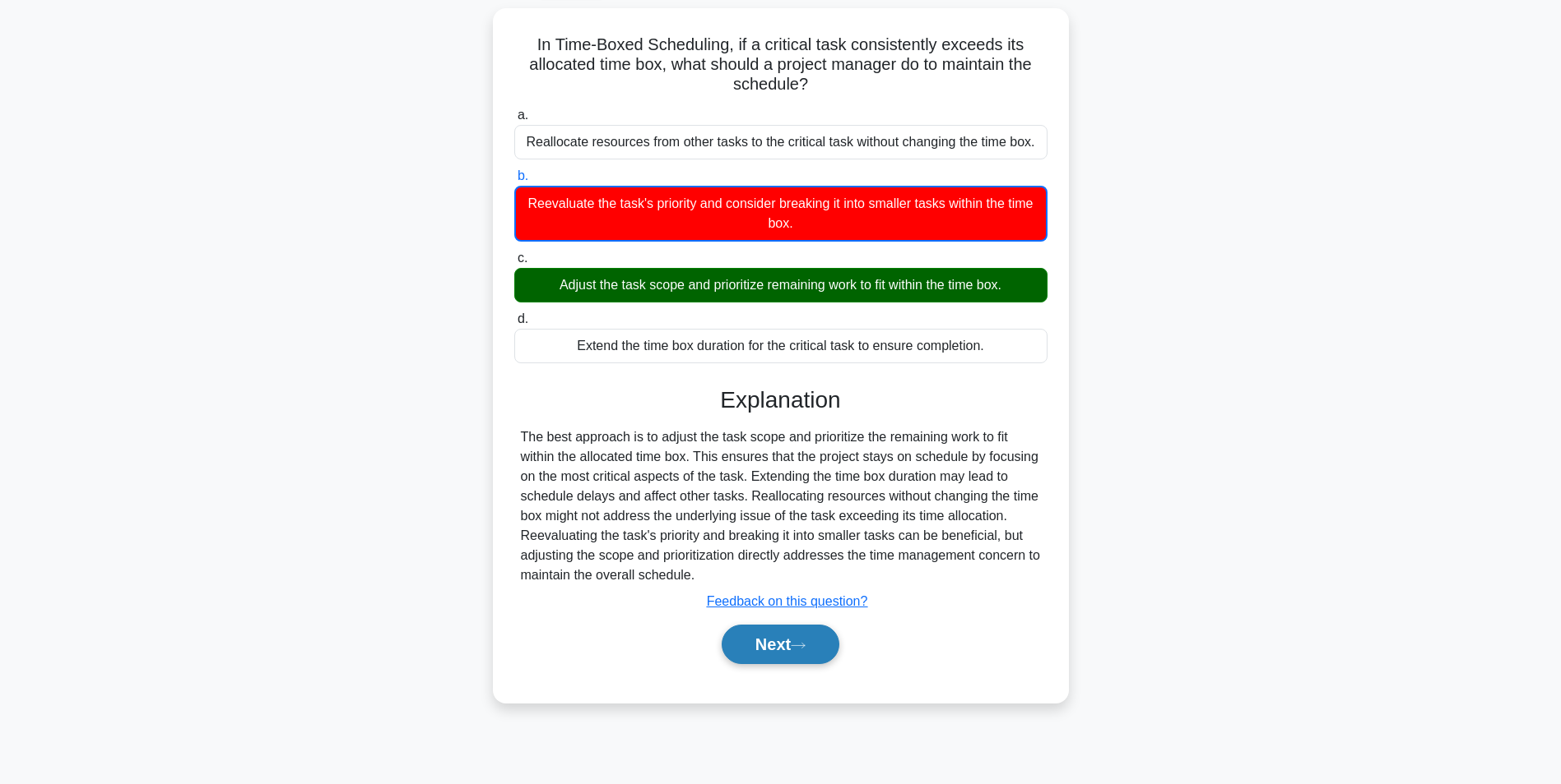
click at [814, 640] on button "Next" at bounding box center [780, 644] width 118 height 39
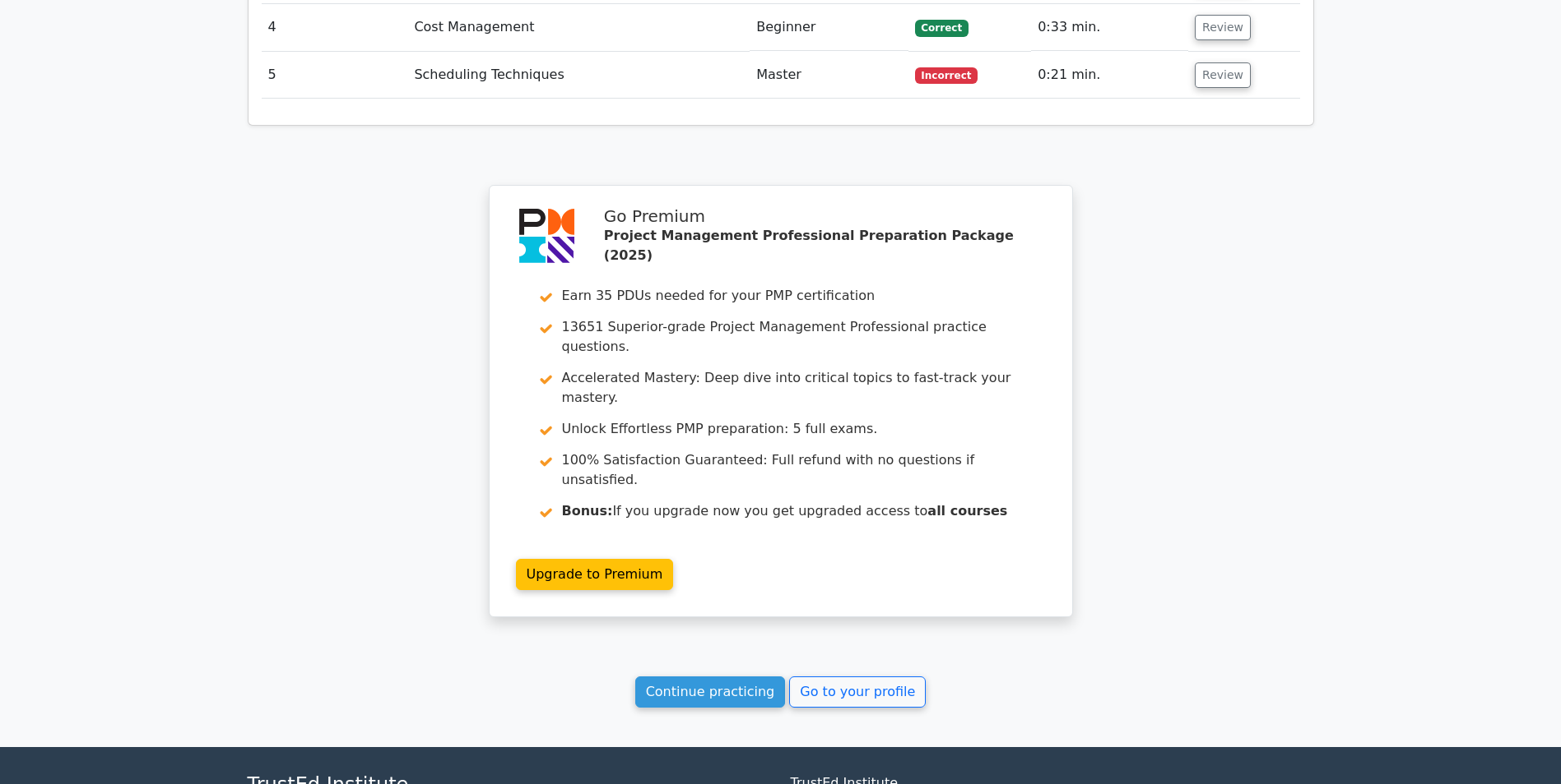
scroll to position [2307, 0]
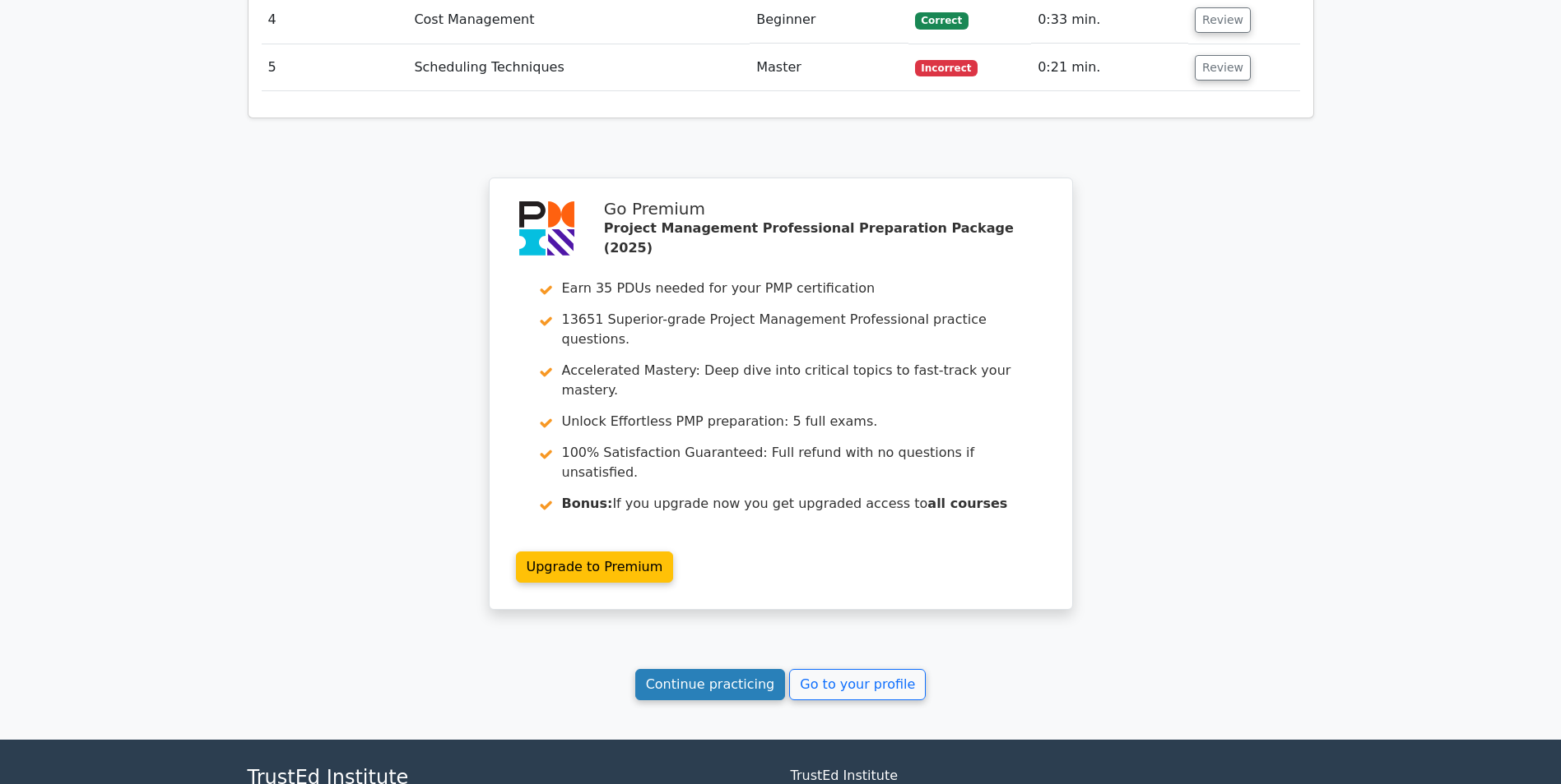
click at [729, 669] on link "Continue practicing" at bounding box center [711, 685] width 151 height 31
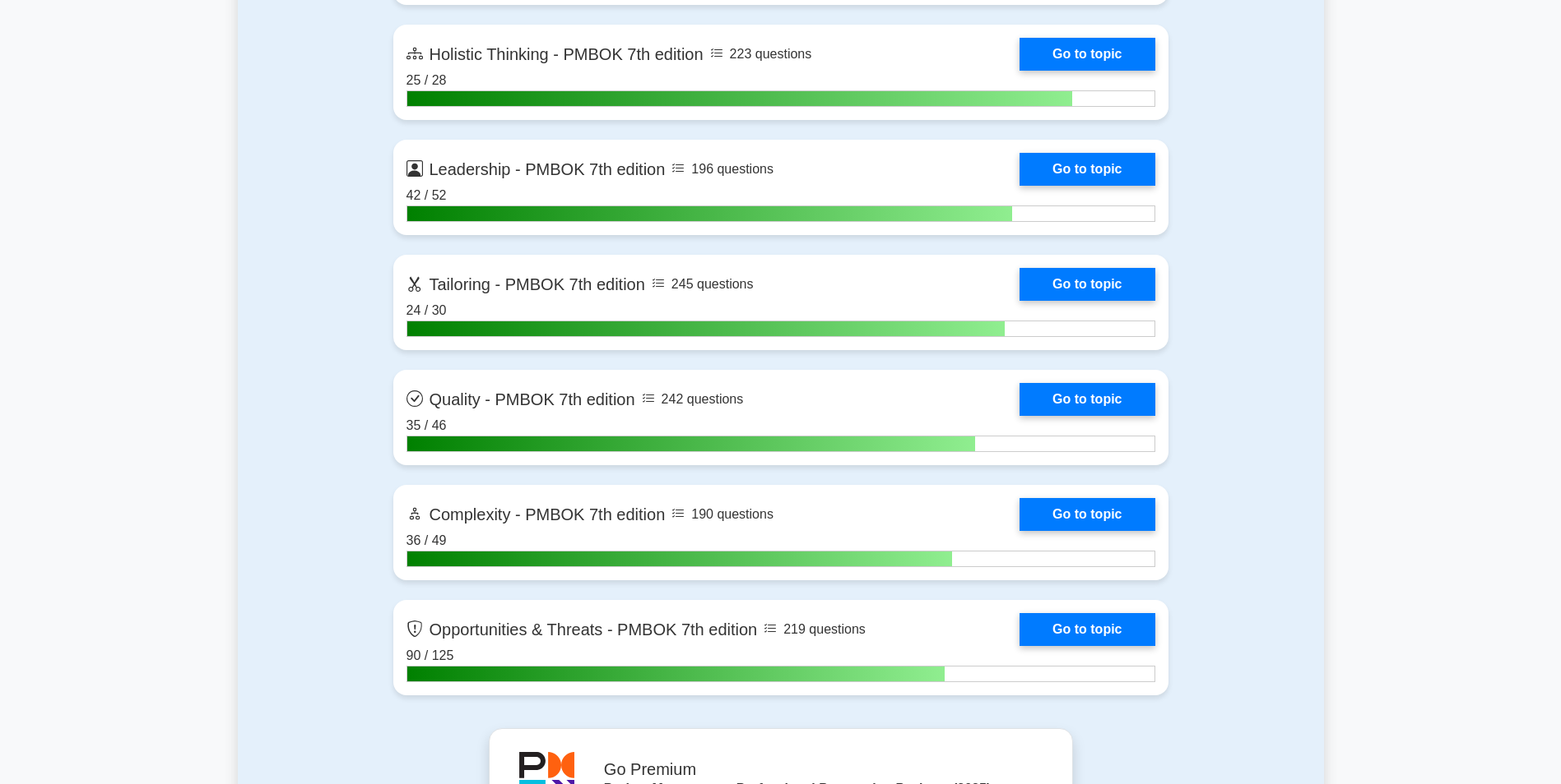
scroll to position [5079, 0]
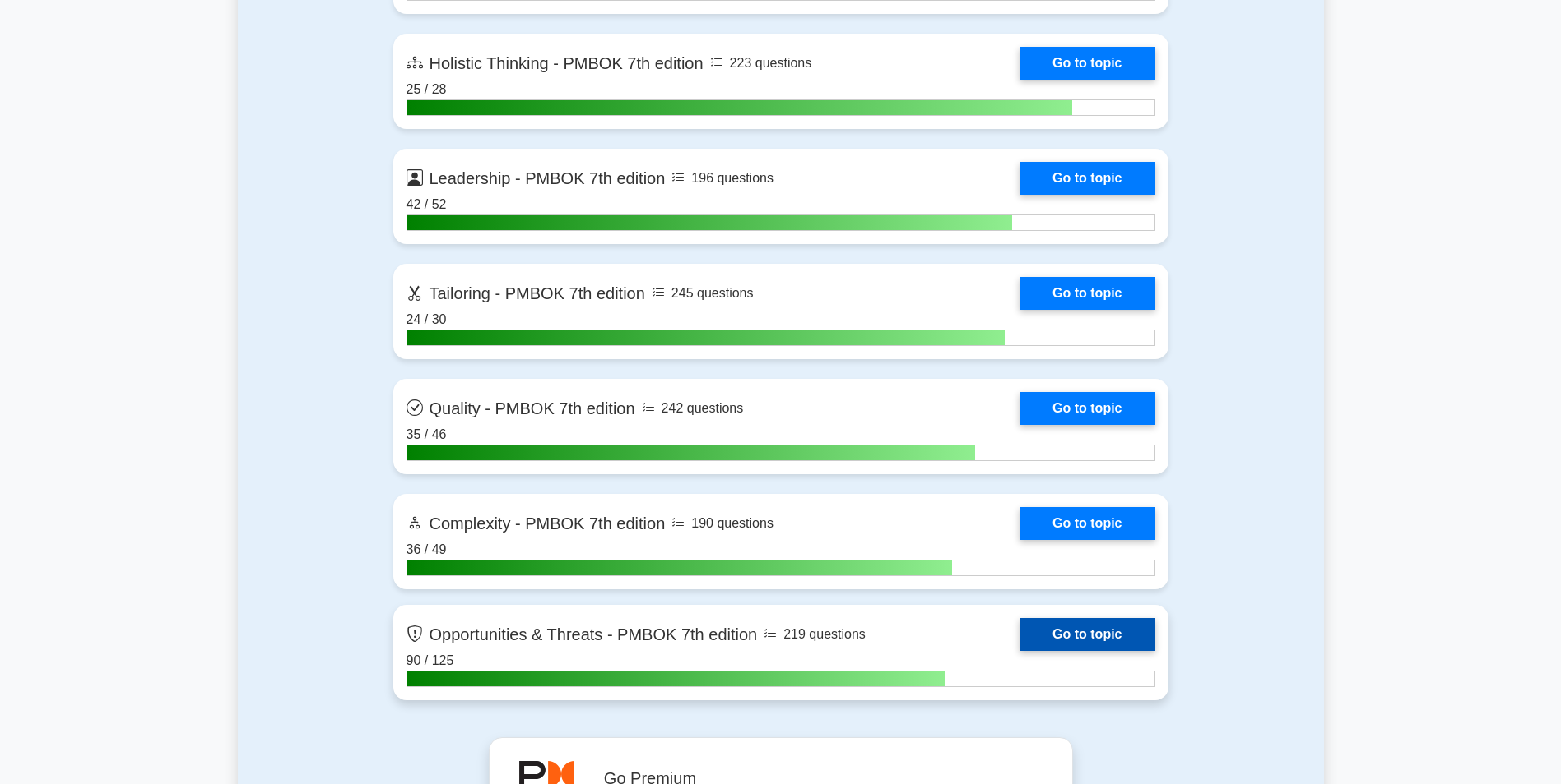
click at [1054, 627] on link "Go to topic" at bounding box center [1087, 635] width 135 height 33
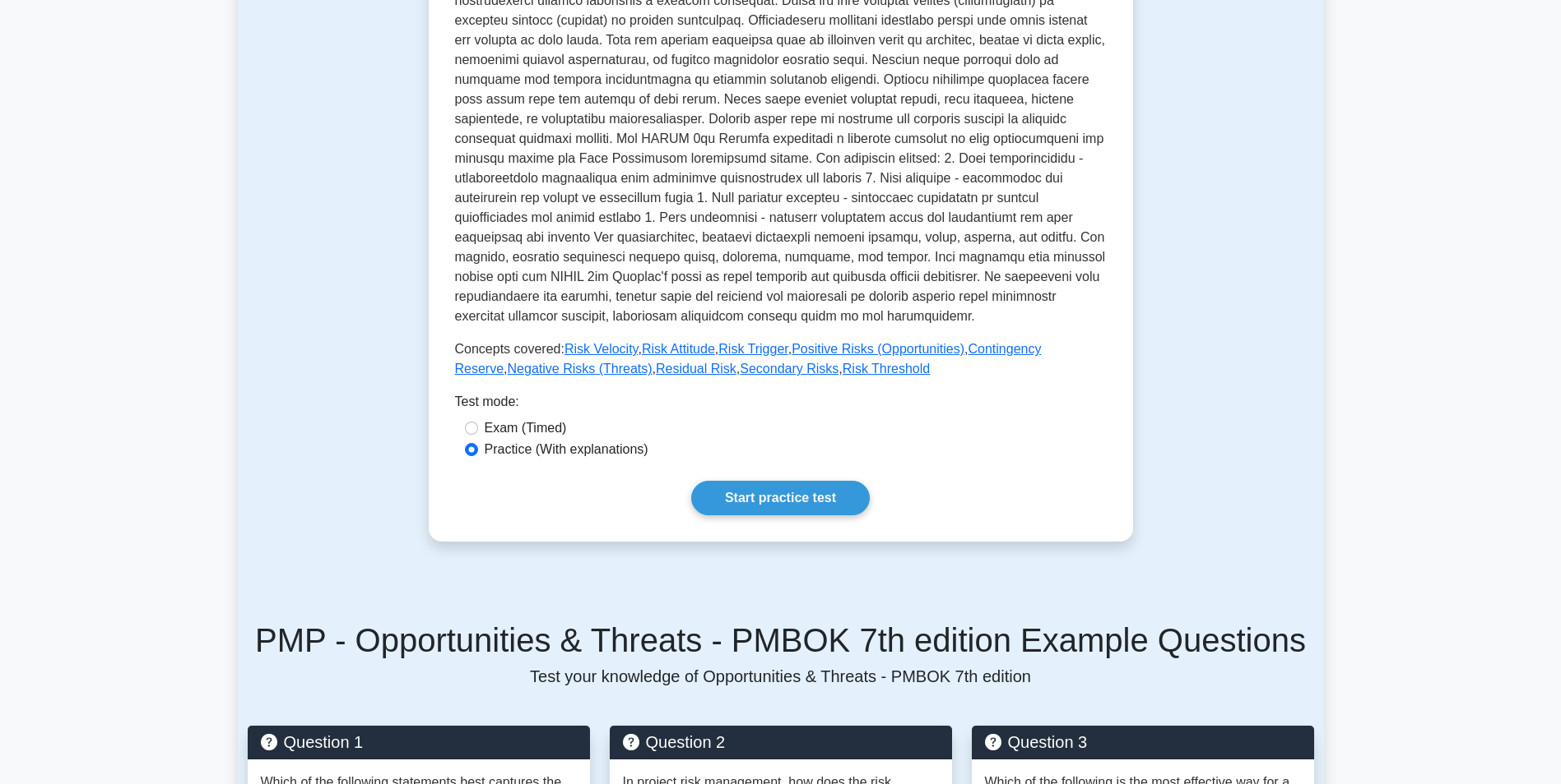
scroll to position [497, 0]
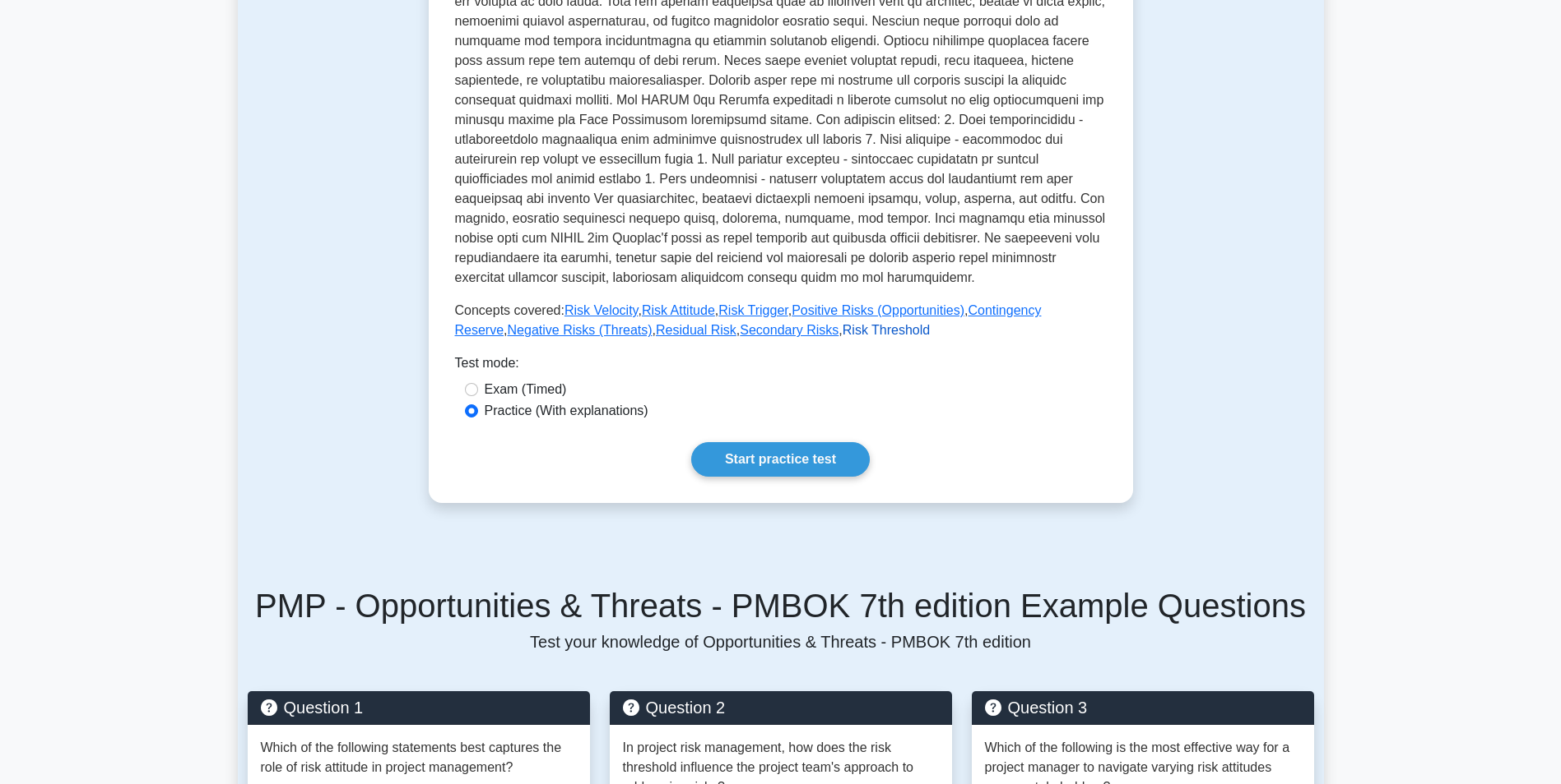
click at [842, 329] on link "Risk Threshold" at bounding box center [885, 330] width 87 height 14
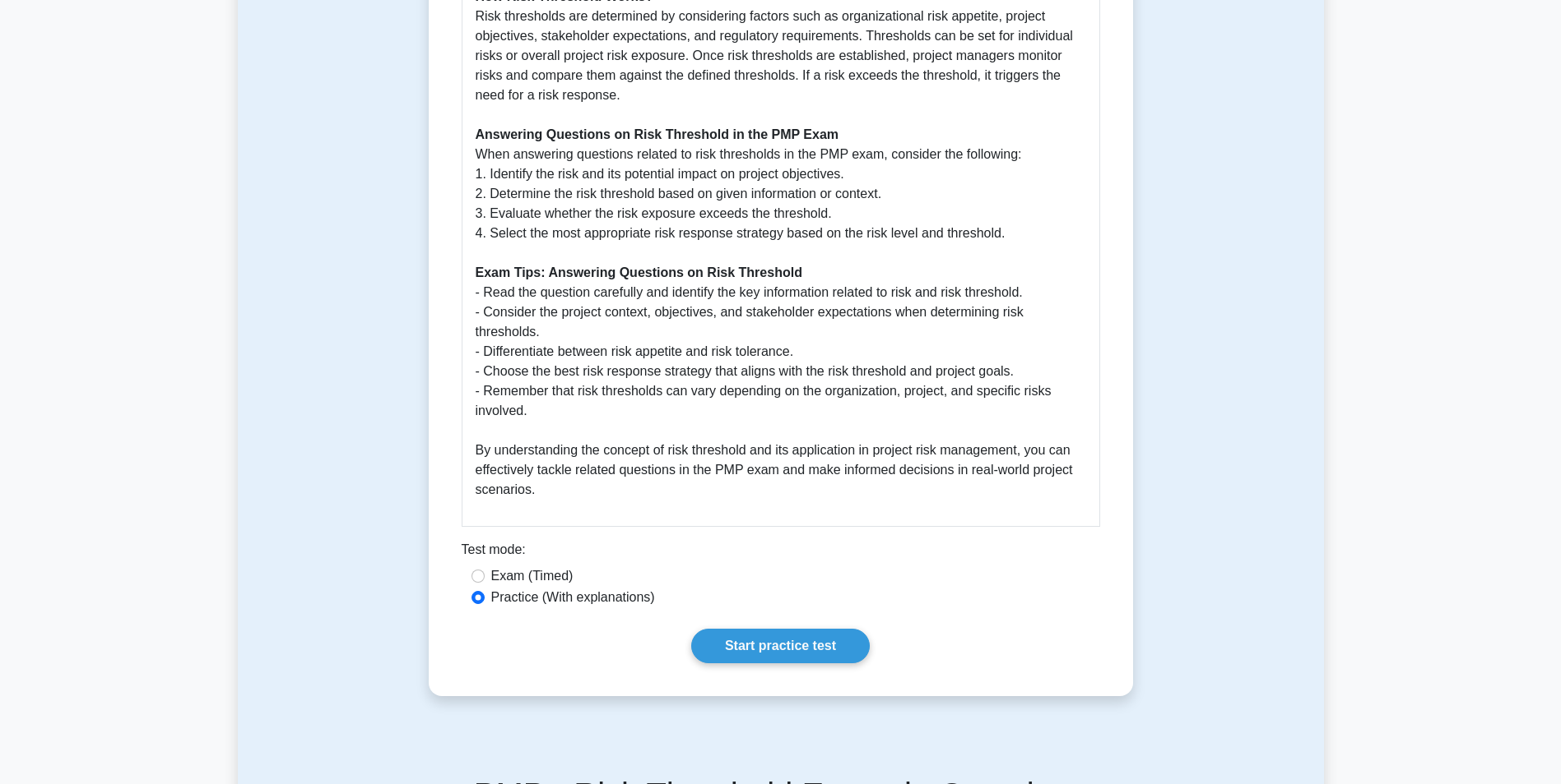
scroll to position [903, 0]
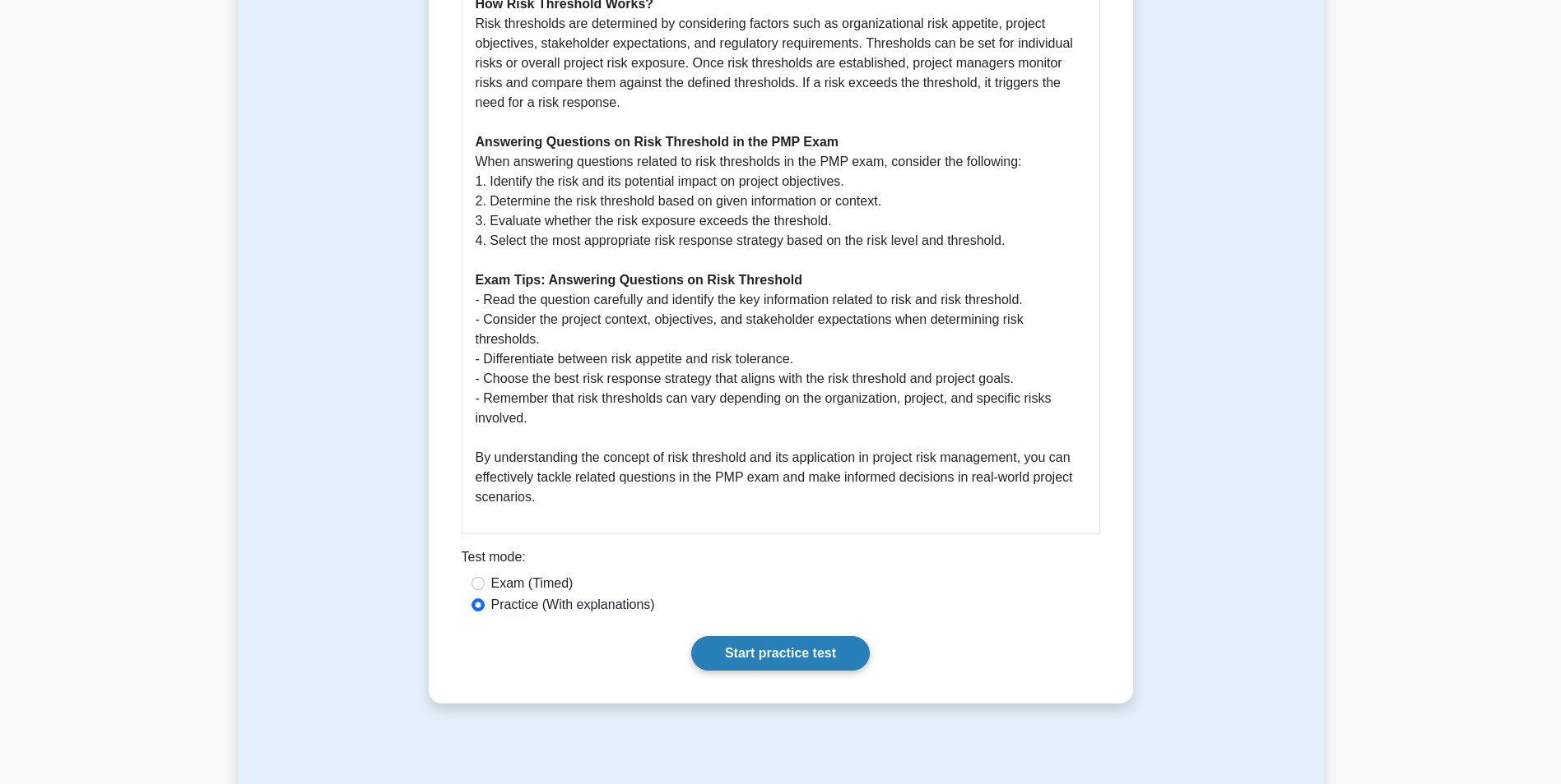
click at [724, 660] on link "Start practice test" at bounding box center [780, 653] width 178 height 34
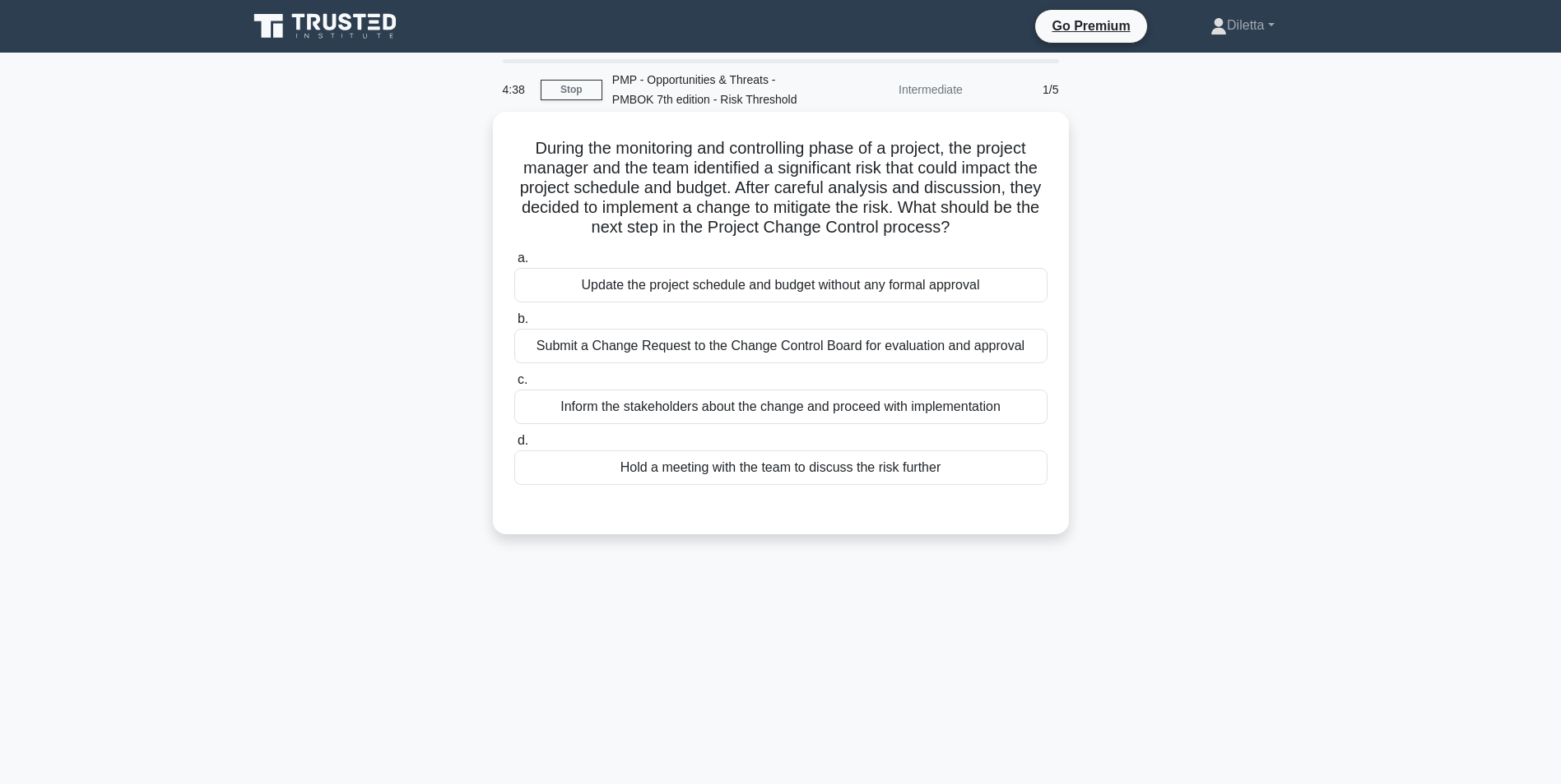
click at [960, 346] on div "Submit a Change Request to the Change Control Board for evaluation and approval" at bounding box center [780, 346] width 533 height 34
click at [514, 325] on input "b. Submit a Change Request to the Change Control Board for evaluation and appro…" at bounding box center [514, 319] width 0 height 11
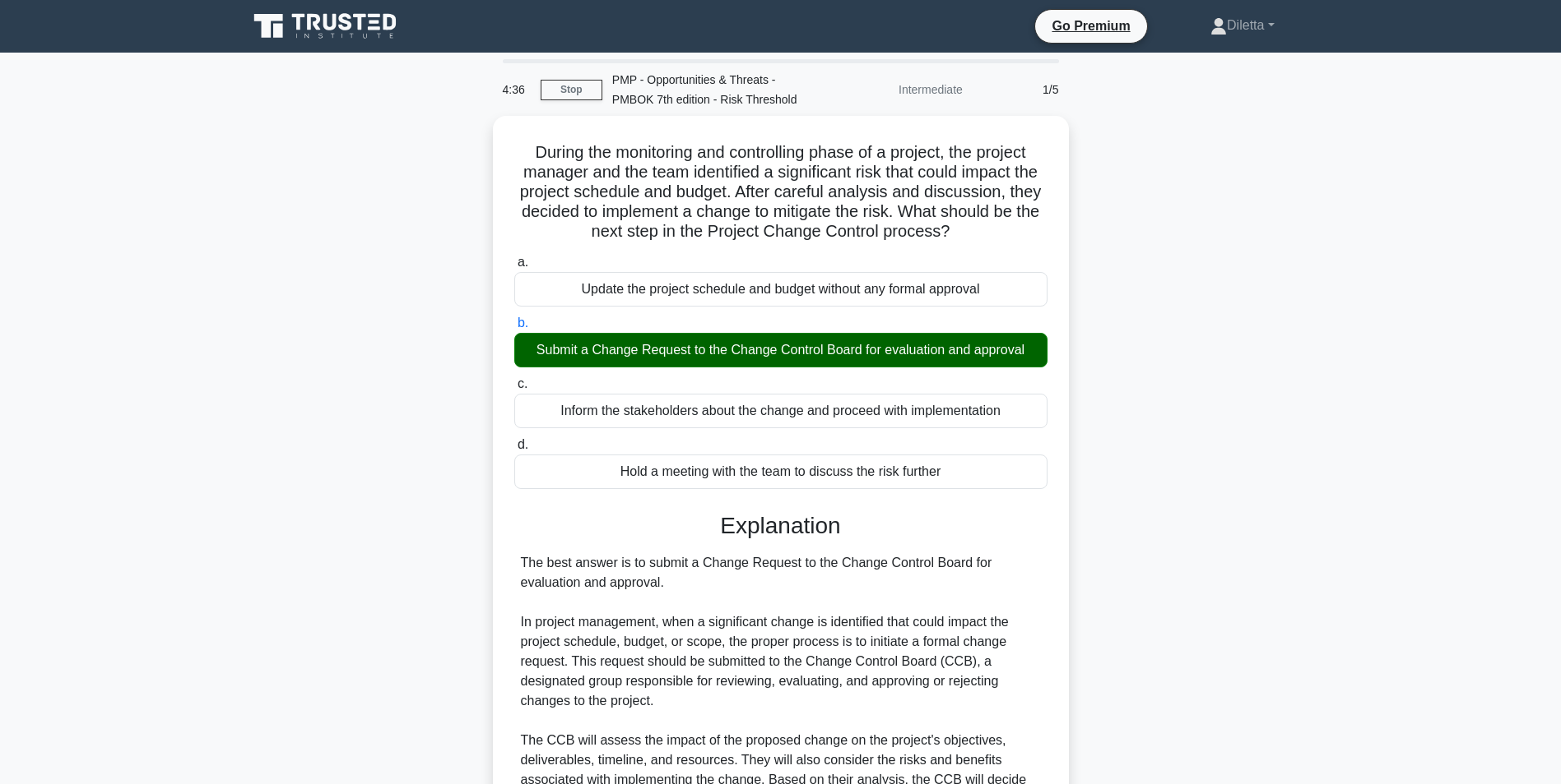
drag, startPoint x: 1535, startPoint y: 357, endPoint x: 1575, endPoint y: 379, distance: 45.7
click at [1560, 379] on html "Go Premium Diletta" at bounding box center [780, 616] width 1561 height 1231
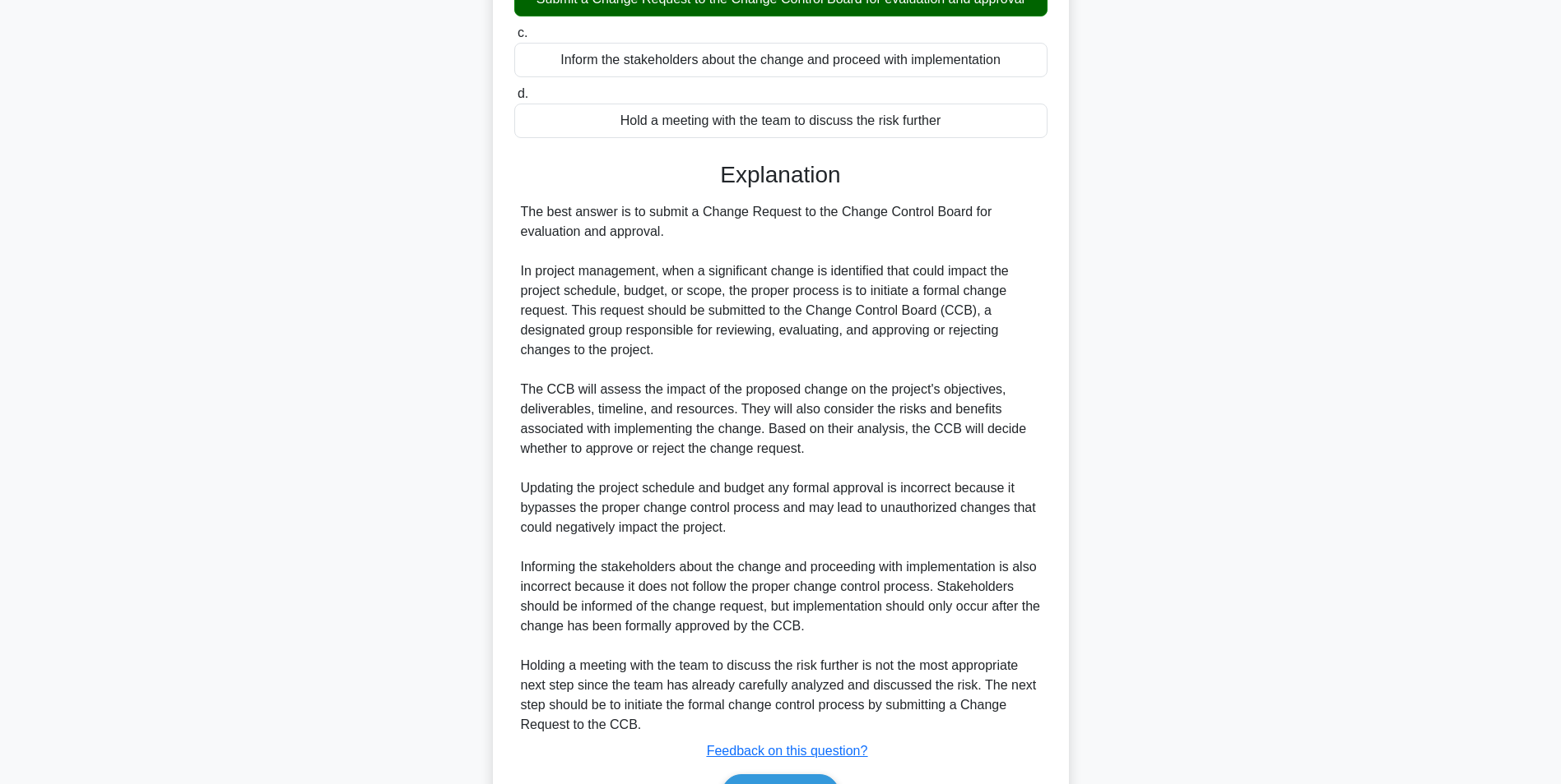
scroll to position [391, 0]
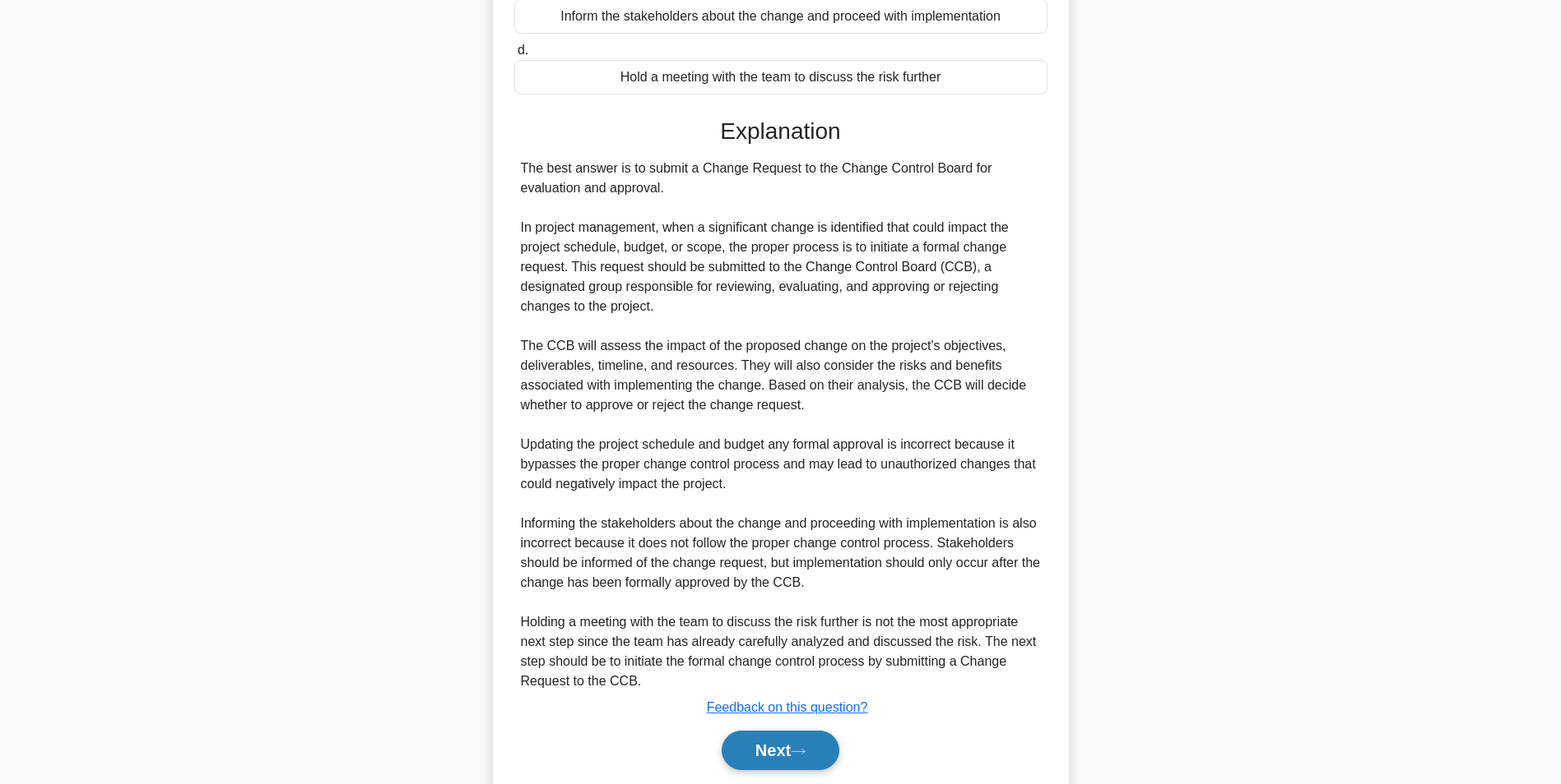
click at [762, 749] on button "Next" at bounding box center [780, 751] width 118 height 39
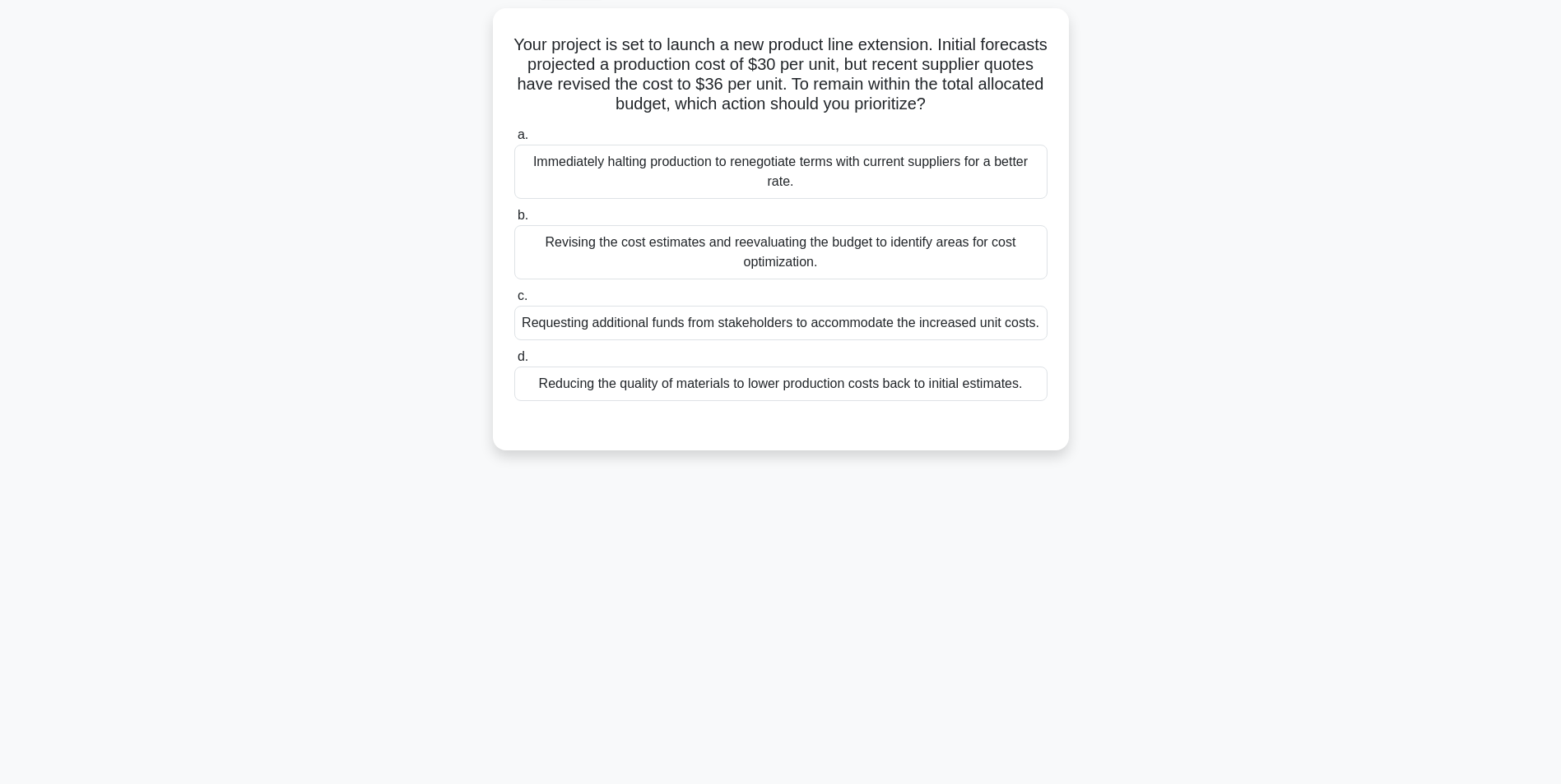
click at [942, 255] on div "Revising the cost estimates and reevaluating the budget to identify areas for c…" at bounding box center [780, 252] width 533 height 54
click at [514, 221] on input "b. Revising the cost estimates and reevaluating the budget to identify areas fo…" at bounding box center [514, 215] width 0 height 11
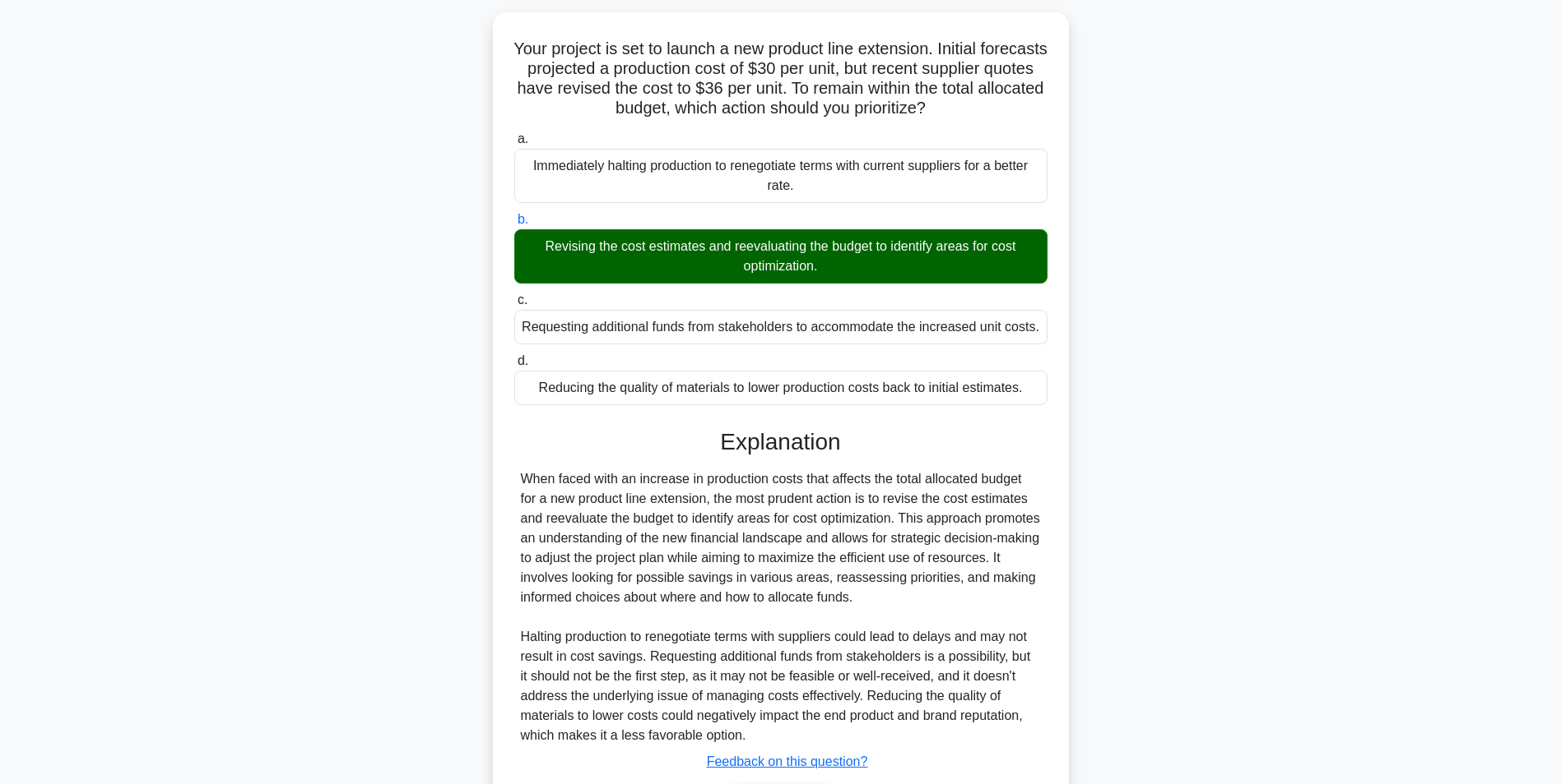
scroll to position [207, 0]
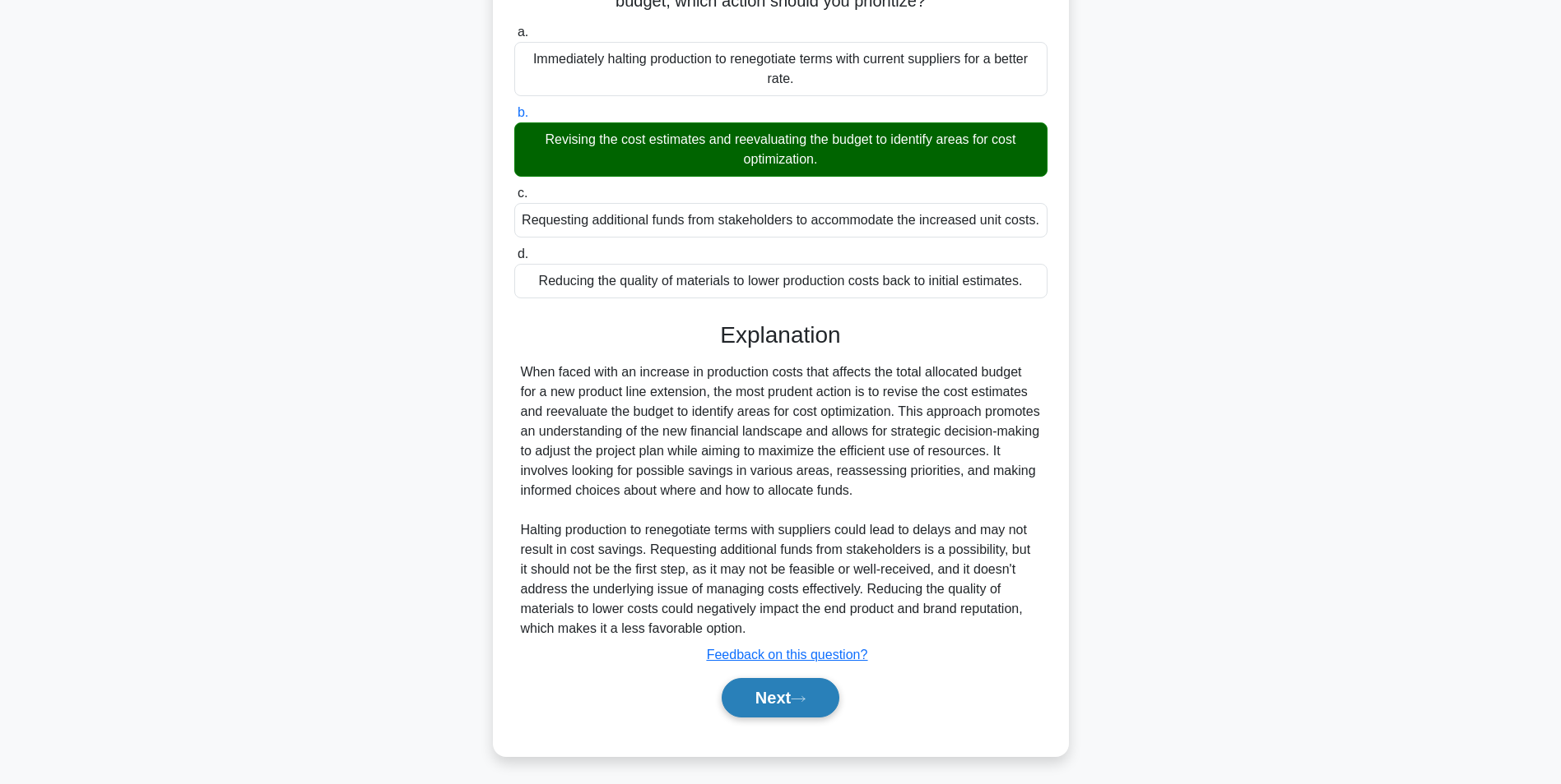
click at [809, 695] on button "Next" at bounding box center [780, 698] width 118 height 39
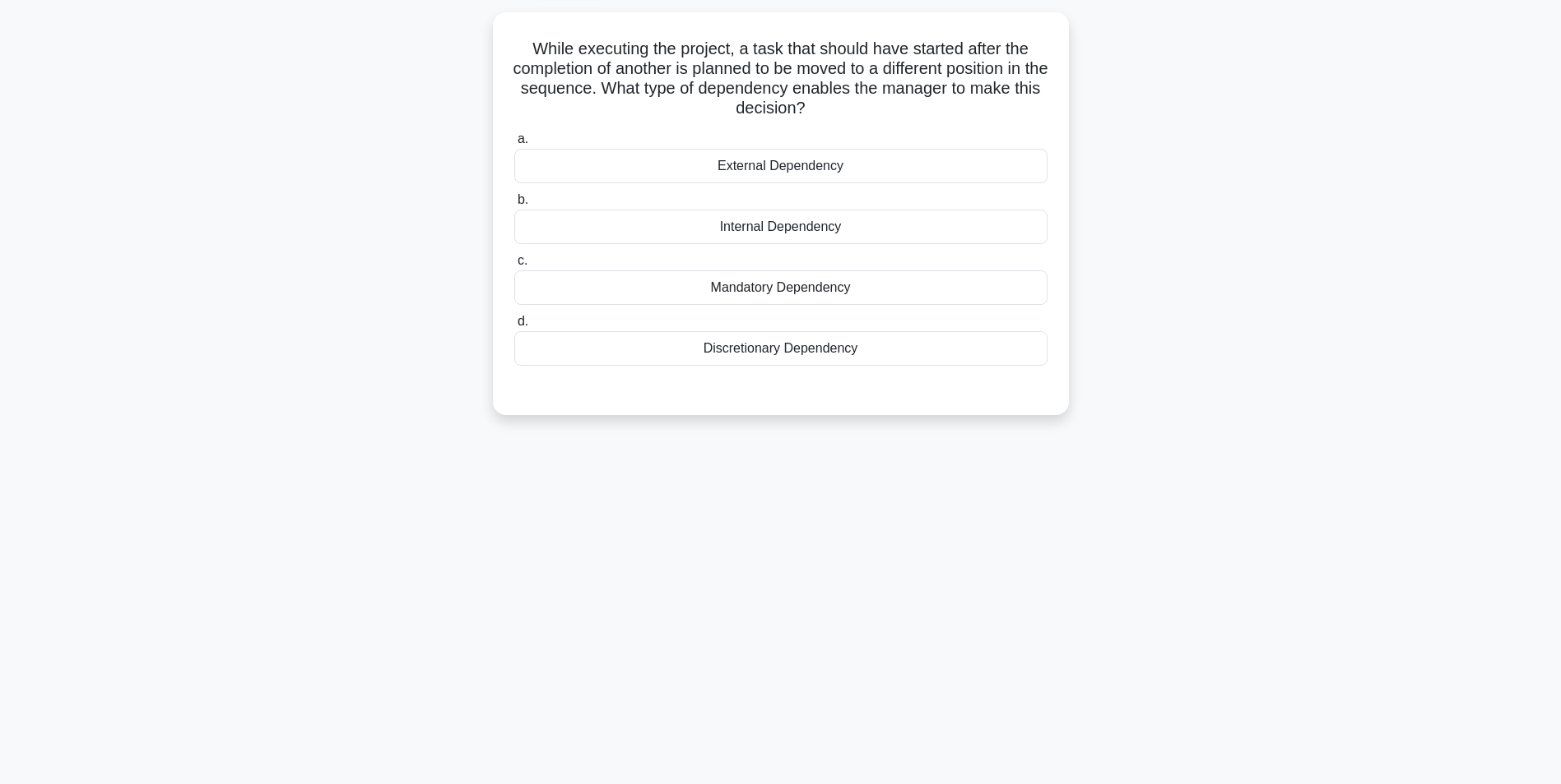
scroll to position [104, 0]
click at [908, 341] on div "Discretionary Dependency" at bounding box center [780, 344] width 533 height 34
click at [514, 323] on input "d. Discretionary Dependency" at bounding box center [514, 317] width 0 height 11
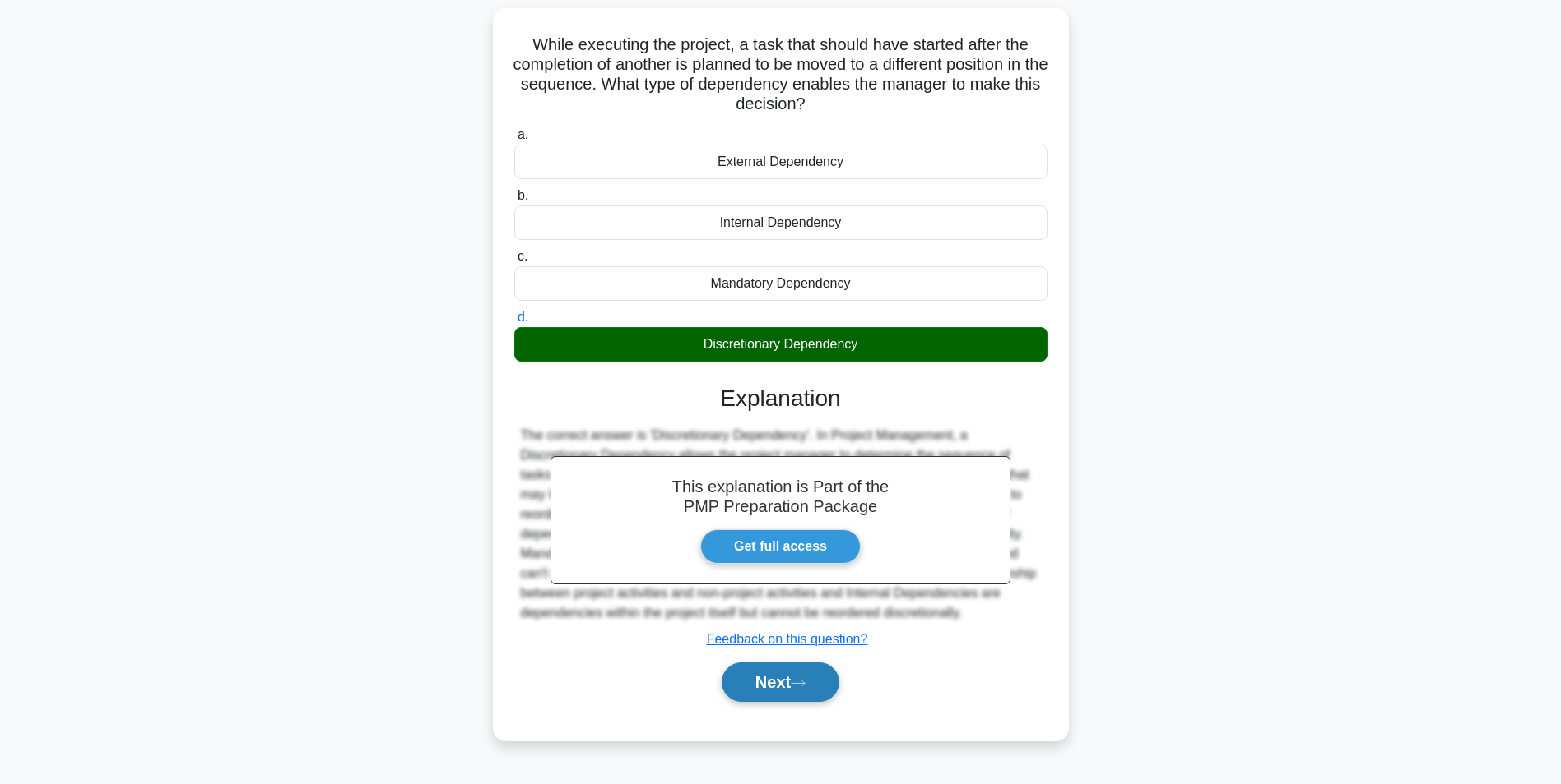
click at [822, 683] on button "Next" at bounding box center [780, 682] width 118 height 39
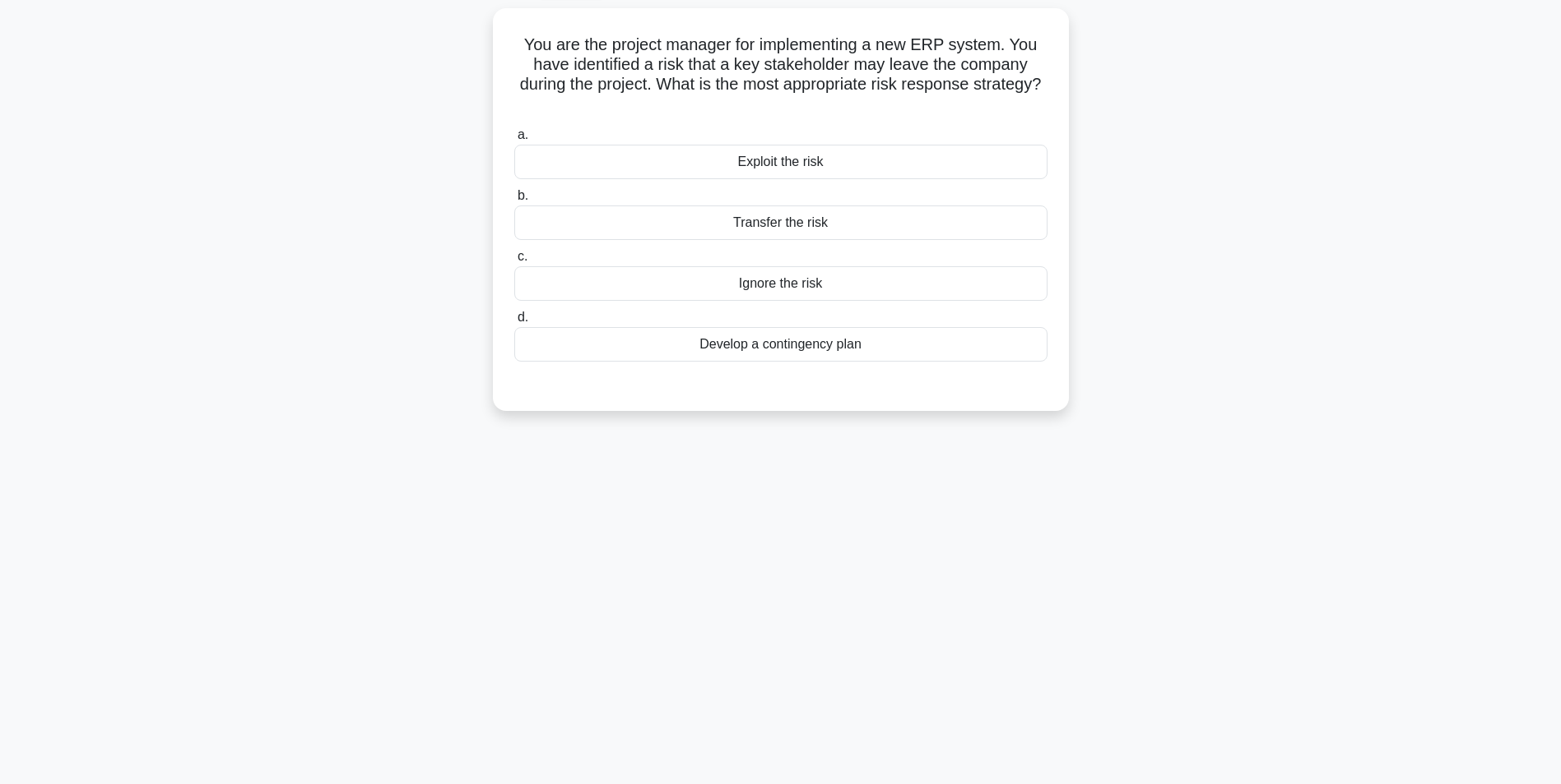
click at [1026, 352] on div "Develop a contingency plan" at bounding box center [780, 344] width 533 height 34
click at [514, 323] on input "d. Develop a contingency plan" at bounding box center [514, 317] width 0 height 11
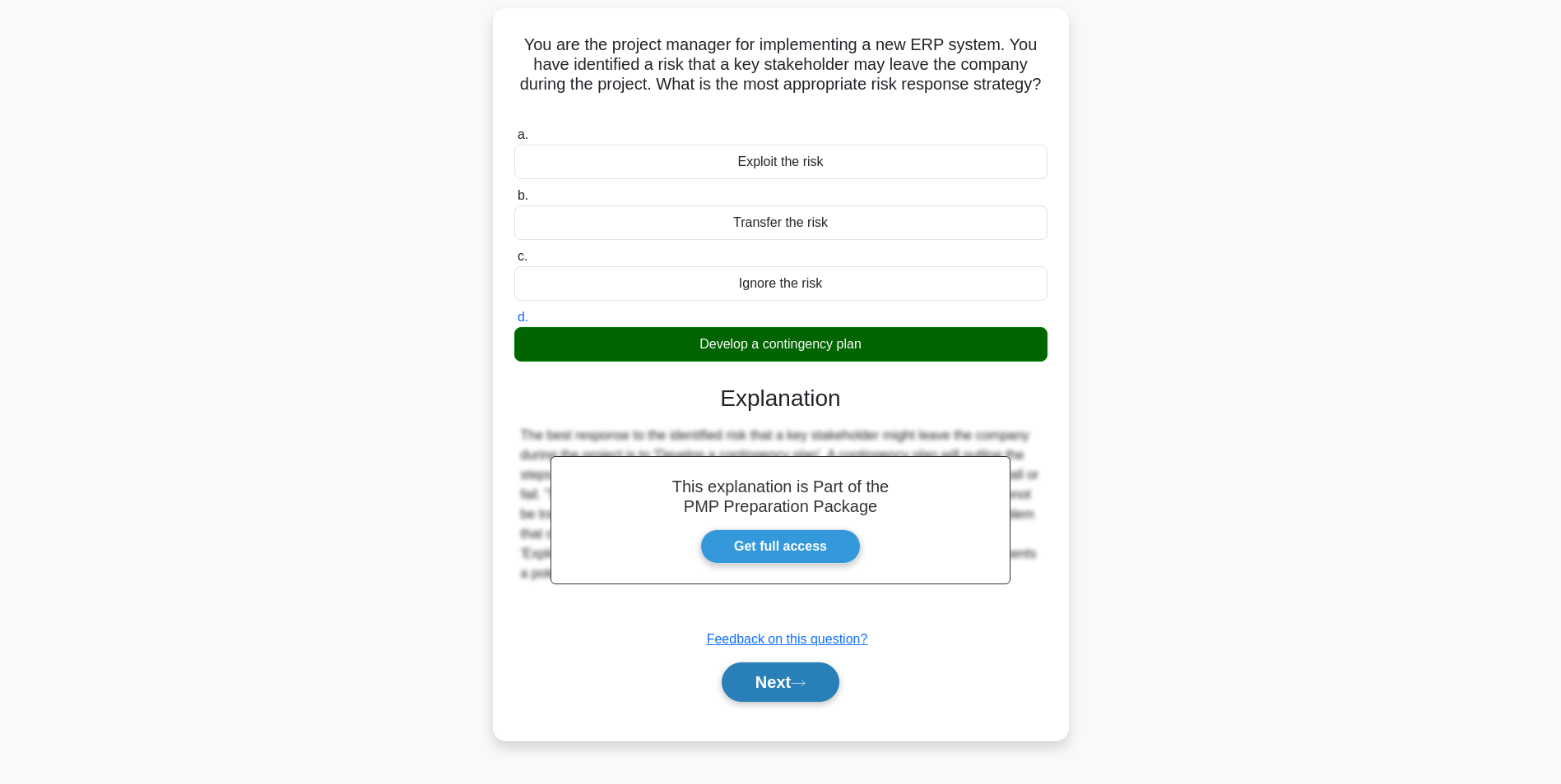
click at [802, 669] on button "Next" at bounding box center [780, 682] width 118 height 39
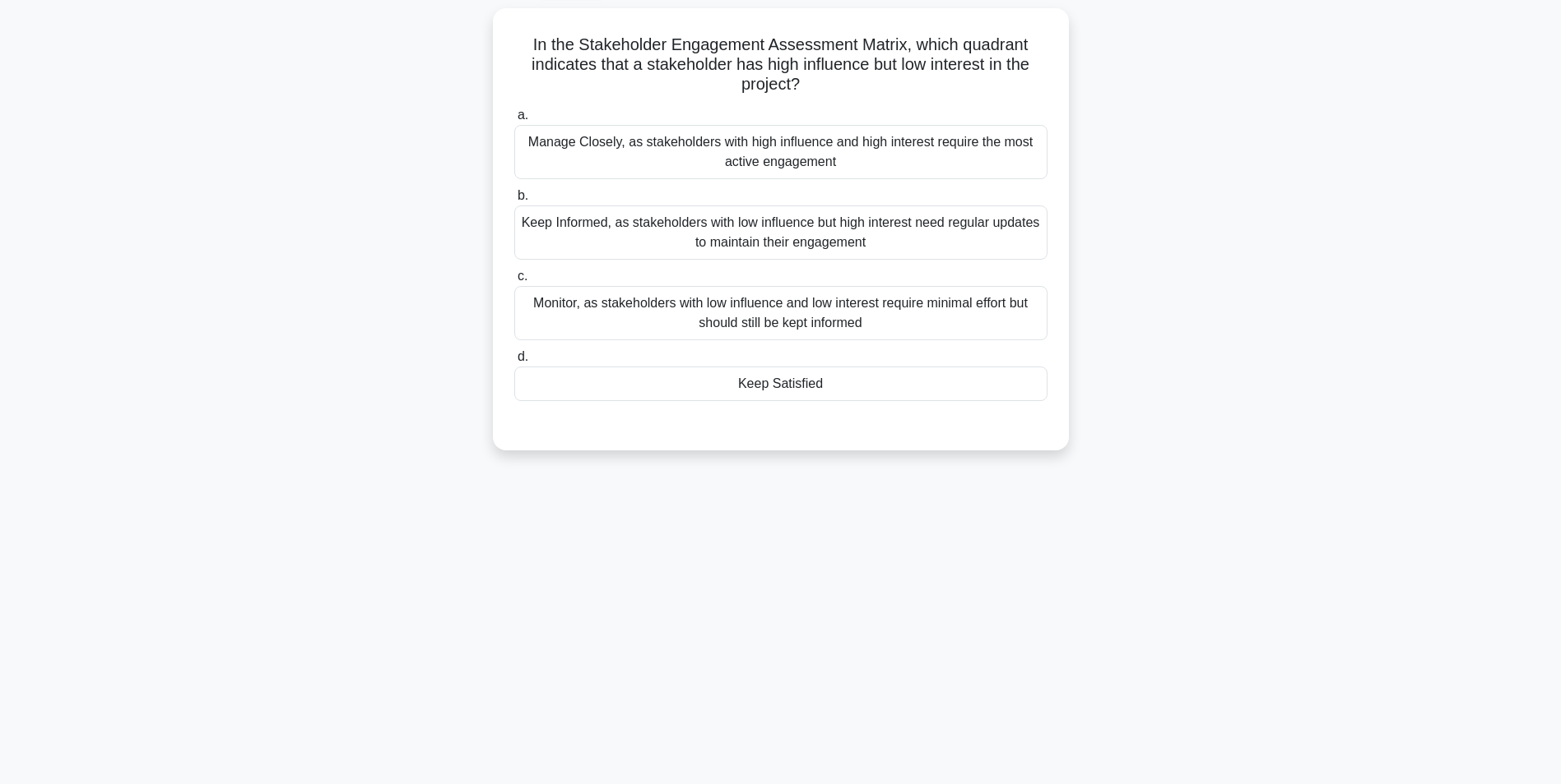
click at [923, 250] on div "Keep Informed, as stakeholders with low influence but high interest need regula…" at bounding box center [780, 232] width 533 height 54
click at [514, 202] on input "b. Keep Informed, as stakeholders with low influence but high interest need reg…" at bounding box center [514, 196] width 0 height 11
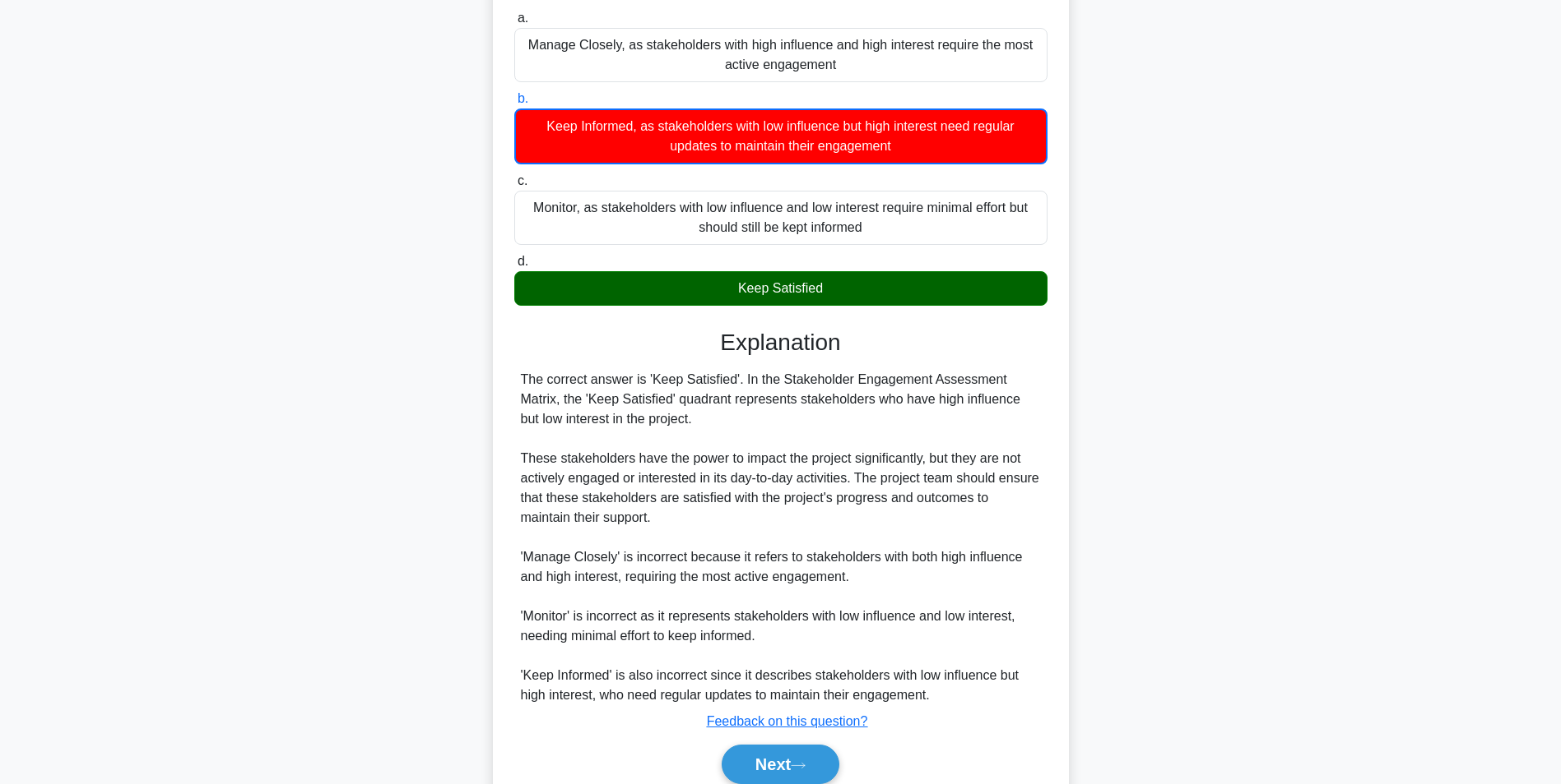
scroll to position [271, 0]
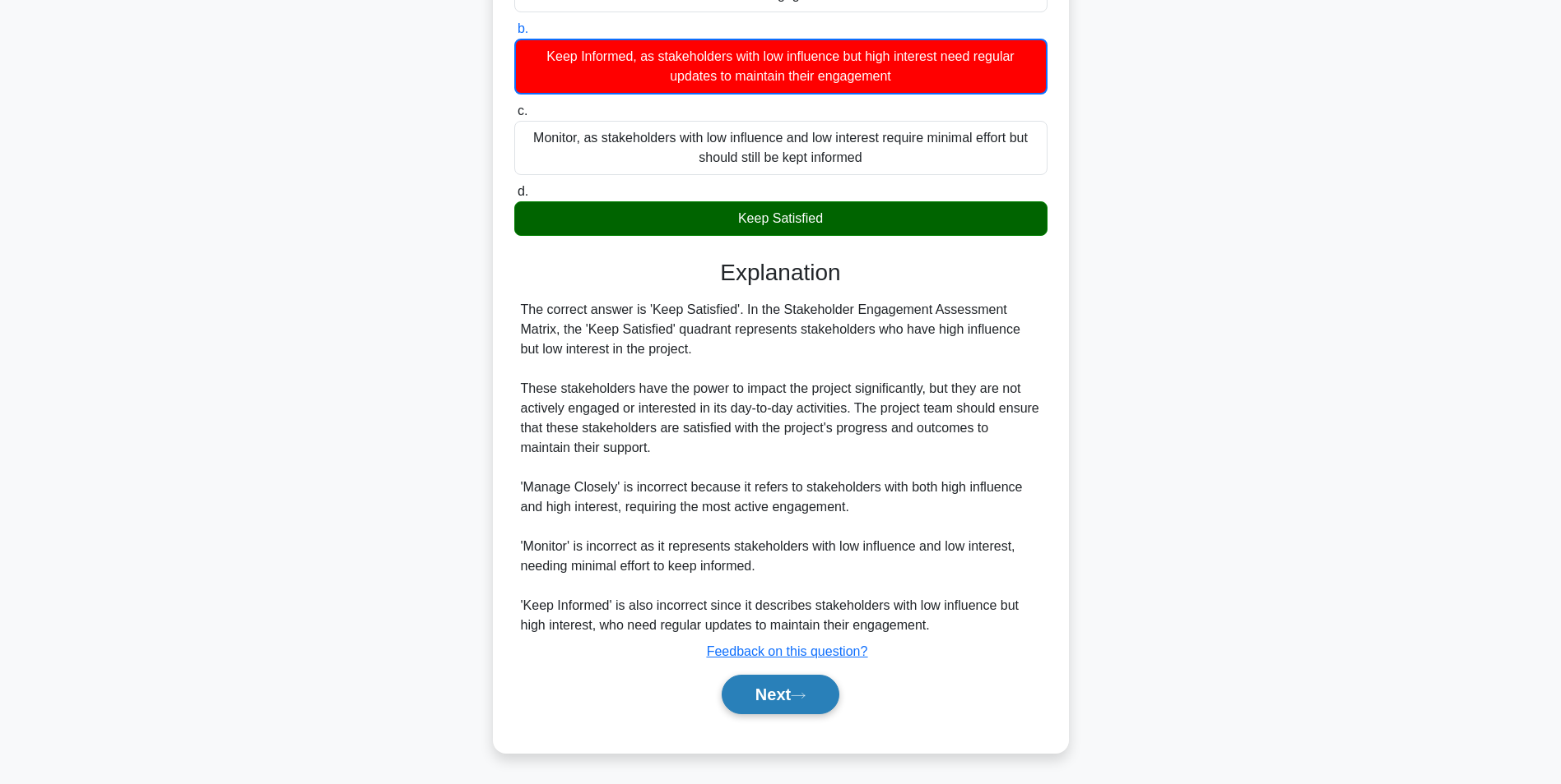
click at [822, 702] on button "Next" at bounding box center [780, 695] width 118 height 39
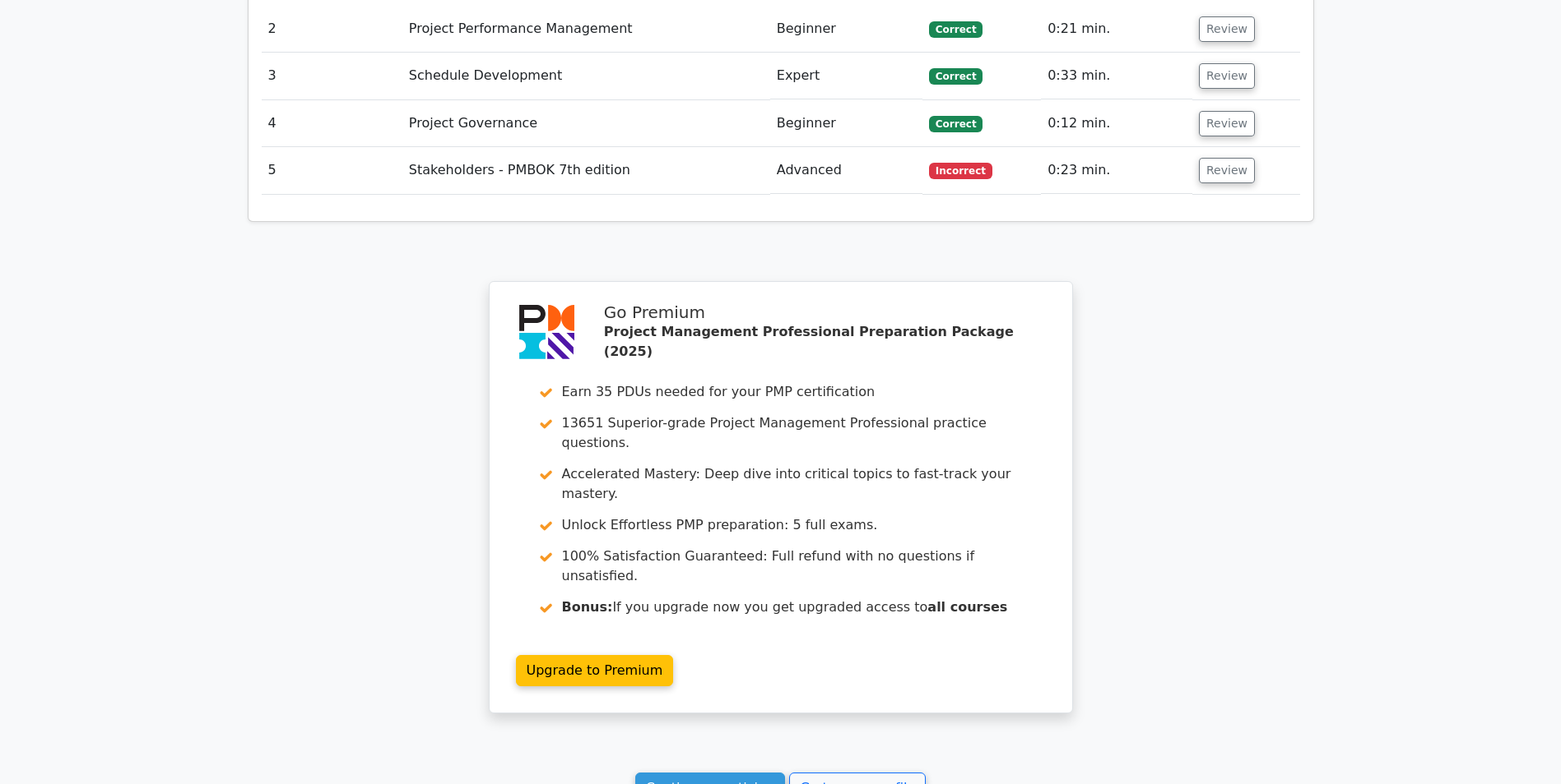
scroll to position [2505, 0]
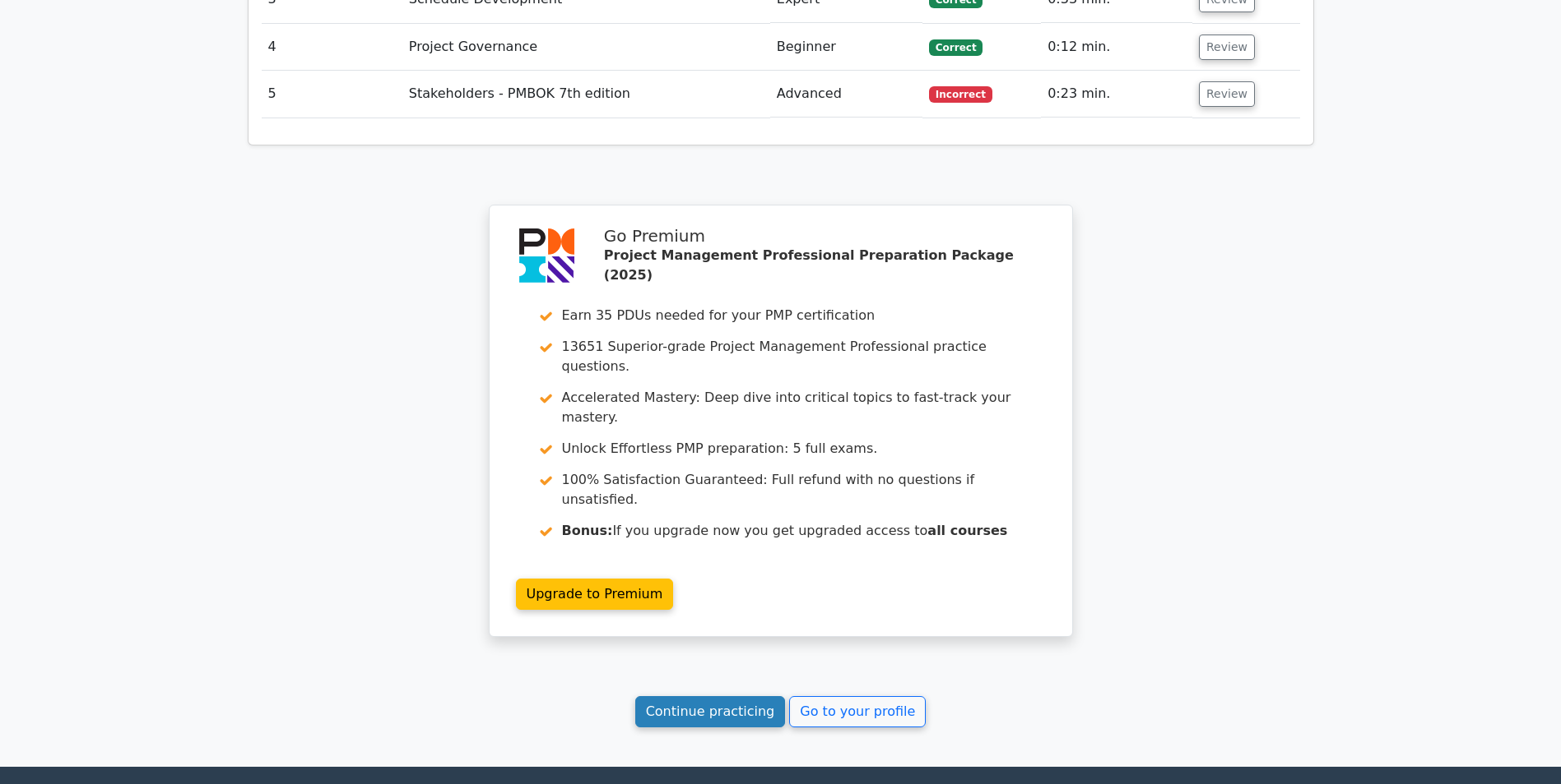
click at [680, 697] on link "Continue practicing" at bounding box center [711, 713] width 151 height 31
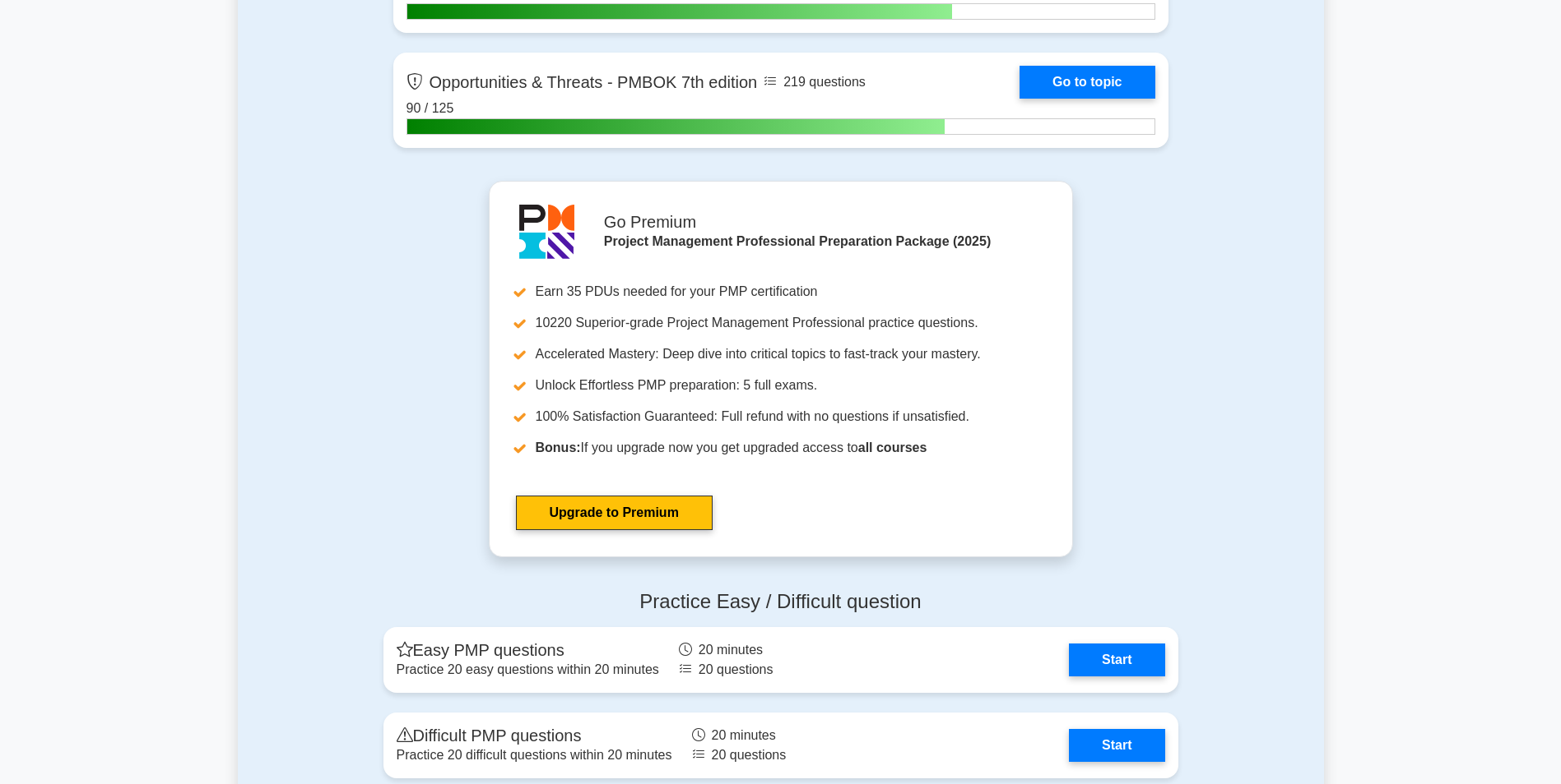
scroll to position [5670, 0]
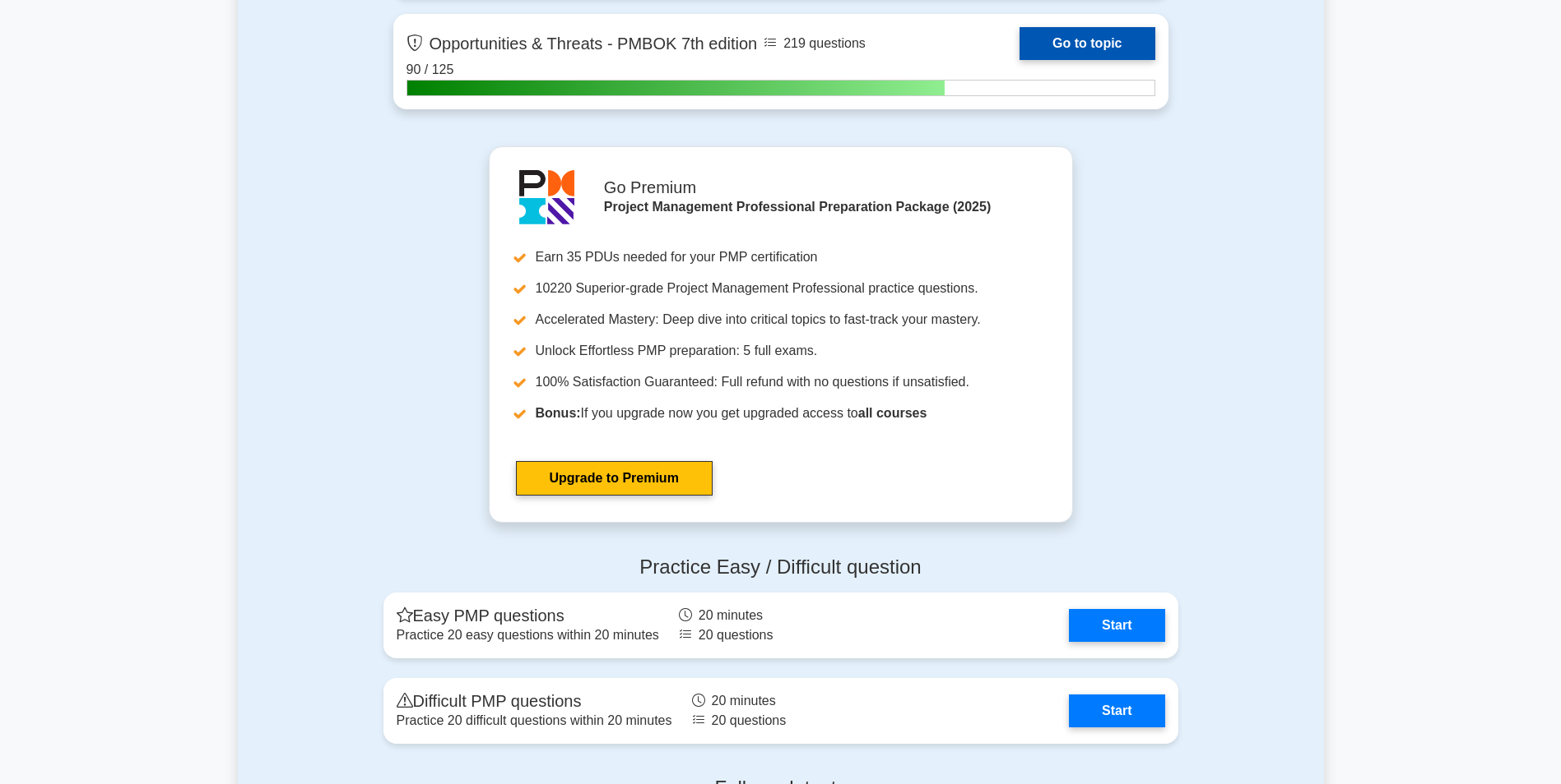
click at [1079, 27] on link "Go to topic" at bounding box center [1087, 44] width 135 height 33
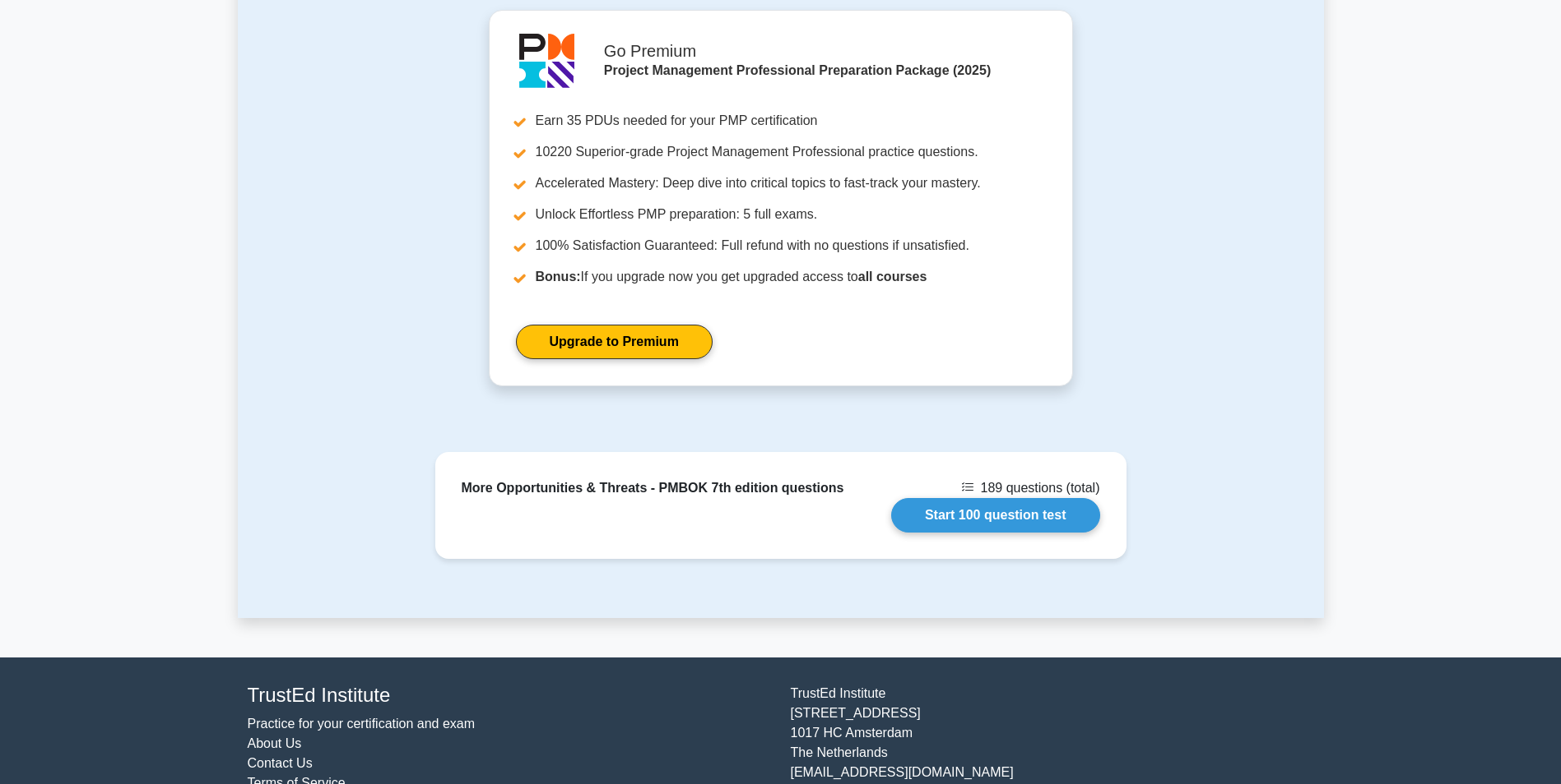
scroll to position [1860, 0]
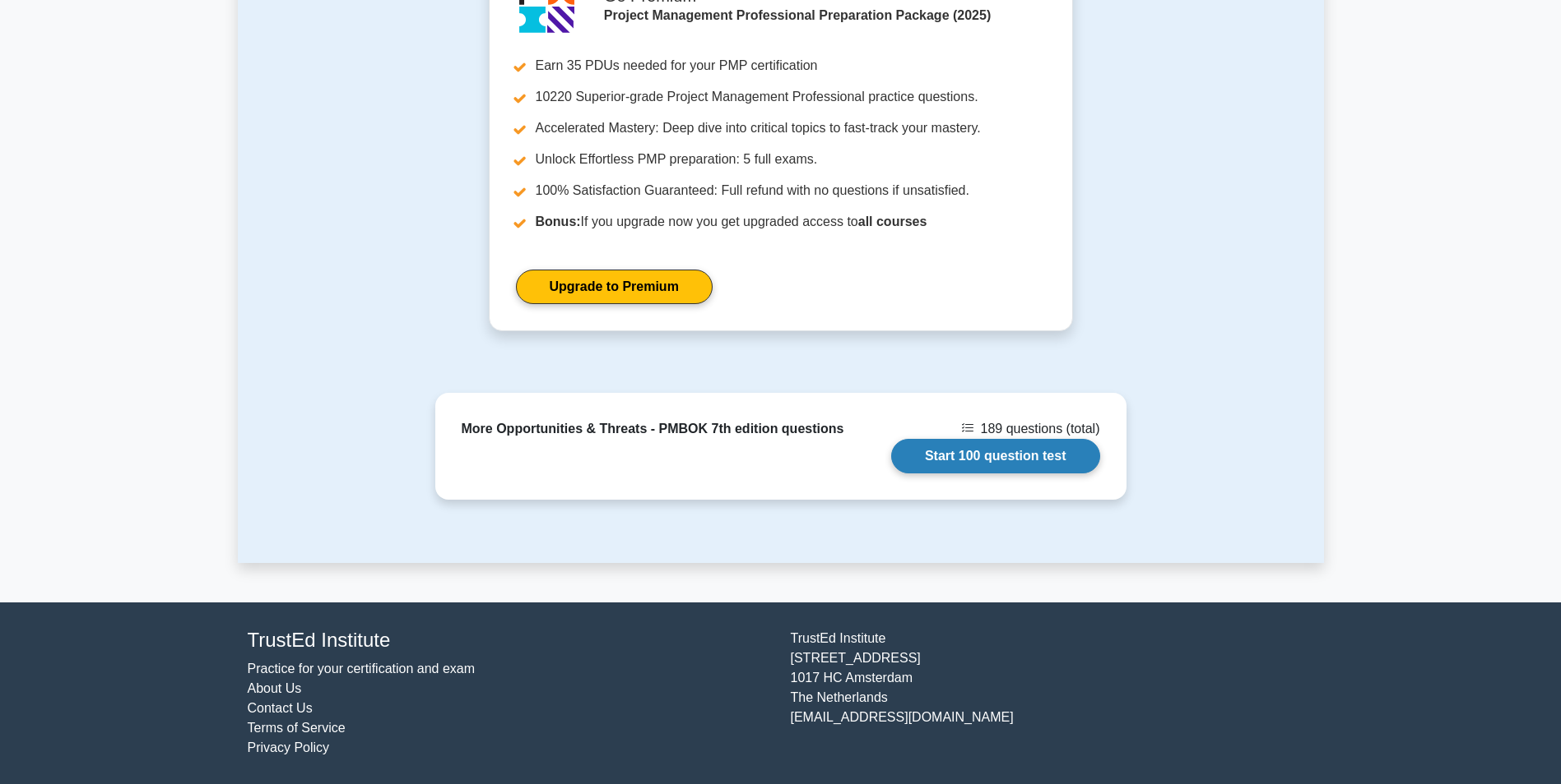
click at [955, 448] on link "Start 100 question test" at bounding box center [995, 456] width 209 height 34
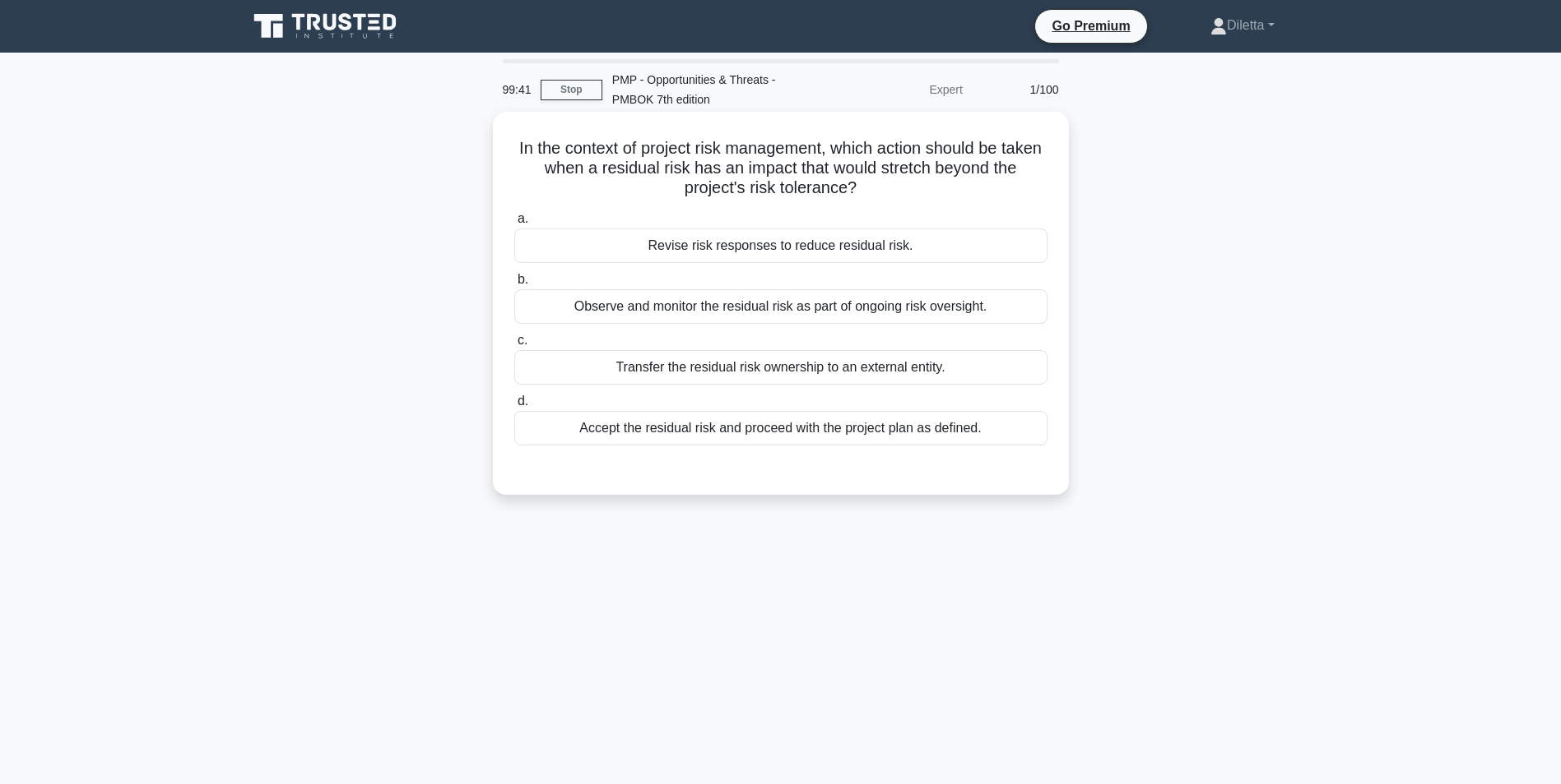
click at [1012, 245] on div "Revise risk responses to reduce residual risk." at bounding box center [780, 246] width 533 height 34
click at [514, 224] on input "a. Revise risk responses to reduce residual risk." at bounding box center [514, 218] width 0 height 11
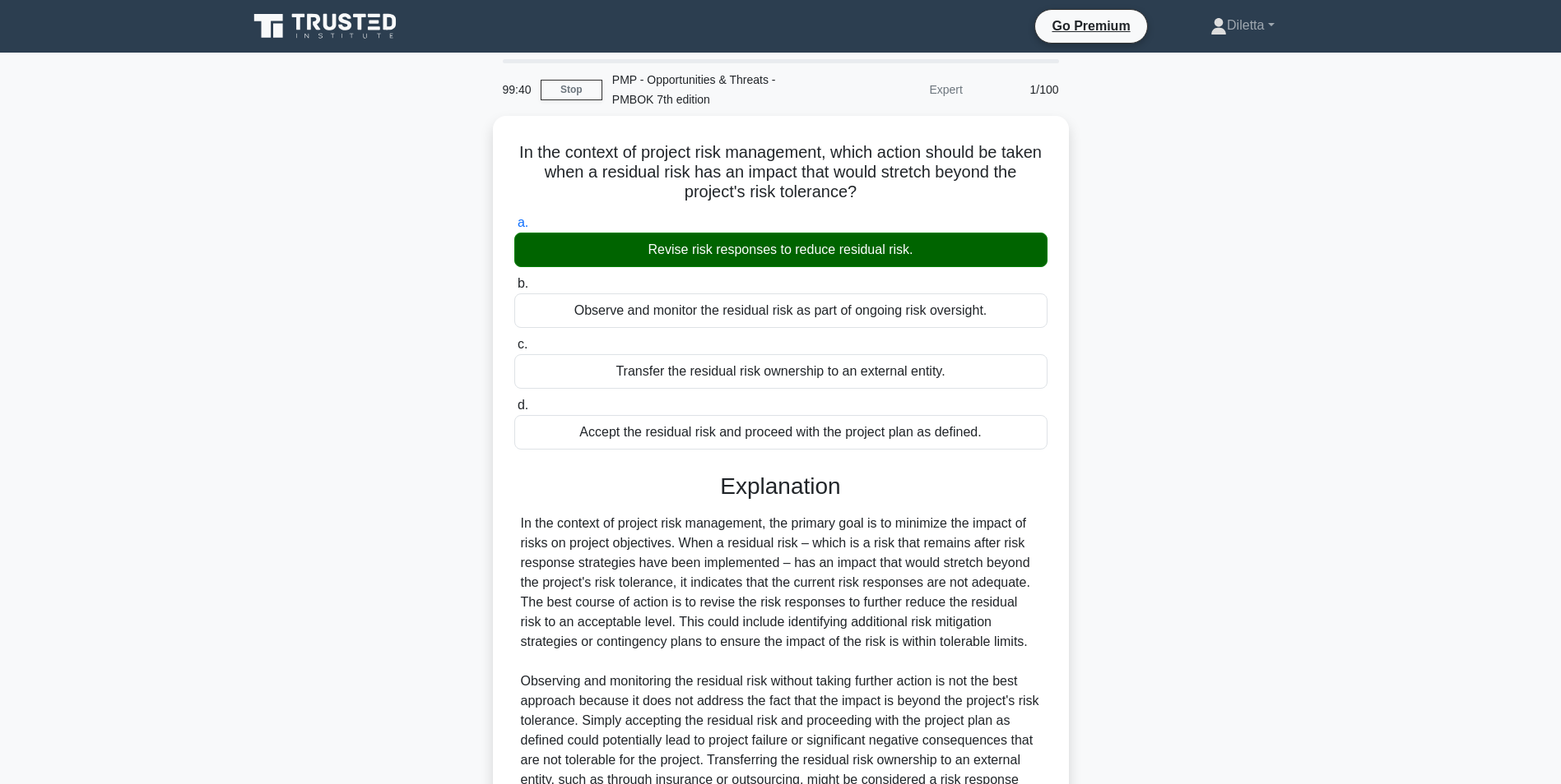
scroll to position [191, 0]
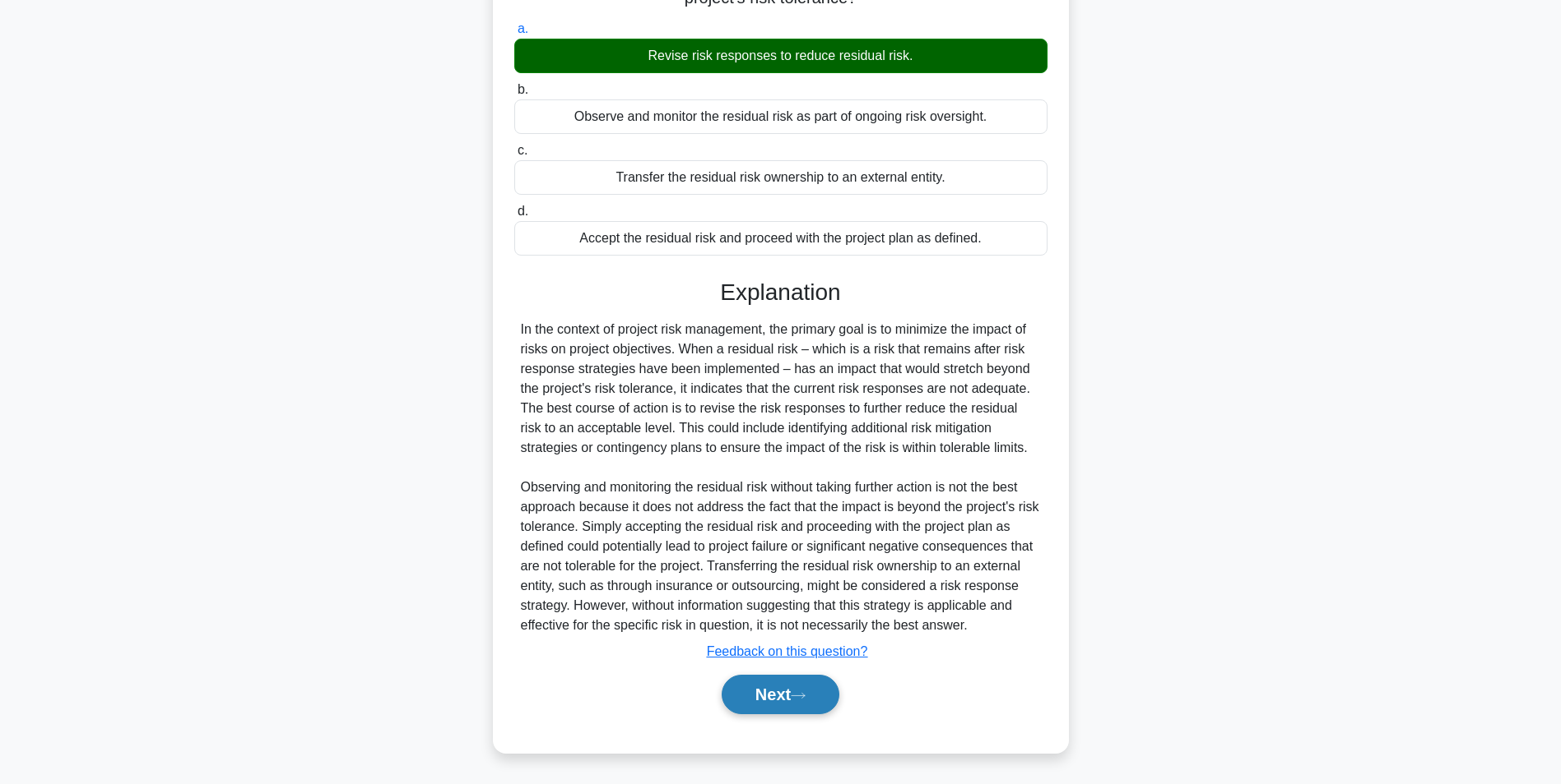
click at [788, 714] on button "Next" at bounding box center [780, 695] width 118 height 39
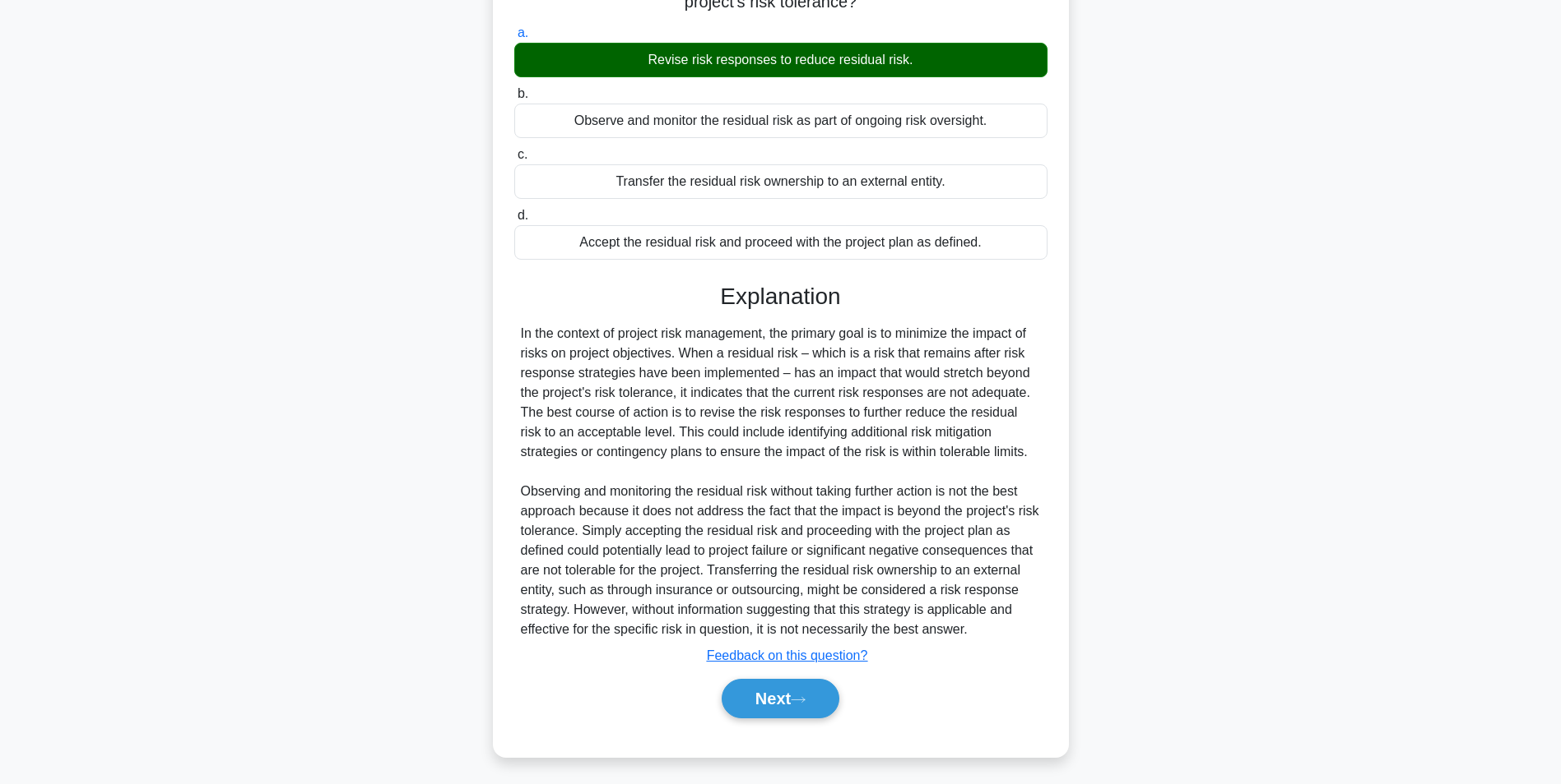
scroll to position [104, 0]
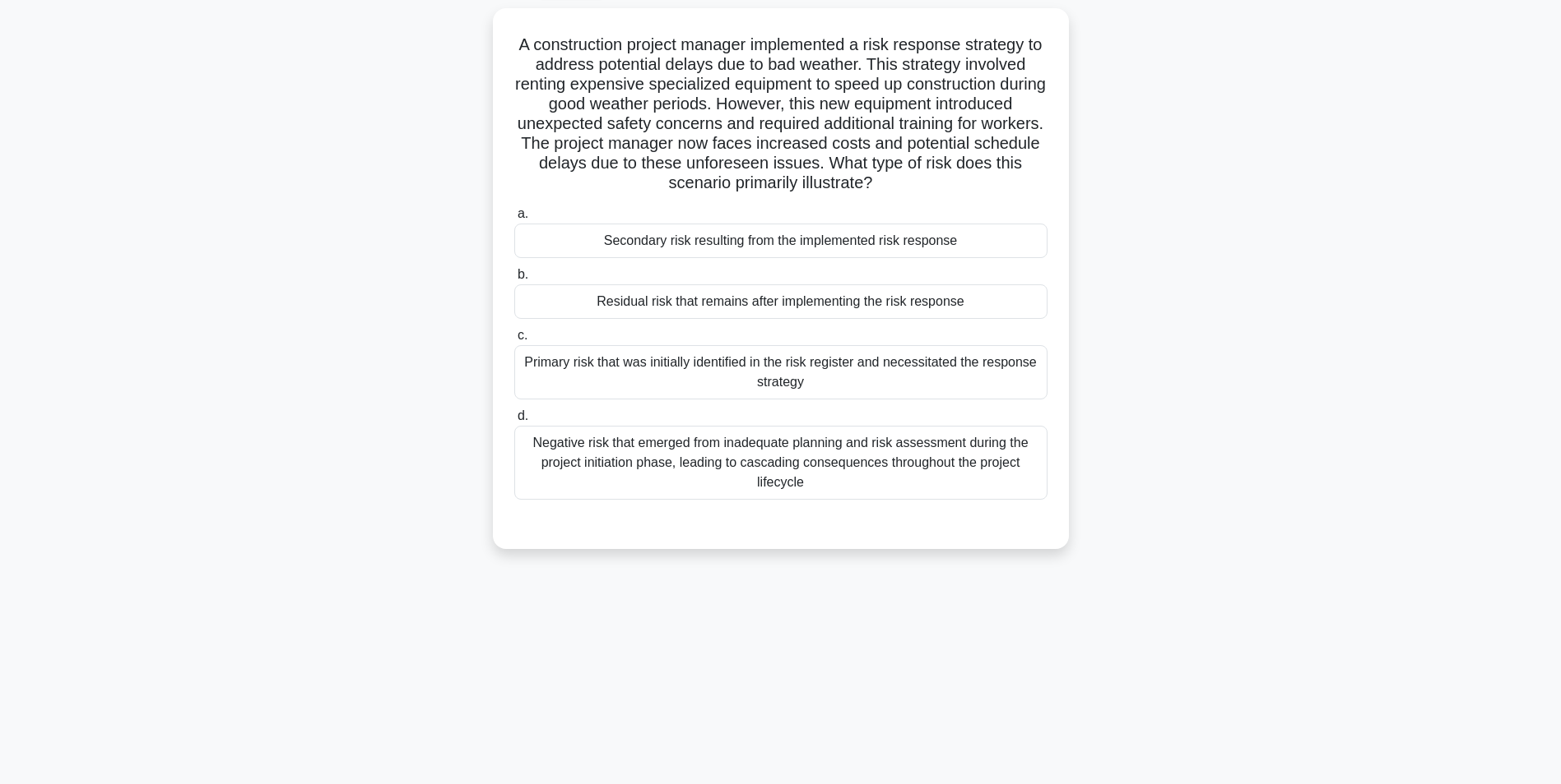
click at [985, 246] on div "Secondary risk resulting from the implemented risk response" at bounding box center [780, 241] width 533 height 34
click at [514, 219] on input "a. Secondary risk resulting from the implemented risk response" at bounding box center [514, 213] width 0 height 11
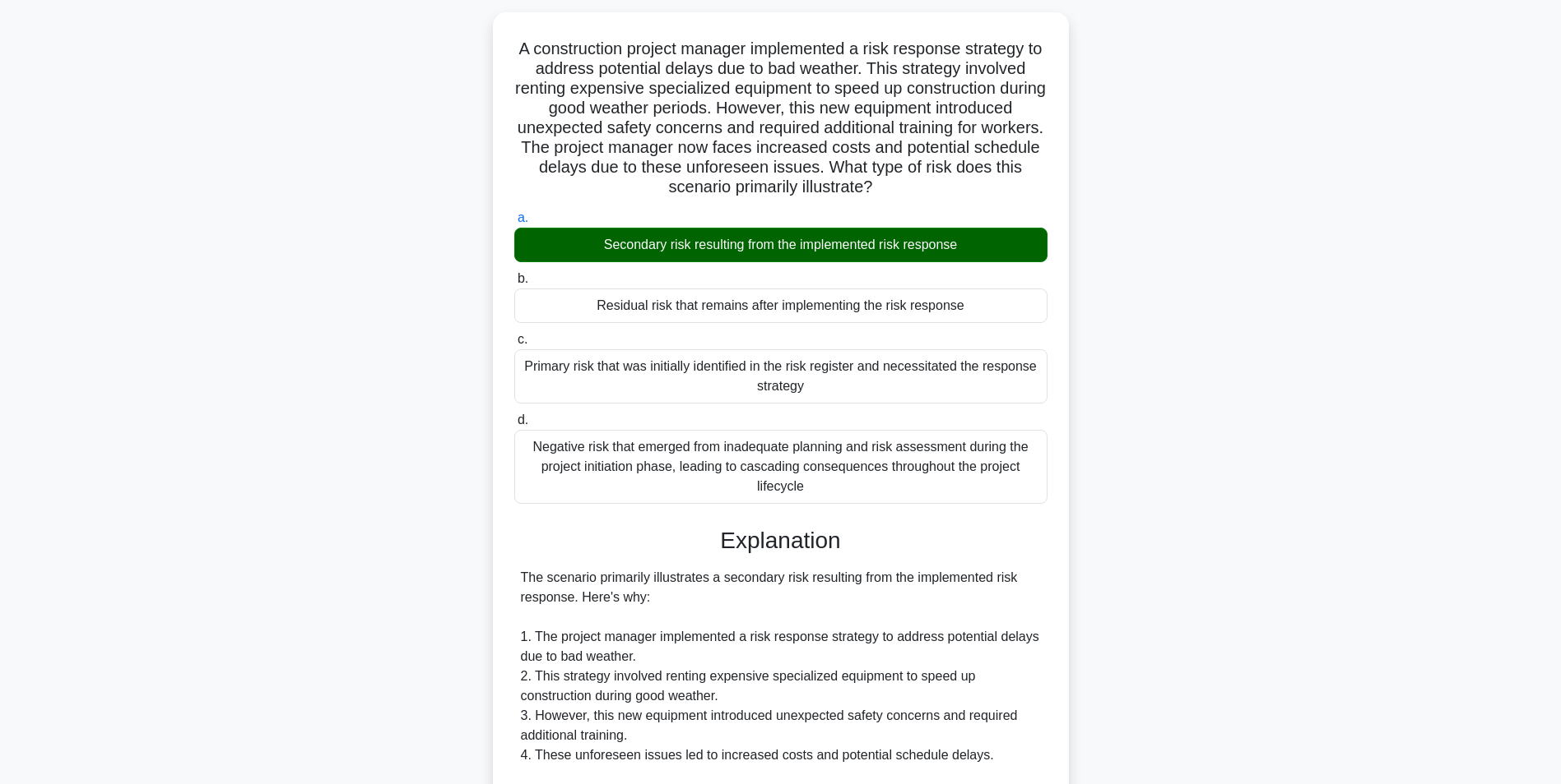
scroll to position [600, 0]
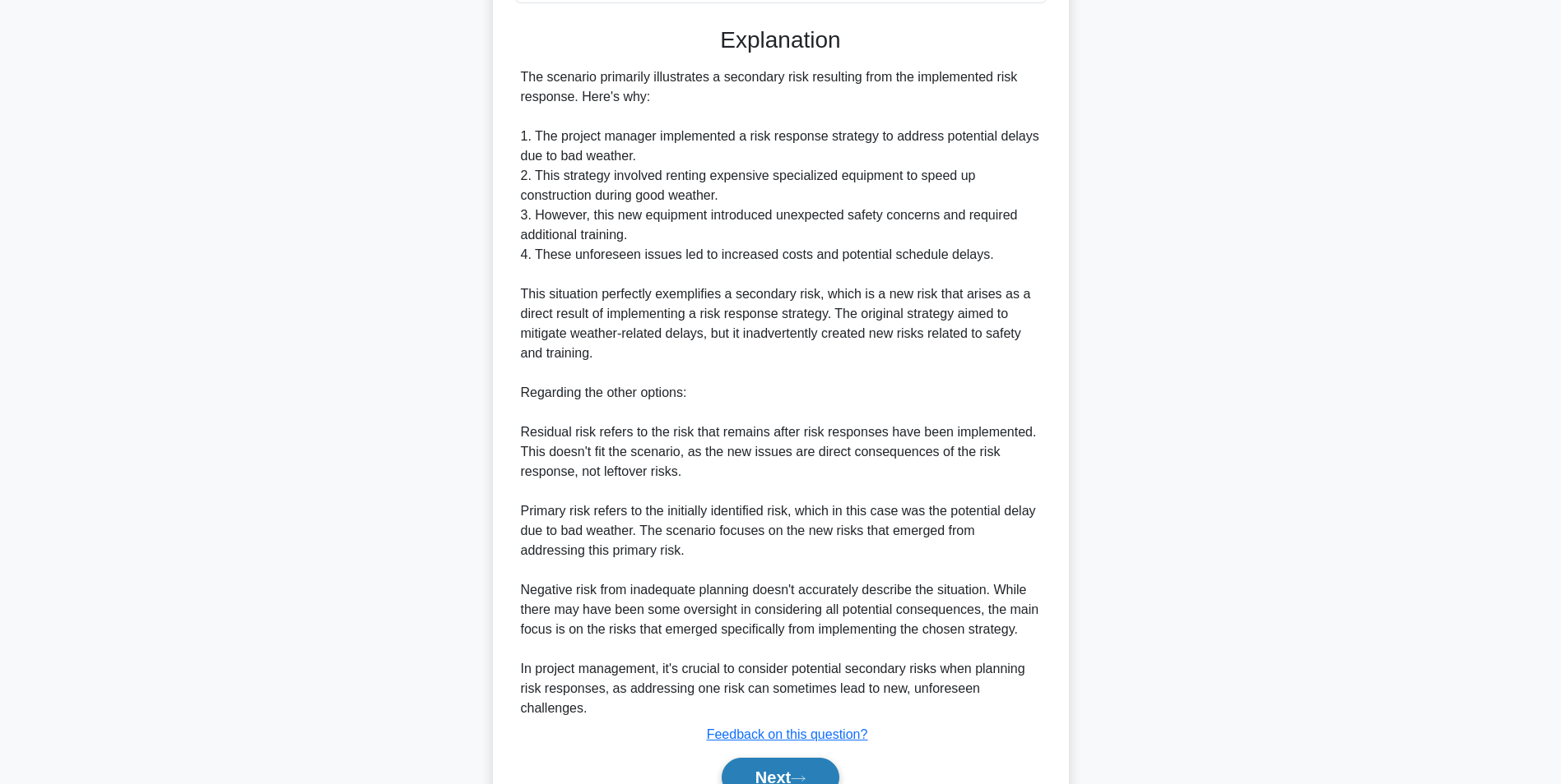
click at [789, 763] on button "Next" at bounding box center [780, 778] width 118 height 39
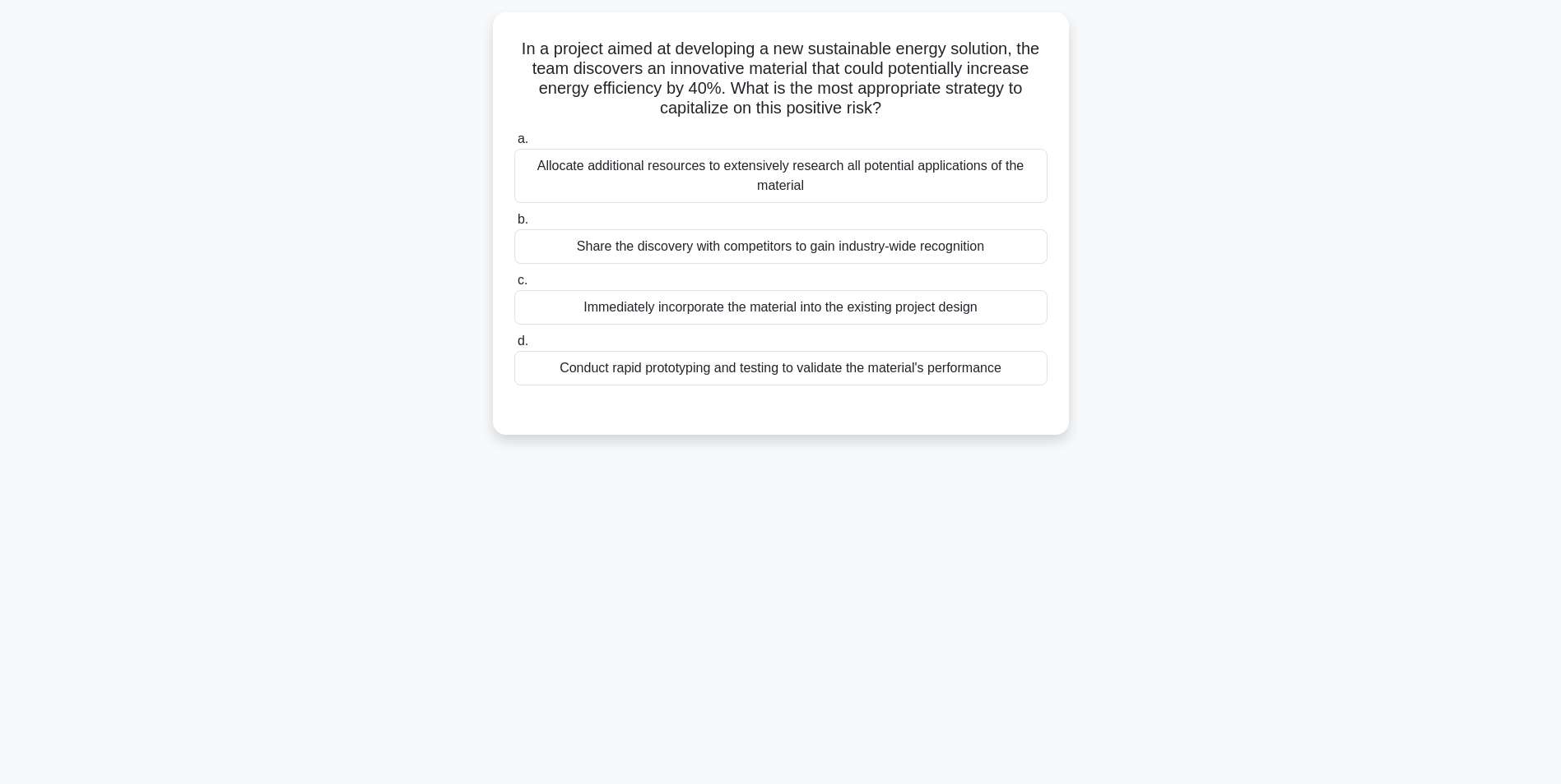
scroll to position [104, 0]
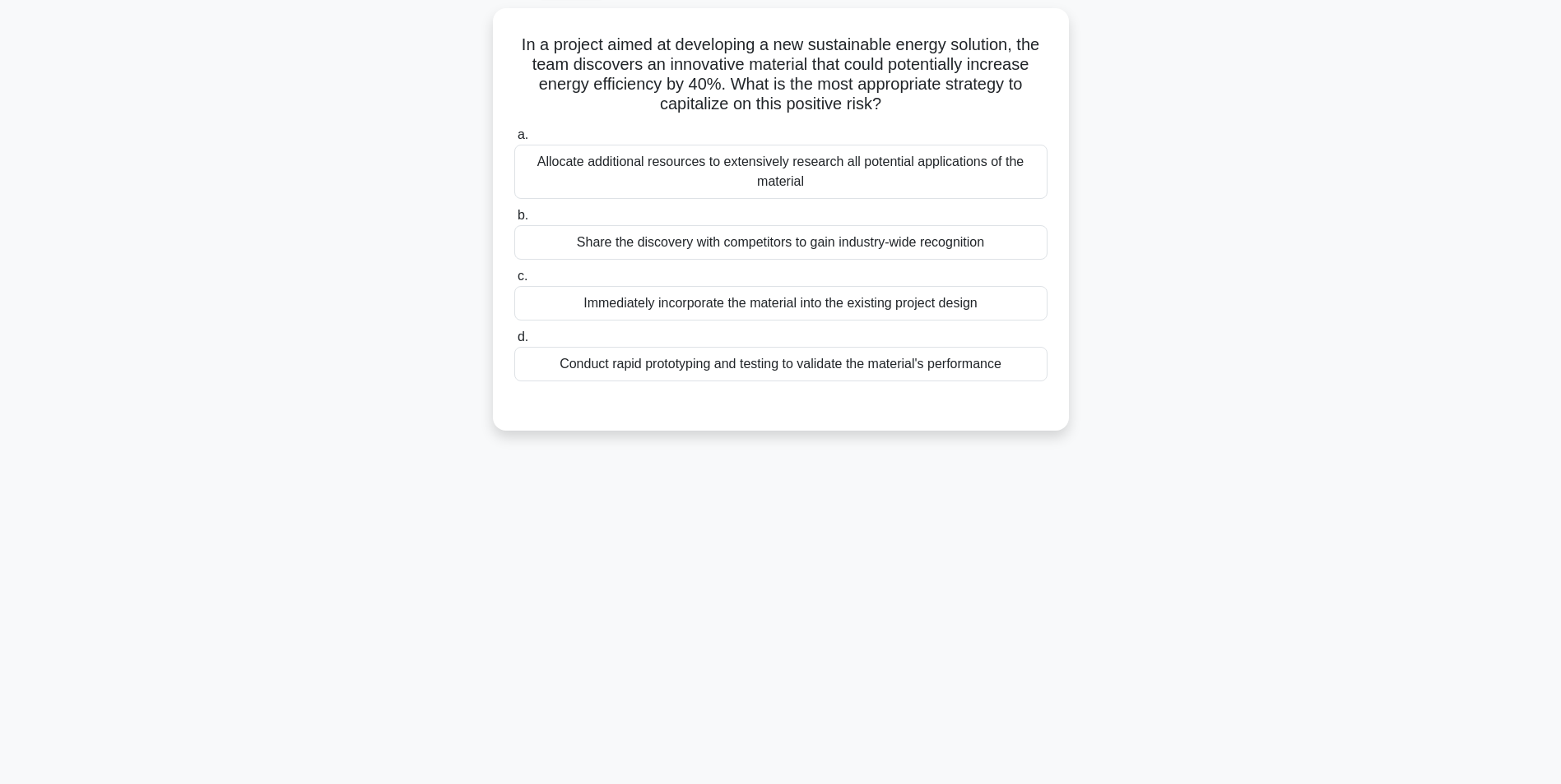
click at [887, 359] on div "Conduct rapid prototyping and testing to validate the material's performance" at bounding box center [780, 364] width 533 height 34
click at [514, 343] on input "d. Conduct rapid prototyping and testing to validate the material's performance" at bounding box center [514, 337] width 0 height 11
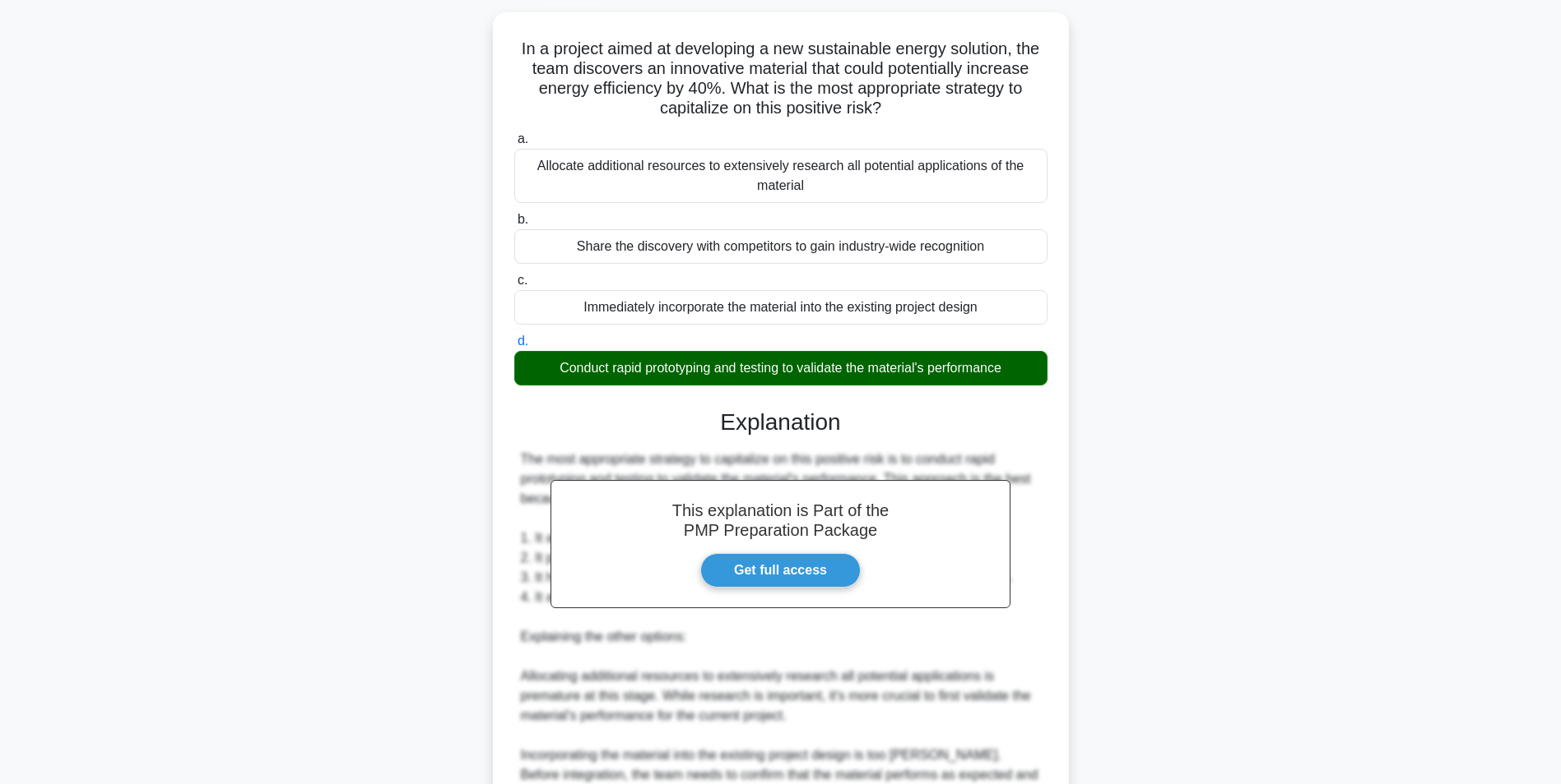
scroll to position [428, 0]
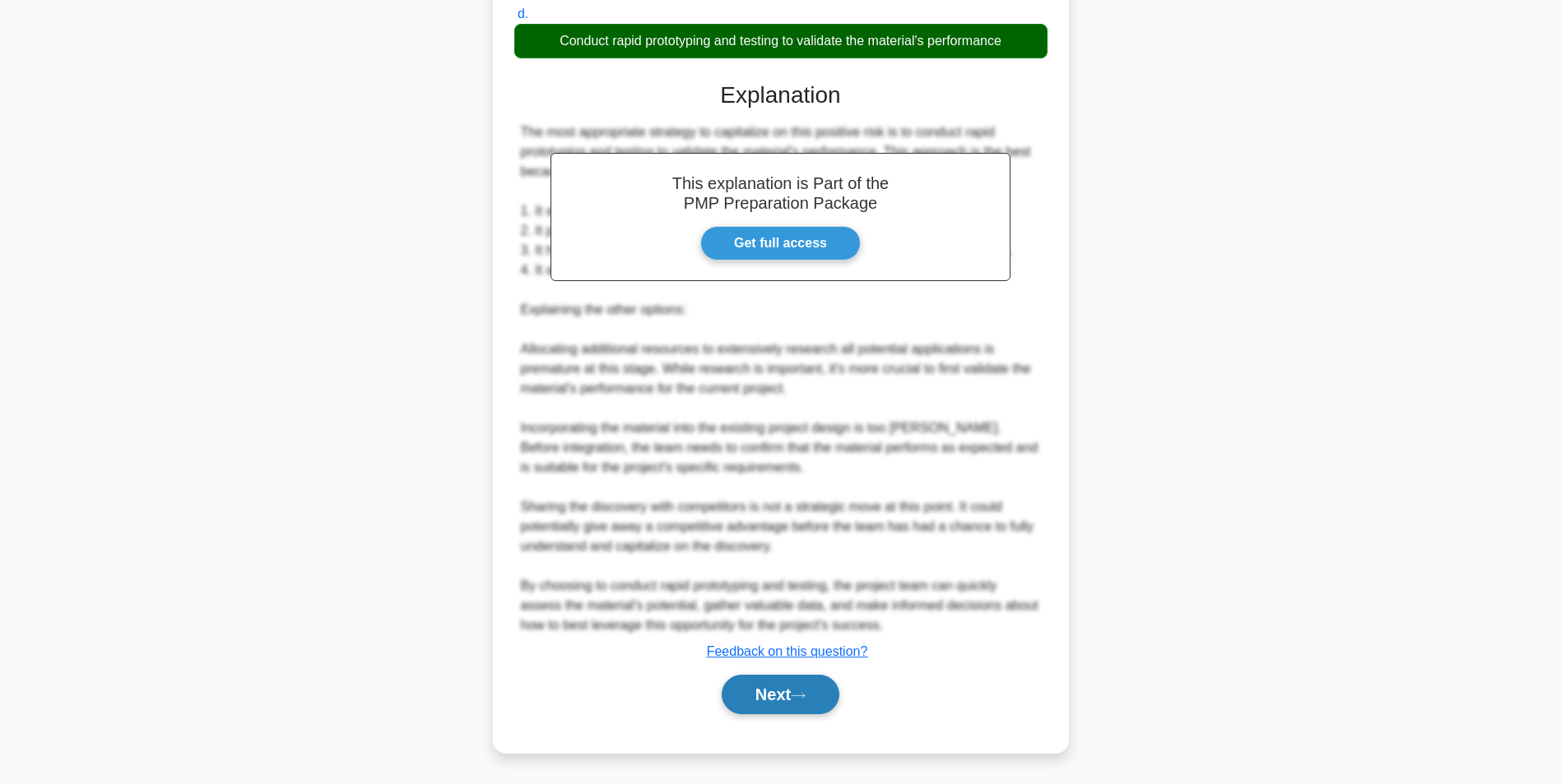
click at [771, 714] on button "Next" at bounding box center [780, 695] width 118 height 39
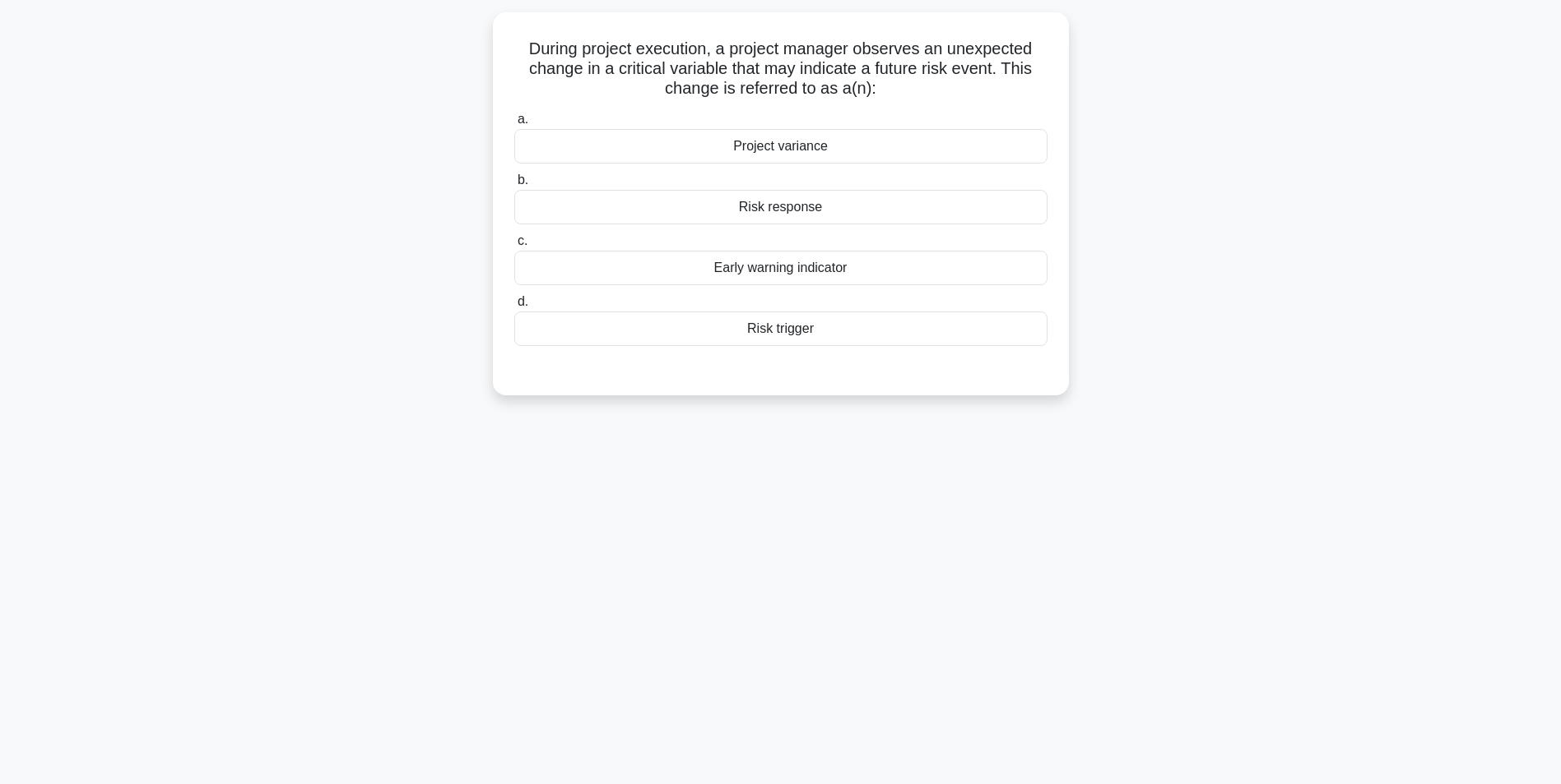
scroll to position [104, 0]
click at [1034, 341] on div "Risk trigger" at bounding box center [780, 324] width 533 height 34
click at [514, 303] on input "d. Risk trigger" at bounding box center [514, 298] width 0 height 11
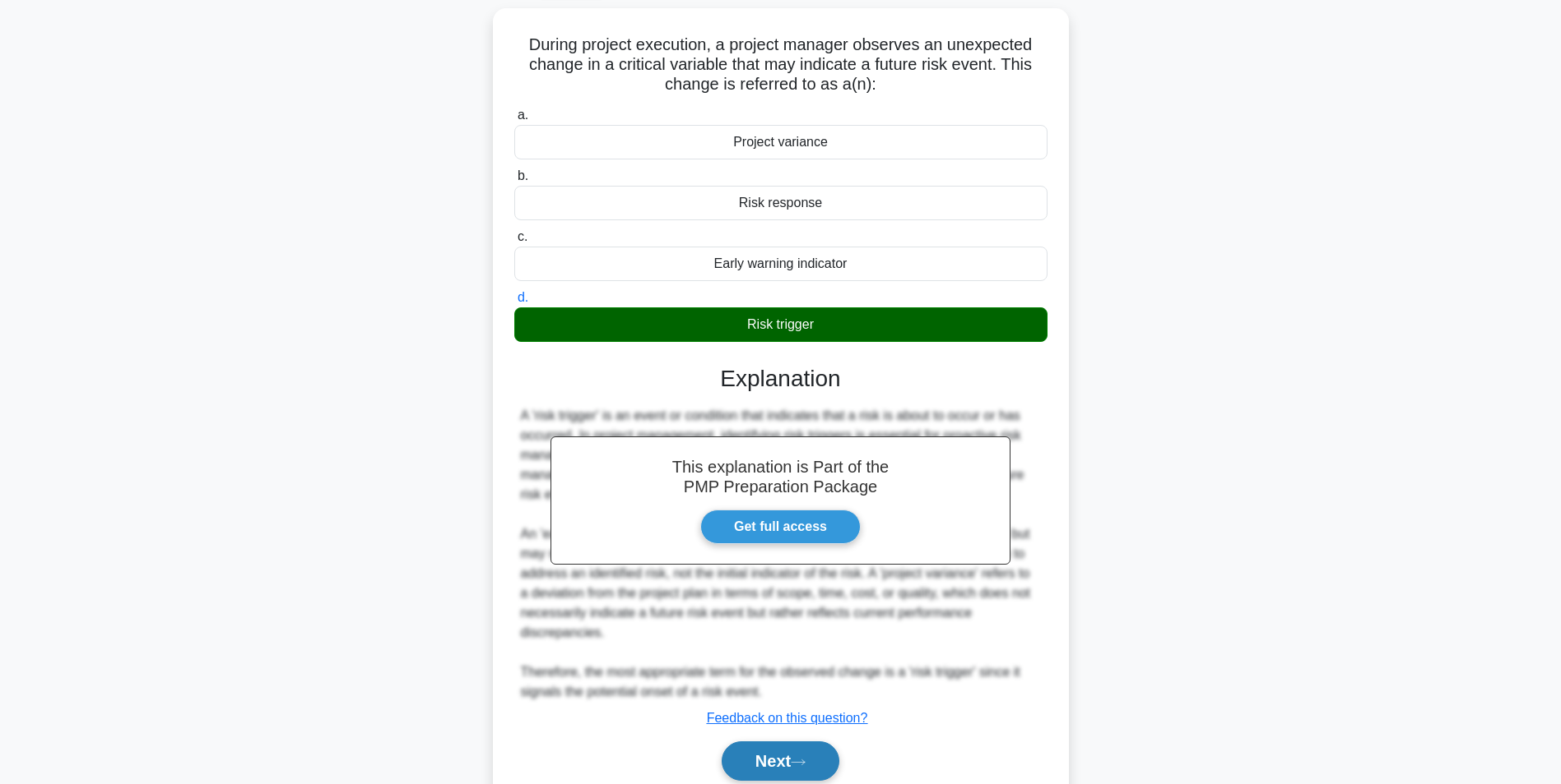
click at [776, 748] on button "Next" at bounding box center [780, 761] width 118 height 39
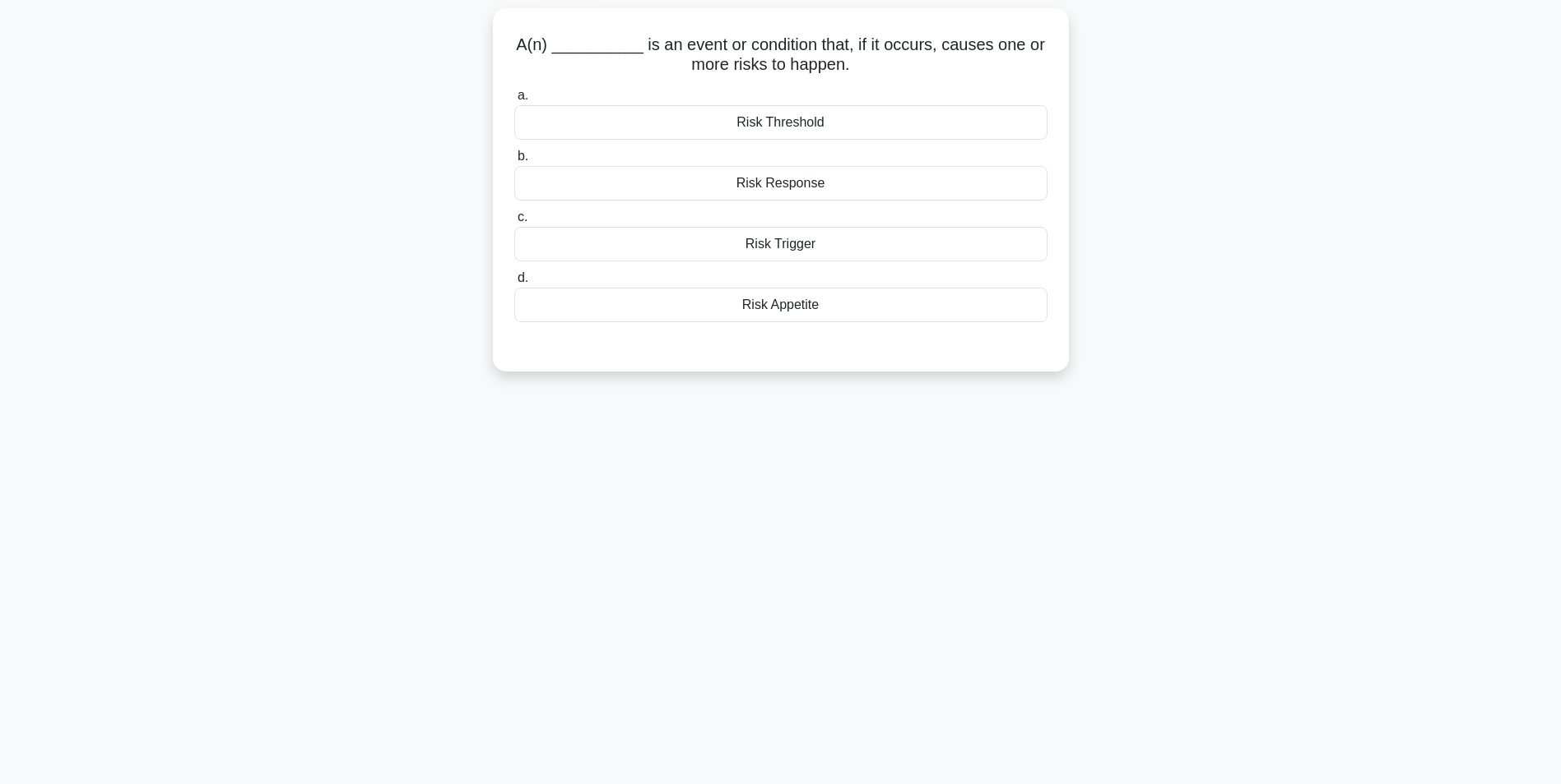
click at [992, 247] on div "Risk Trigger" at bounding box center [780, 244] width 533 height 34
click at [514, 223] on input "c. Risk Trigger" at bounding box center [514, 217] width 0 height 11
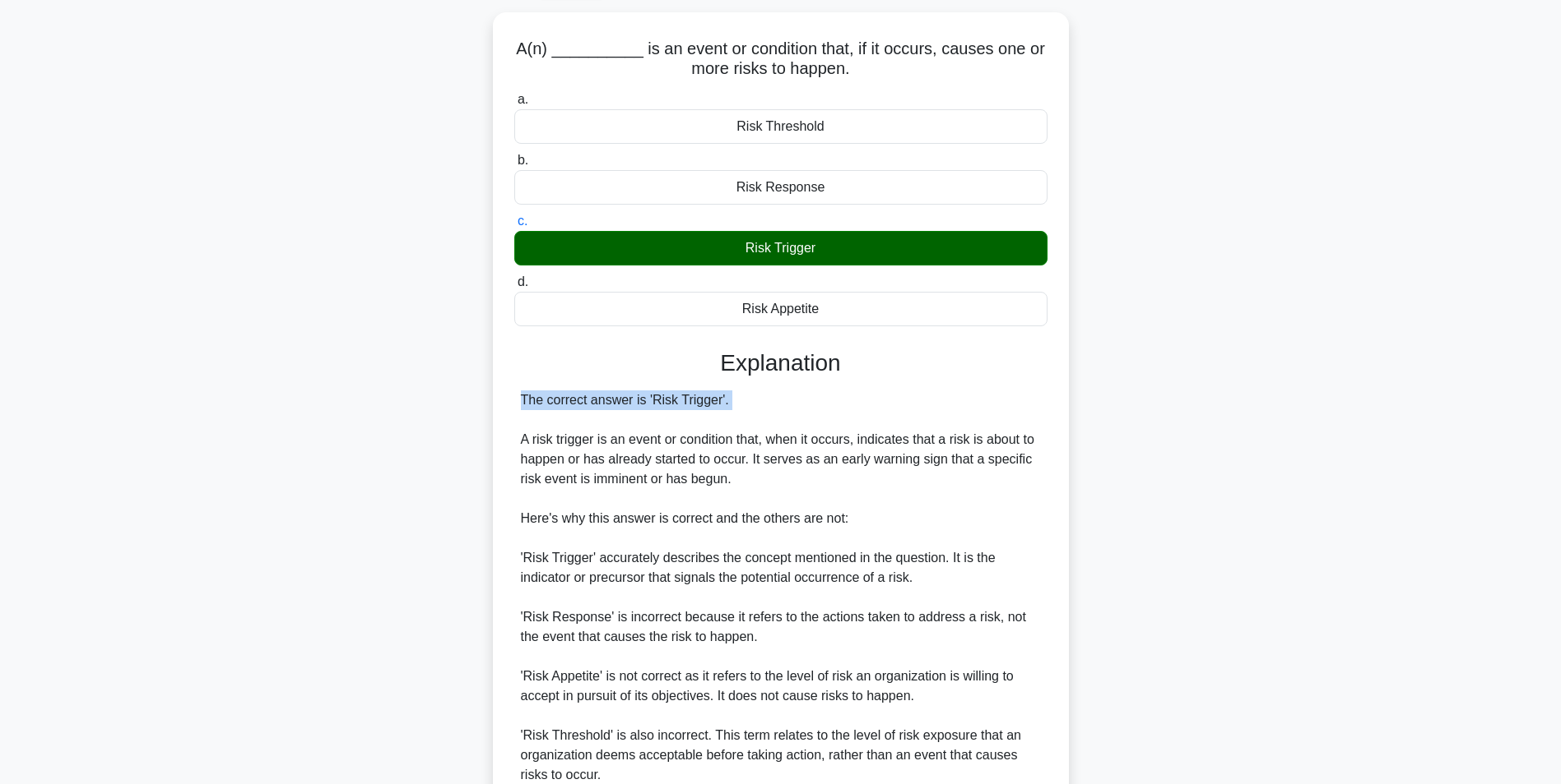
drag, startPoint x: 1441, startPoint y: 383, endPoint x: 1574, endPoint y: 444, distance: 146.3
click at [1560, 444] on html "Go Premium Diletta" at bounding box center [780, 442] width 1561 height 1093
click at [1395, 545] on main "98:00 Stop PMP - Opportunities & Threats - PMBOK 7th edition Expert 5/100 A(n) …" at bounding box center [780, 469] width 1561 height 1039
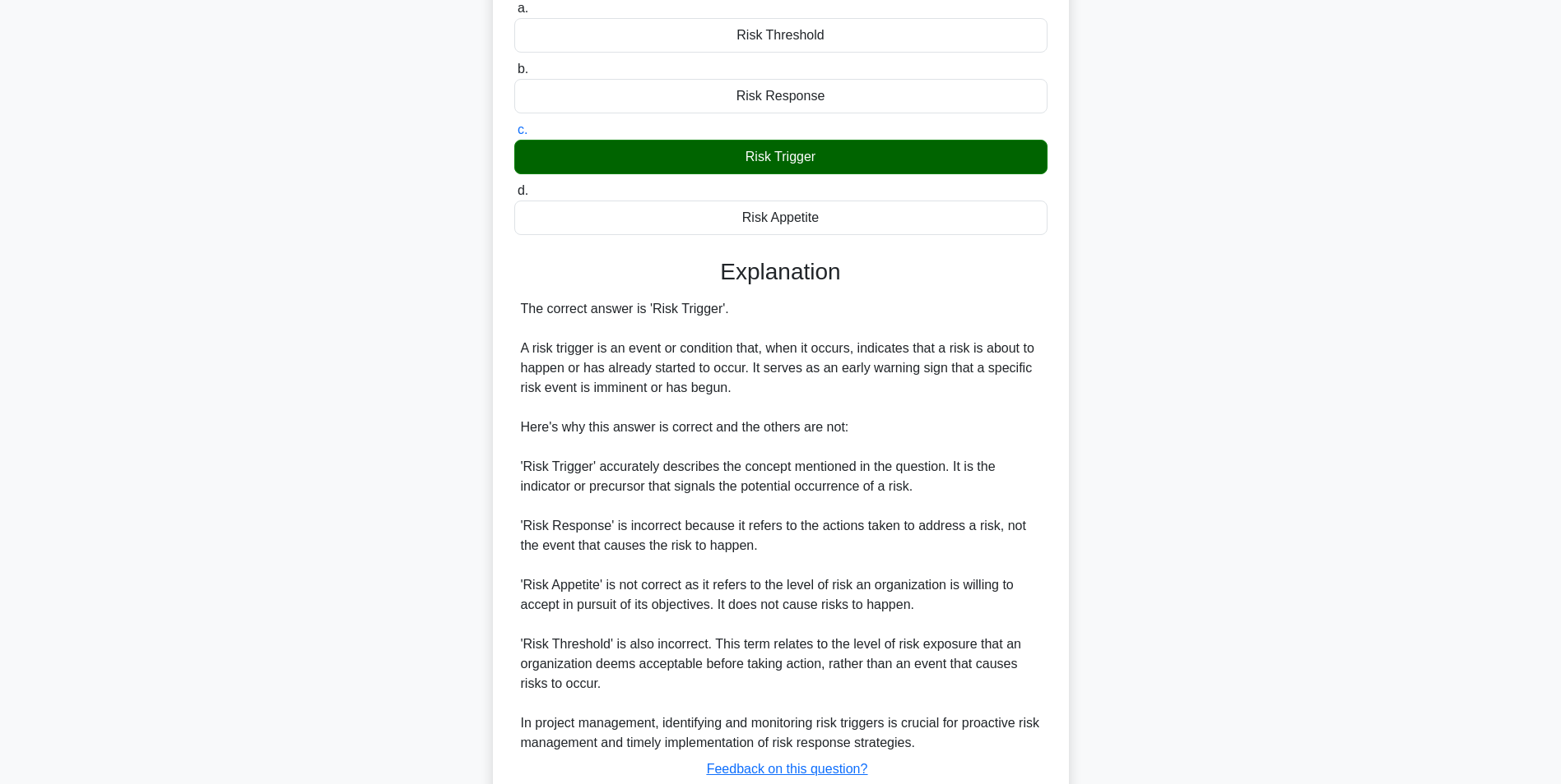
scroll to position [309, 0]
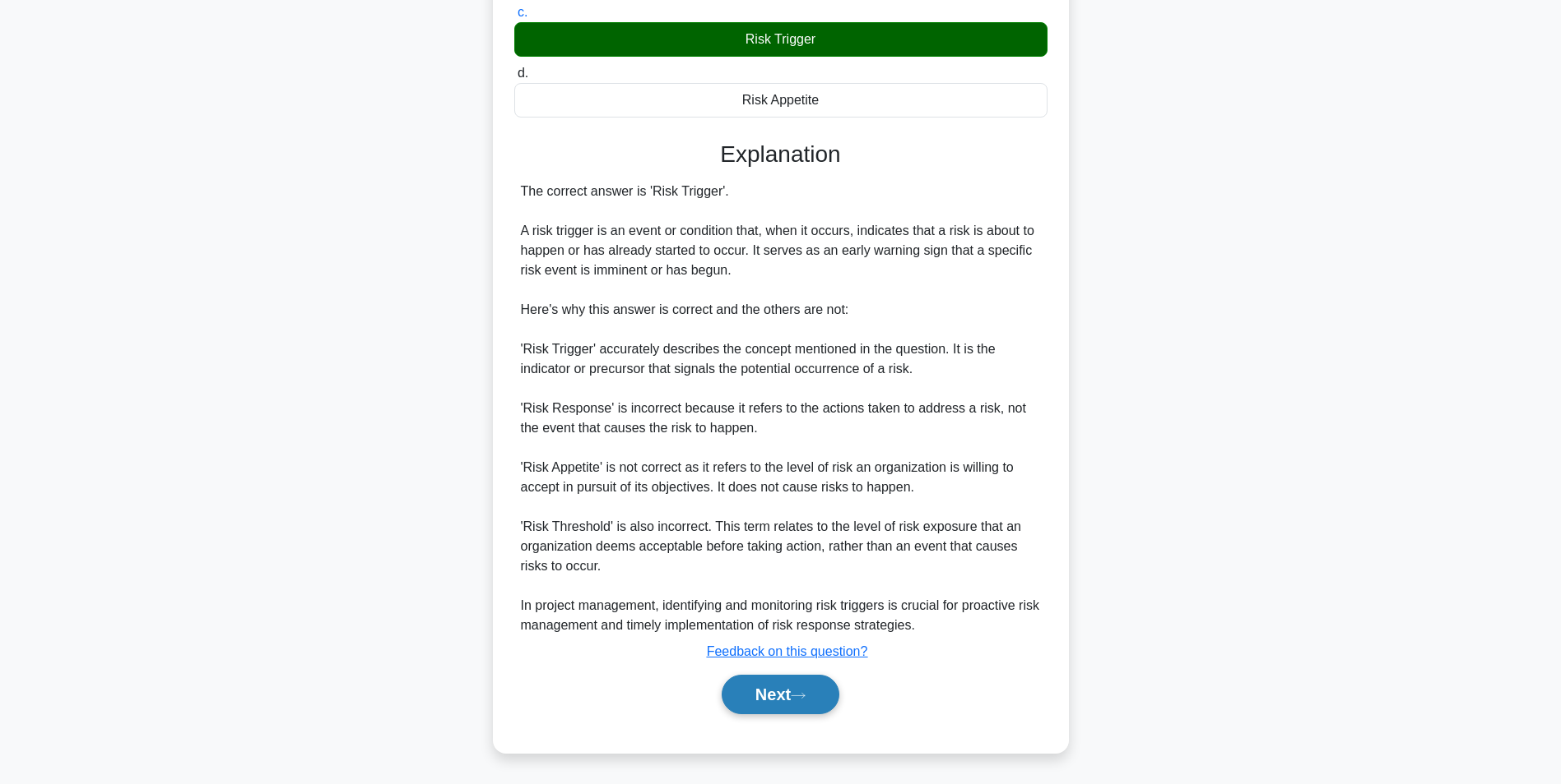
click at [799, 685] on button "Next" at bounding box center [780, 695] width 118 height 39
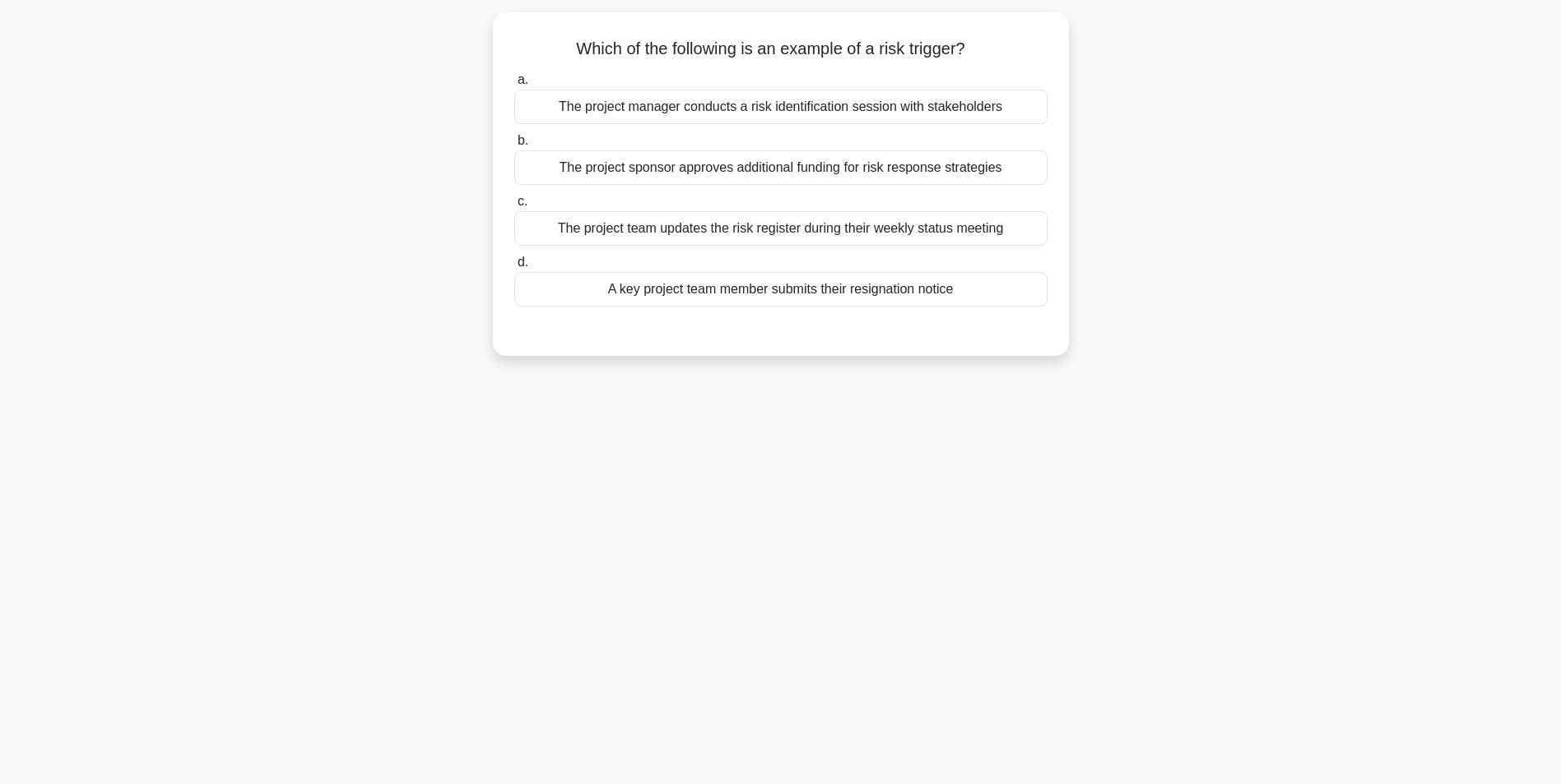
scroll to position [104, 0]
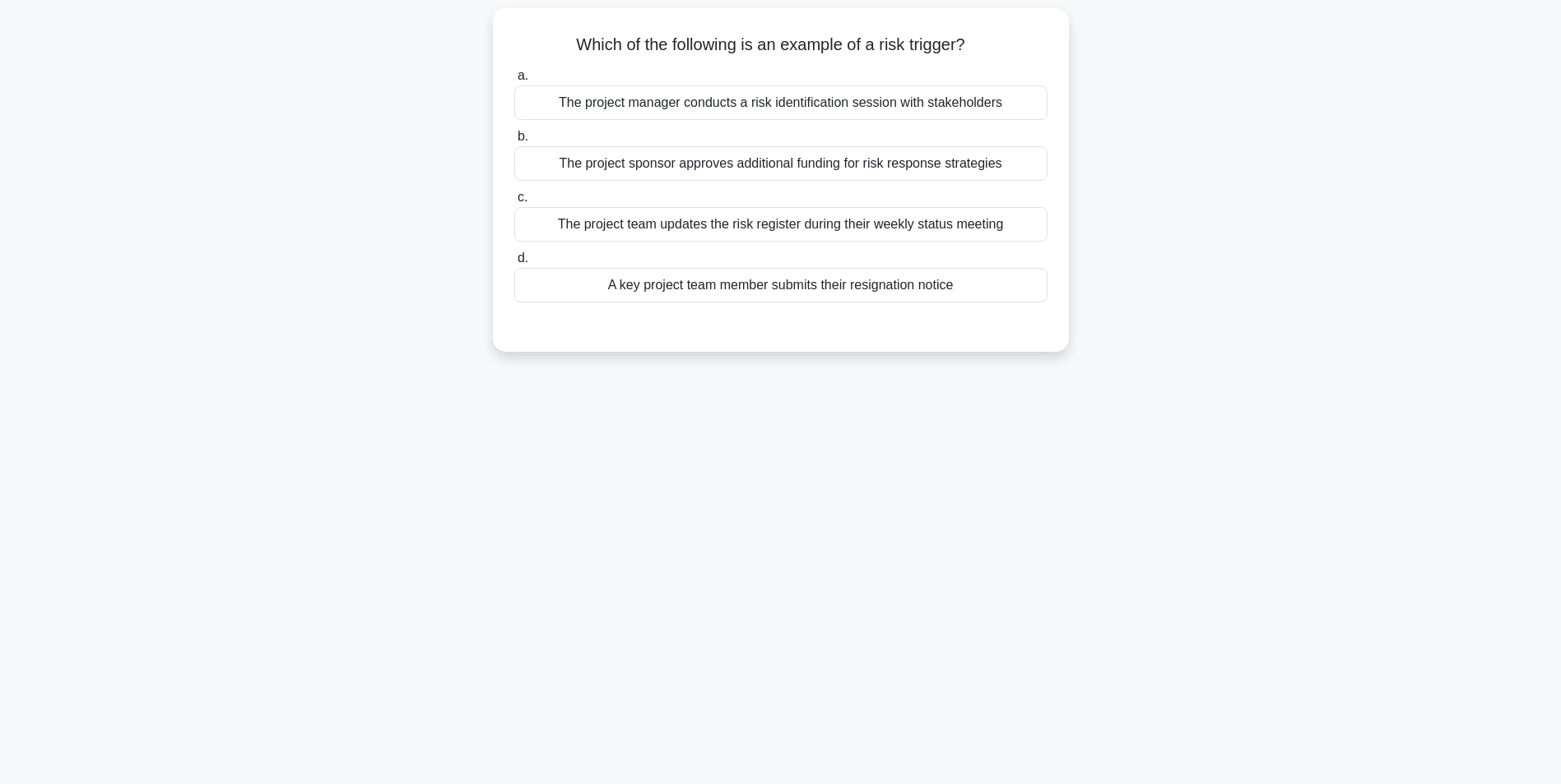
click at [994, 300] on div "A key project team member submits their resignation notice" at bounding box center [780, 285] width 533 height 34
click at [514, 264] on input "d. A key project team member submits their resignation notice" at bounding box center [514, 258] width 0 height 11
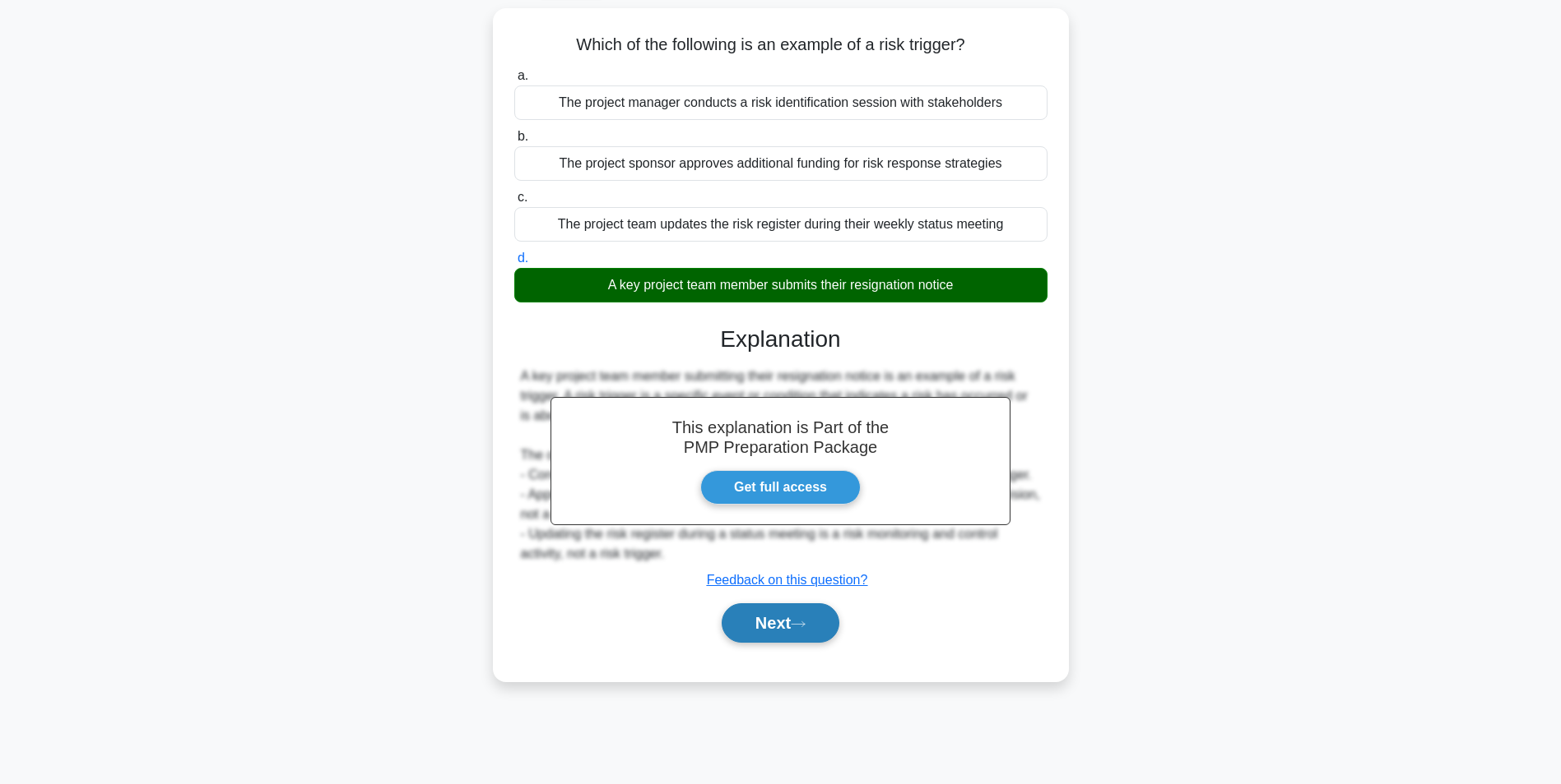
click at [802, 609] on button "Next" at bounding box center [780, 623] width 118 height 39
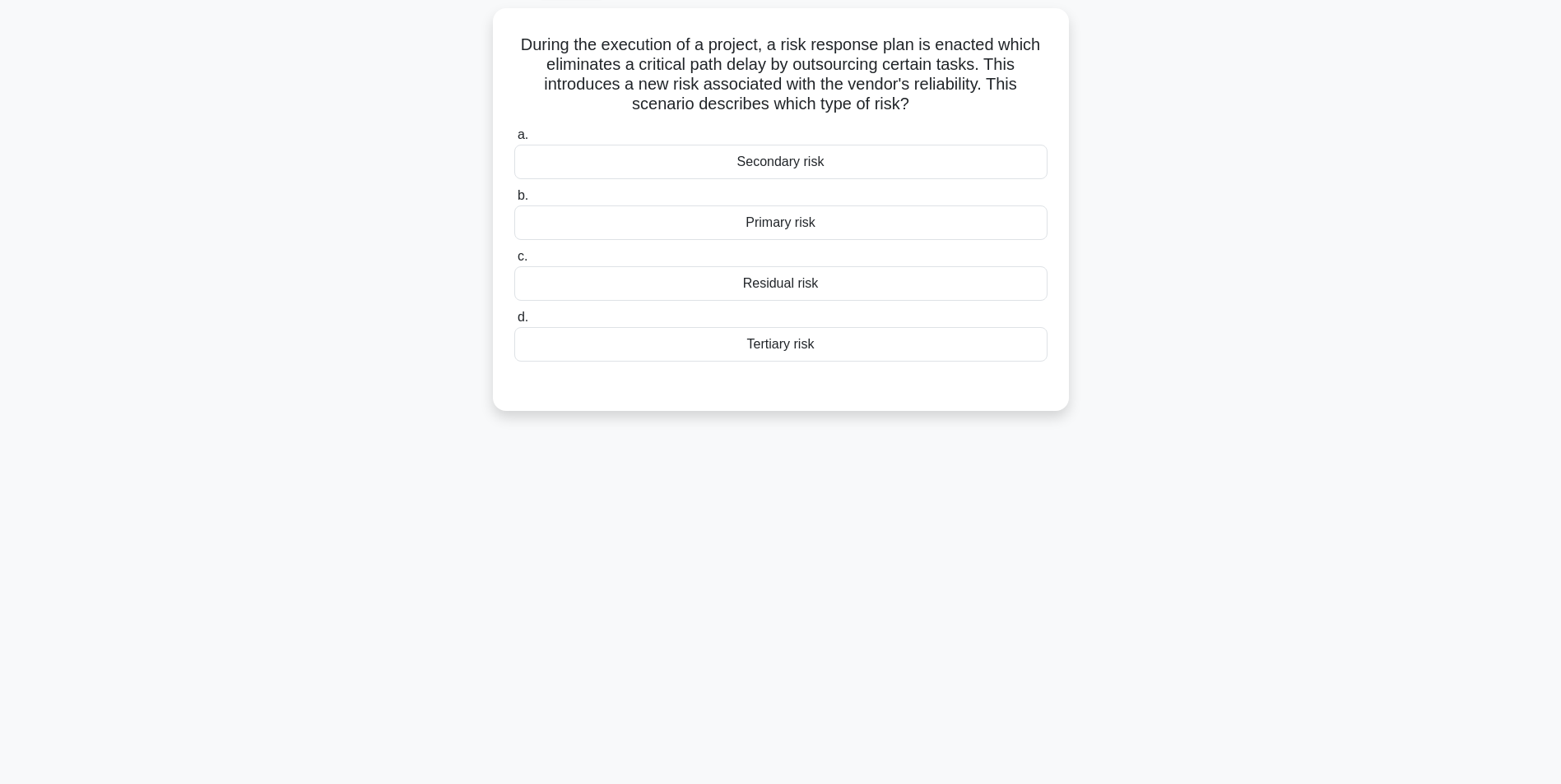
click at [851, 153] on div "Secondary risk" at bounding box center [780, 161] width 533 height 34
click at [514, 141] on input "a. Secondary risk" at bounding box center [514, 135] width 0 height 11
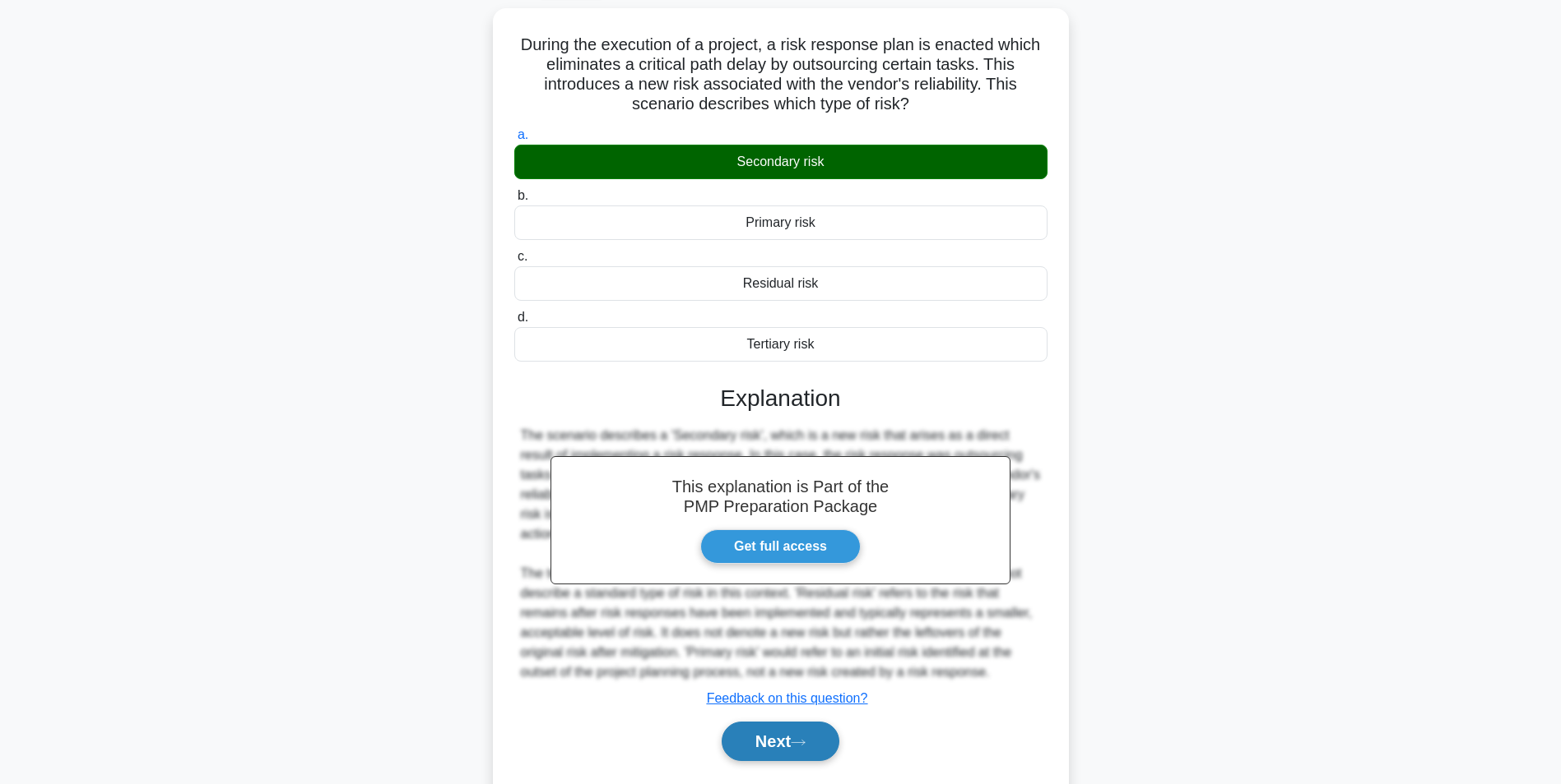
click at [766, 722] on button "Next" at bounding box center [780, 742] width 118 height 39
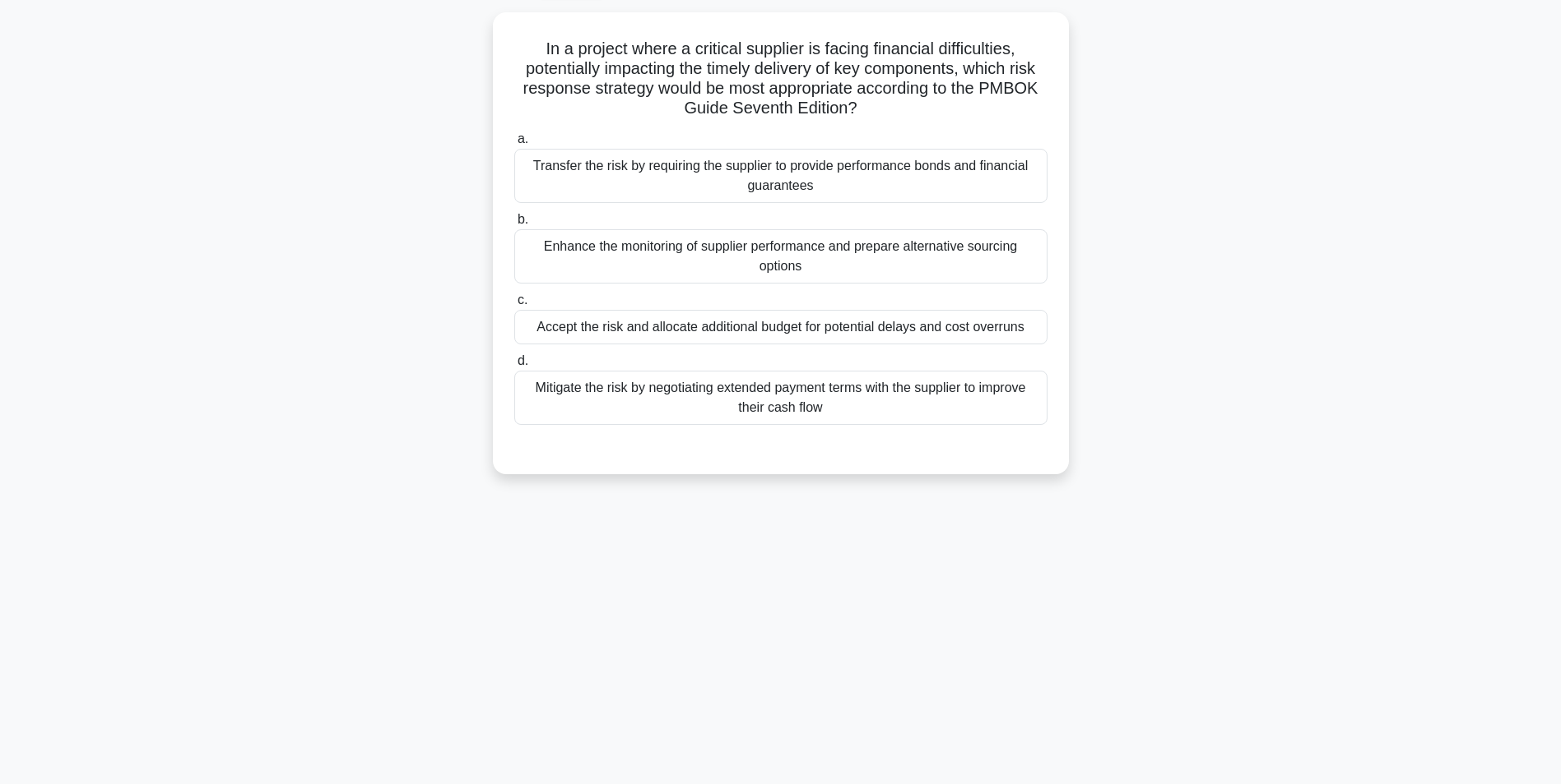
scroll to position [0, 0]
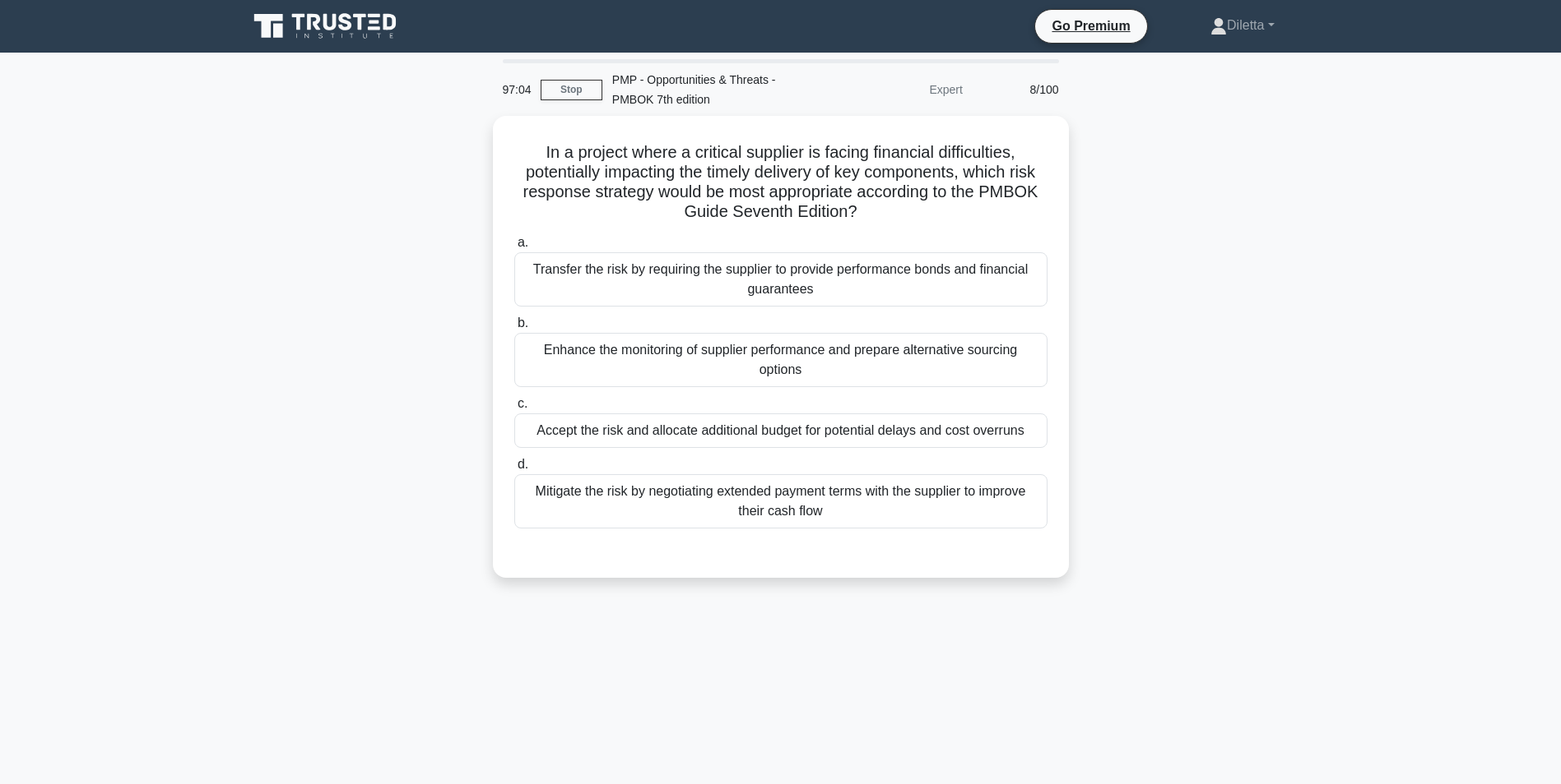
click at [1156, 412] on div "In a project where a critical supplier is facing financial difficulties, potent…" at bounding box center [780, 356] width 1086 height 482
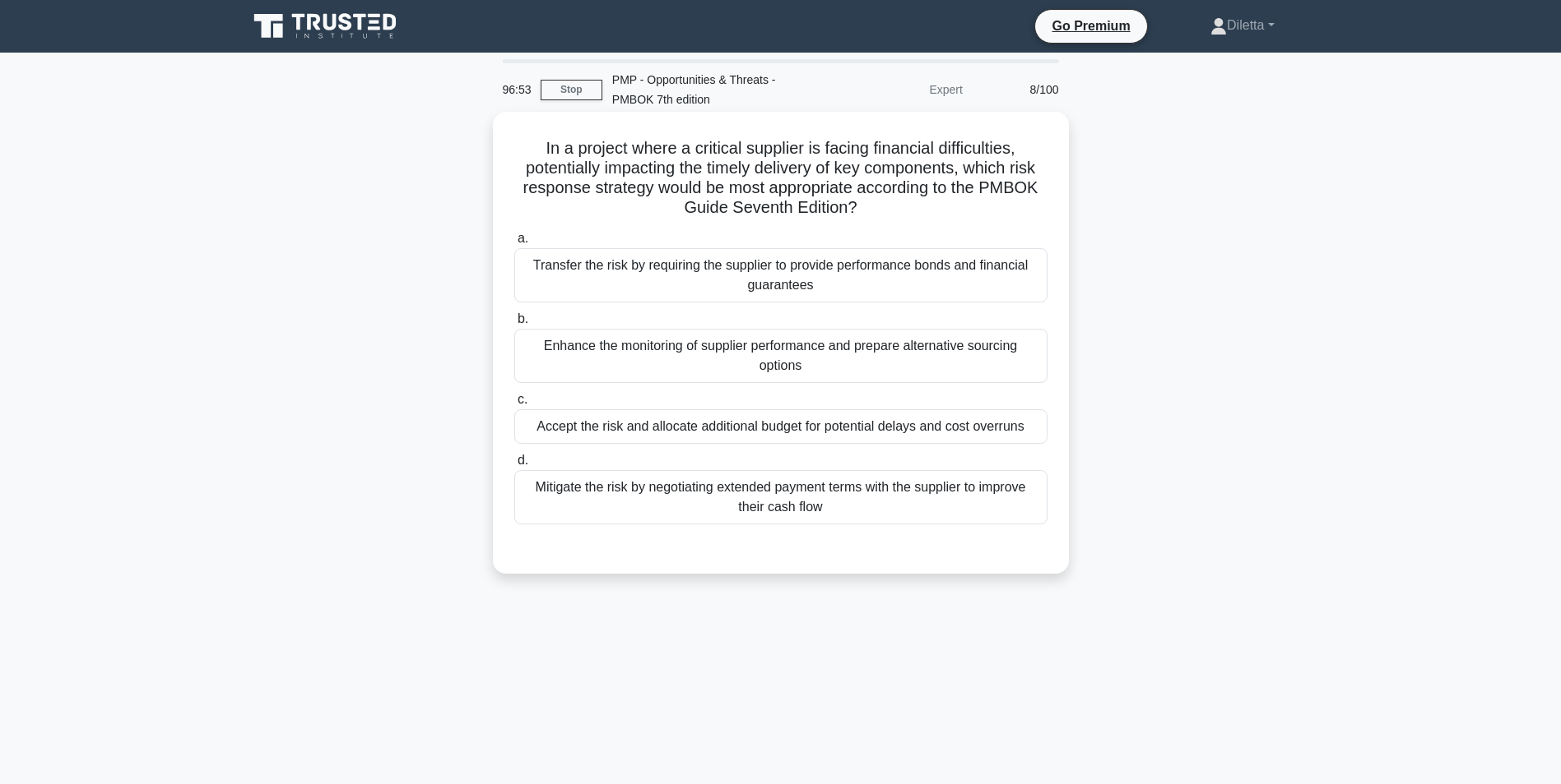
click at [985, 507] on div "Mitigate the risk by negotiating extended payment terms with the supplier to im…" at bounding box center [780, 497] width 533 height 54
click at [514, 466] on input "d. Mitigate the risk by negotiating extended payment terms with the supplier to…" at bounding box center [514, 460] width 0 height 11
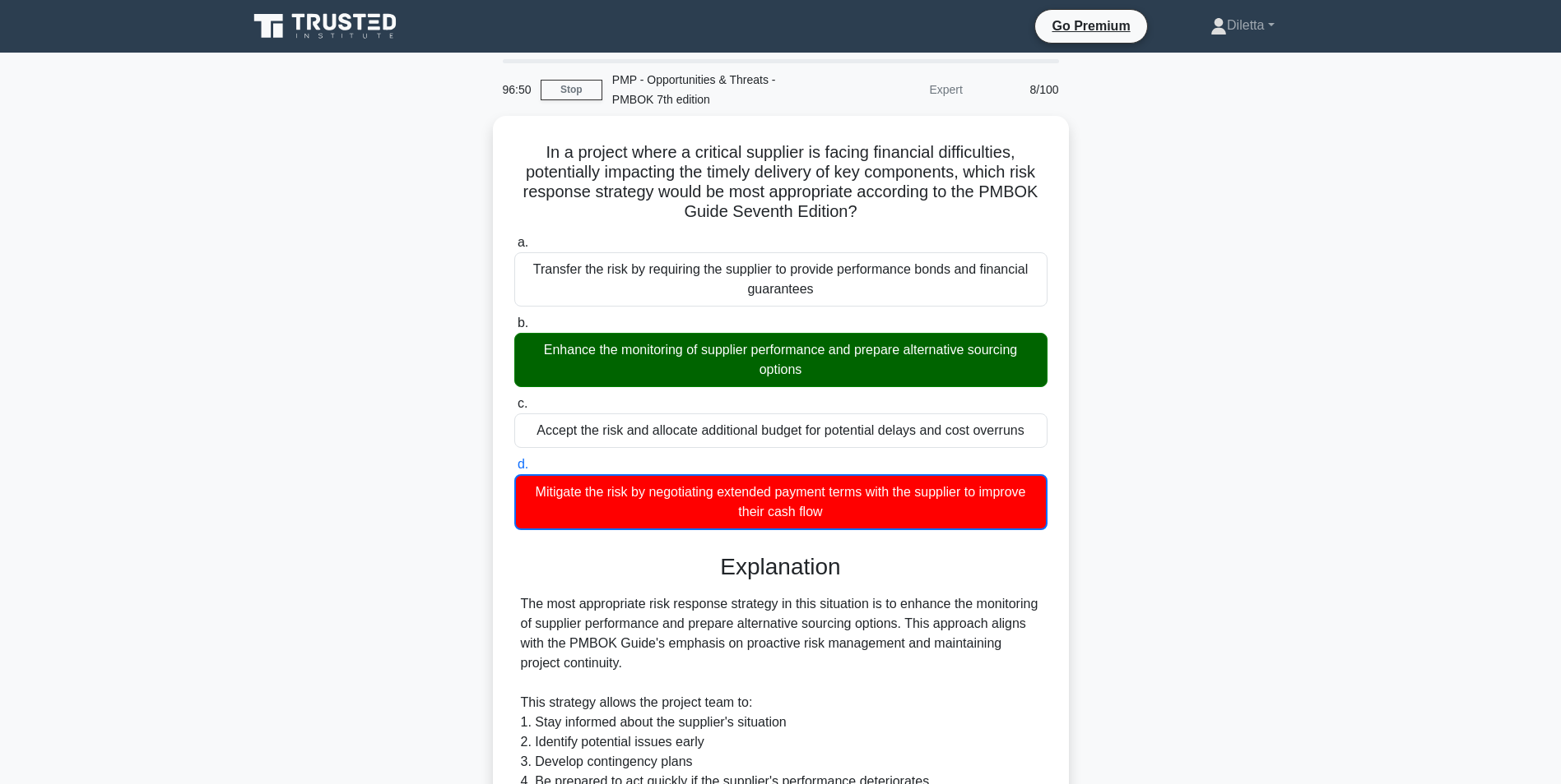
scroll to position [365, 0]
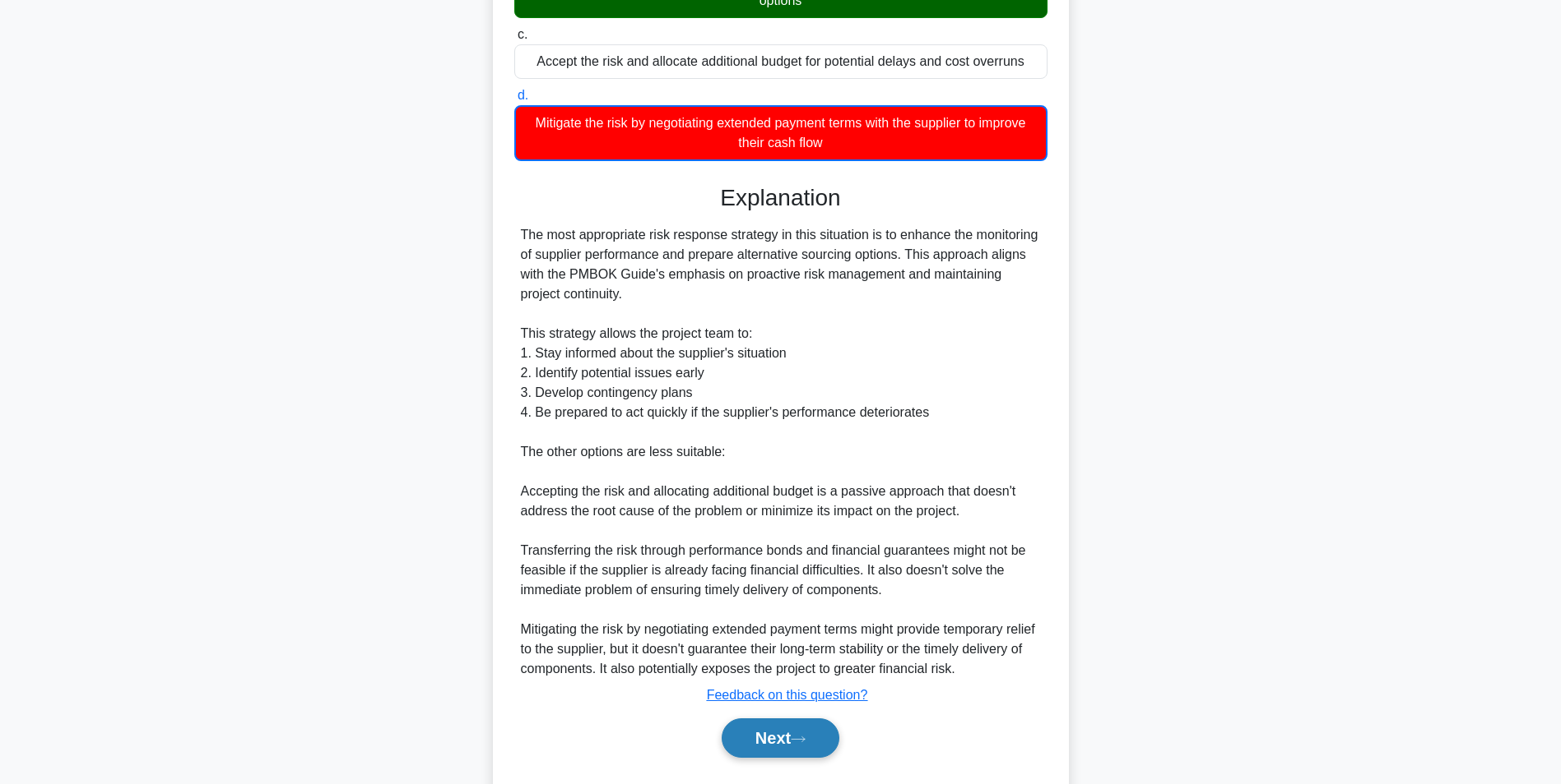
click at [802, 729] on button "Next" at bounding box center [780, 738] width 118 height 39
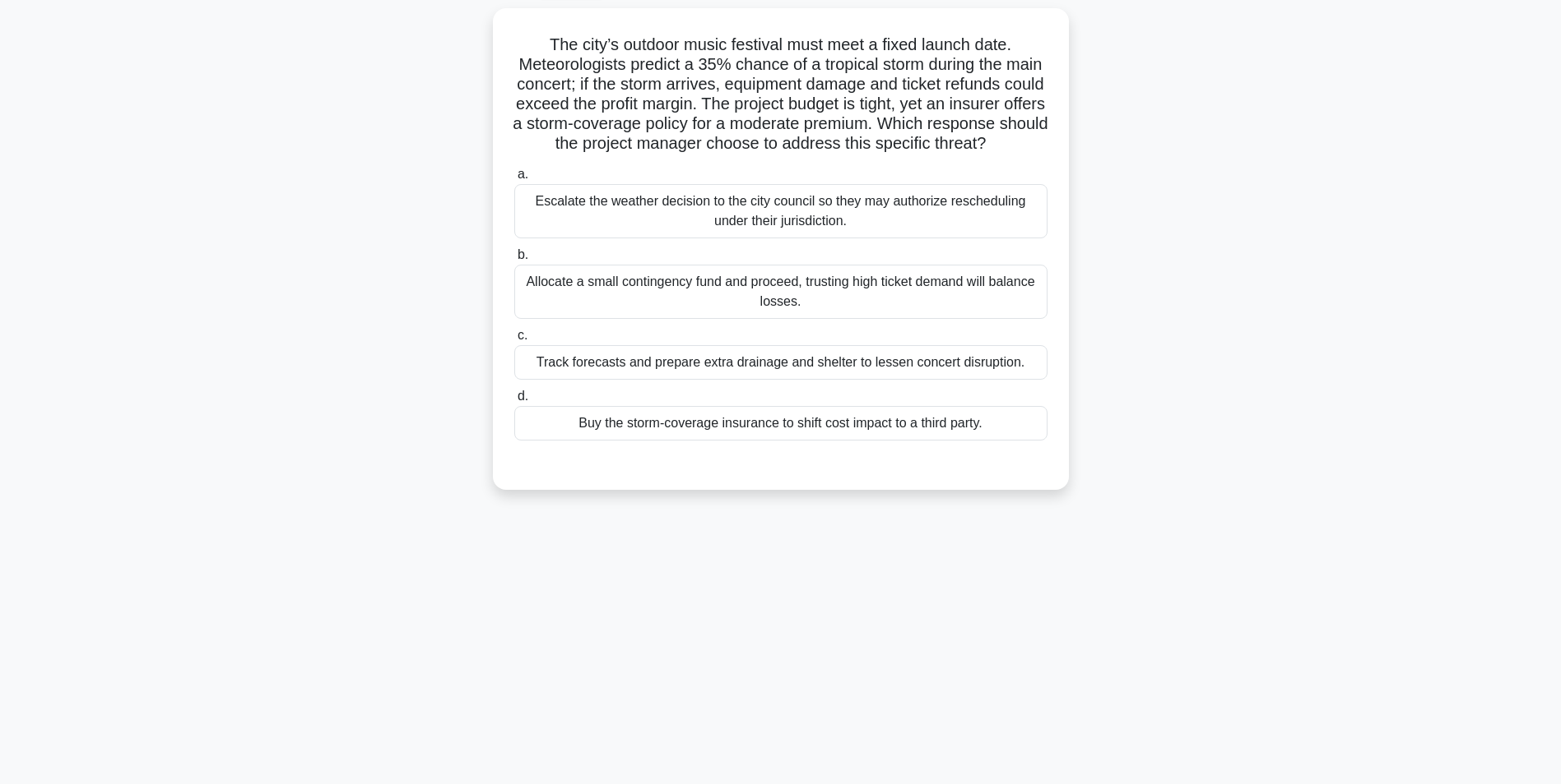
scroll to position [104, 0]
click at [1039, 380] on div "Track forecasts and prepare extra drainage and shelter to lessen concert disrup…" at bounding box center [780, 362] width 533 height 34
click at [514, 342] on input "c. Track forecasts and prepare extra drainage and shelter to lessen concert dis…" at bounding box center [514, 336] width 0 height 11
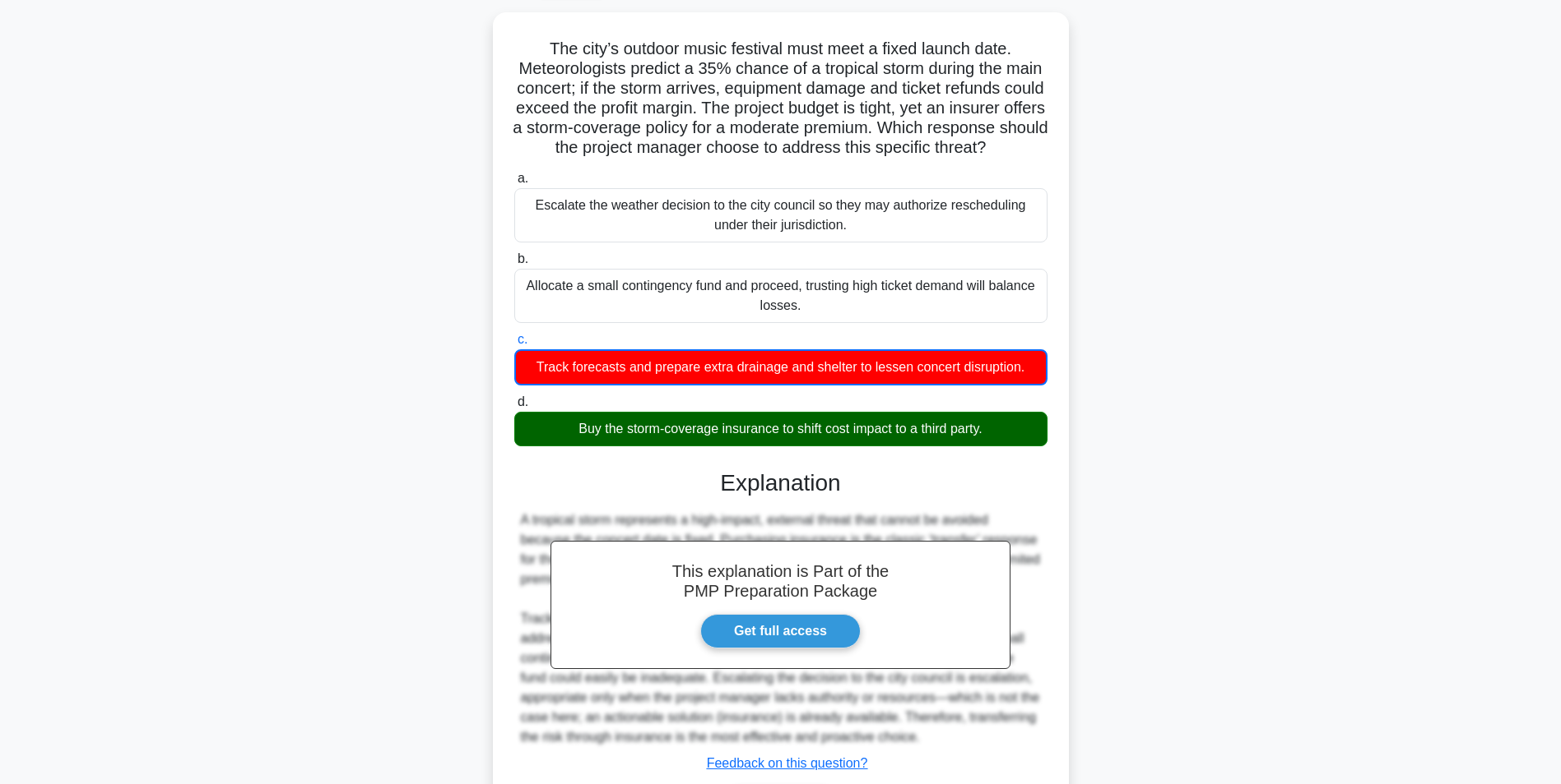
click at [1326, 345] on main "96:26 Stop PMP - Opportunities & Threats - PMBOK 7th edition Expert 9/100 The c…" at bounding box center [780, 420] width 1561 height 943
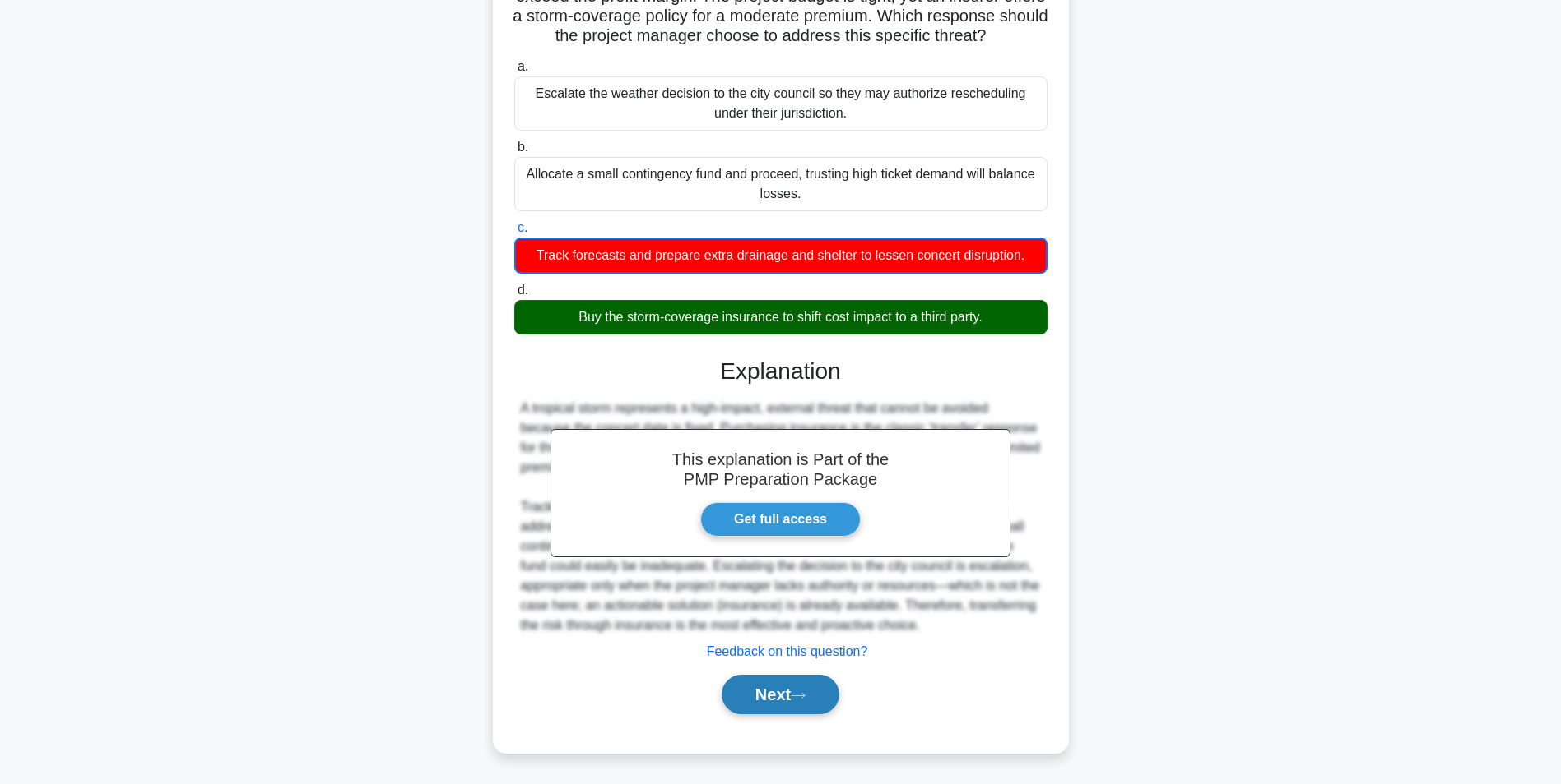
click at [826, 696] on button "Next" at bounding box center [780, 695] width 118 height 39
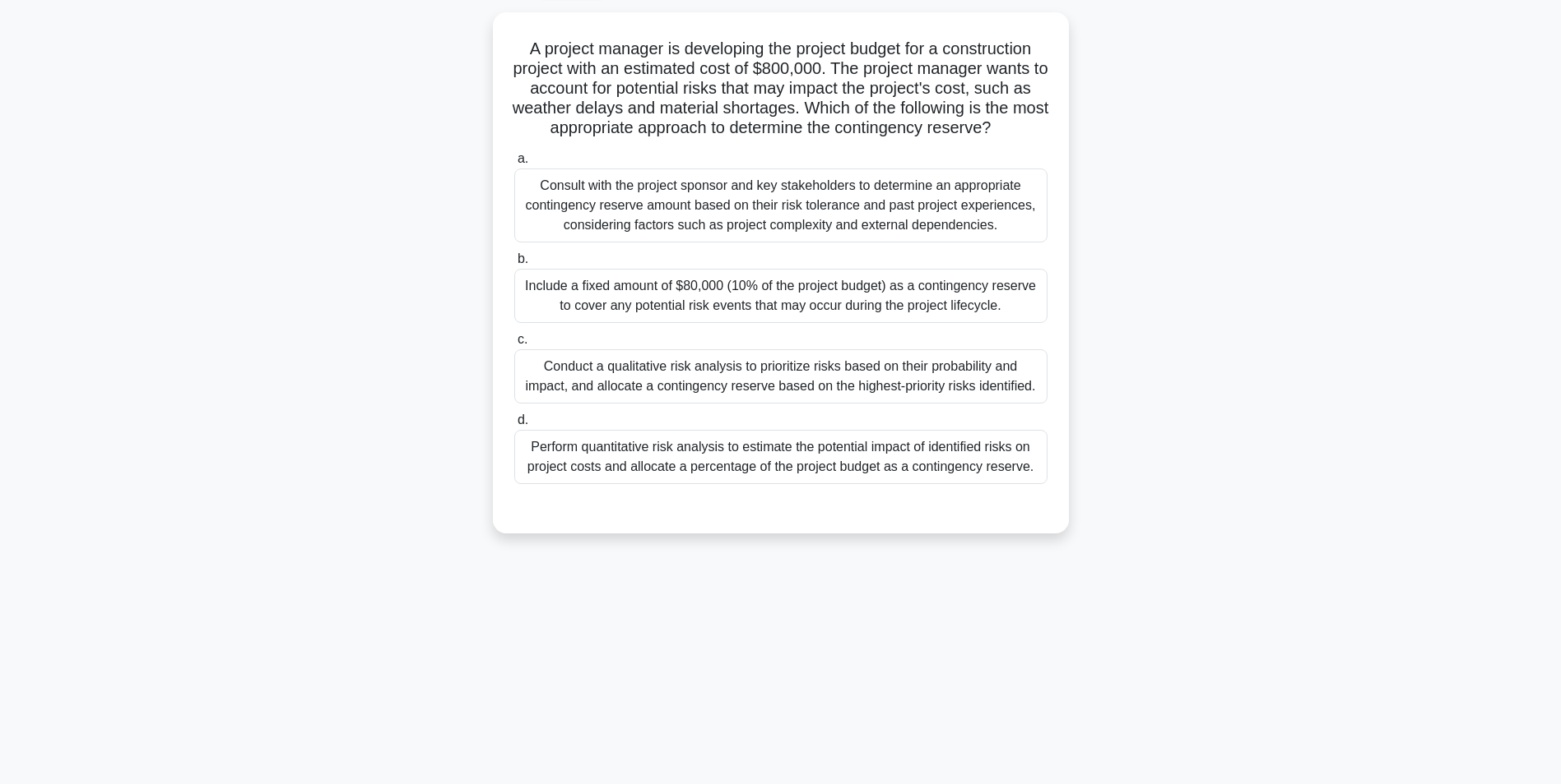
scroll to position [104, 0]
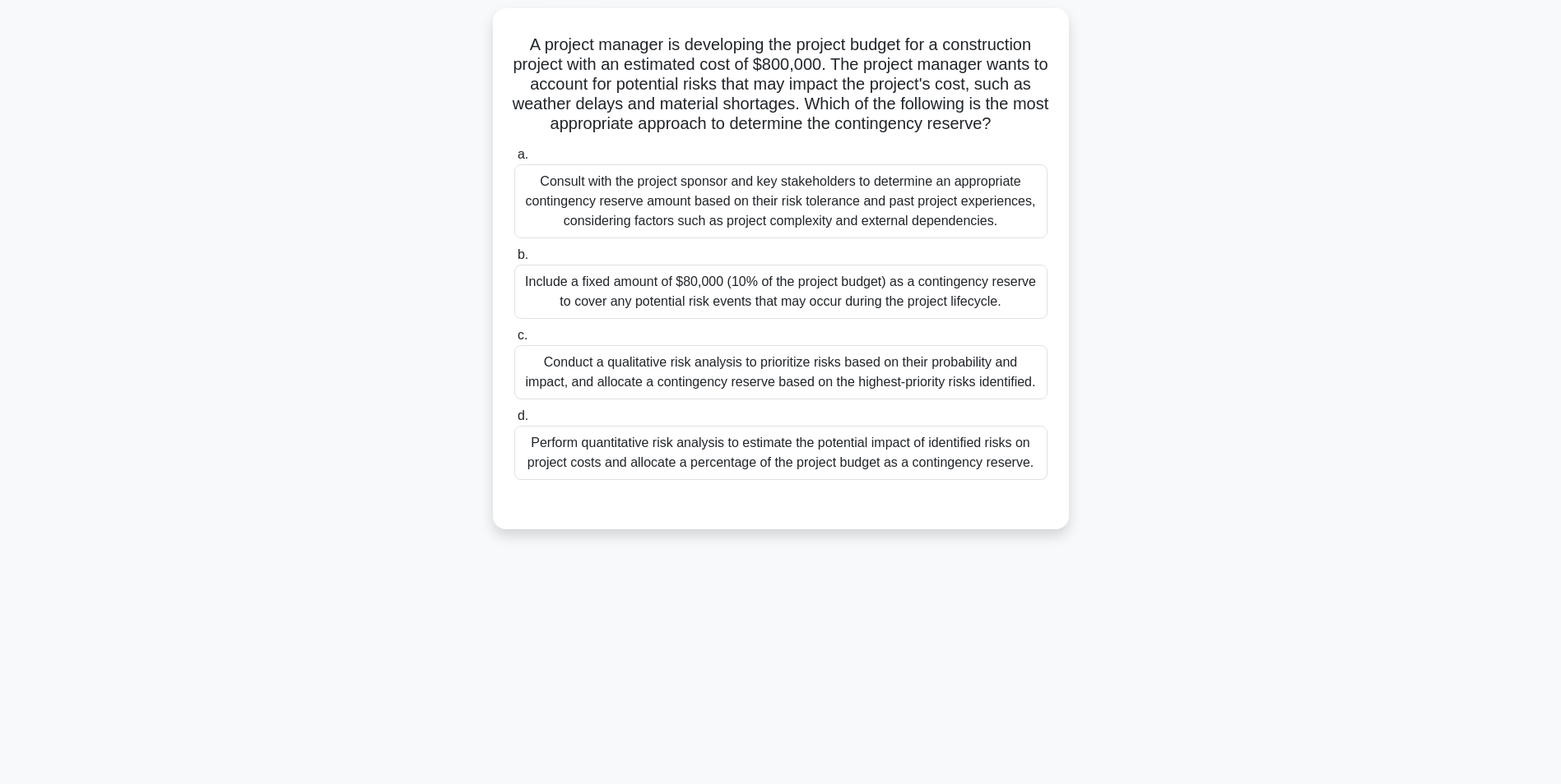
click at [884, 458] on div "Perform quantitative risk analysis to estimate the potential impact of identifi…" at bounding box center [780, 452] width 533 height 54
click at [514, 422] on input "d. Perform quantitative risk analysis to estimate the potential impact of ident…" at bounding box center [514, 416] width 0 height 11
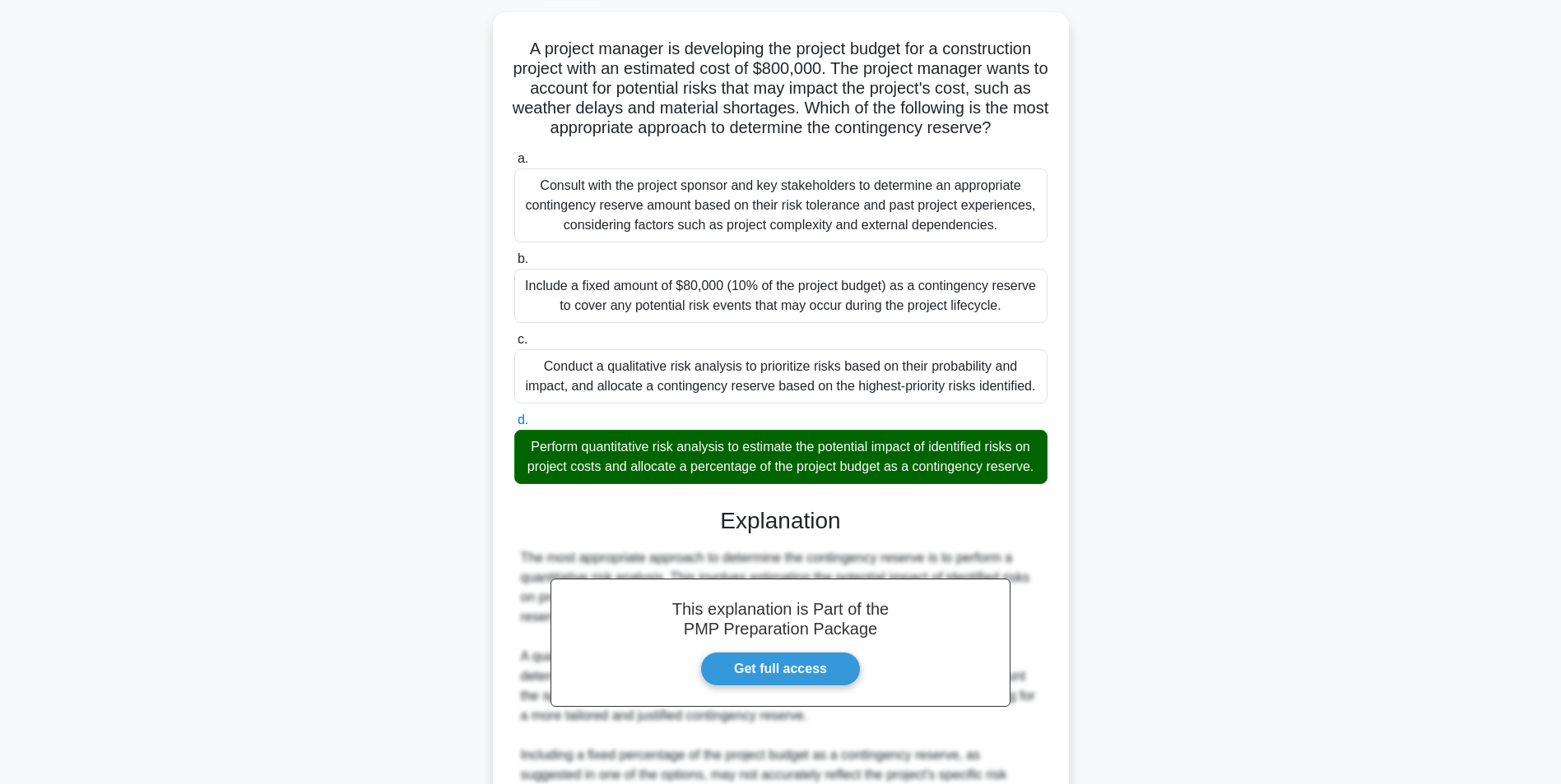
scroll to position [447, 0]
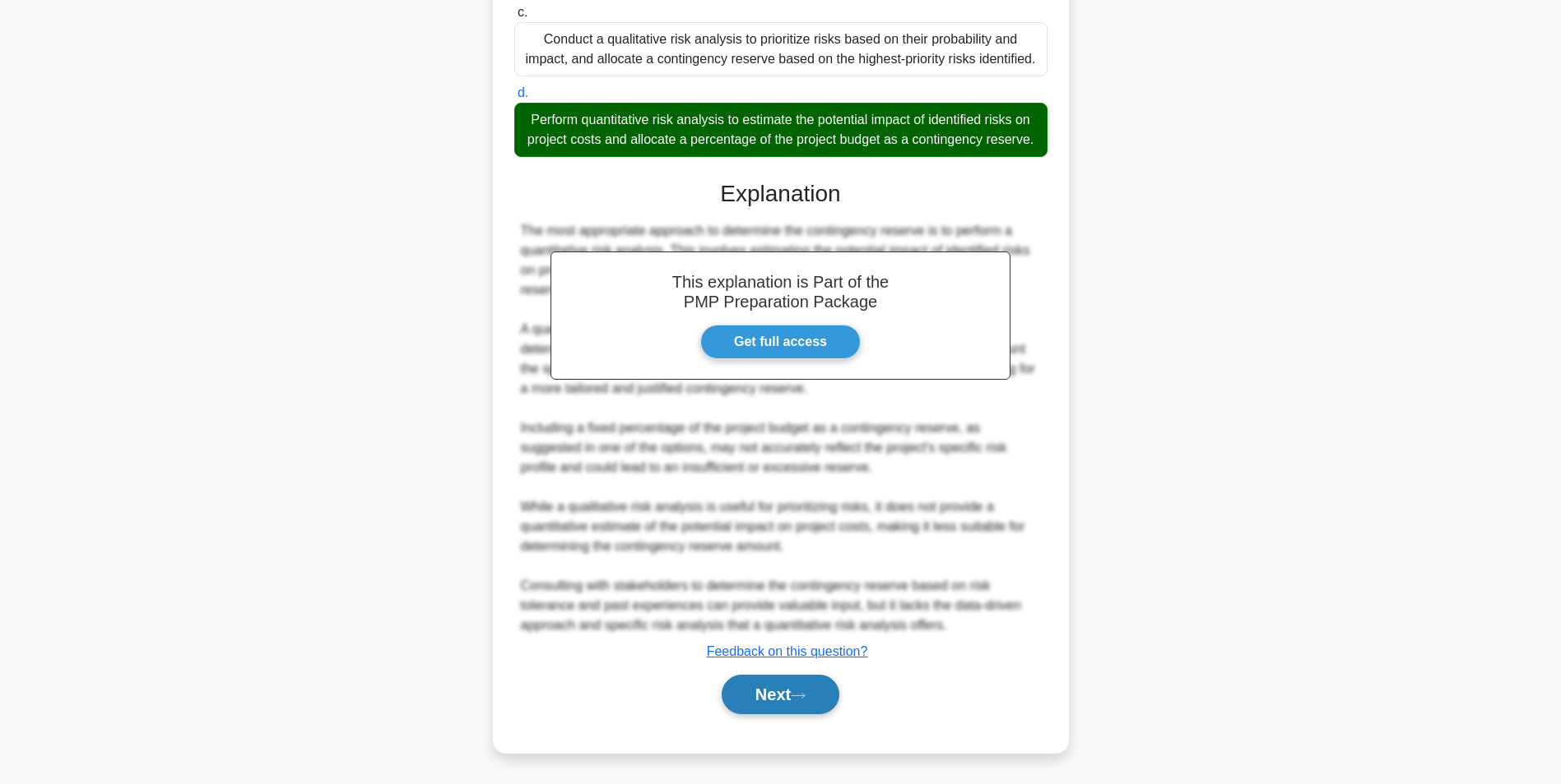
click at [775, 694] on button "Next" at bounding box center [780, 695] width 118 height 39
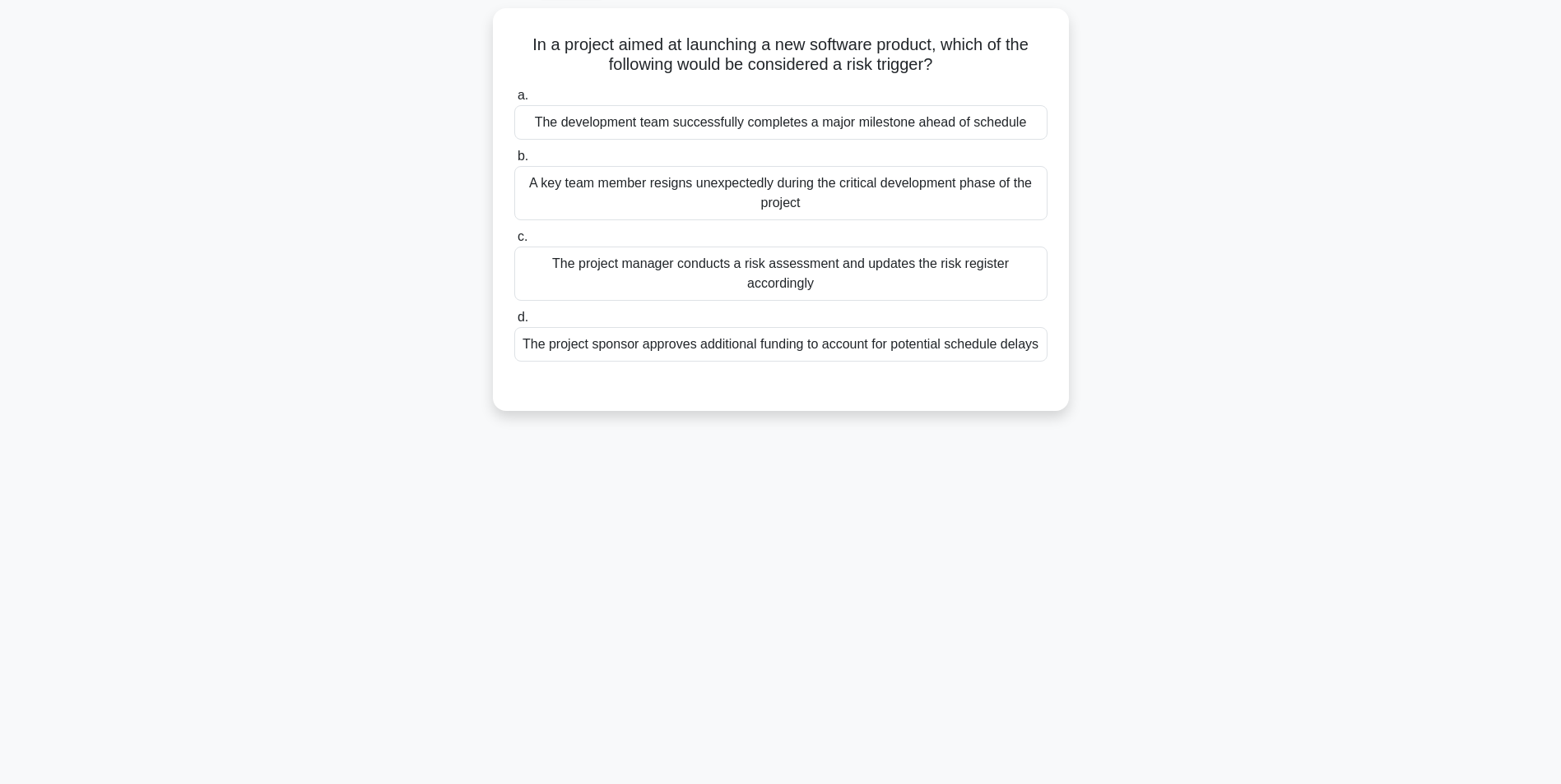
click at [1028, 217] on div "A key team member resigns unexpectedly during the critical development phase of…" at bounding box center [780, 193] width 533 height 54
click at [514, 162] on input "b. A key team member resigns unexpectedly during the critical development phase…" at bounding box center [514, 157] width 0 height 11
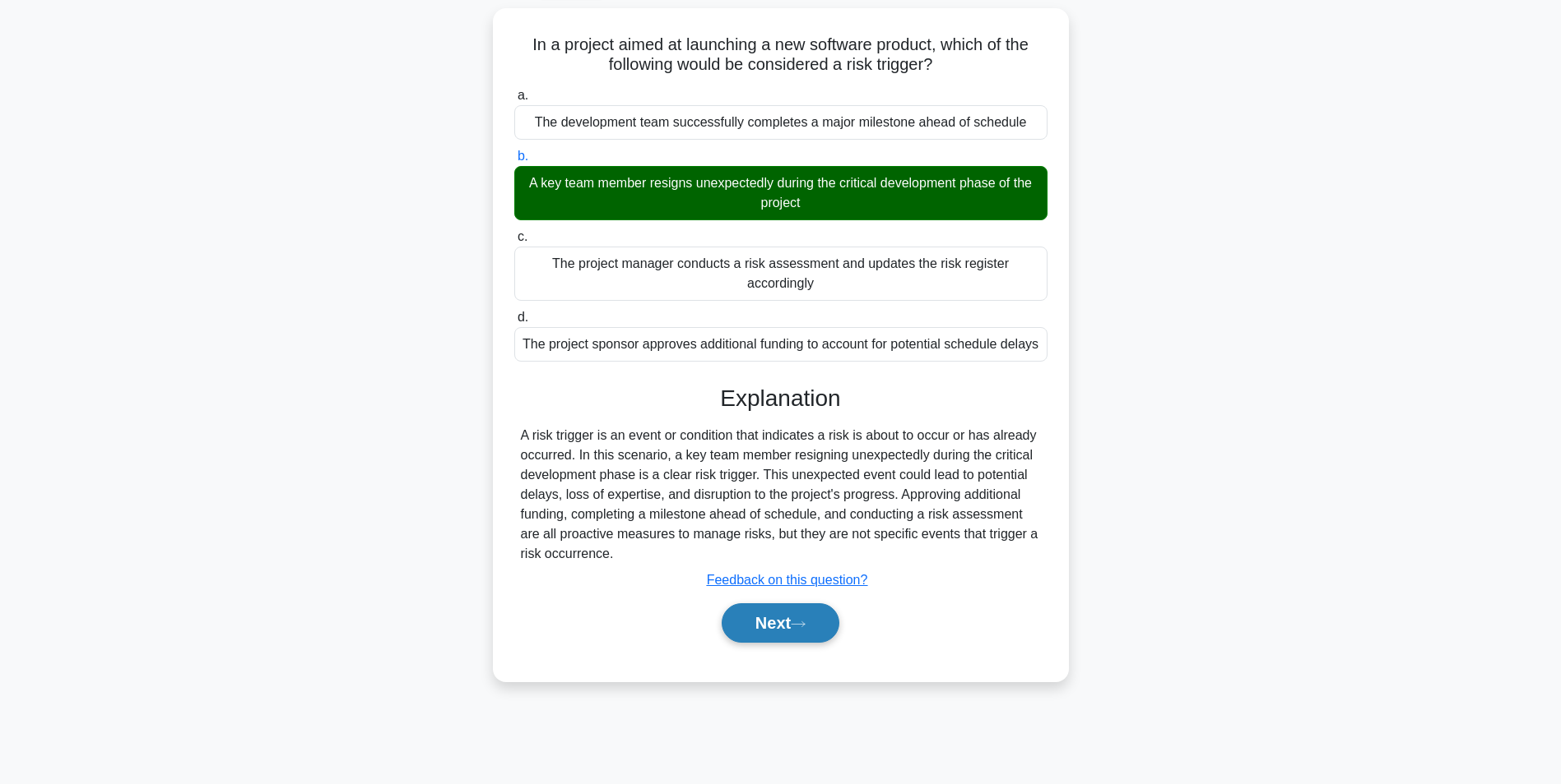
click at [806, 640] on button "Next" at bounding box center [780, 623] width 118 height 39
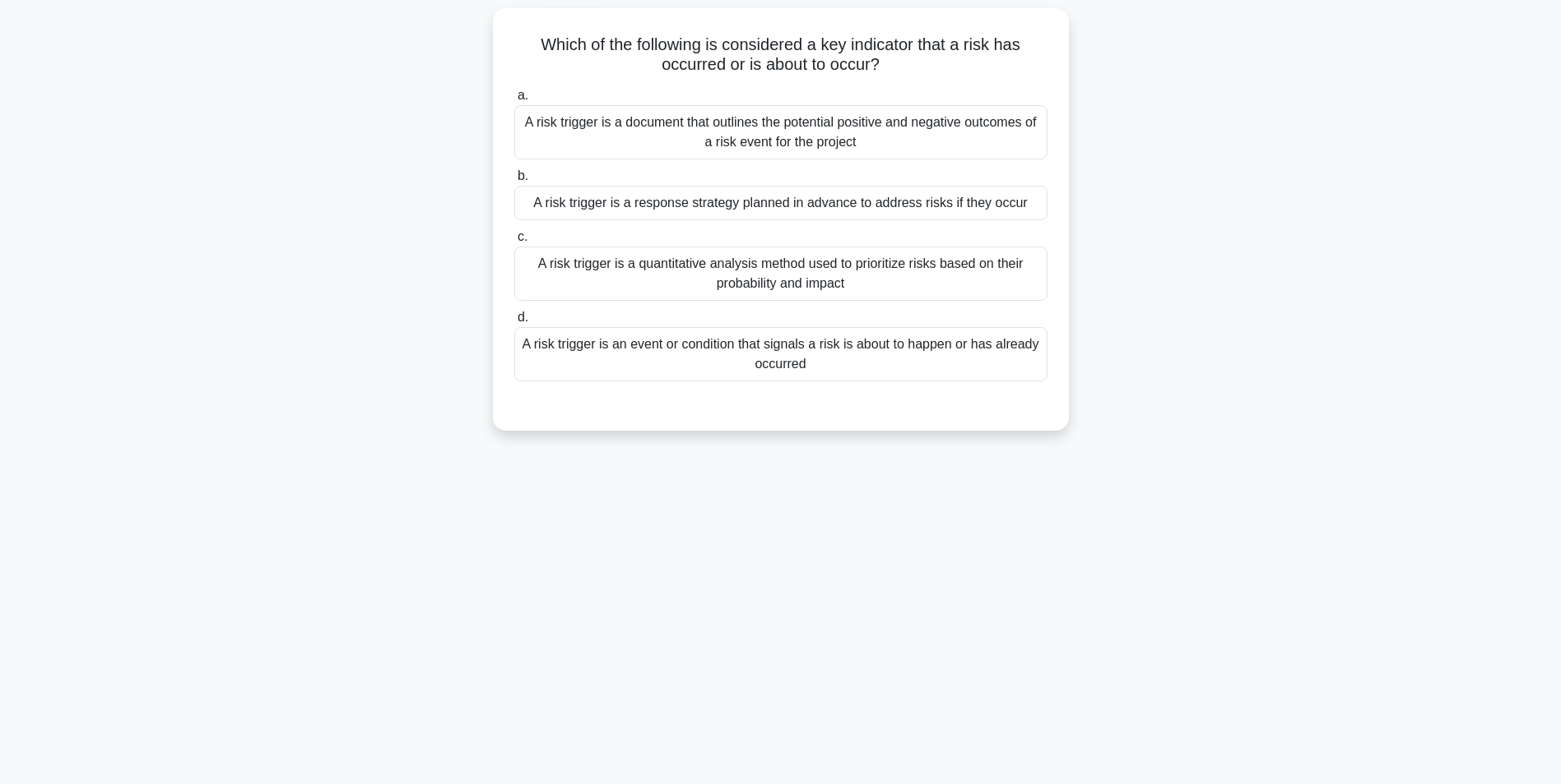
click at [1023, 367] on div "A risk trigger is an event or condition that signals a risk is about to happen …" at bounding box center [780, 353] width 533 height 54
click at [514, 323] on input "d. A risk trigger is an event or condition that signals a risk is about to happ…" at bounding box center [514, 317] width 0 height 11
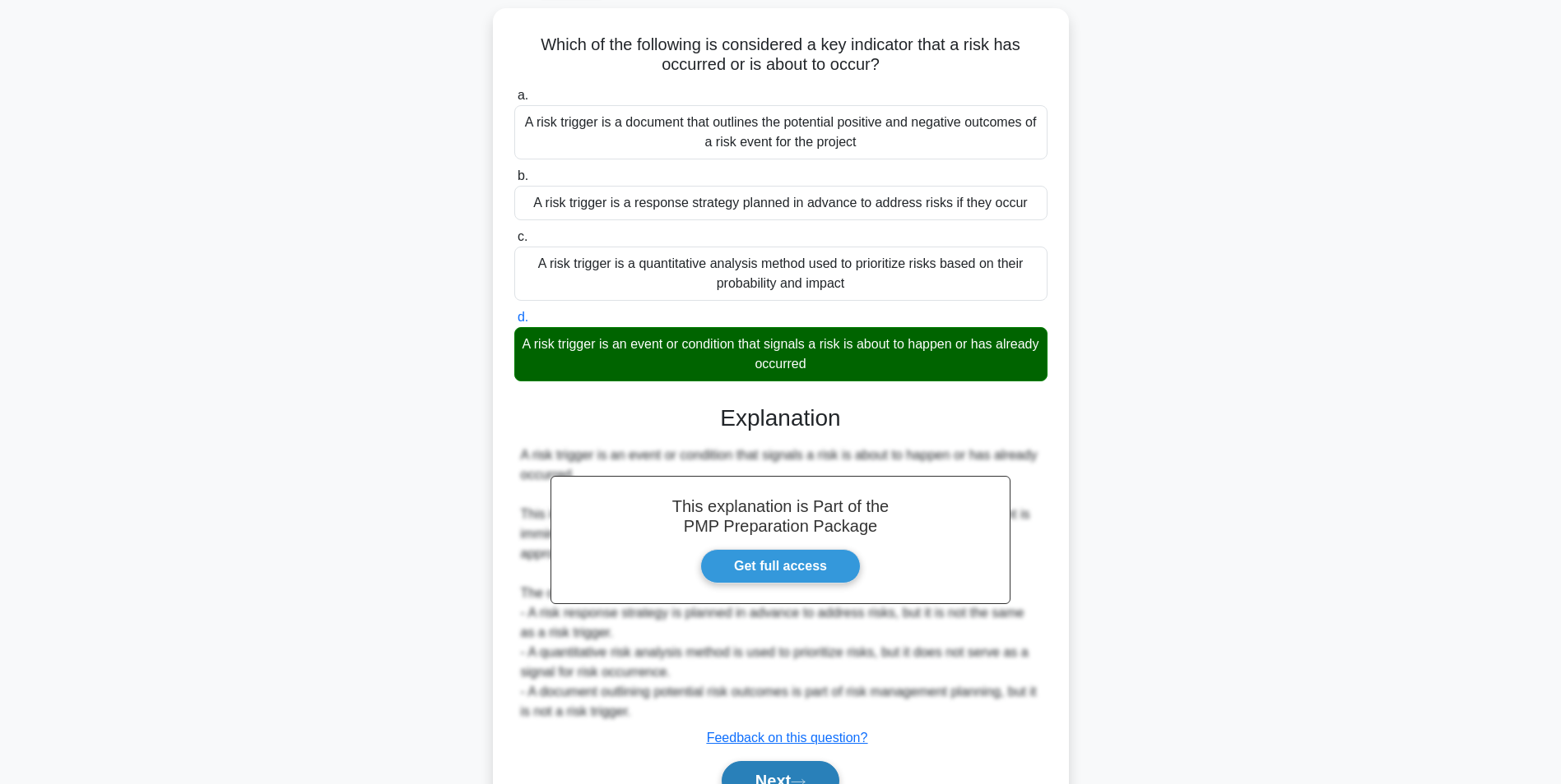
click at [765, 768] on button "Next" at bounding box center [780, 781] width 118 height 39
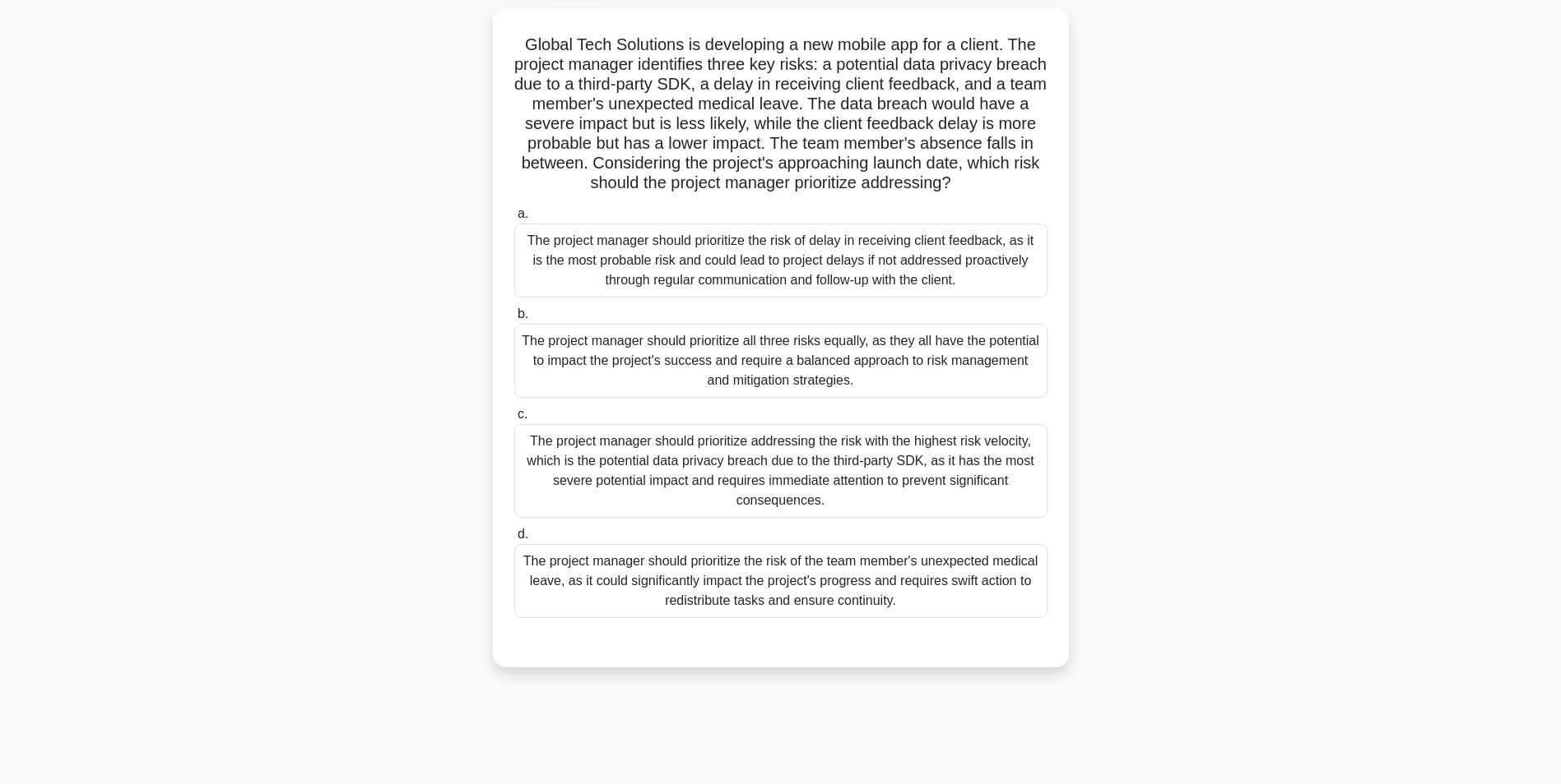
drag, startPoint x: 989, startPoint y: 446, endPoint x: 820, endPoint y: 438, distance: 169.2
click at [820, 438] on div "The project manager should prioritize addressing the risk with the highest risk…" at bounding box center [780, 472] width 533 height 94
click at [514, 420] on input "c. The project manager should prioritize addressing the risk with the highest r…" at bounding box center [514, 414] width 0 height 11
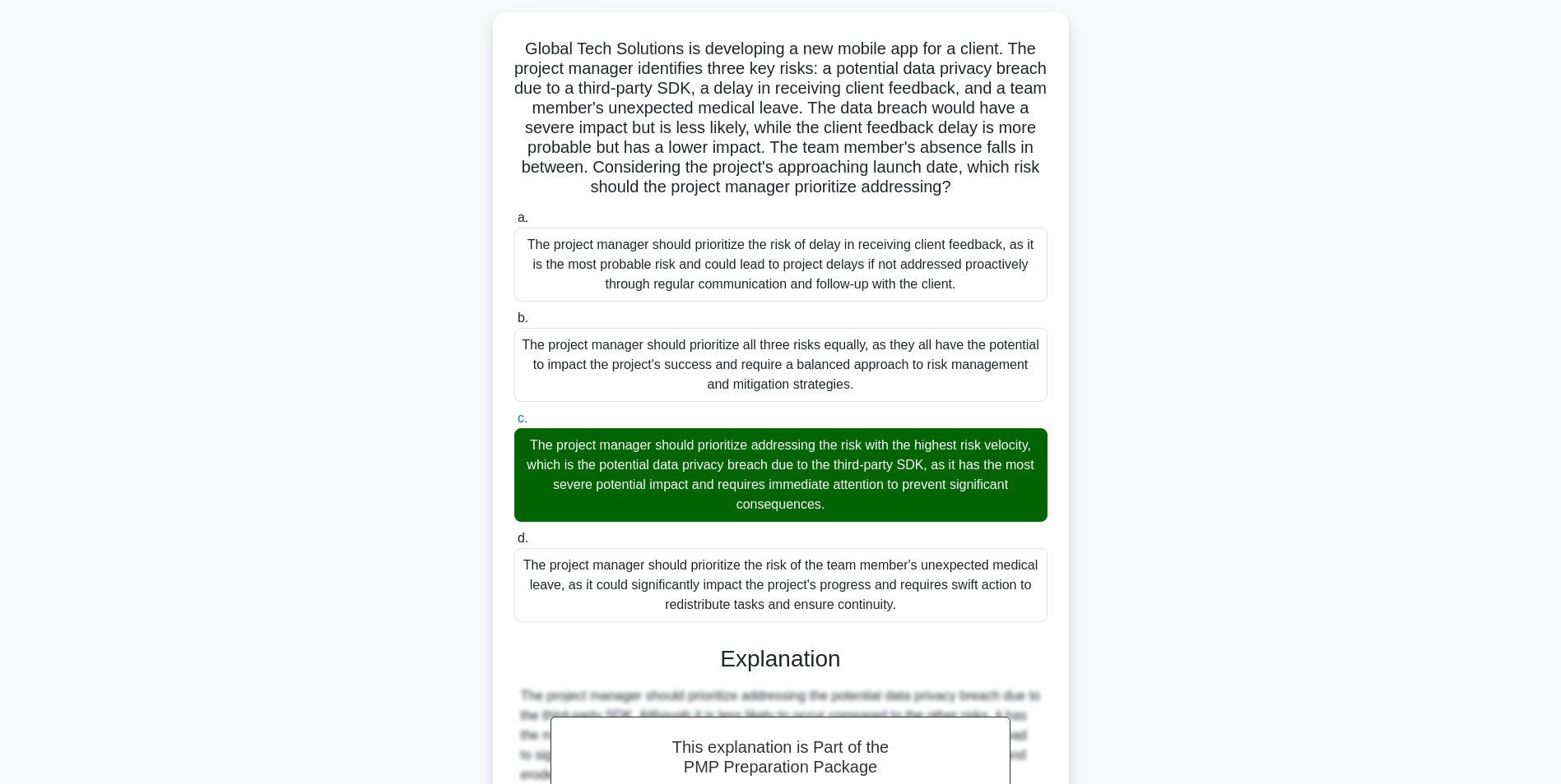
scroll to position [353, 0]
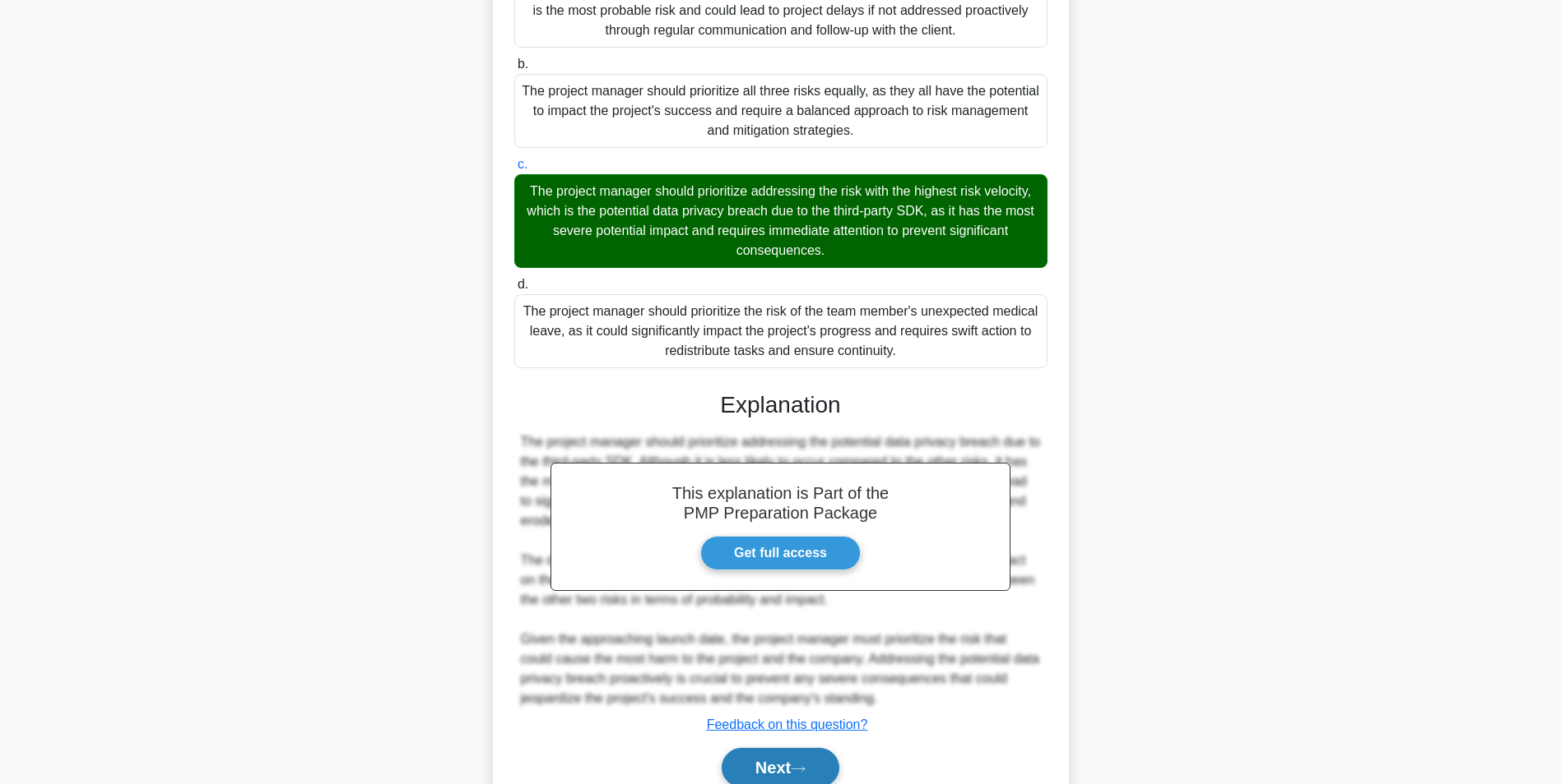
click at [808, 761] on button "Next" at bounding box center [780, 768] width 118 height 39
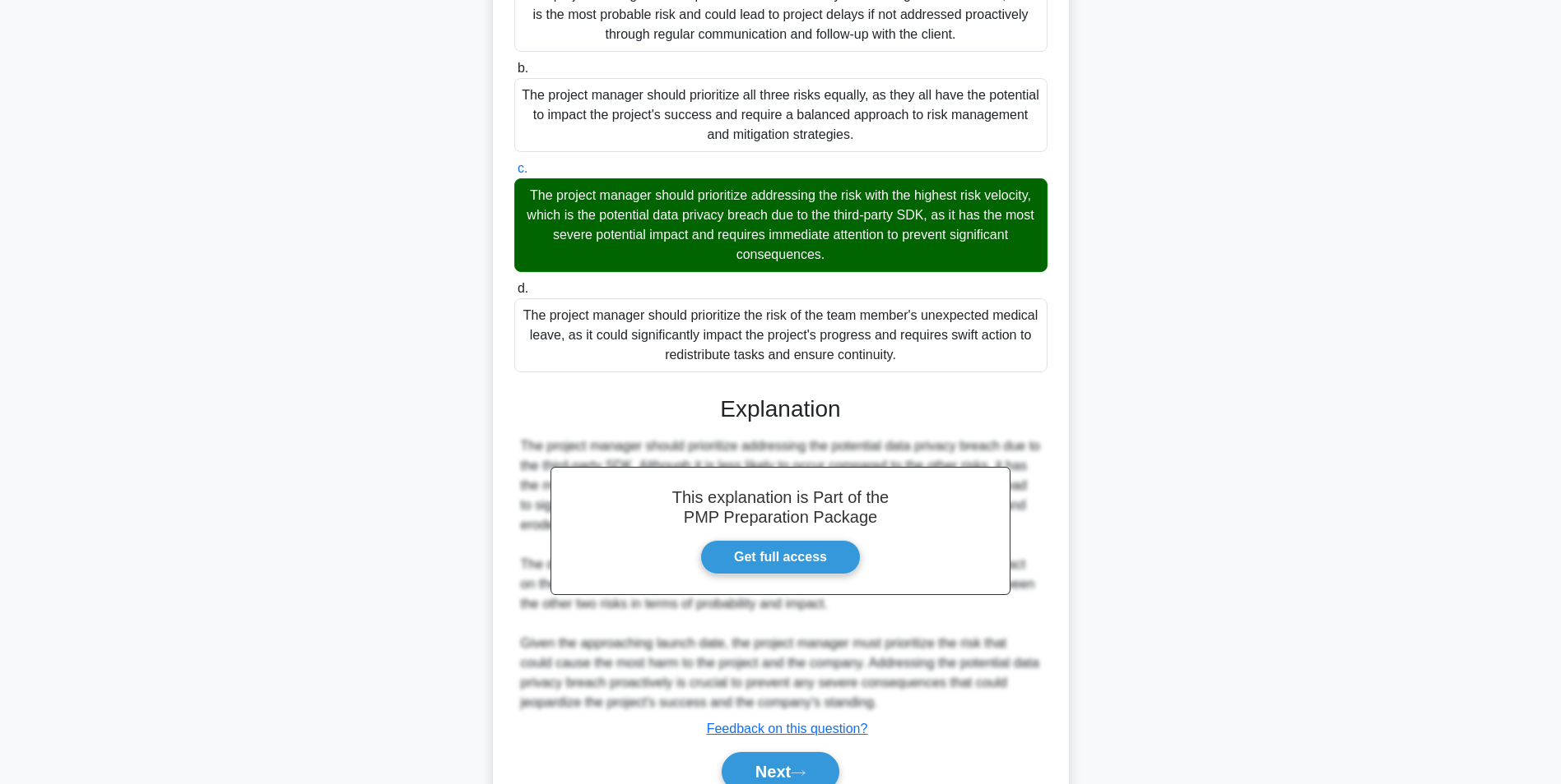
scroll to position [104, 0]
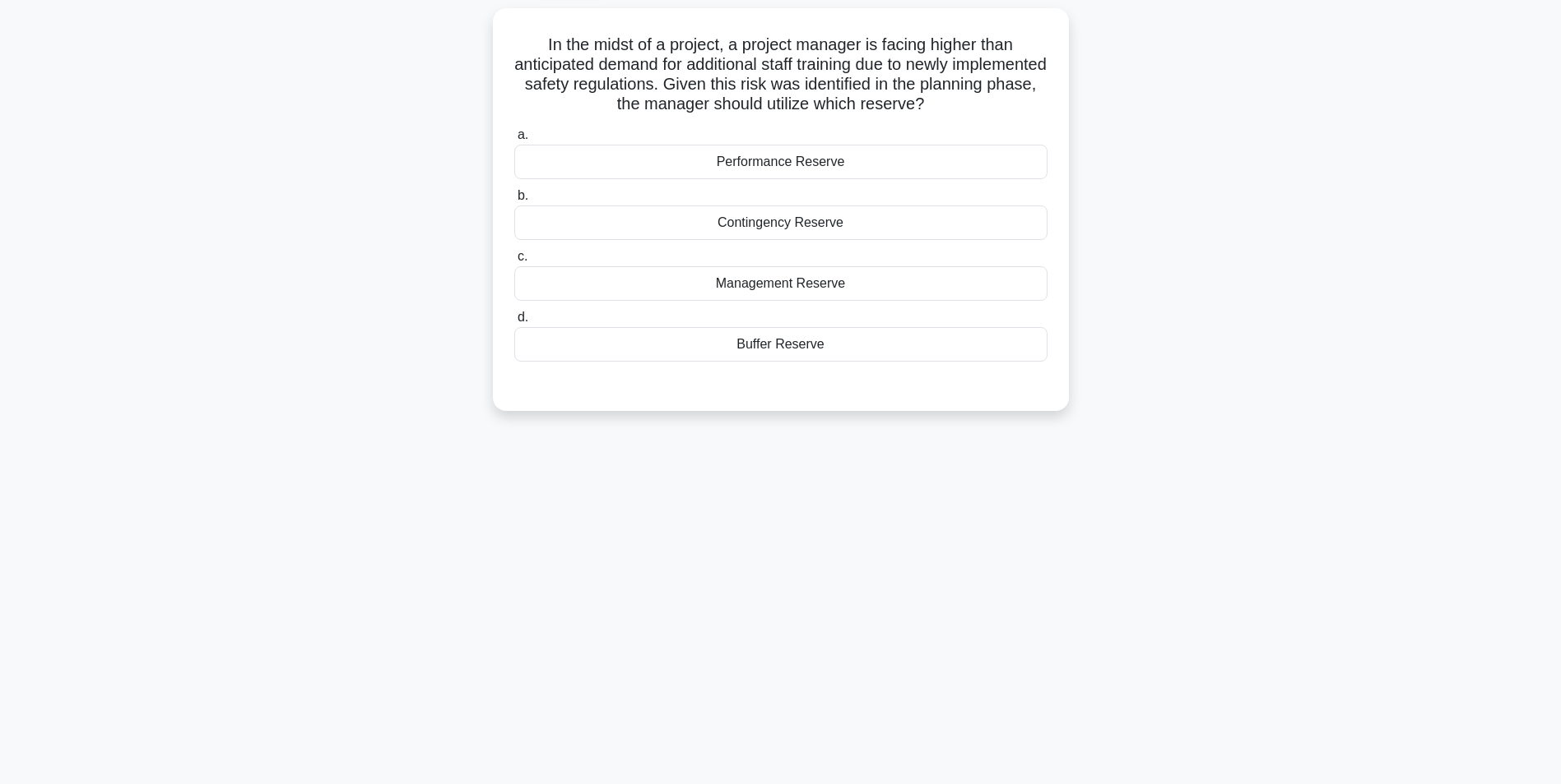
click at [996, 281] on div "Management Reserve" at bounding box center [780, 283] width 533 height 34
click at [514, 262] on input "c. Management Reserve" at bounding box center [514, 256] width 0 height 11
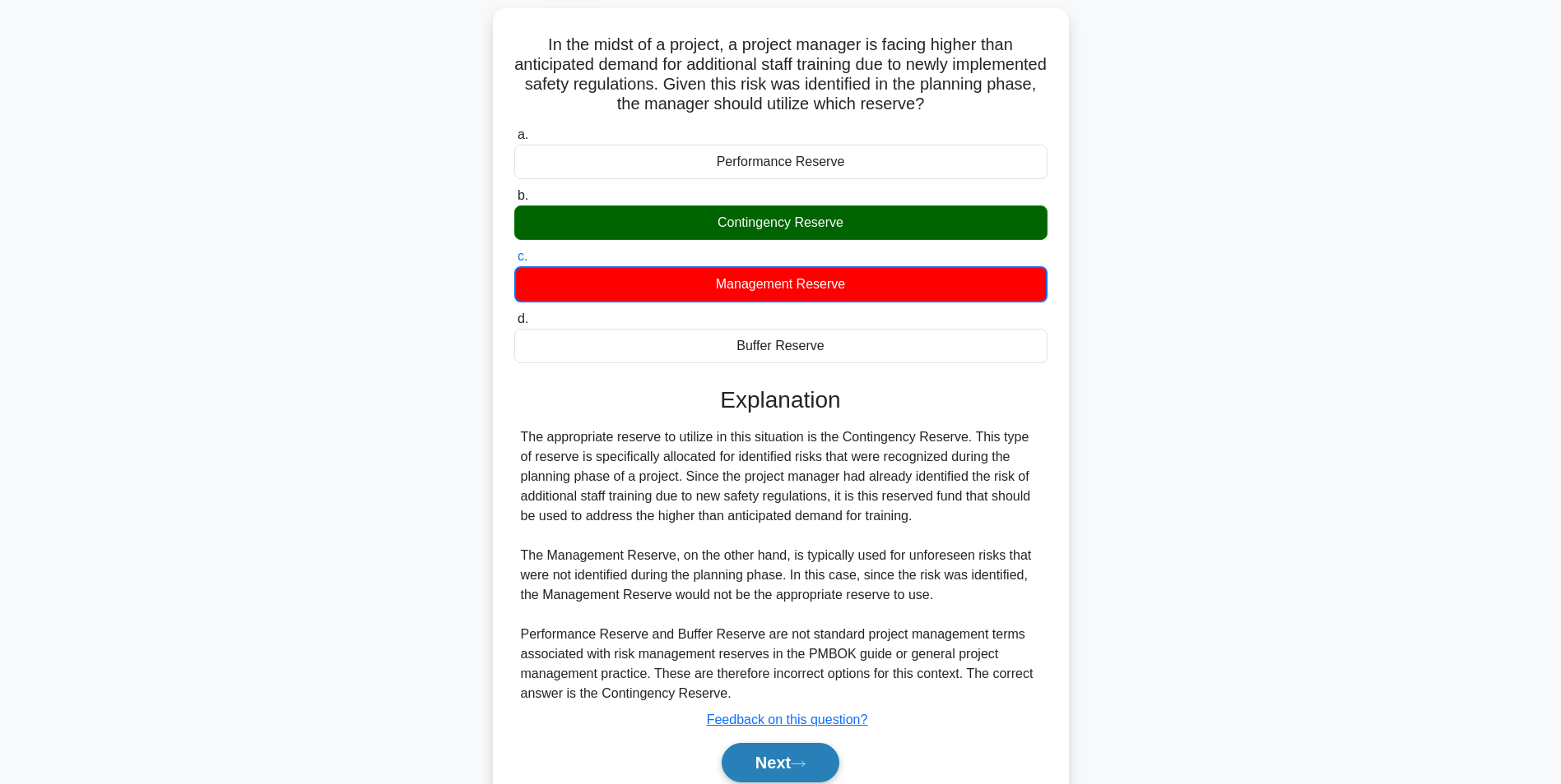
click at [797, 754] on button "Next" at bounding box center [780, 762] width 118 height 39
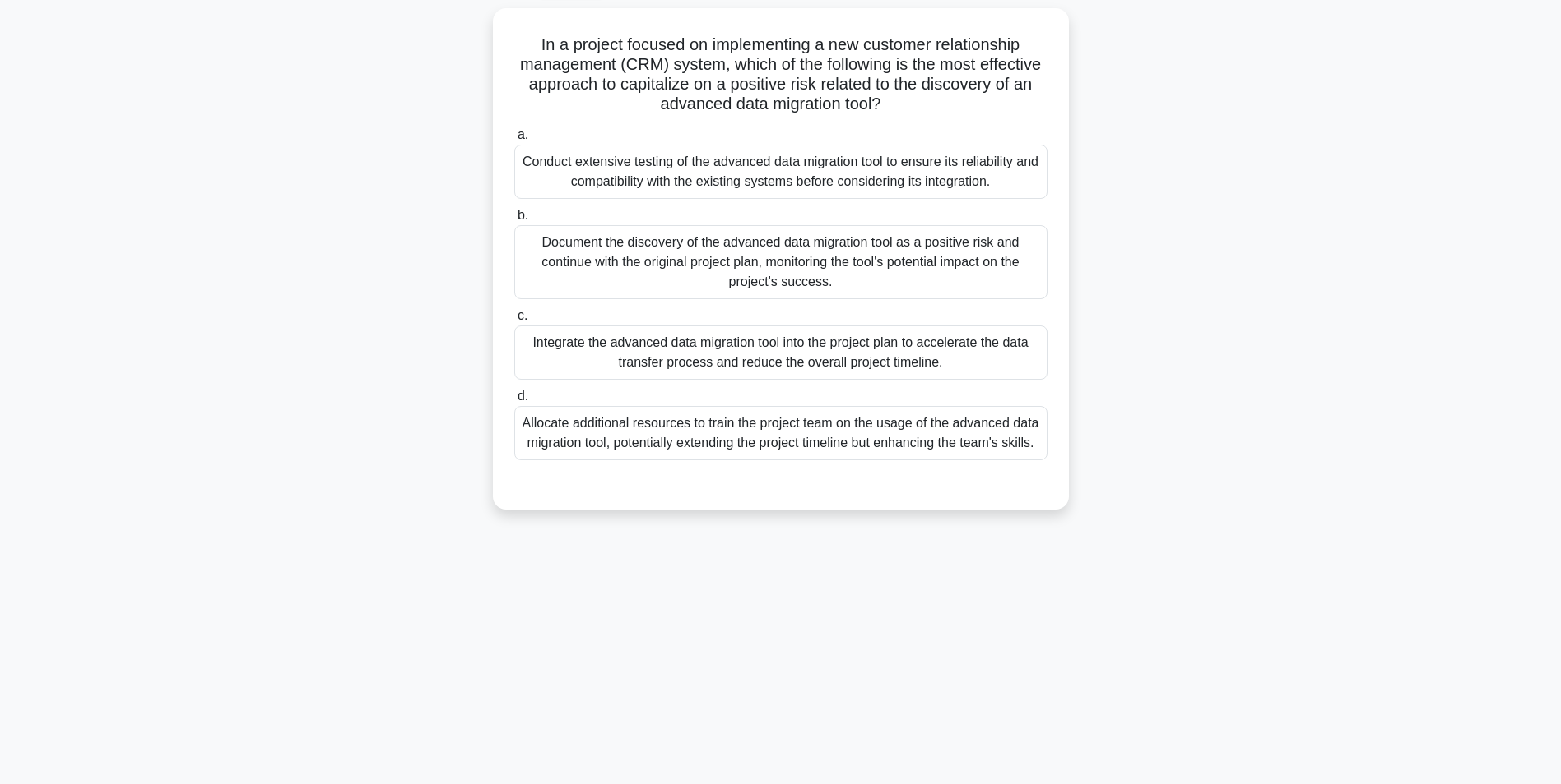
click at [977, 294] on div "Document the discovery of the advanced data migration tool as a positive risk a…" at bounding box center [780, 262] width 533 height 74
click at [514, 221] on input "b. Document the discovery of the advanced data migration tool as a positive ris…" at bounding box center [514, 215] width 0 height 11
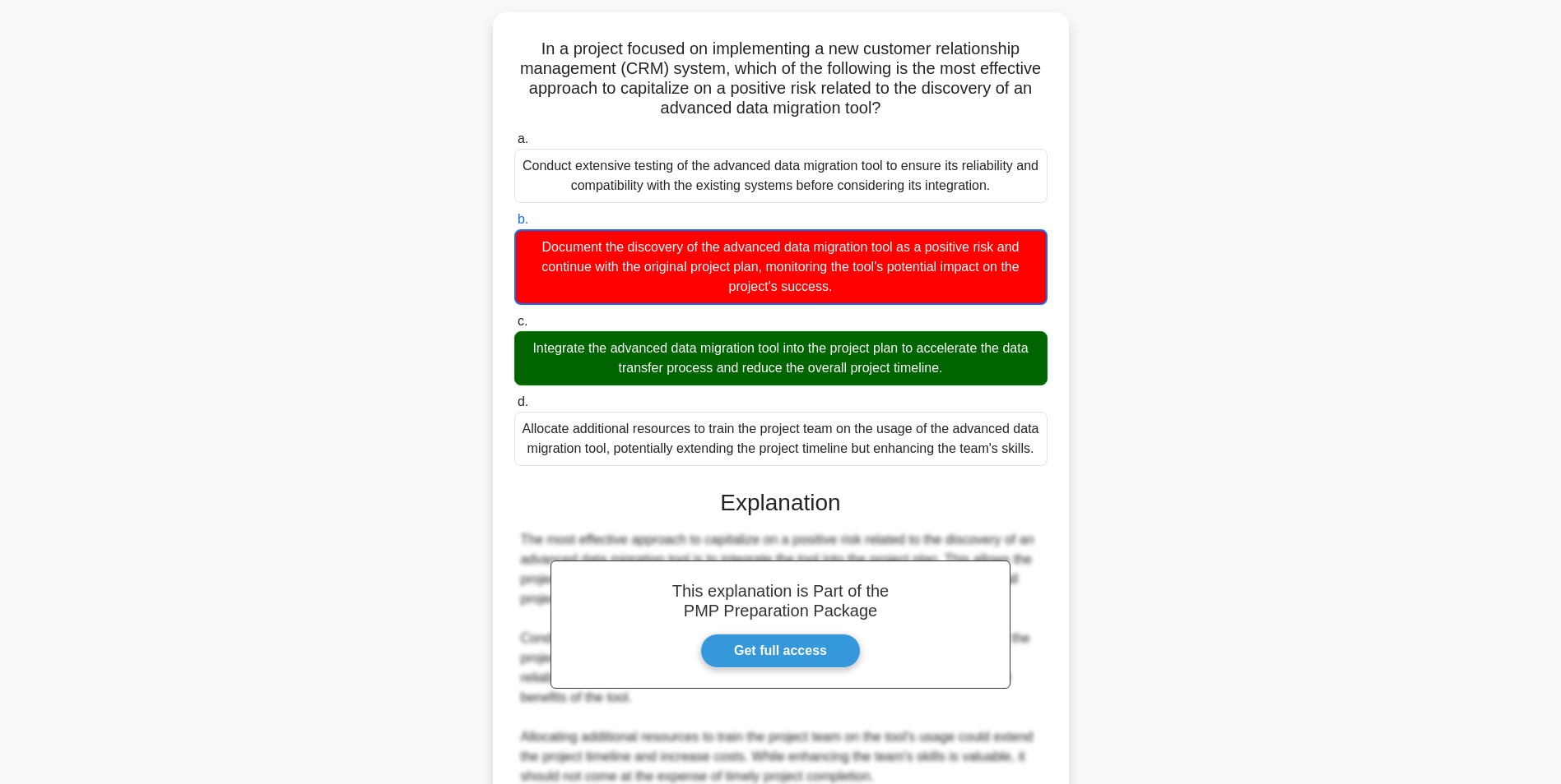
scroll to position [331, 0]
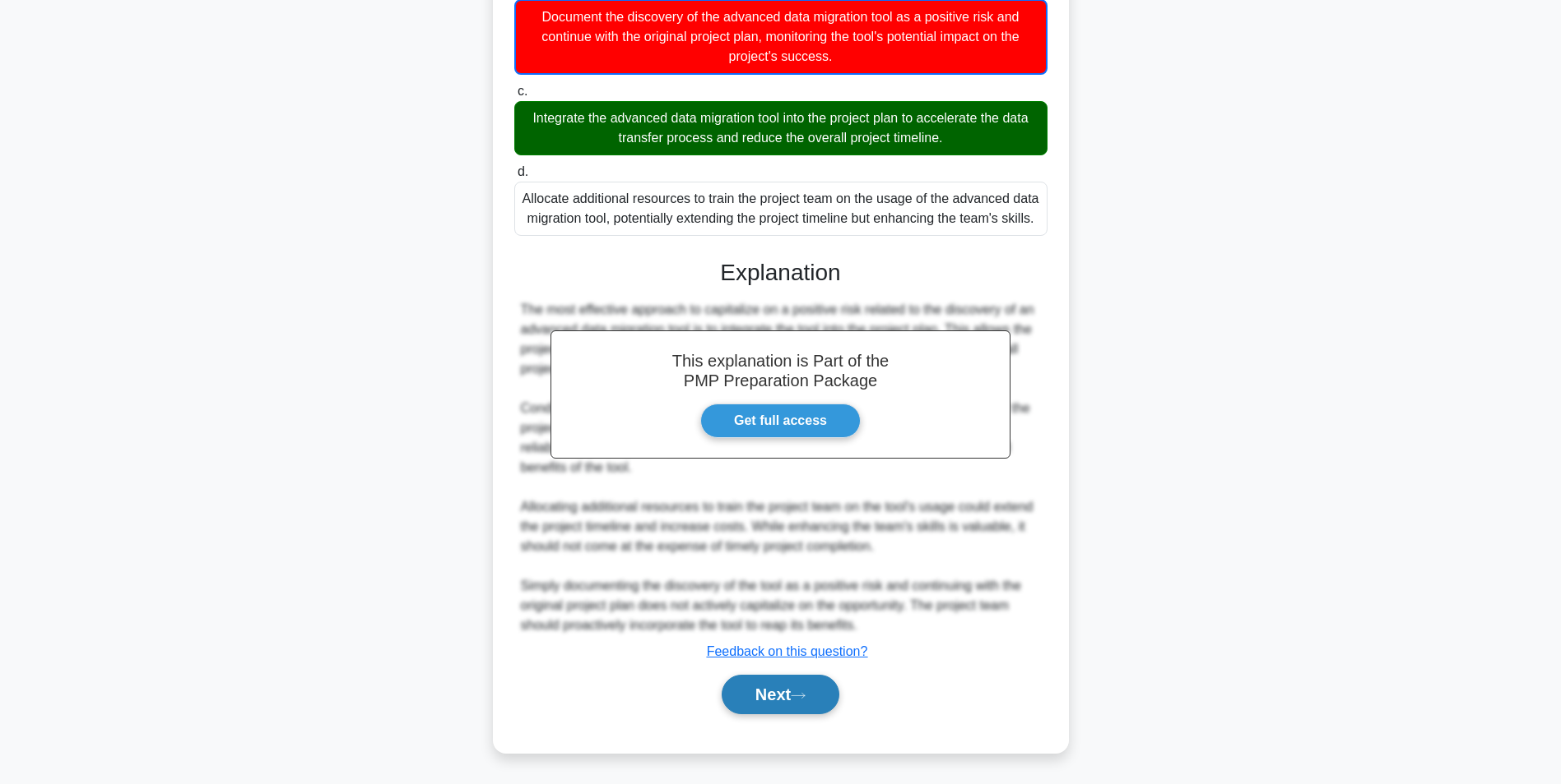
click at [790, 701] on button "Next" at bounding box center [780, 695] width 118 height 39
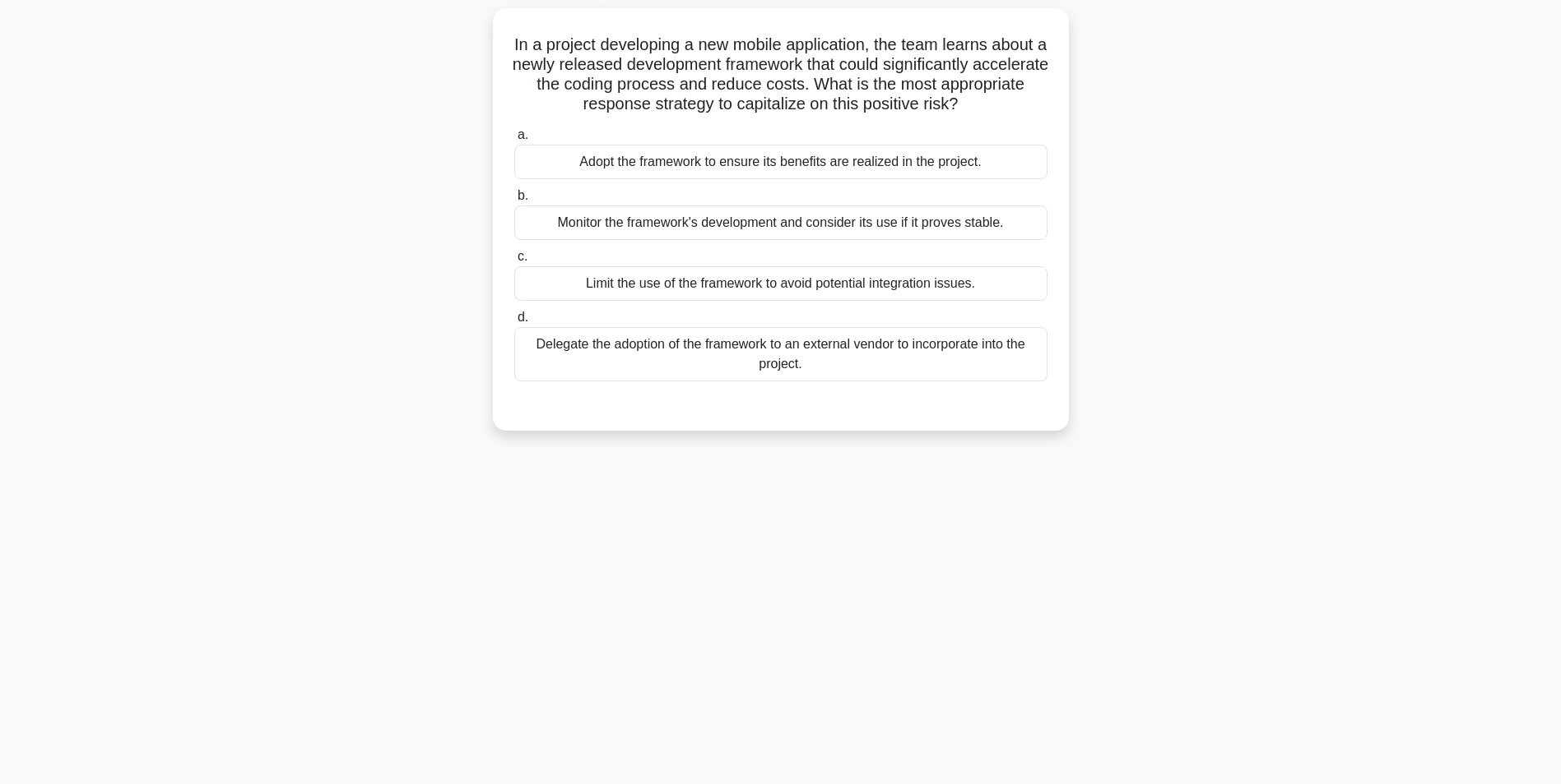
click at [1029, 158] on div "Adopt the framework to ensure its benefits are realized in the project." at bounding box center [780, 161] width 533 height 34
click at [514, 141] on input "a. Adopt the framework to ensure its benefits are realized in the project." at bounding box center [514, 135] width 0 height 11
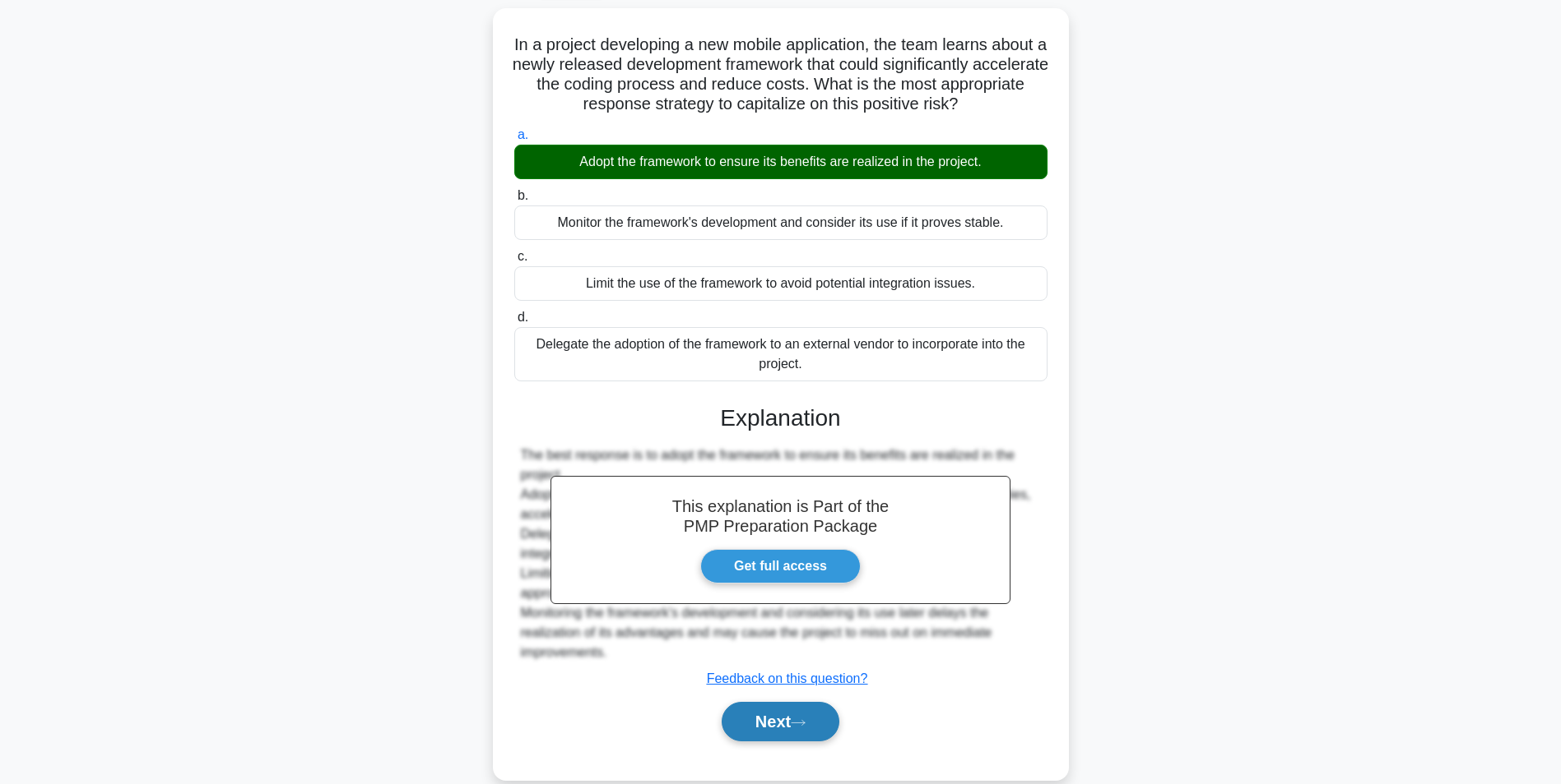
click at [788, 711] on button "Next" at bounding box center [780, 721] width 118 height 39
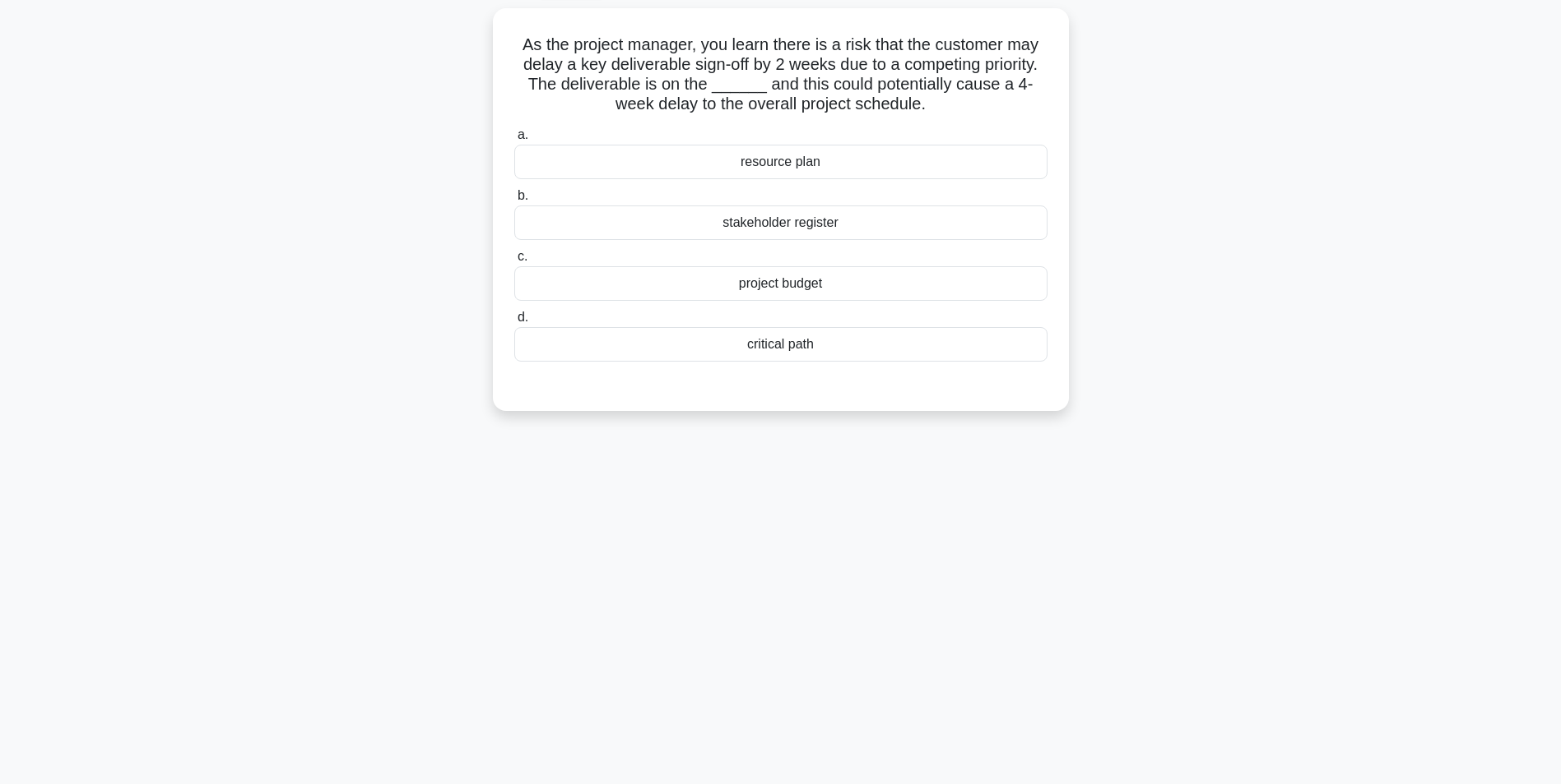
click at [906, 342] on div "critical path" at bounding box center [780, 344] width 533 height 34
click at [514, 323] on input "d. critical path" at bounding box center [514, 317] width 0 height 11
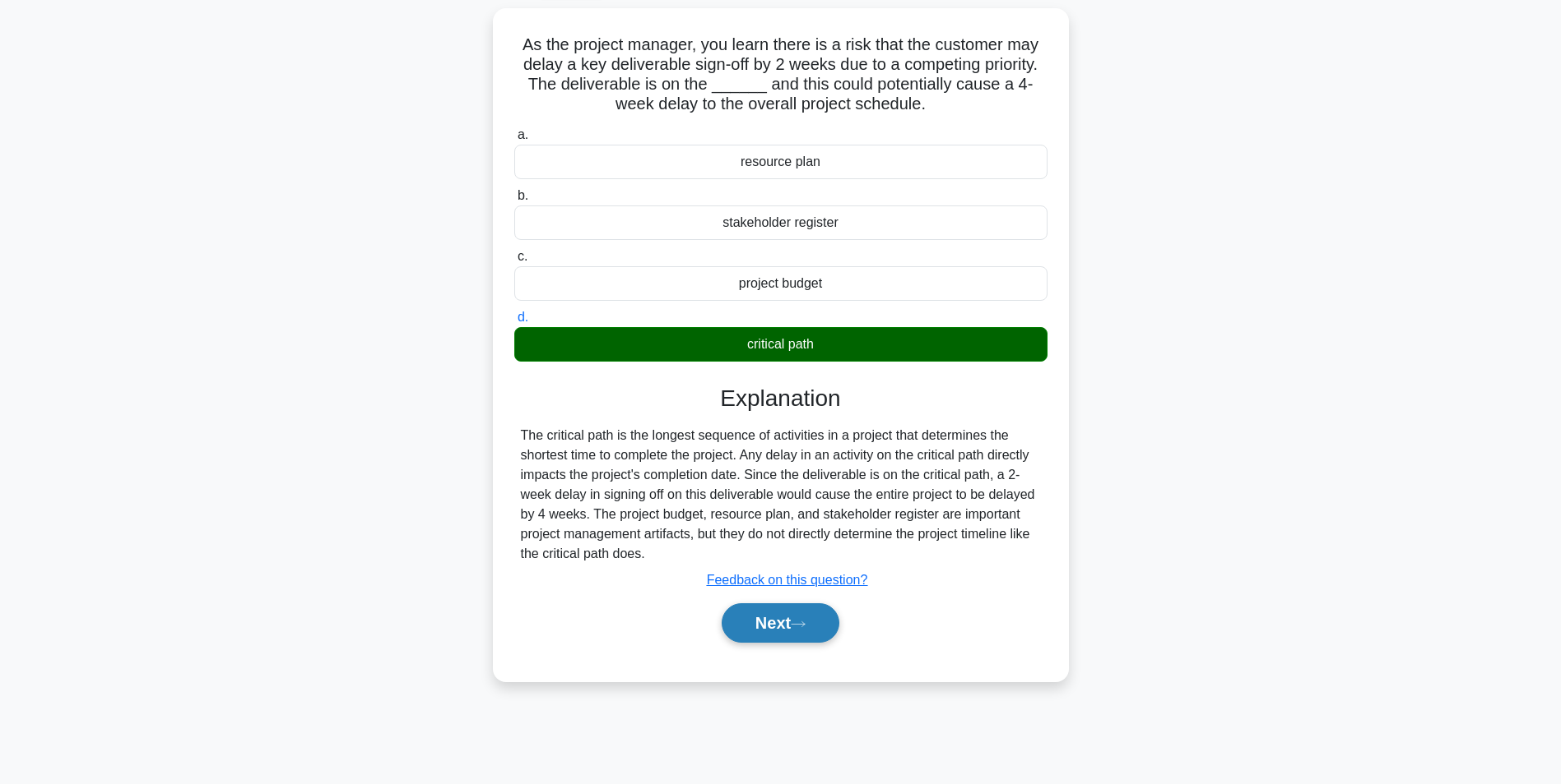
drag, startPoint x: 783, startPoint y: 624, endPoint x: 758, endPoint y: 615, distance: 26.6
click at [758, 615] on button "Next" at bounding box center [780, 623] width 118 height 39
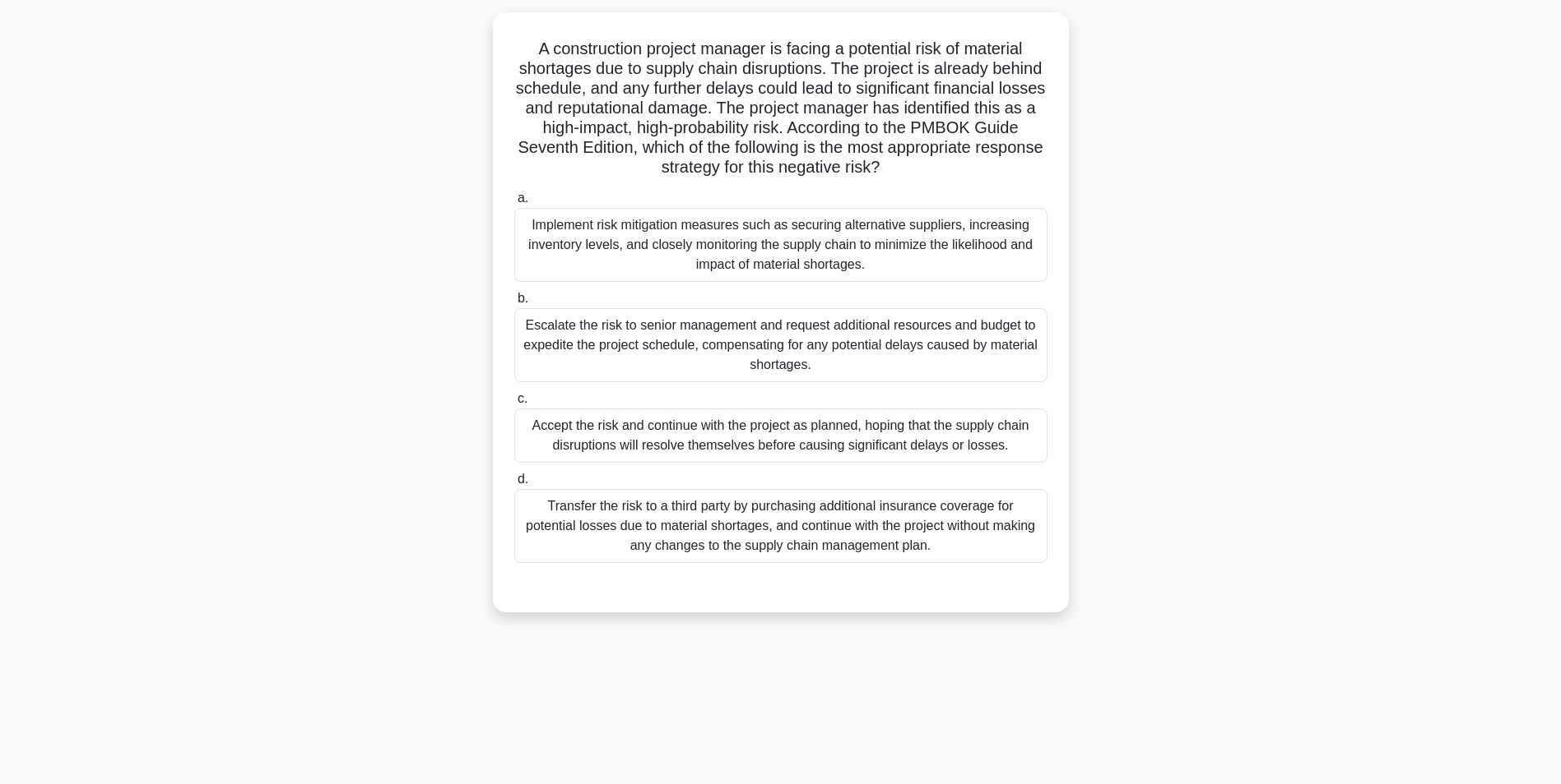
scroll to position [4, 0]
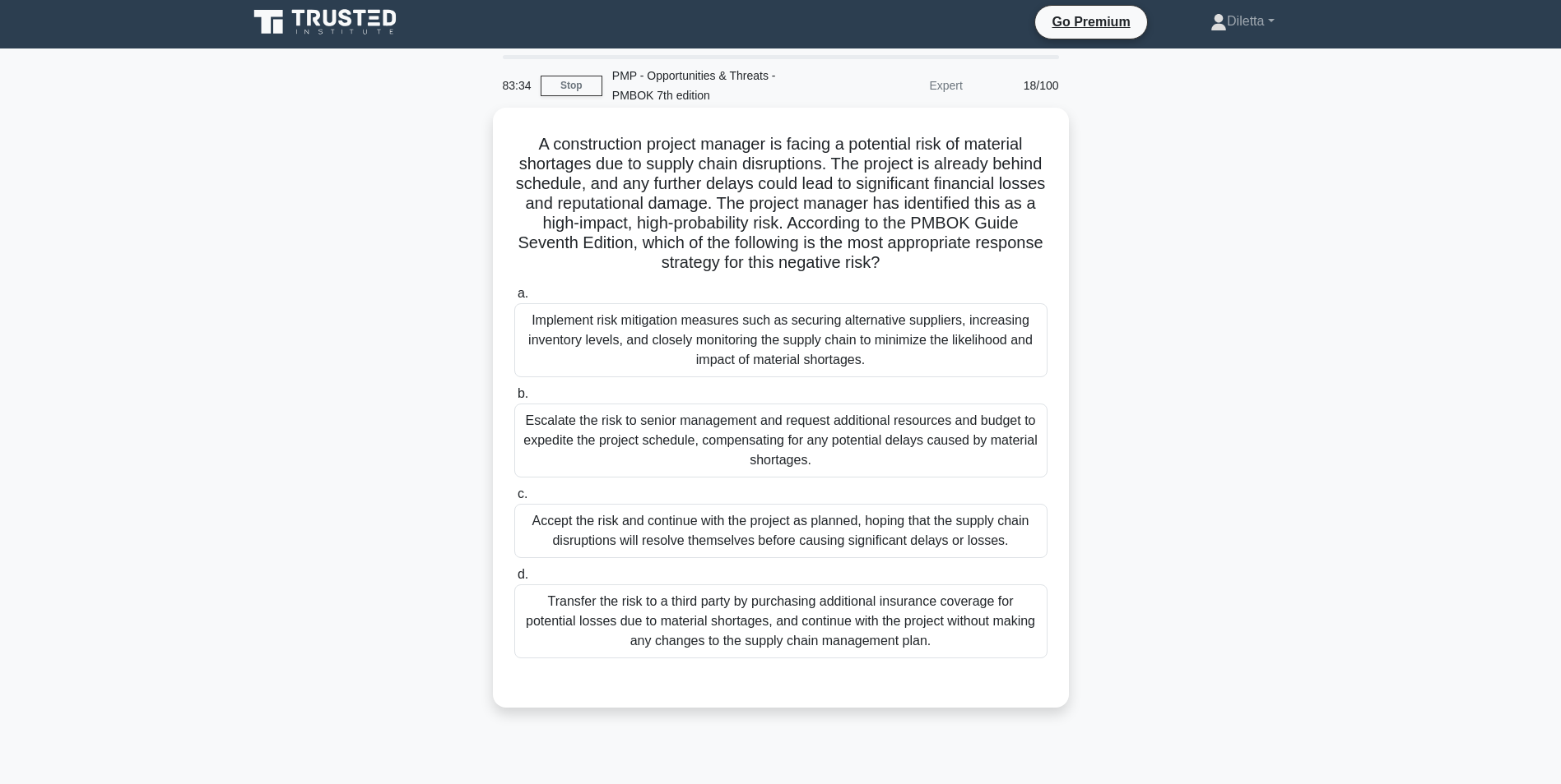
click at [888, 320] on div "Implement risk mitigation measures such as securing alternative suppliers, incr…" at bounding box center [780, 341] width 533 height 74
click at [514, 300] on input "a. Implement risk mitigation measures such as securing alternative suppliers, i…" at bounding box center [514, 294] width 0 height 11
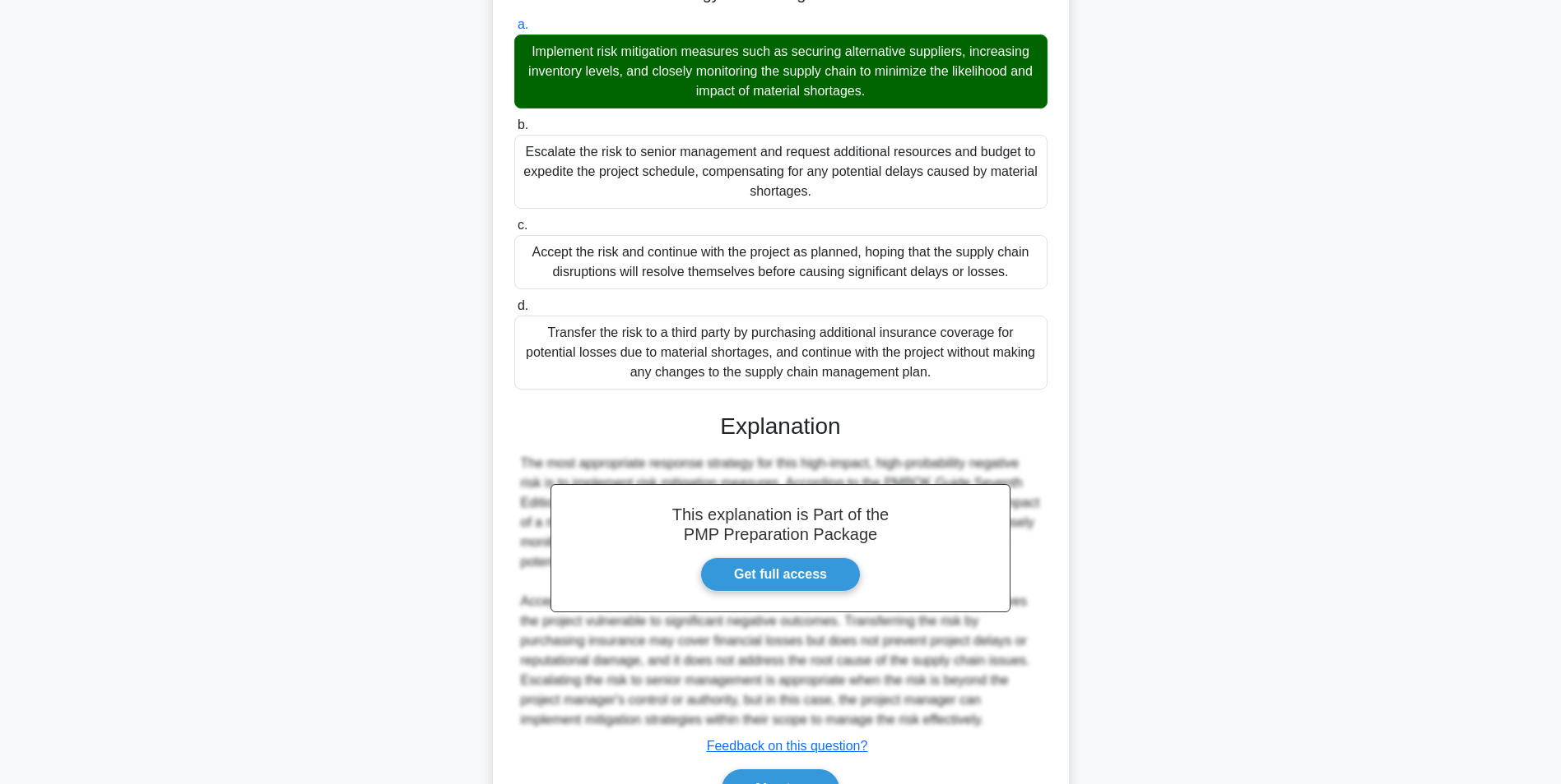
scroll to position [317, 0]
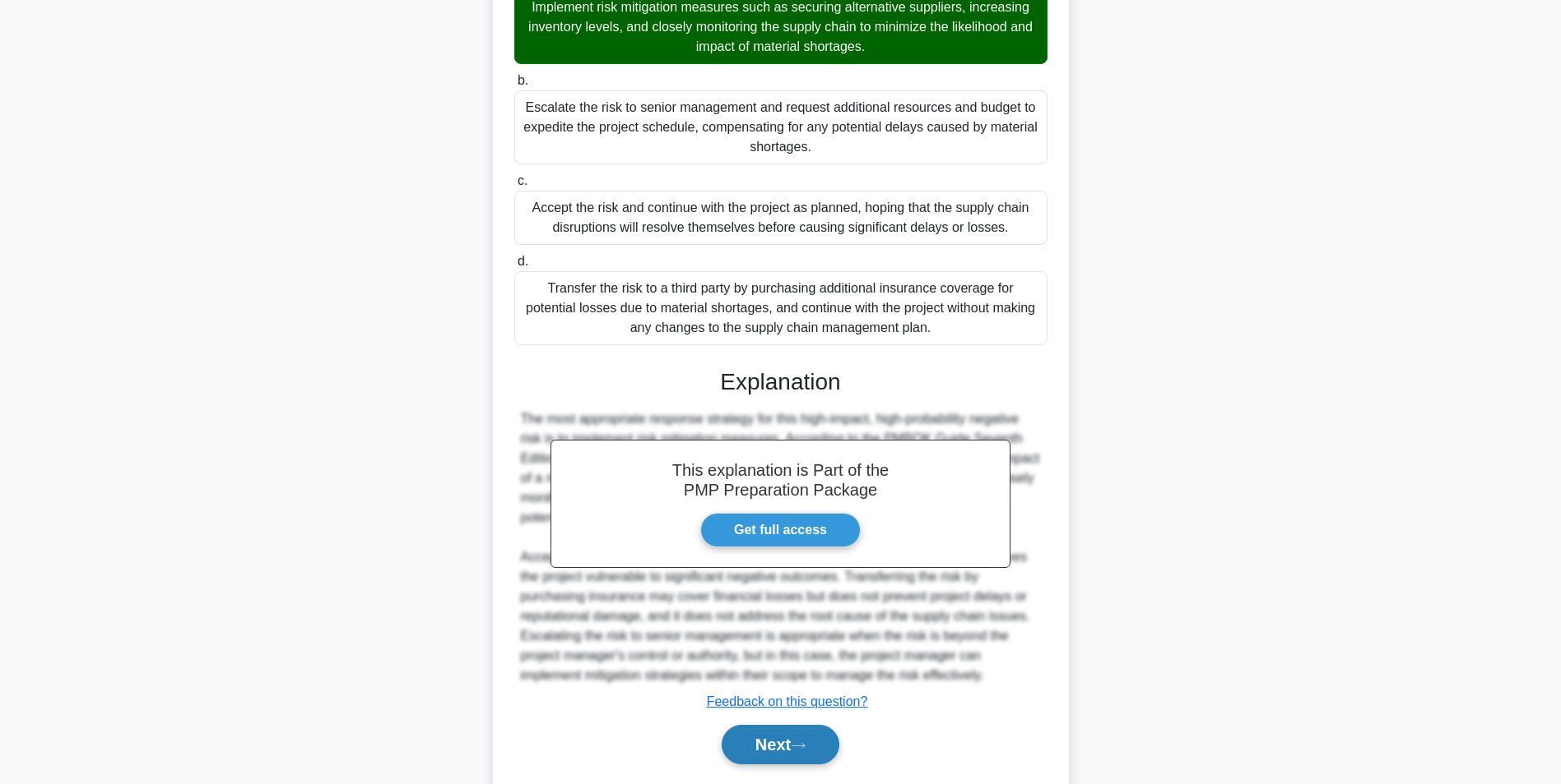
click at [740, 727] on button "Next" at bounding box center [780, 745] width 118 height 39
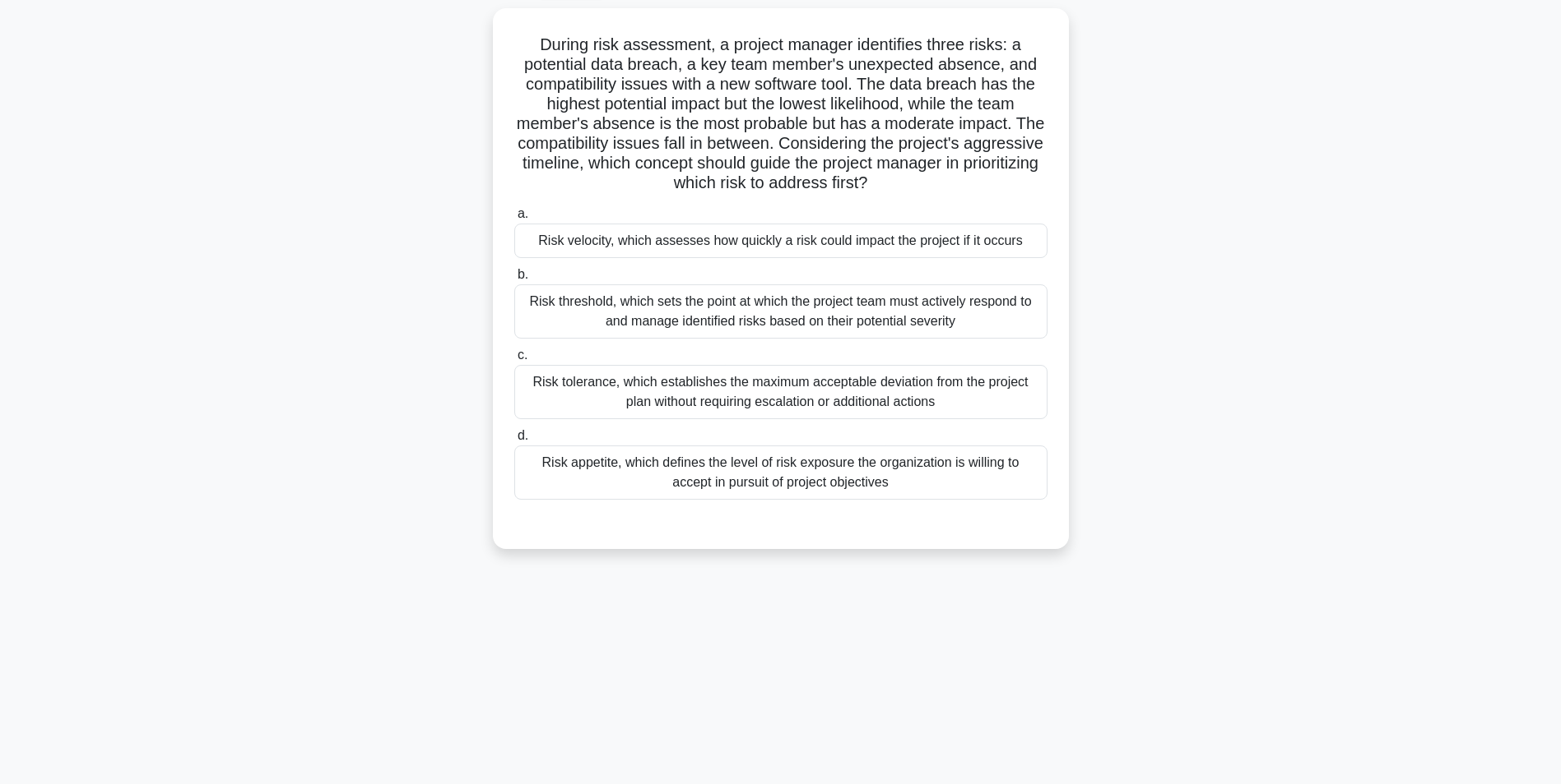
click at [759, 250] on div "Risk velocity, which assesses how quickly a risk could impact the project if it…" at bounding box center [780, 241] width 533 height 34
click at [514, 219] on input "a. Risk velocity, which assesses how quickly a risk could impact the project if…" at bounding box center [514, 213] width 0 height 11
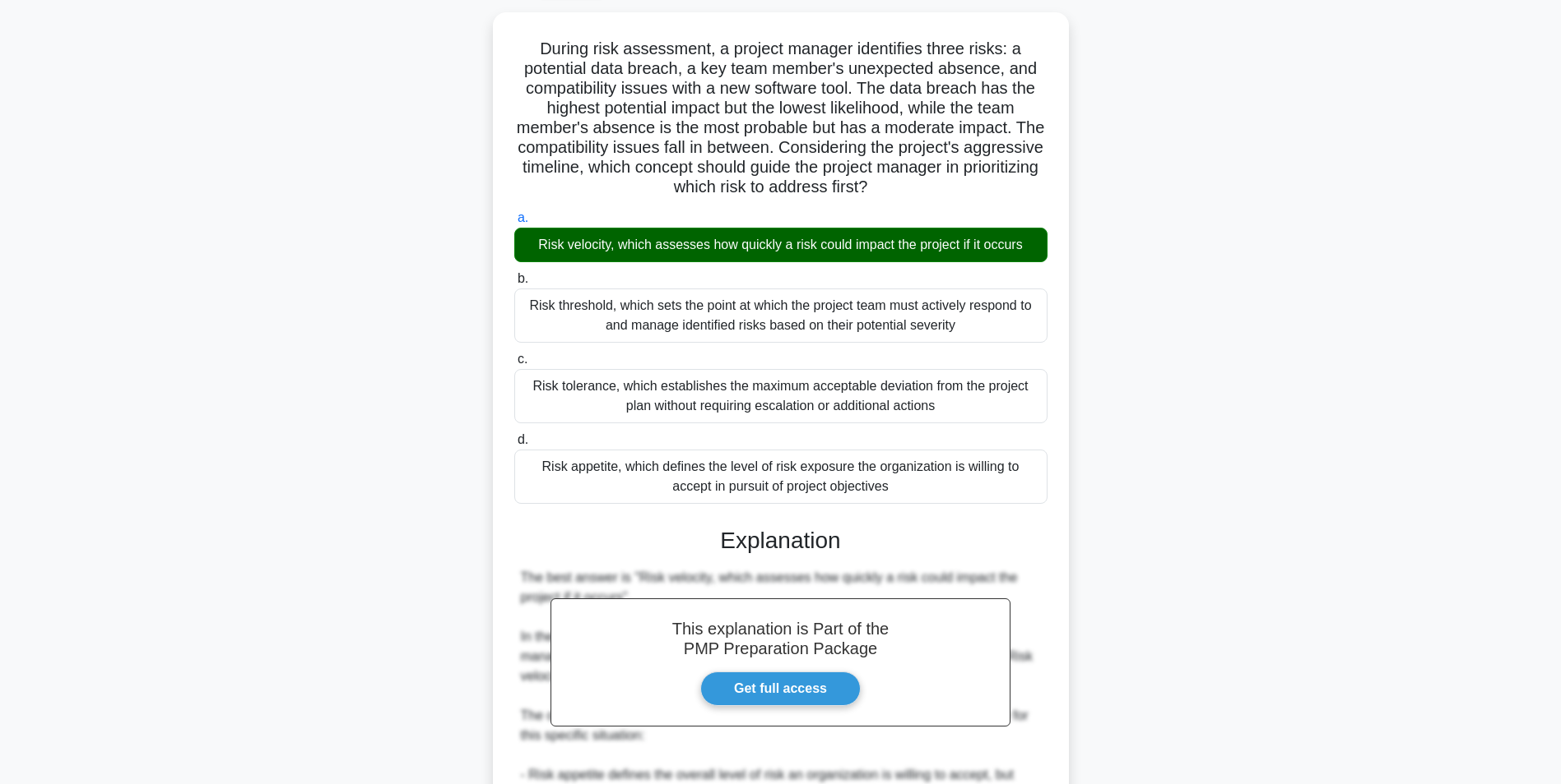
scroll to position [408, 0]
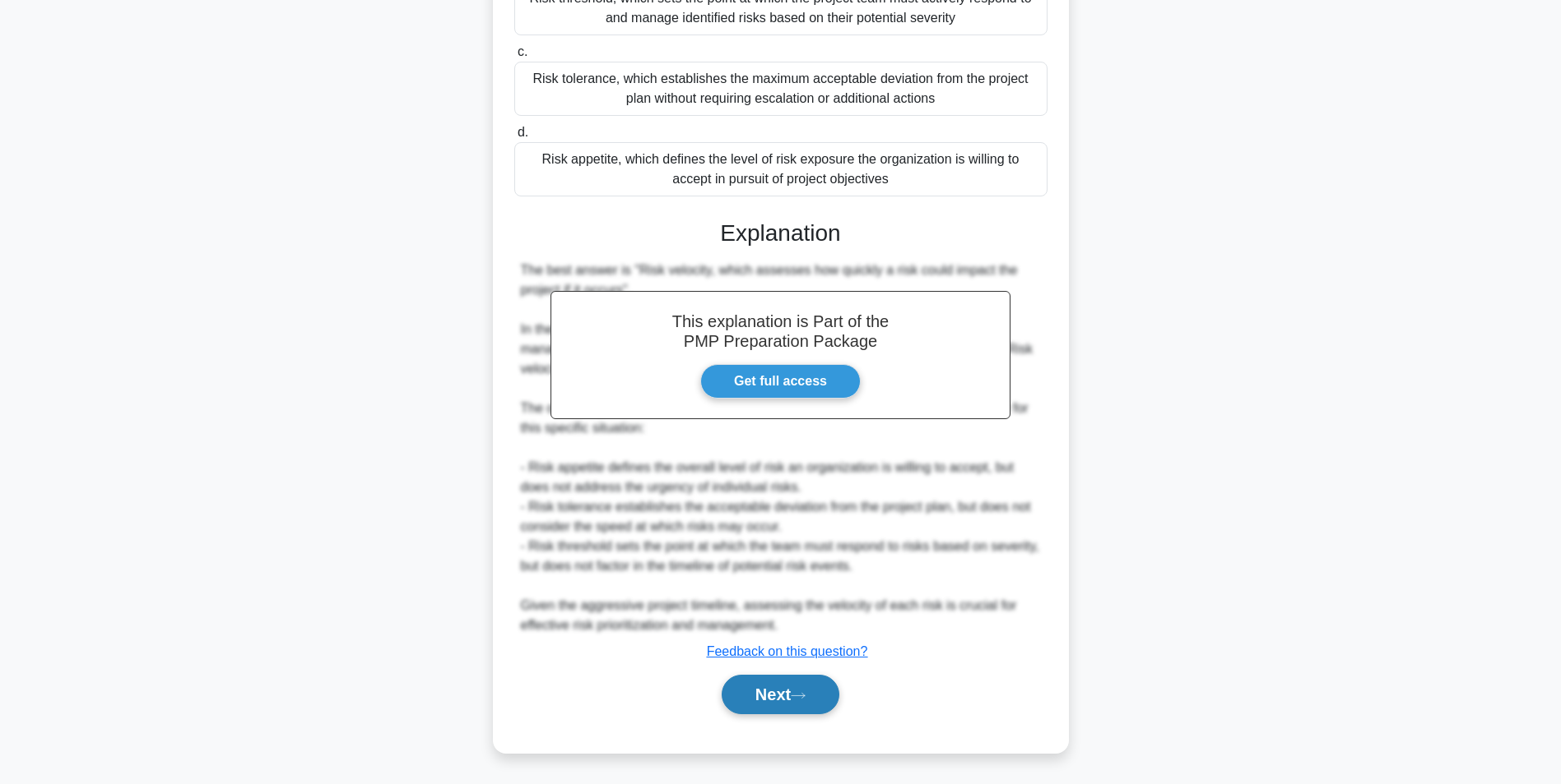
click at [749, 685] on button "Next" at bounding box center [780, 695] width 118 height 39
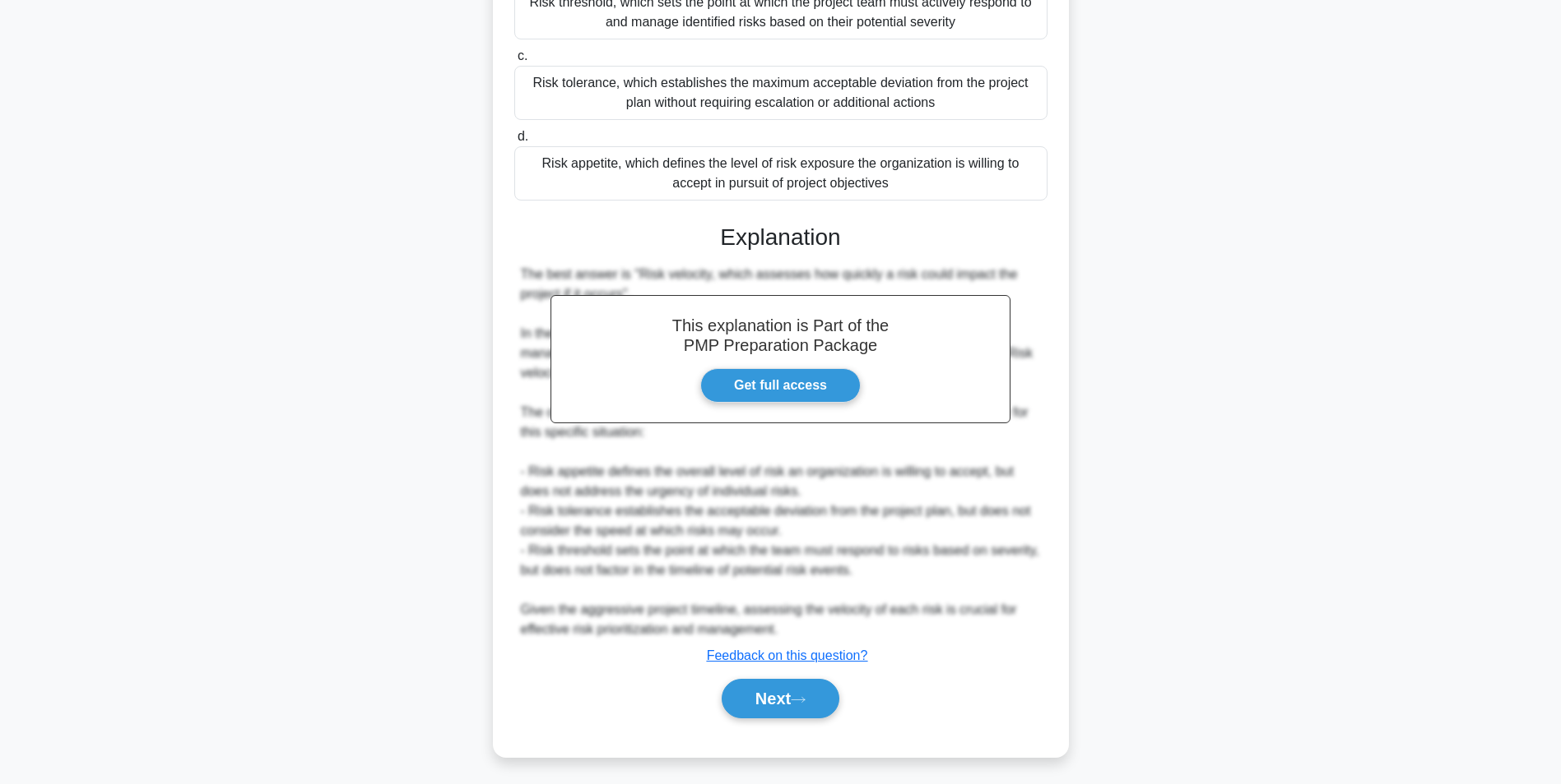
scroll to position [104, 0]
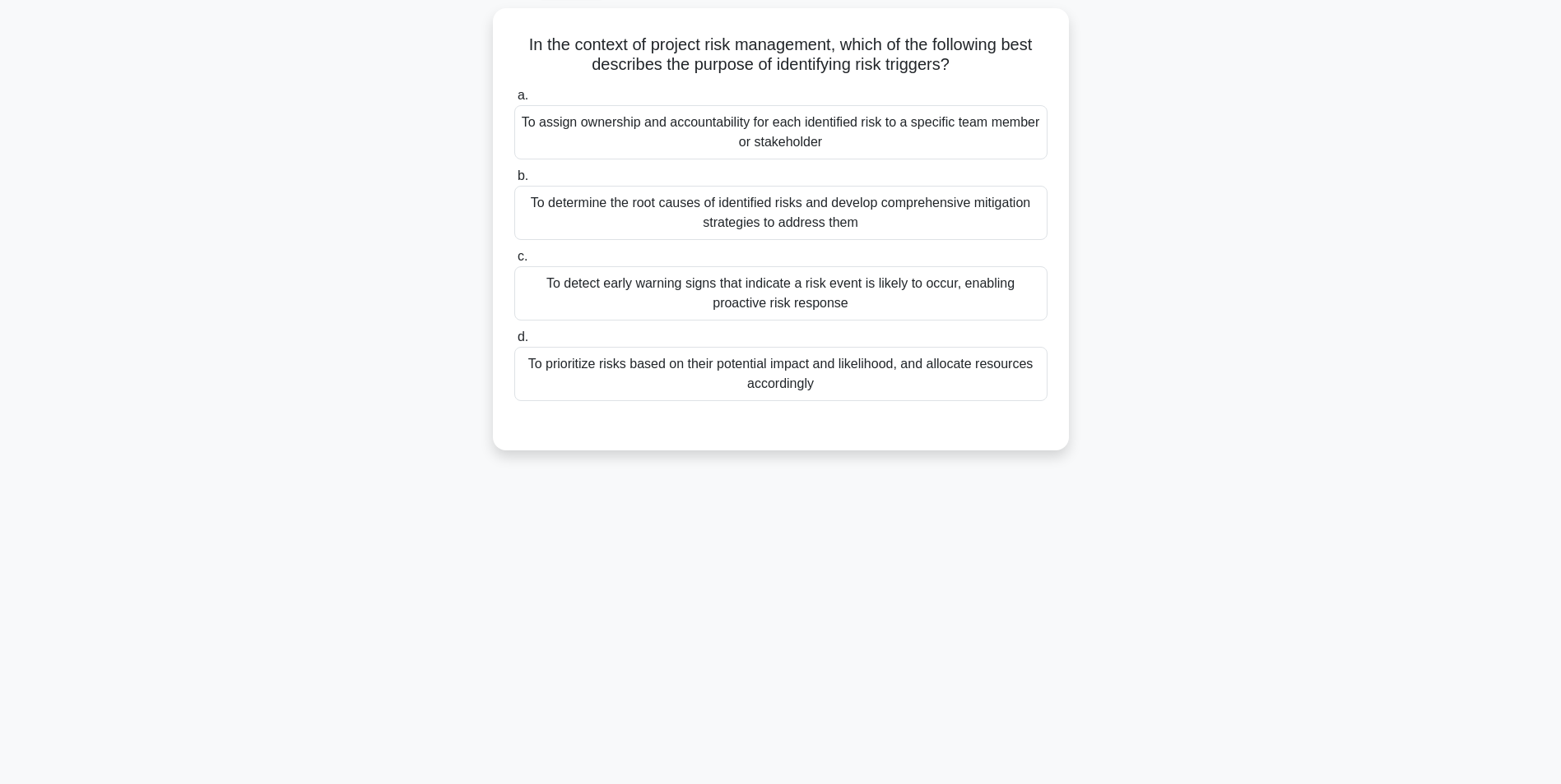
click at [1006, 208] on div "To determine the root causes of identified risks and develop comprehensive miti…" at bounding box center [780, 212] width 533 height 54
click at [514, 182] on input "b. To determine the root causes of identified risks and develop comprehensive m…" at bounding box center [514, 176] width 0 height 11
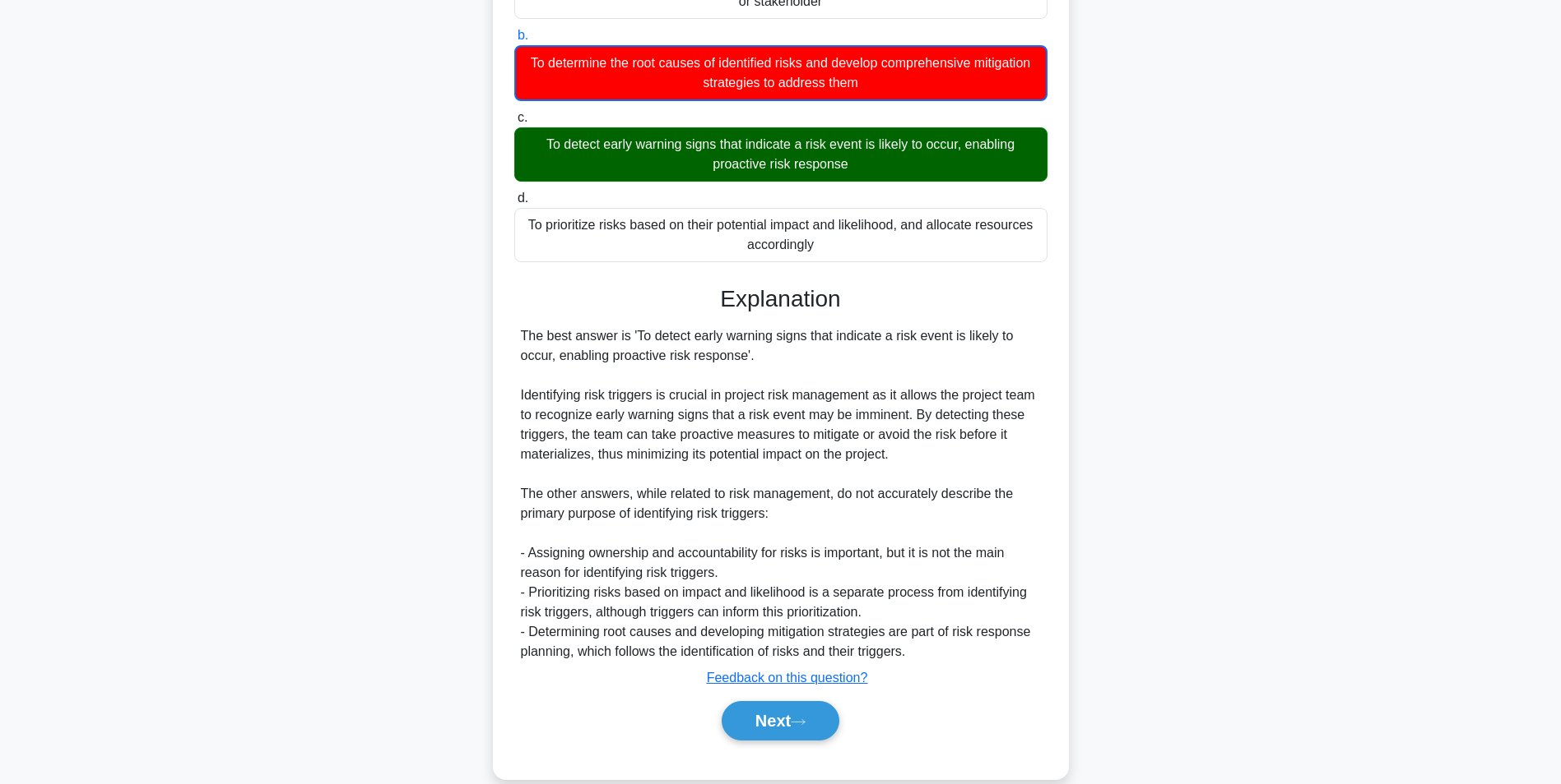
scroll to position [271, 0]
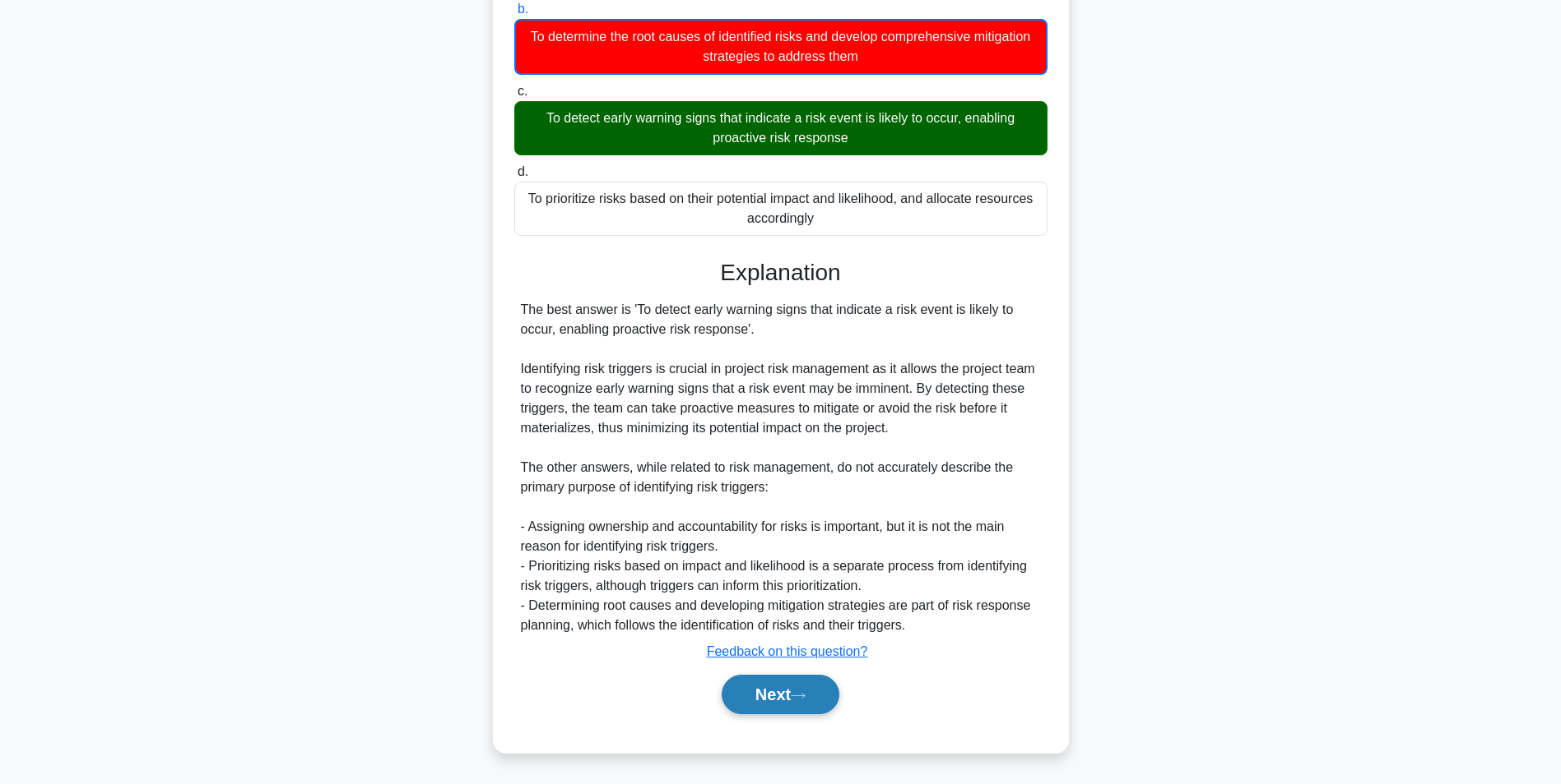
click at [805, 690] on button "Next" at bounding box center [780, 695] width 118 height 39
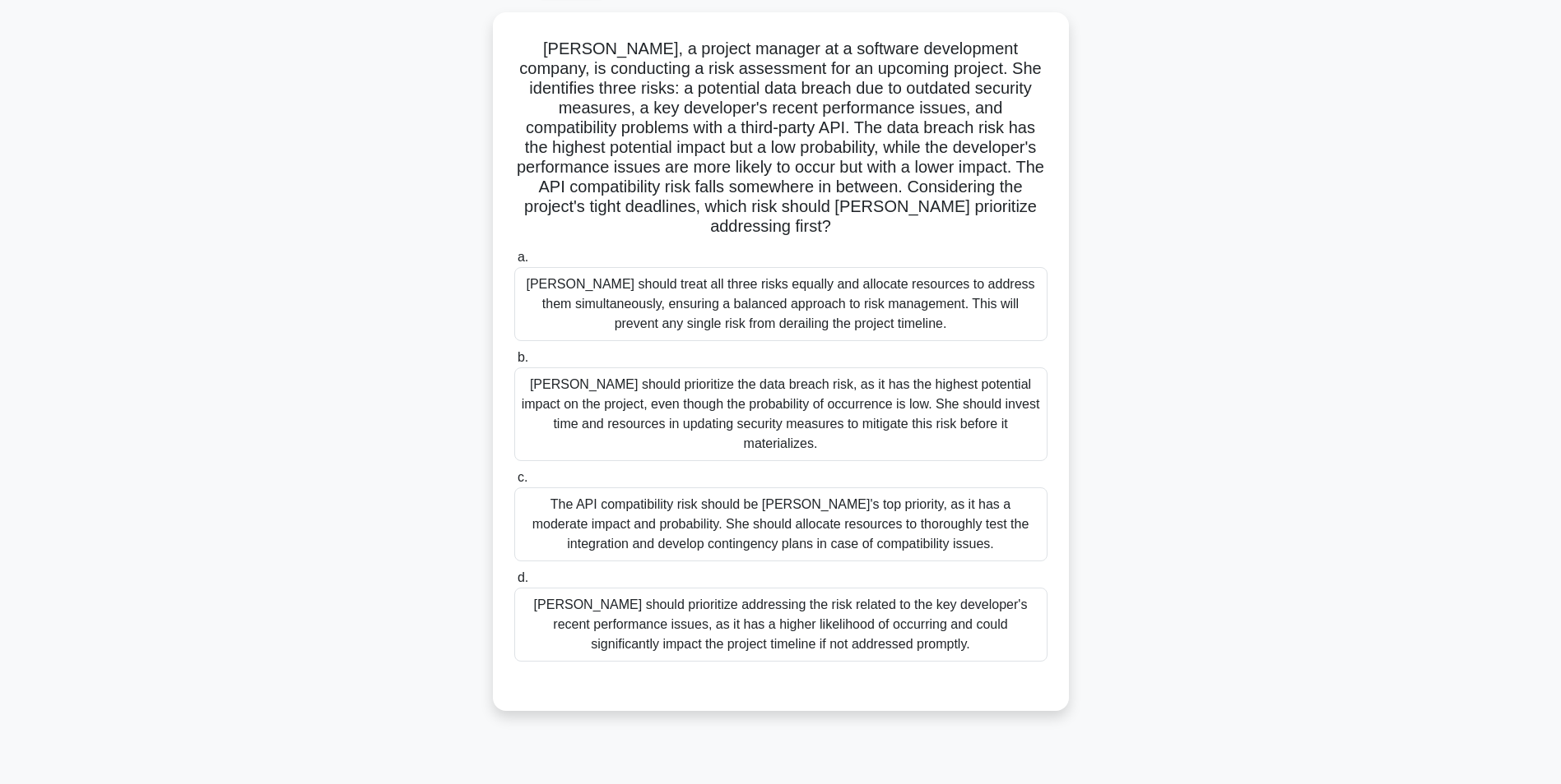
scroll to position [104, 0]
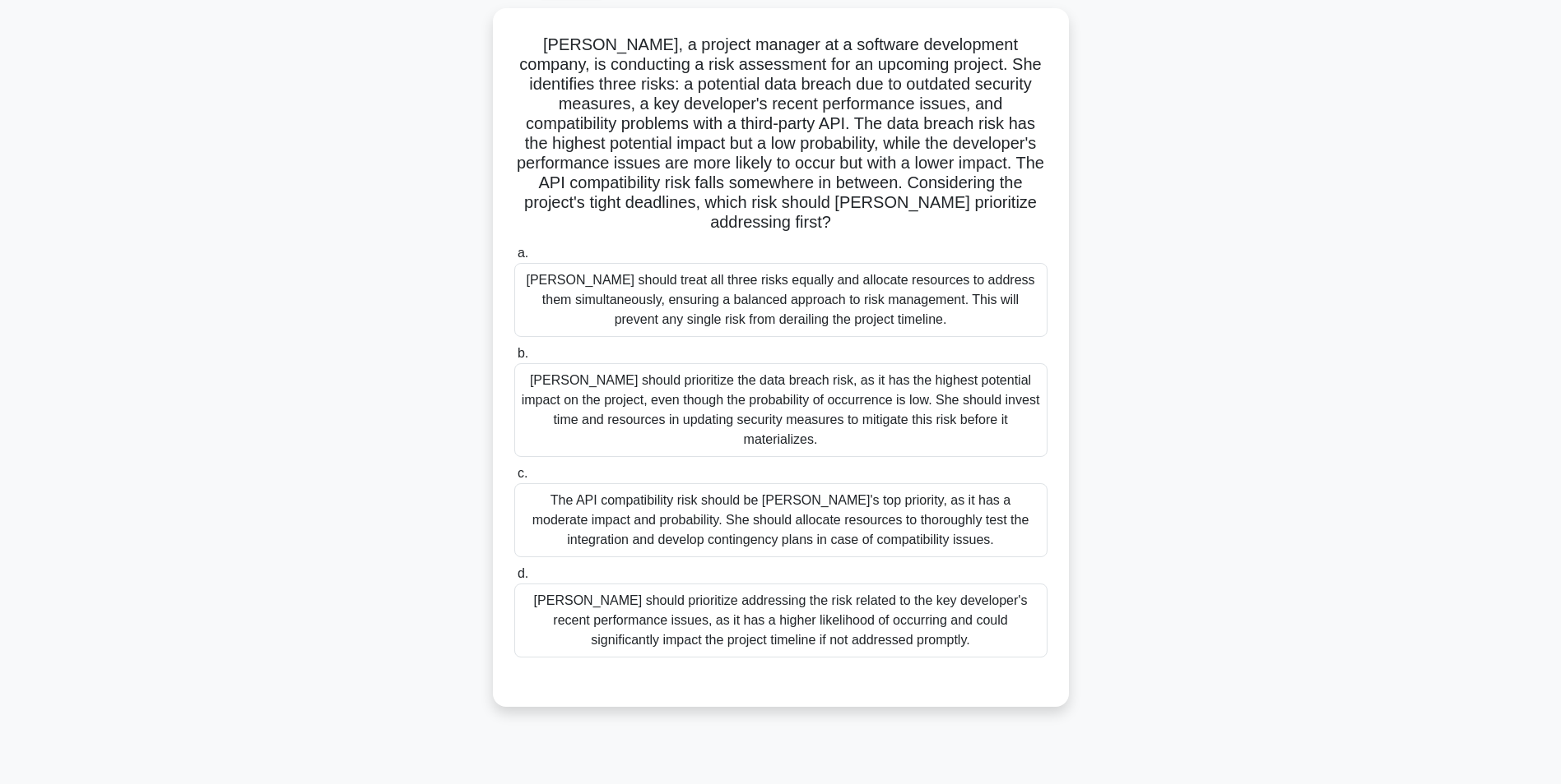
click at [1017, 396] on div "Amy should prioritize the data breach risk, as it has the highest potential imp…" at bounding box center [780, 410] width 533 height 94
click at [514, 359] on input "b. Amy should prioritize the data breach risk, as it has the highest potential …" at bounding box center [514, 353] width 0 height 11
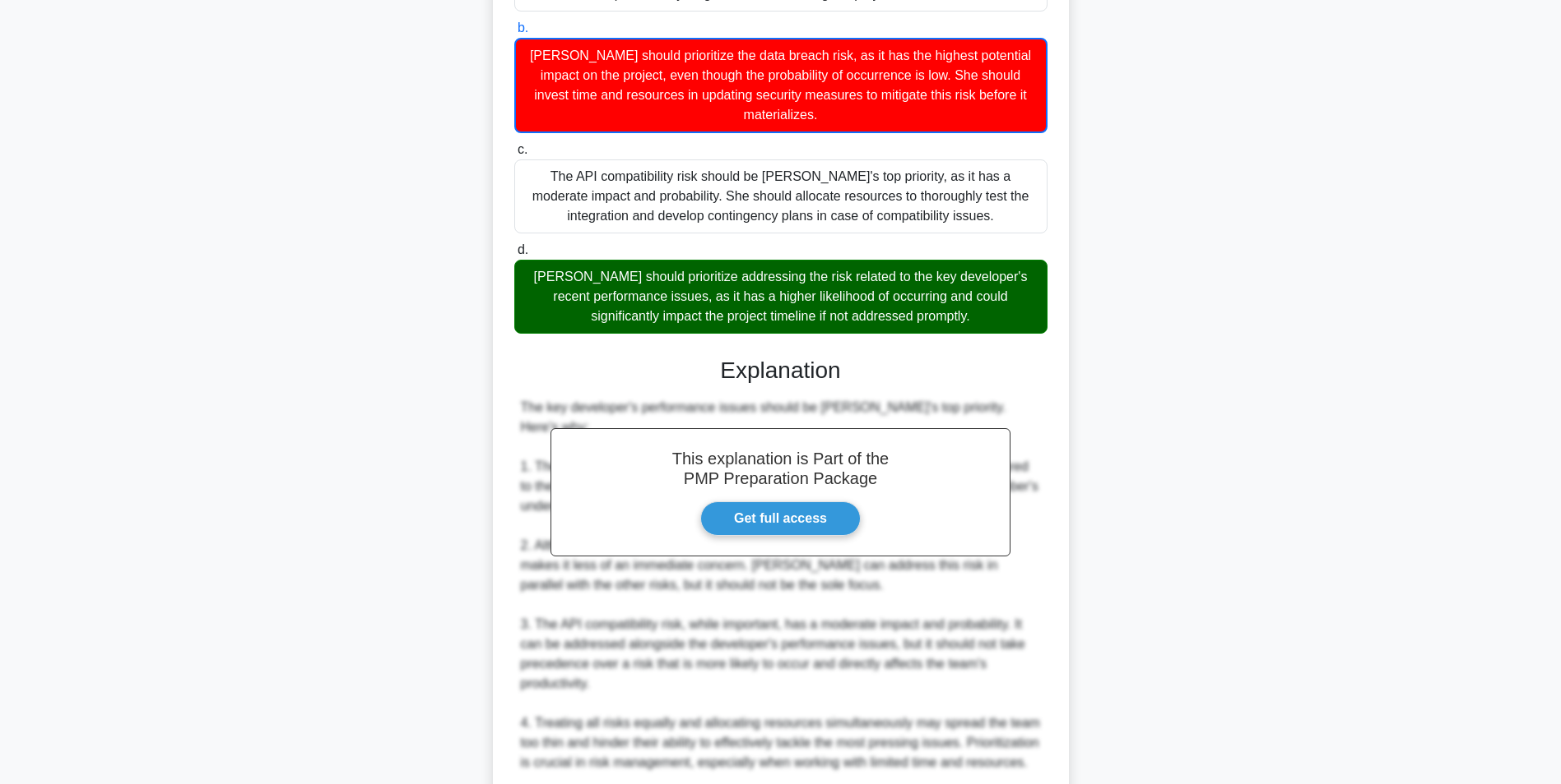
scroll to position [570, 0]
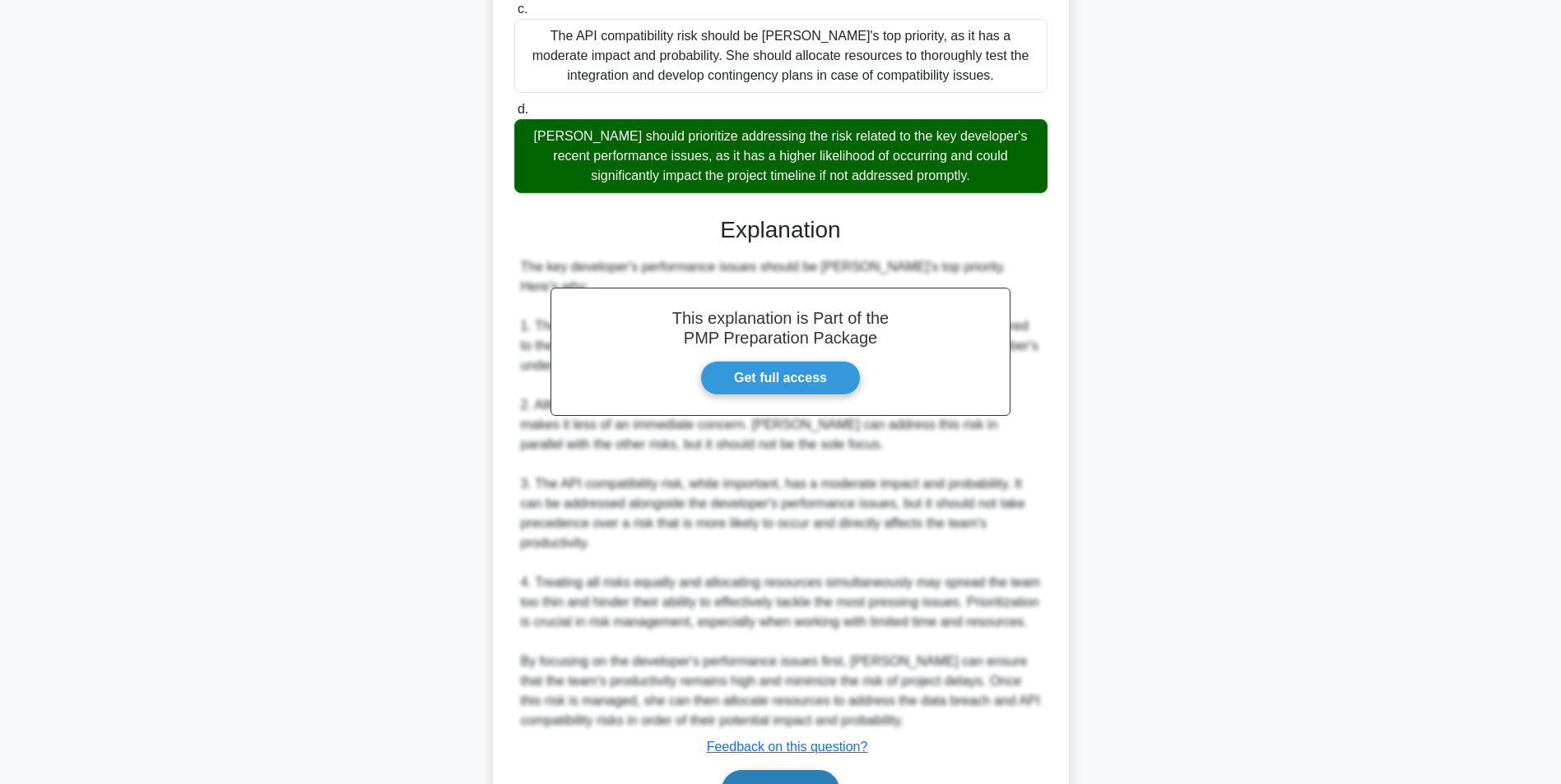
click at [801, 770] on button "Next" at bounding box center [780, 790] width 118 height 39
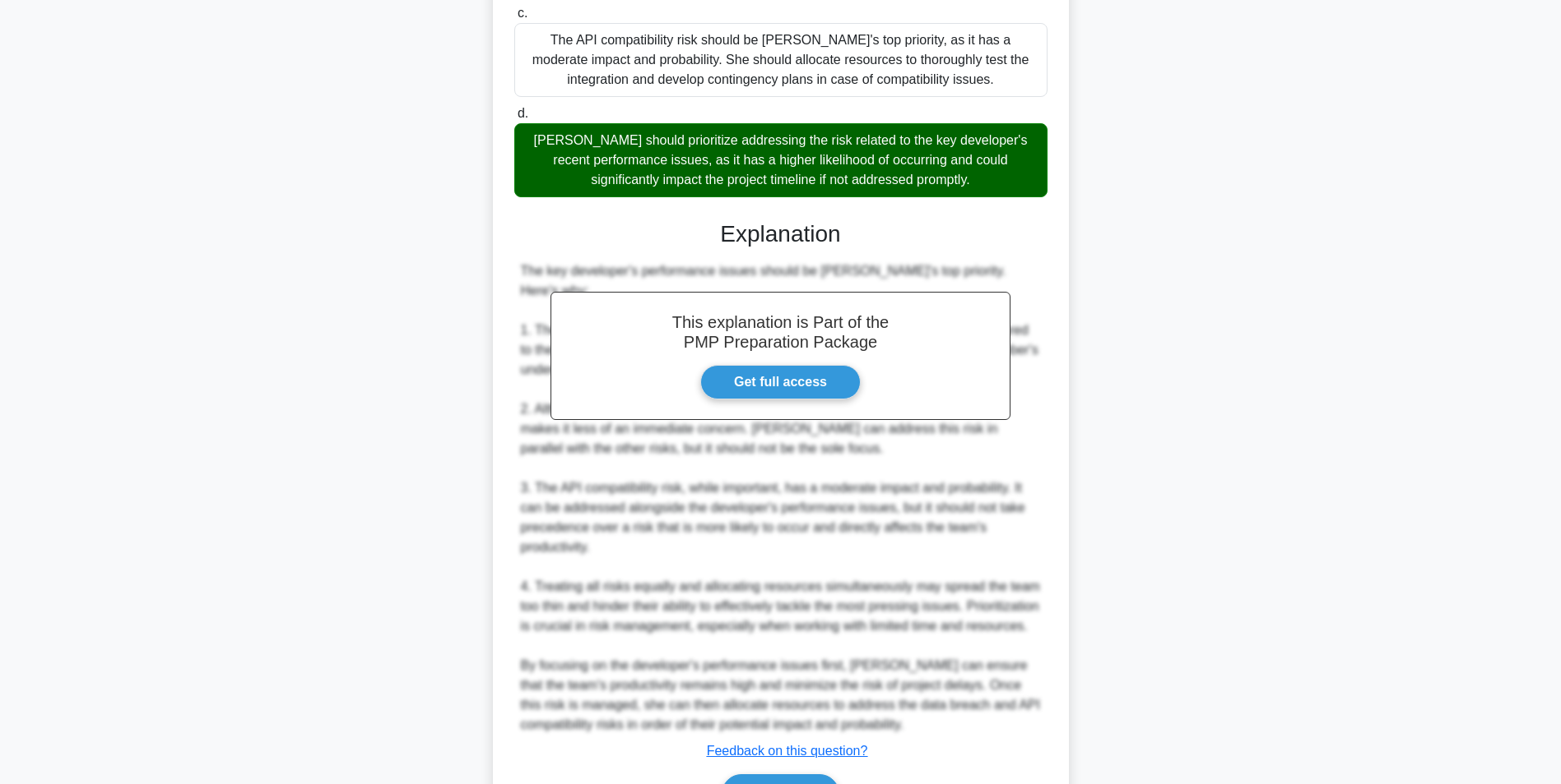
scroll to position [104, 0]
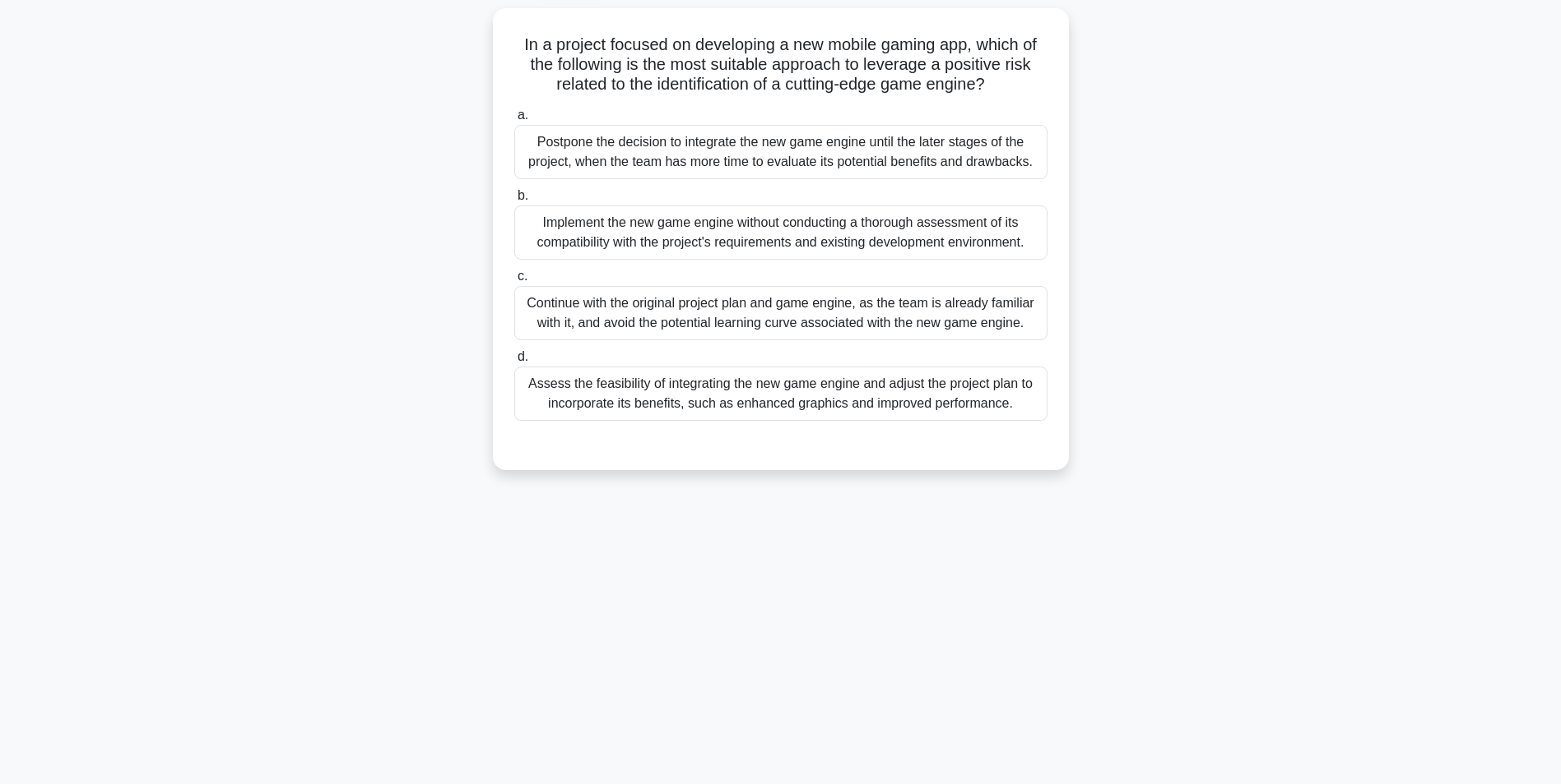
click at [982, 377] on div "Assess the feasibility of integrating the new game engine and adjust the projec…" at bounding box center [780, 393] width 533 height 54
click at [514, 362] on input "d. Assess the feasibility of integrating the new game engine and adjust the pro…" at bounding box center [514, 357] width 0 height 11
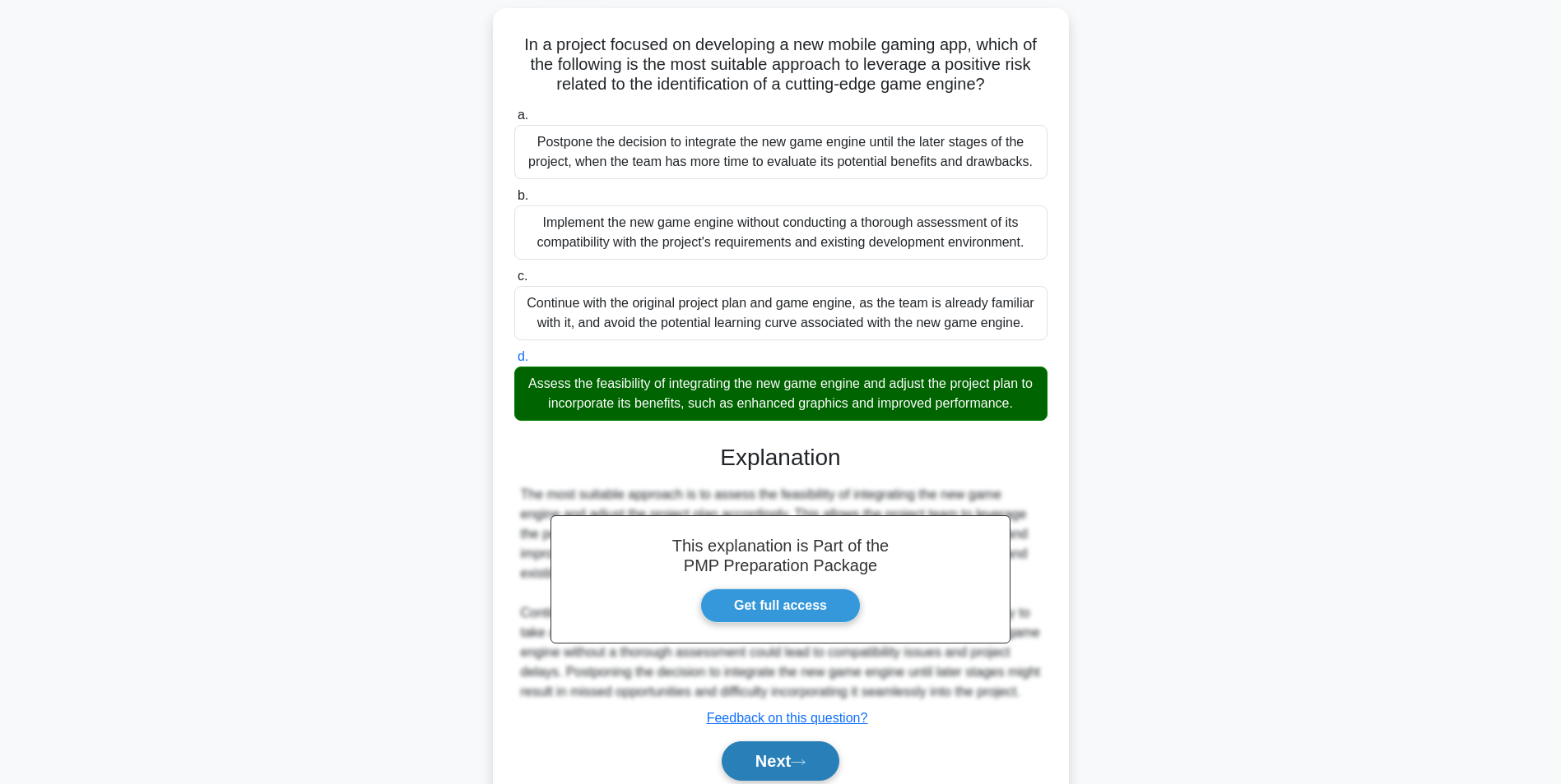
click at [773, 771] on button "Next" at bounding box center [780, 761] width 118 height 39
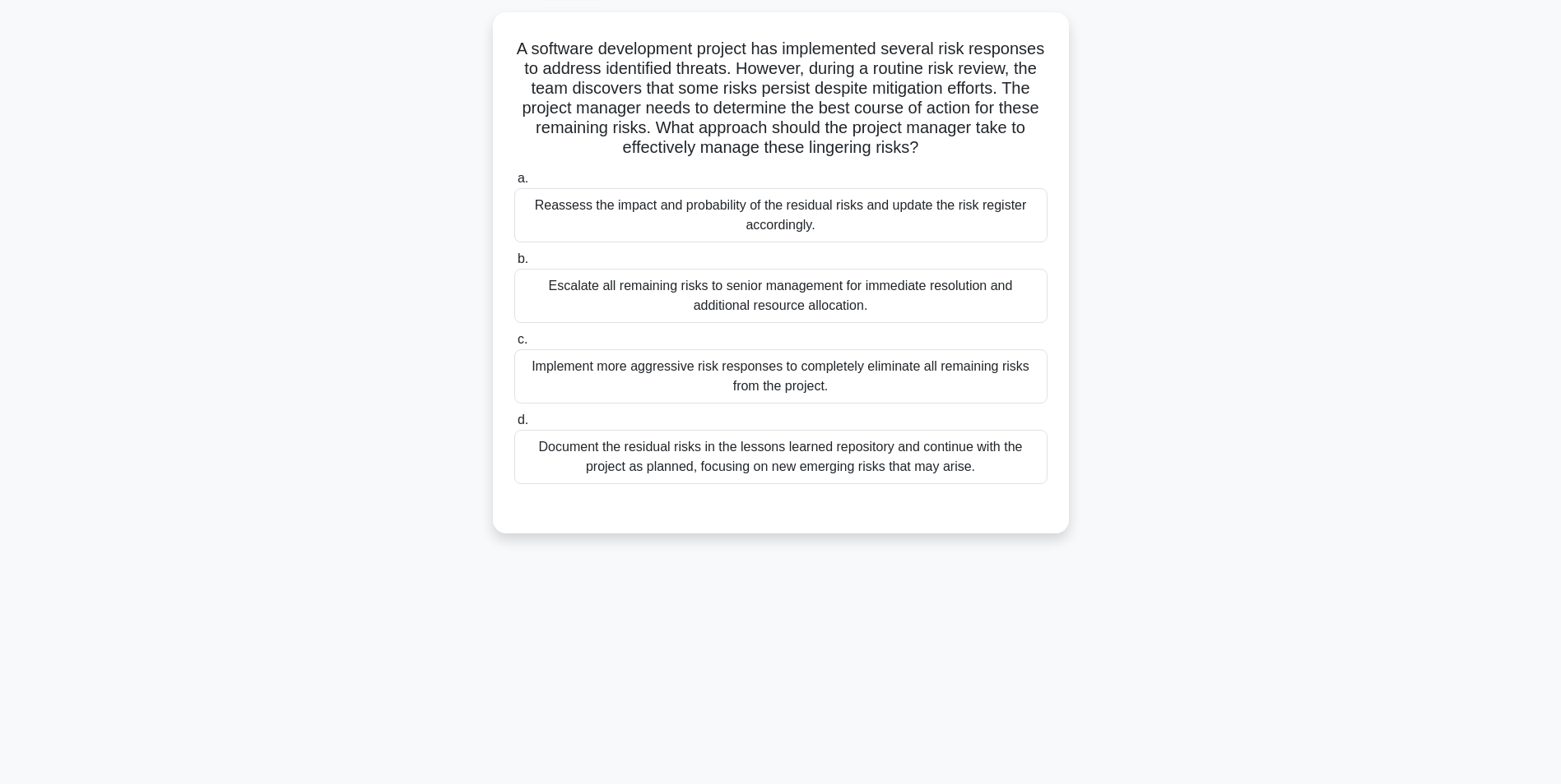
scroll to position [0, 0]
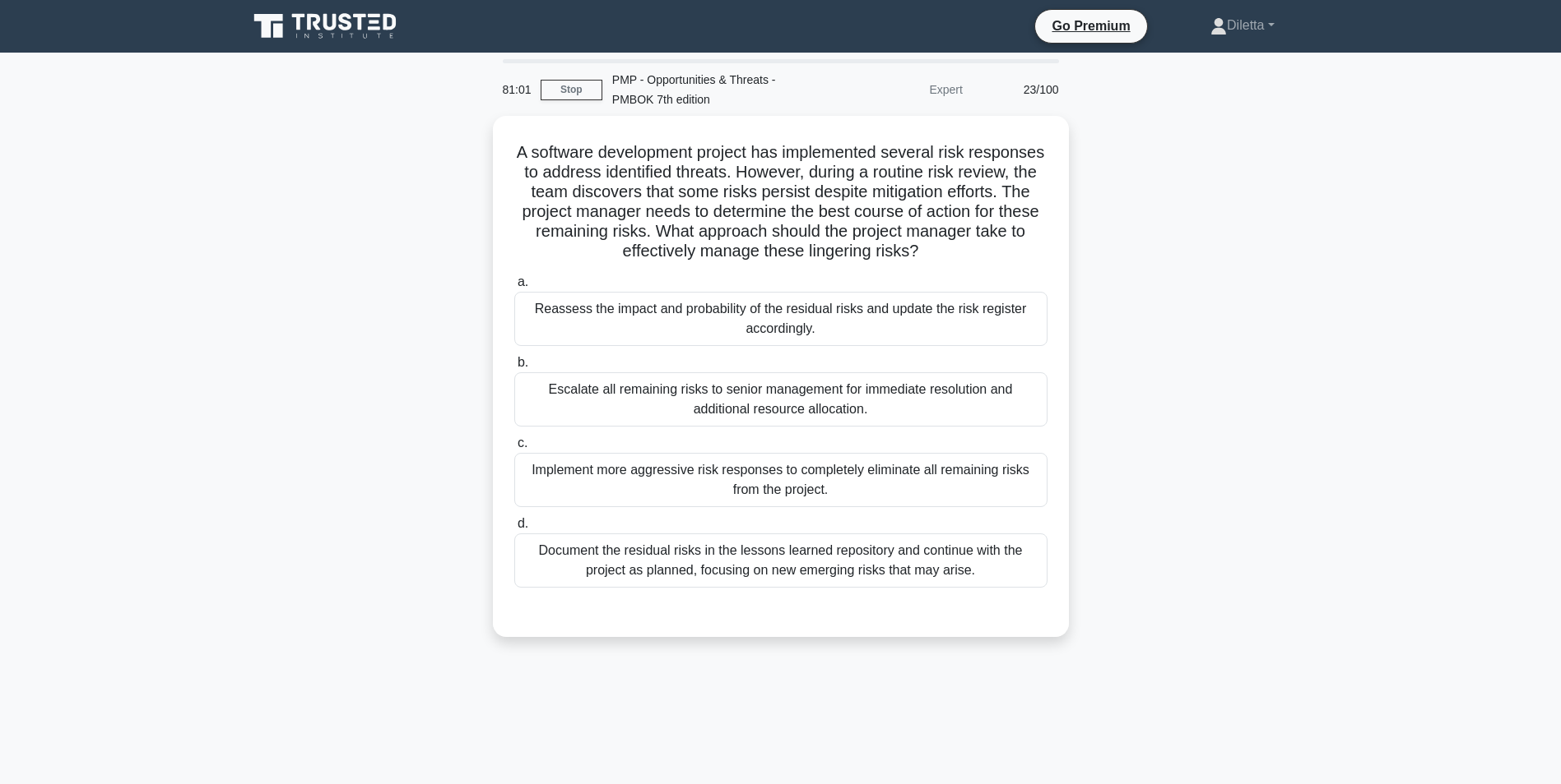
click at [1277, 554] on div "A software development project has implemented several risk responses to addres…" at bounding box center [780, 386] width 1086 height 541
click at [584, 90] on link "Stop" at bounding box center [571, 89] width 62 height 21
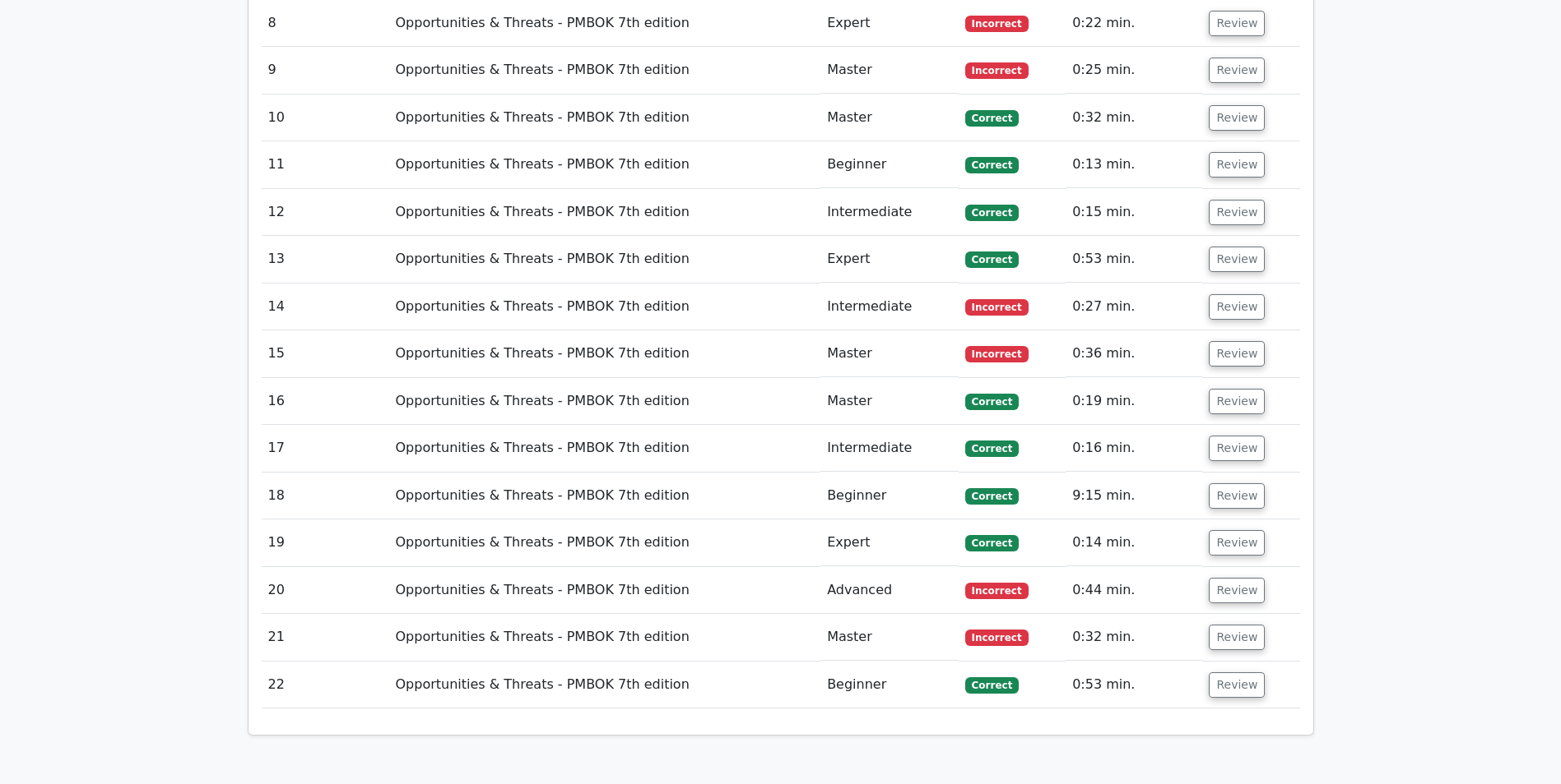
scroll to position [3099, 0]
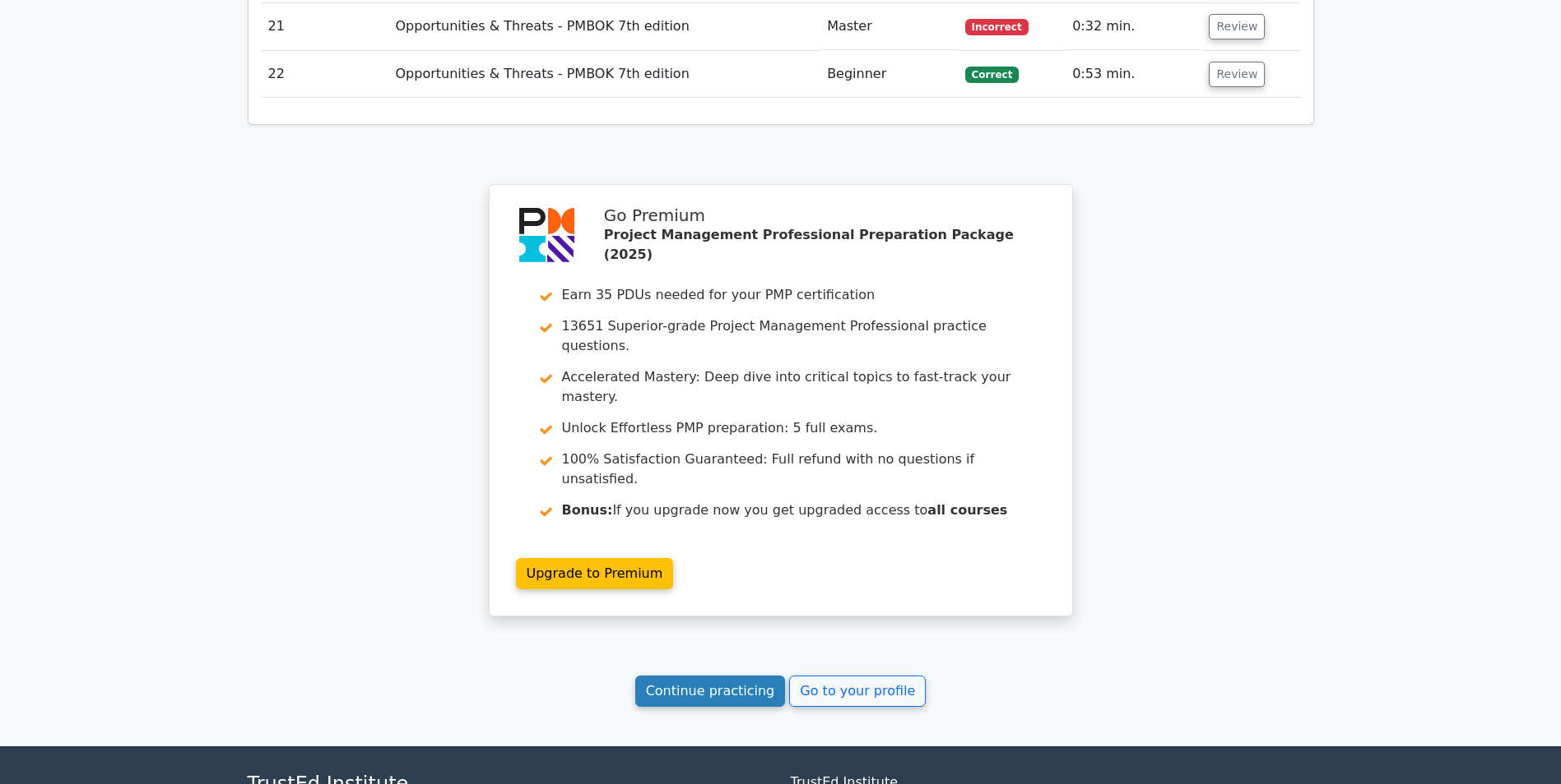
click at [668, 676] on link "Continue practicing" at bounding box center [711, 692] width 151 height 31
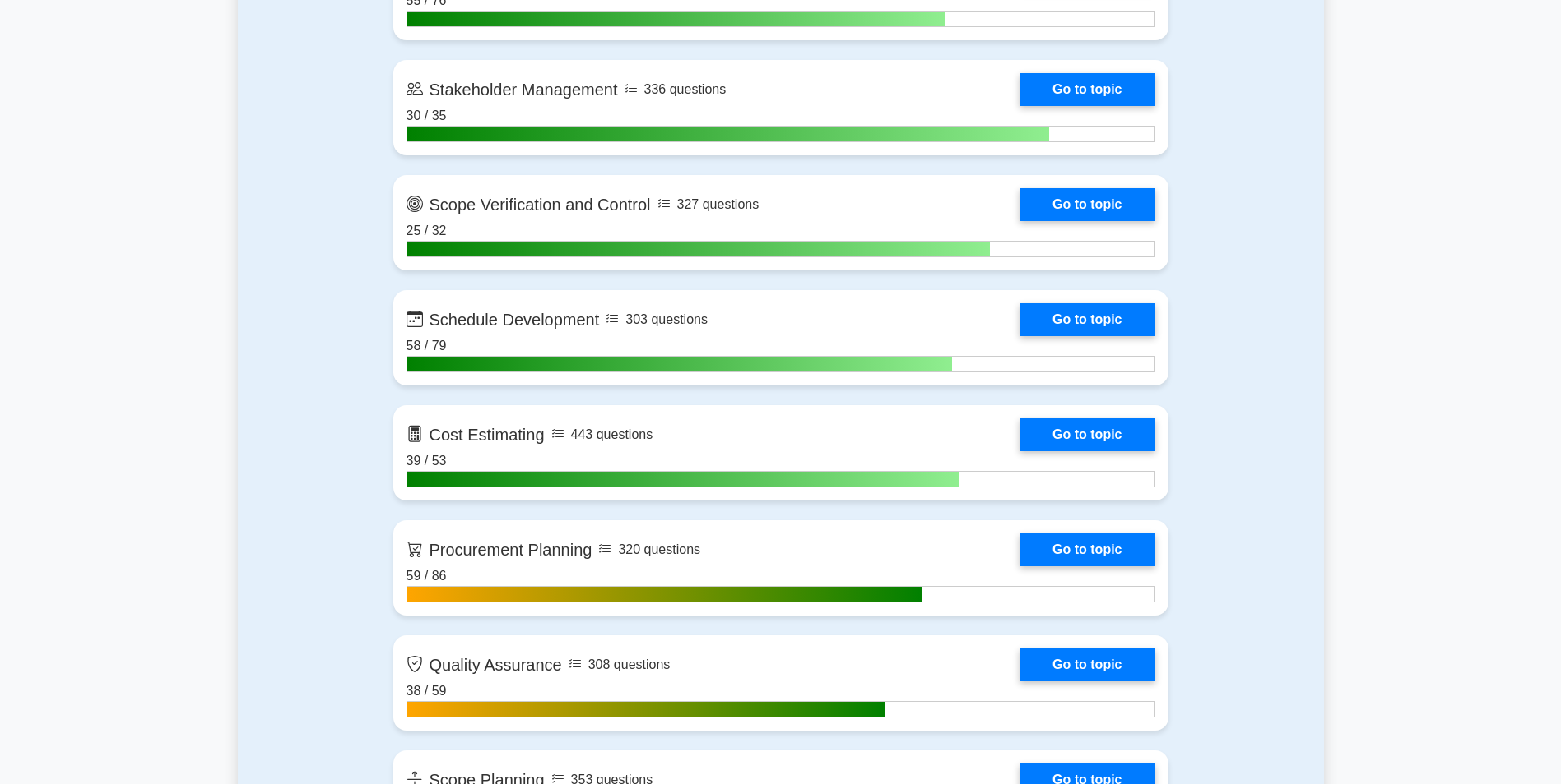
scroll to position [2191, 0]
